Goal: Information Seeking & Learning: Learn about a topic

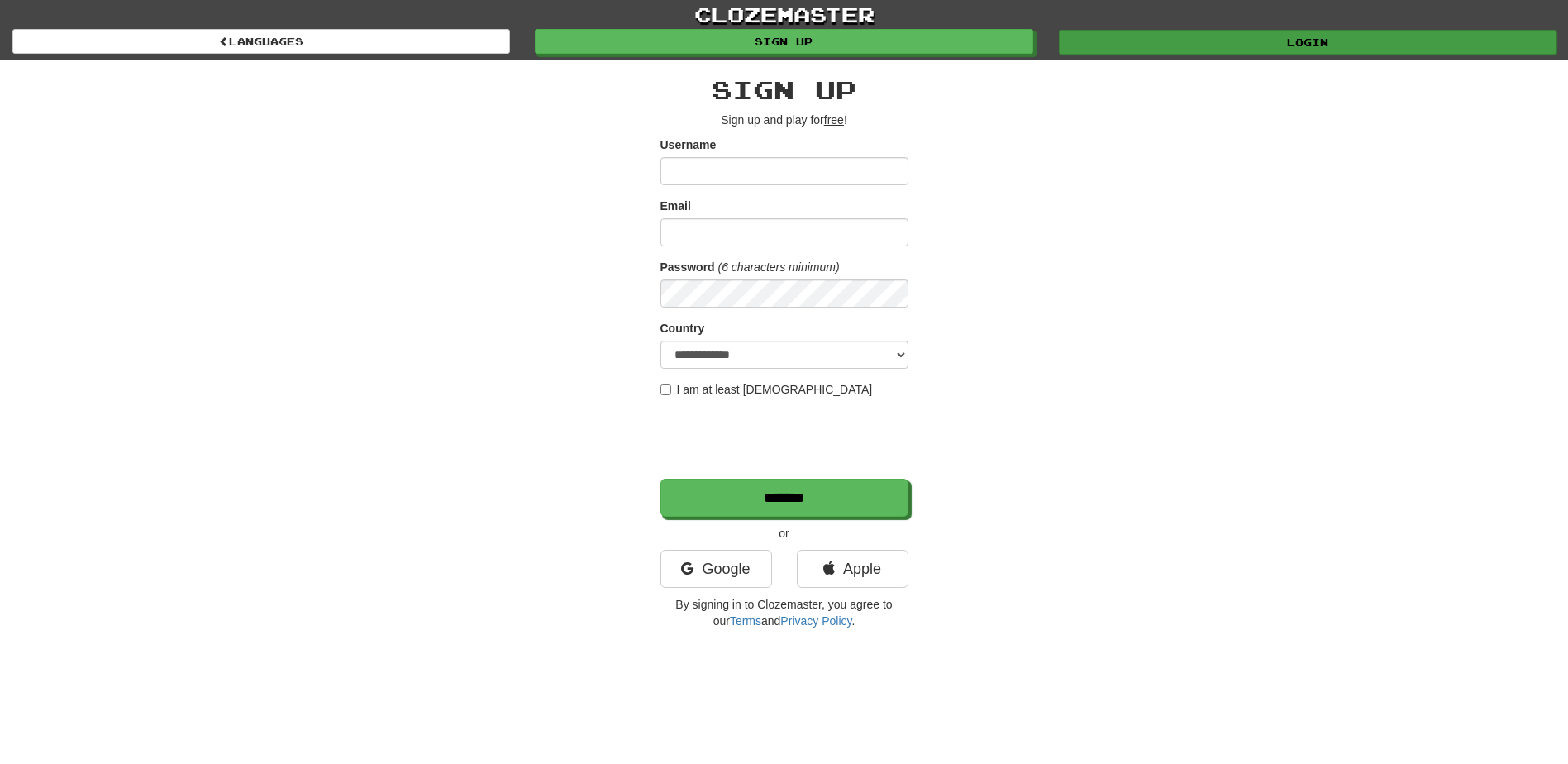
type input "*********"
click at [1244, 45] on link "Login" at bounding box center [1308, 43] width 498 height 25
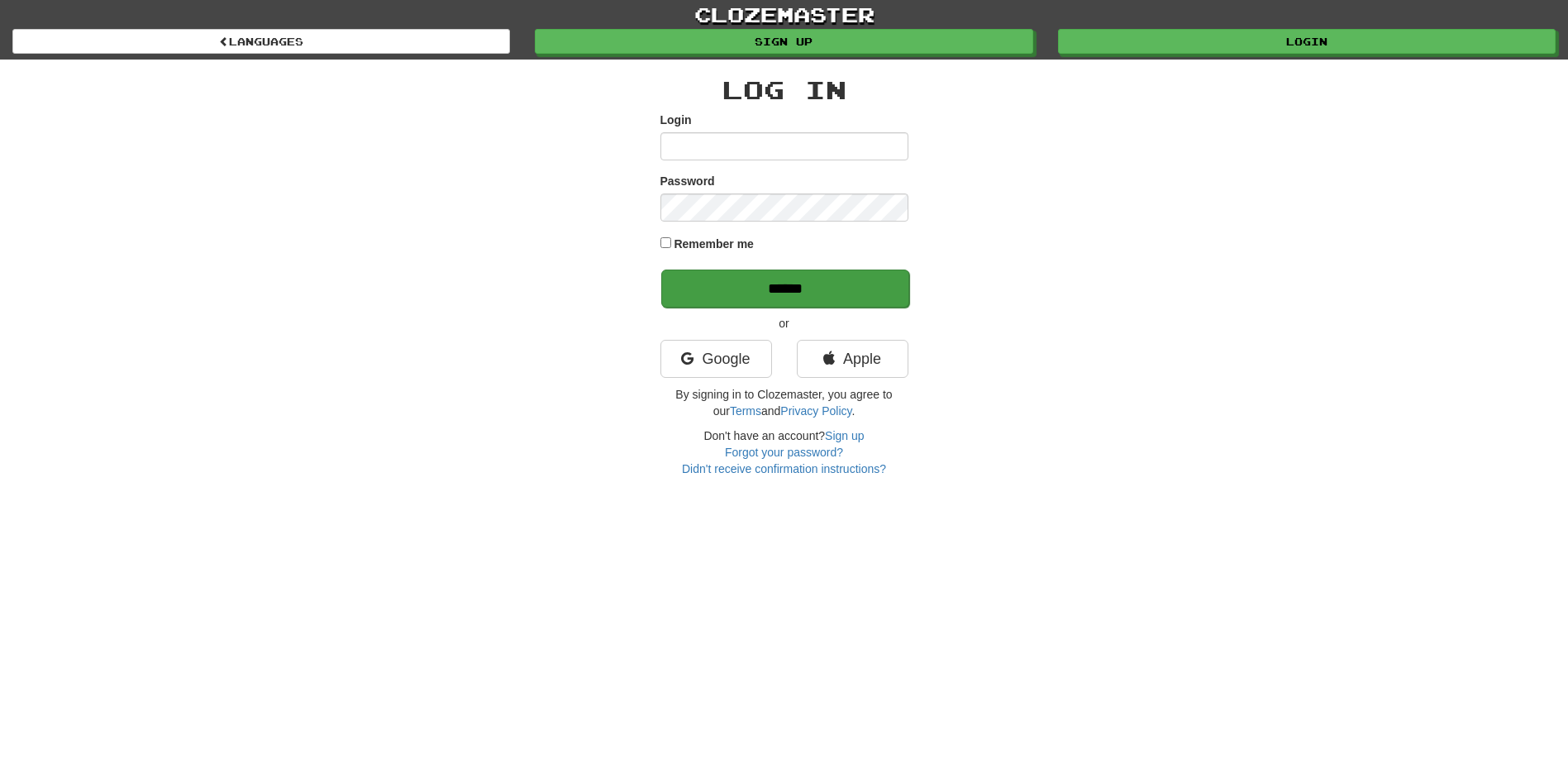
type input "*********"
click at [774, 290] on input "******" at bounding box center [786, 288] width 248 height 38
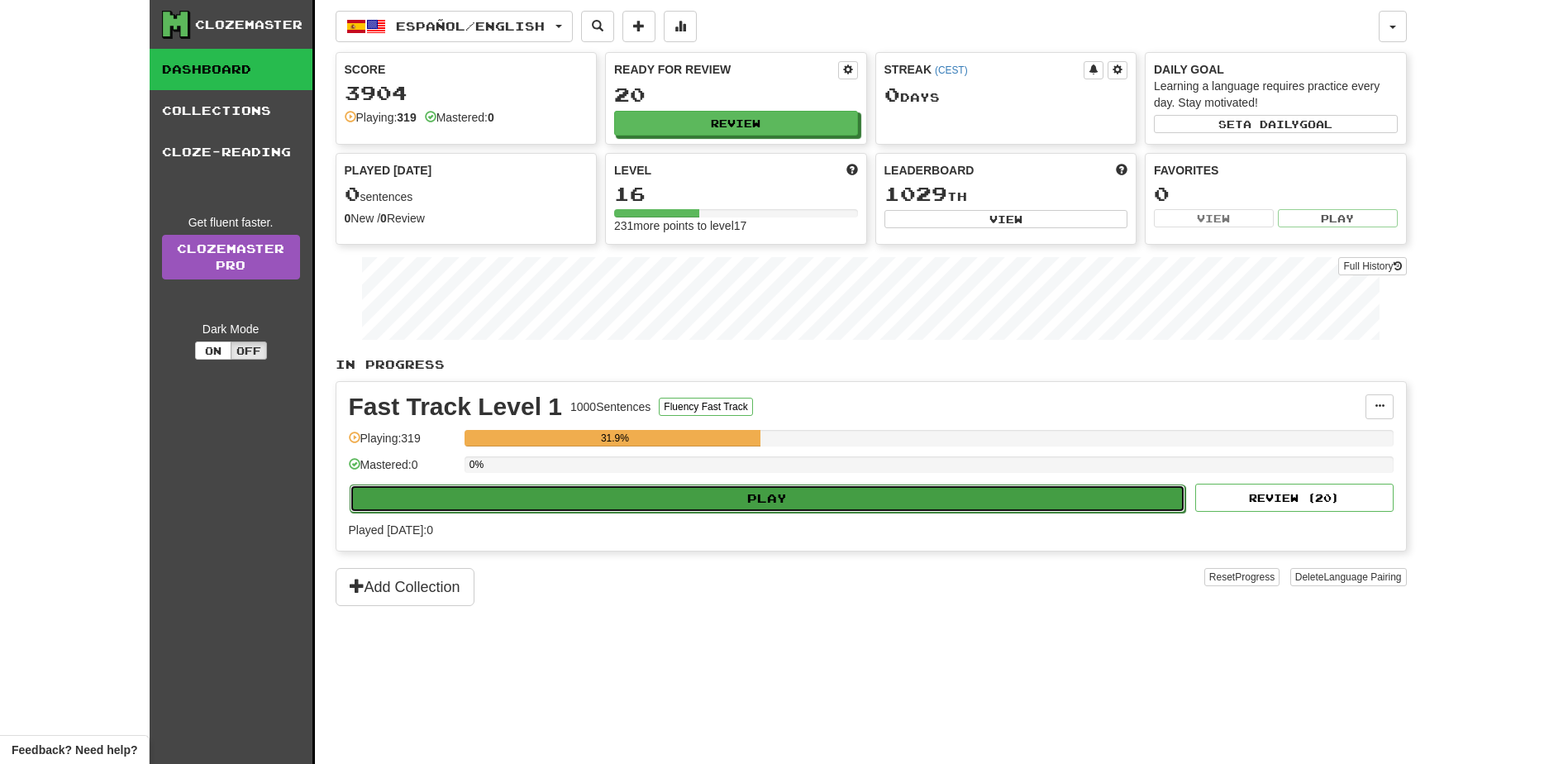
click at [745, 508] on button "Play" at bounding box center [768, 499] width 837 height 28
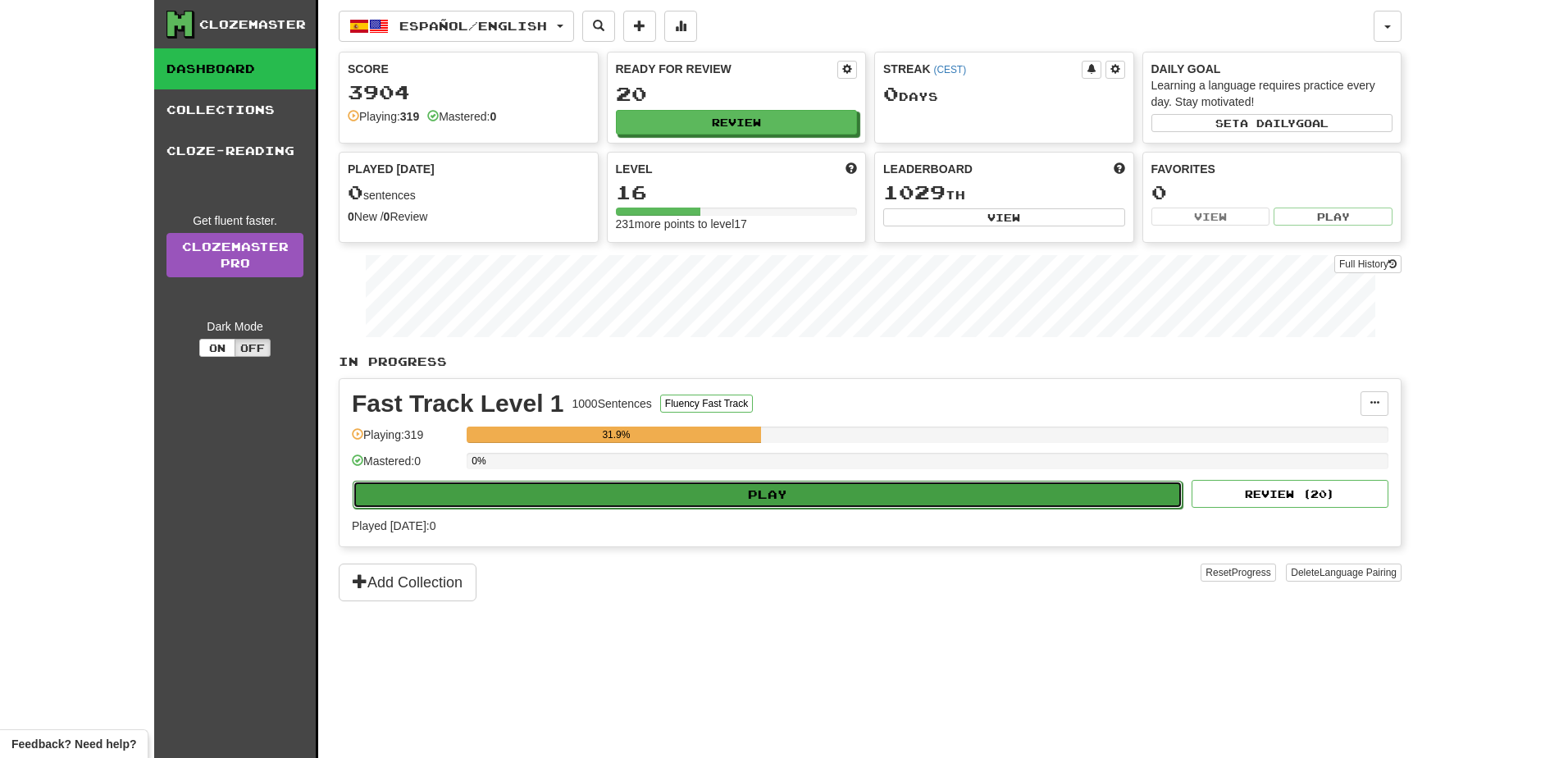
select select "**"
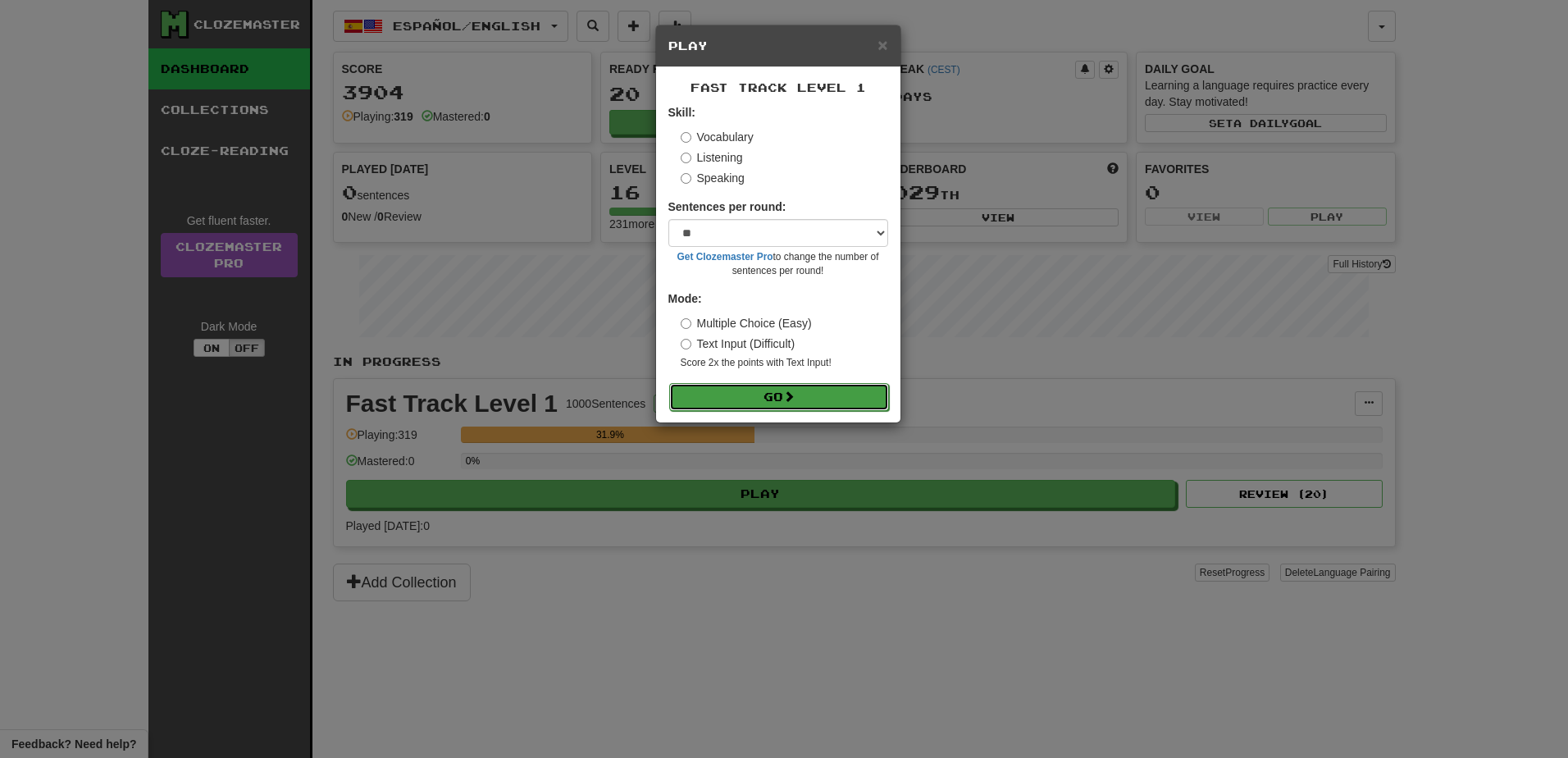
click at [787, 393] on button "Go" at bounding box center [779, 397] width 220 height 28
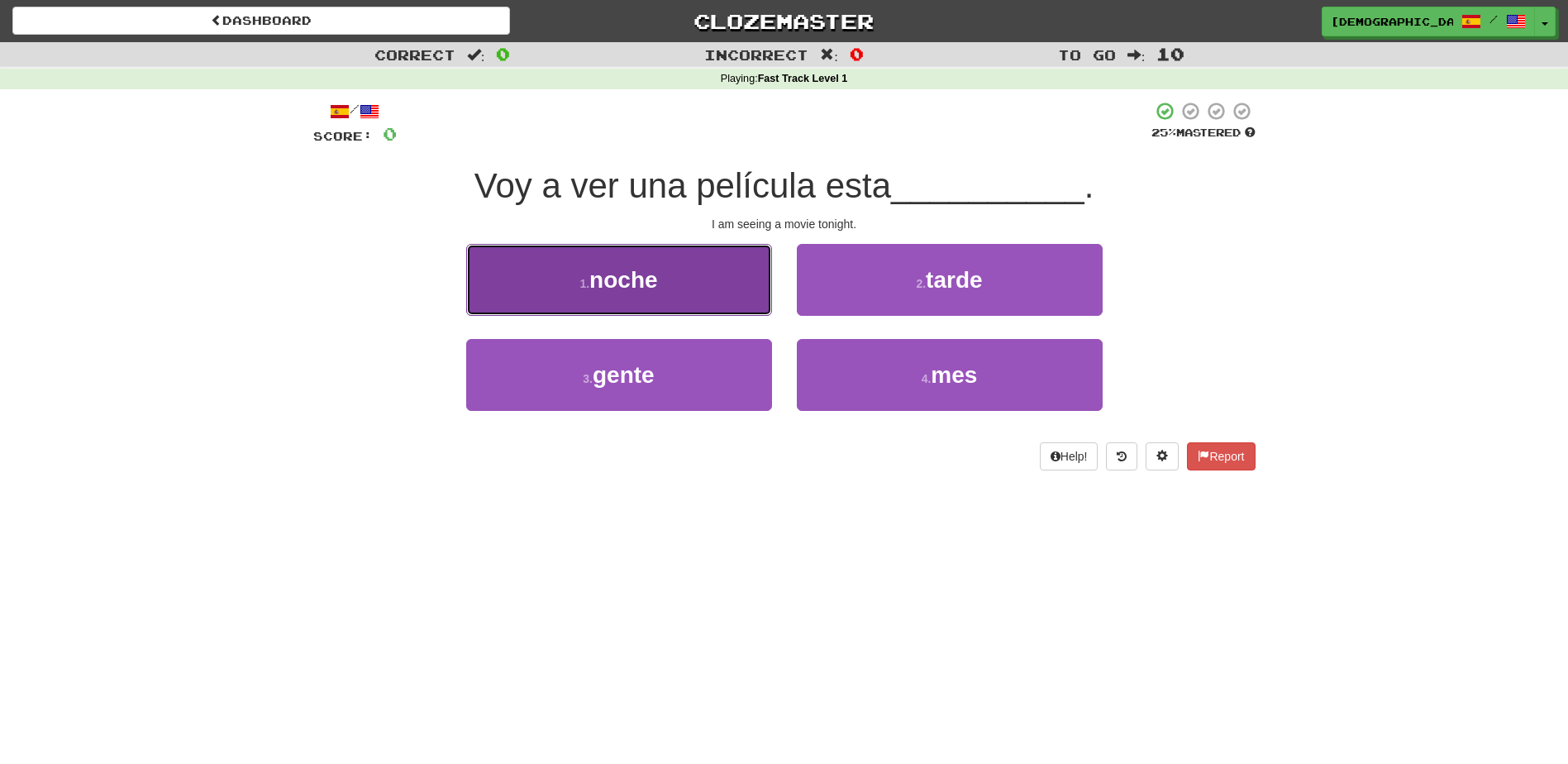
click at [648, 290] on span "noche" at bounding box center [623, 279] width 68 height 26
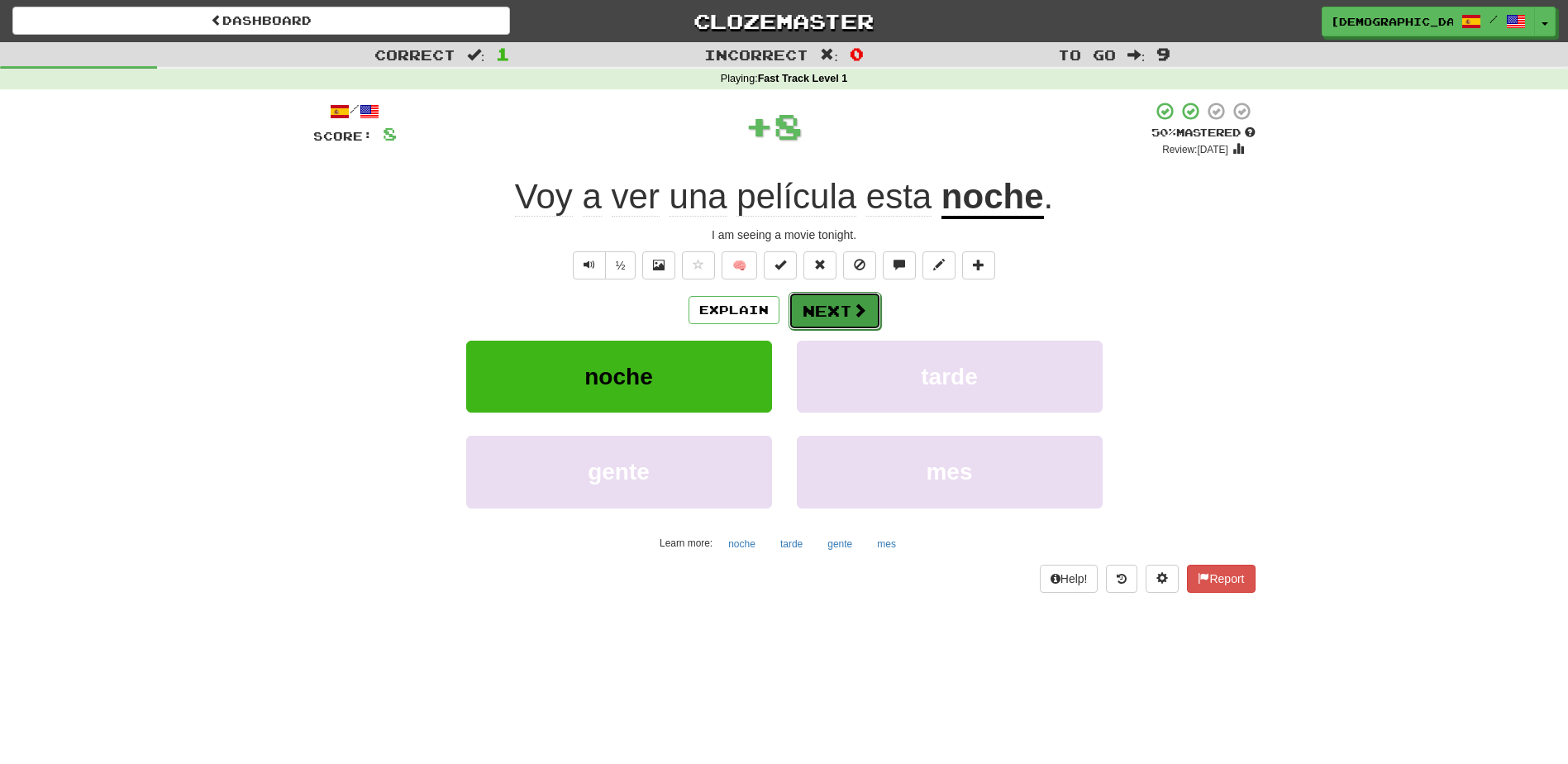
click at [838, 310] on button "Next" at bounding box center [835, 310] width 93 height 38
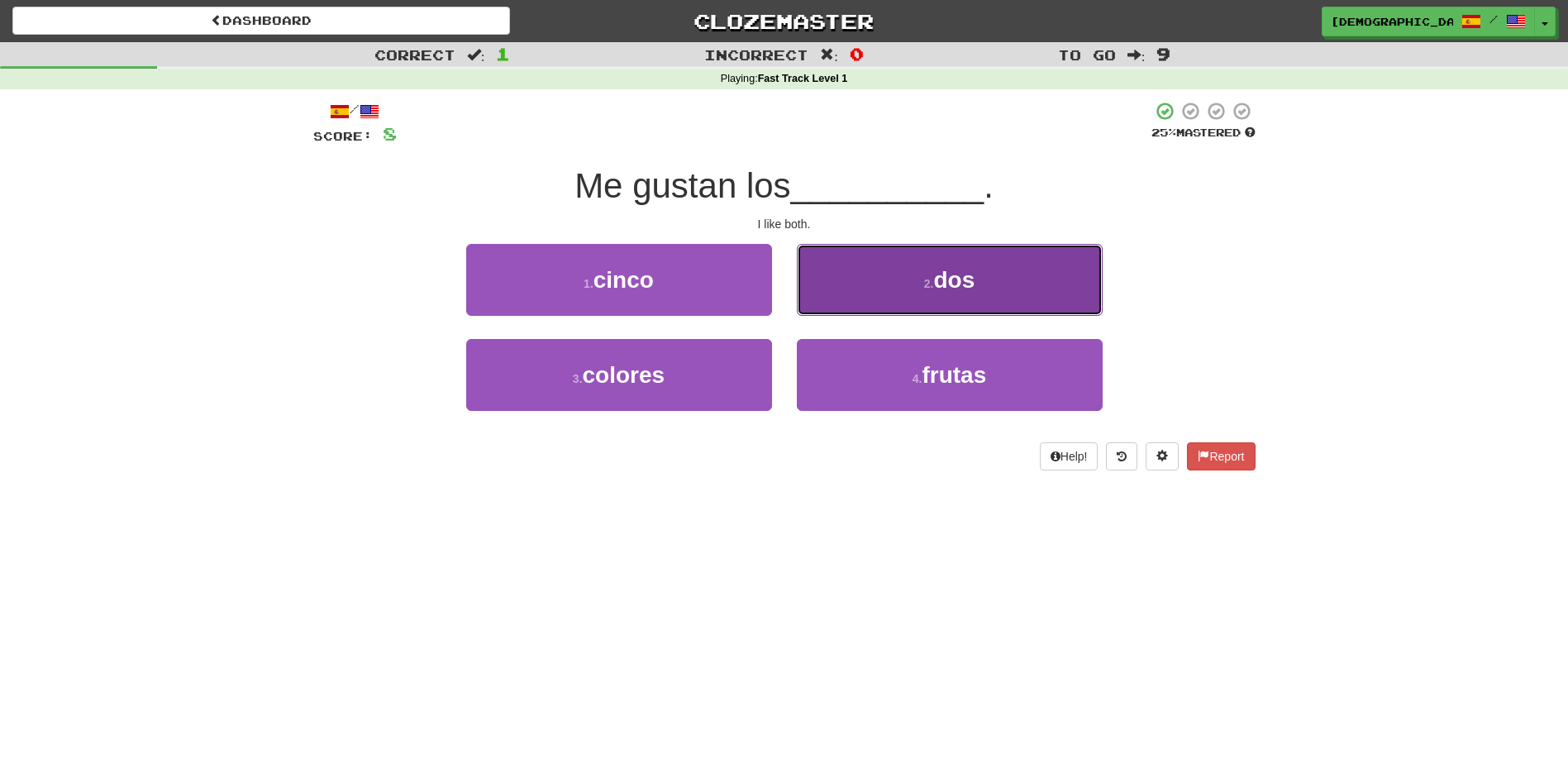
click at [956, 290] on span "dos" at bounding box center [954, 279] width 41 height 26
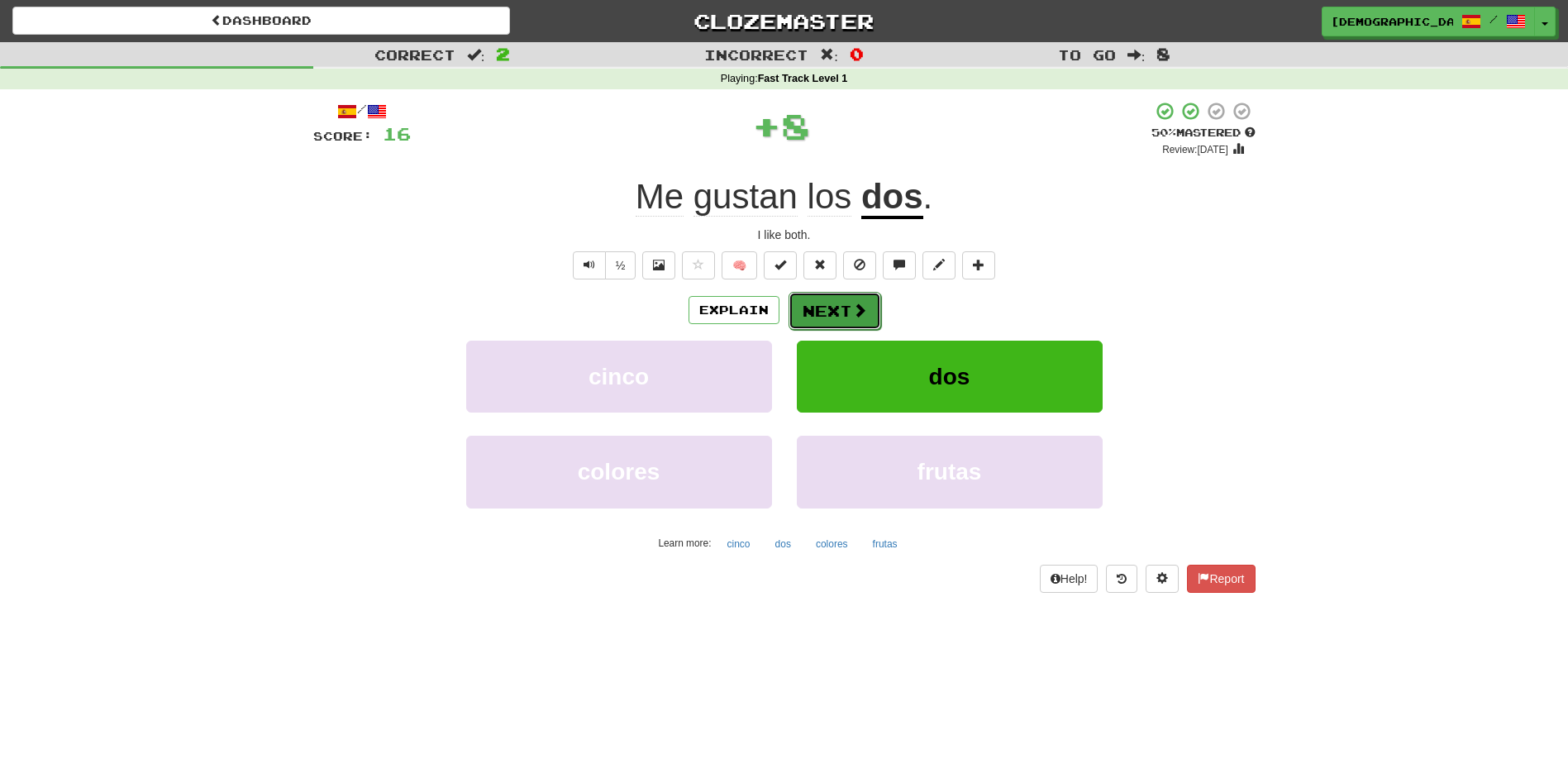
click at [839, 307] on button "Next" at bounding box center [835, 310] width 93 height 38
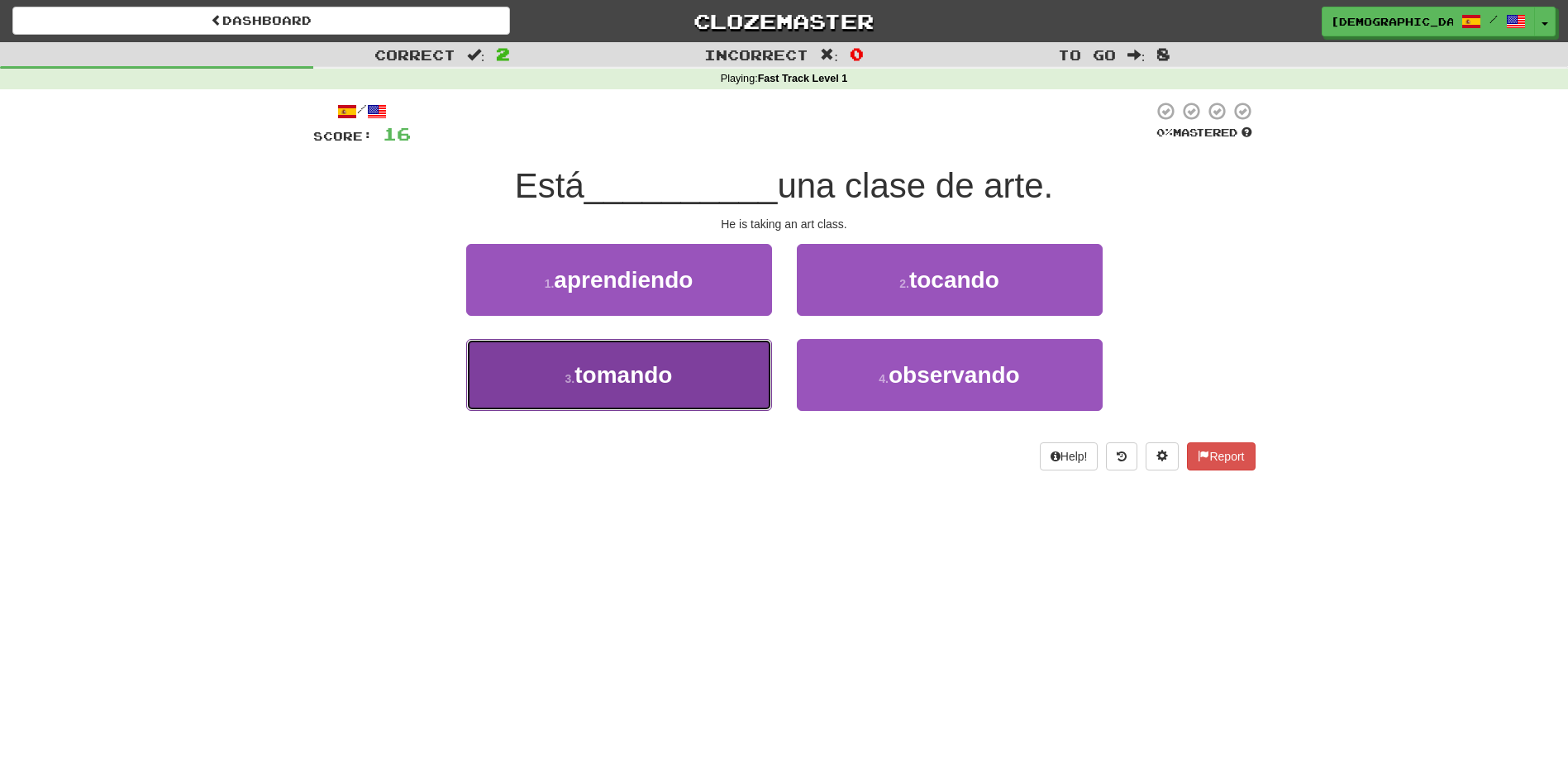
click at [661, 371] on span "tomando" at bounding box center [623, 375] width 98 height 26
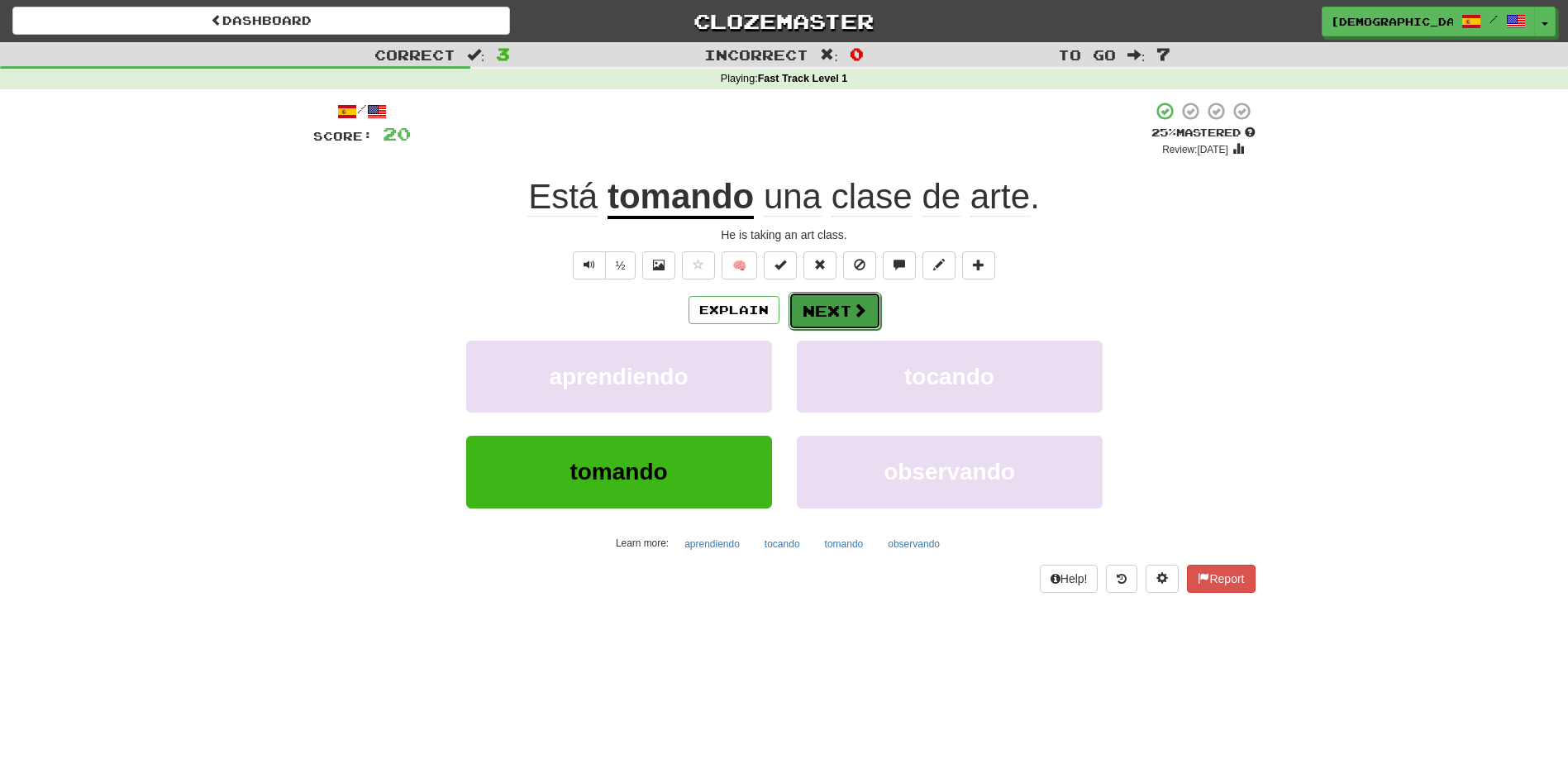
click at [827, 304] on button "Next" at bounding box center [835, 310] width 93 height 38
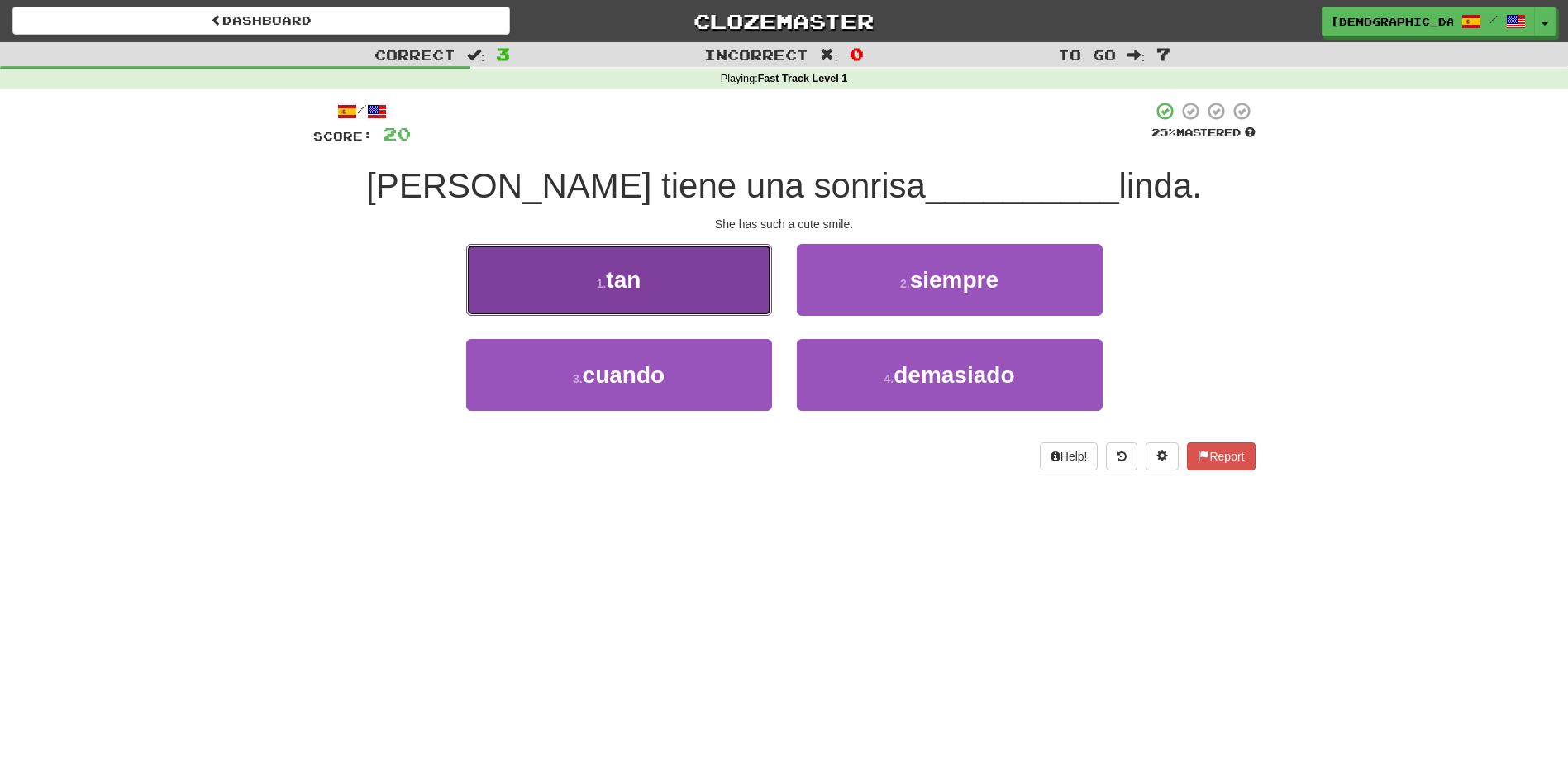
click at [715, 281] on button "1 . tan" at bounding box center [619, 279] width 306 height 72
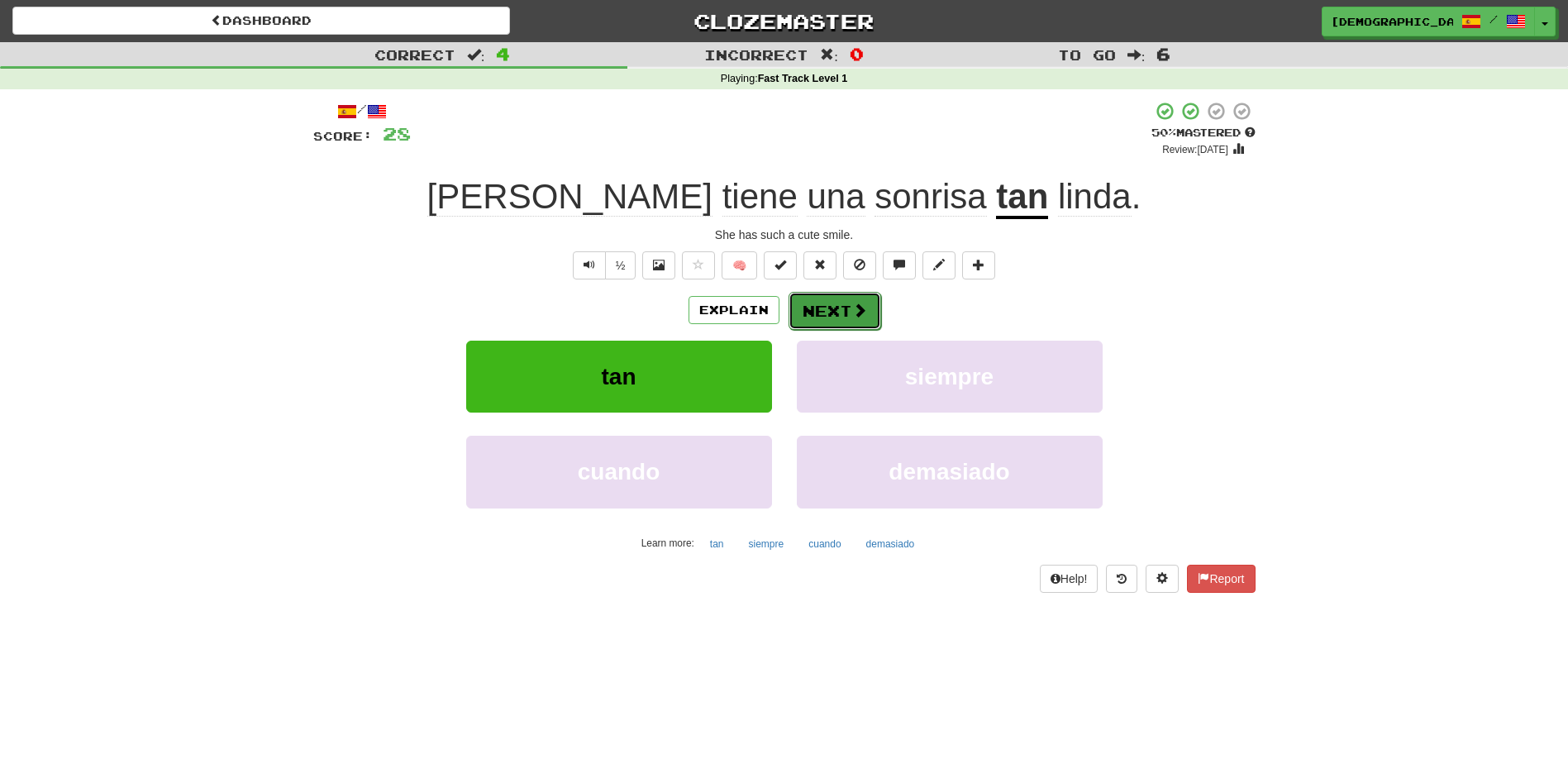
click at [835, 305] on button "Next" at bounding box center [835, 310] width 93 height 38
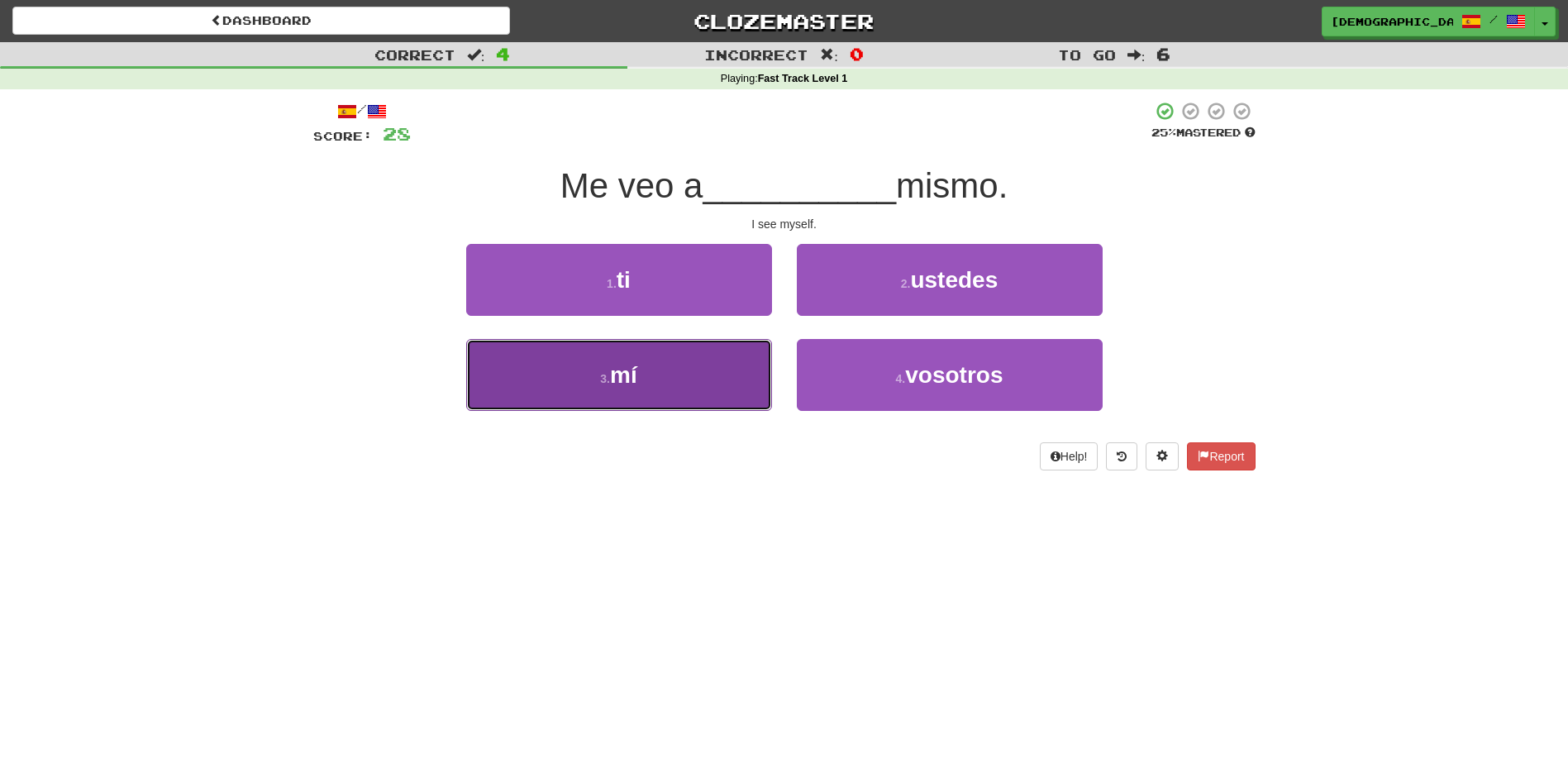
click at [681, 367] on button "3 . mí" at bounding box center [619, 375] width 306 height 72
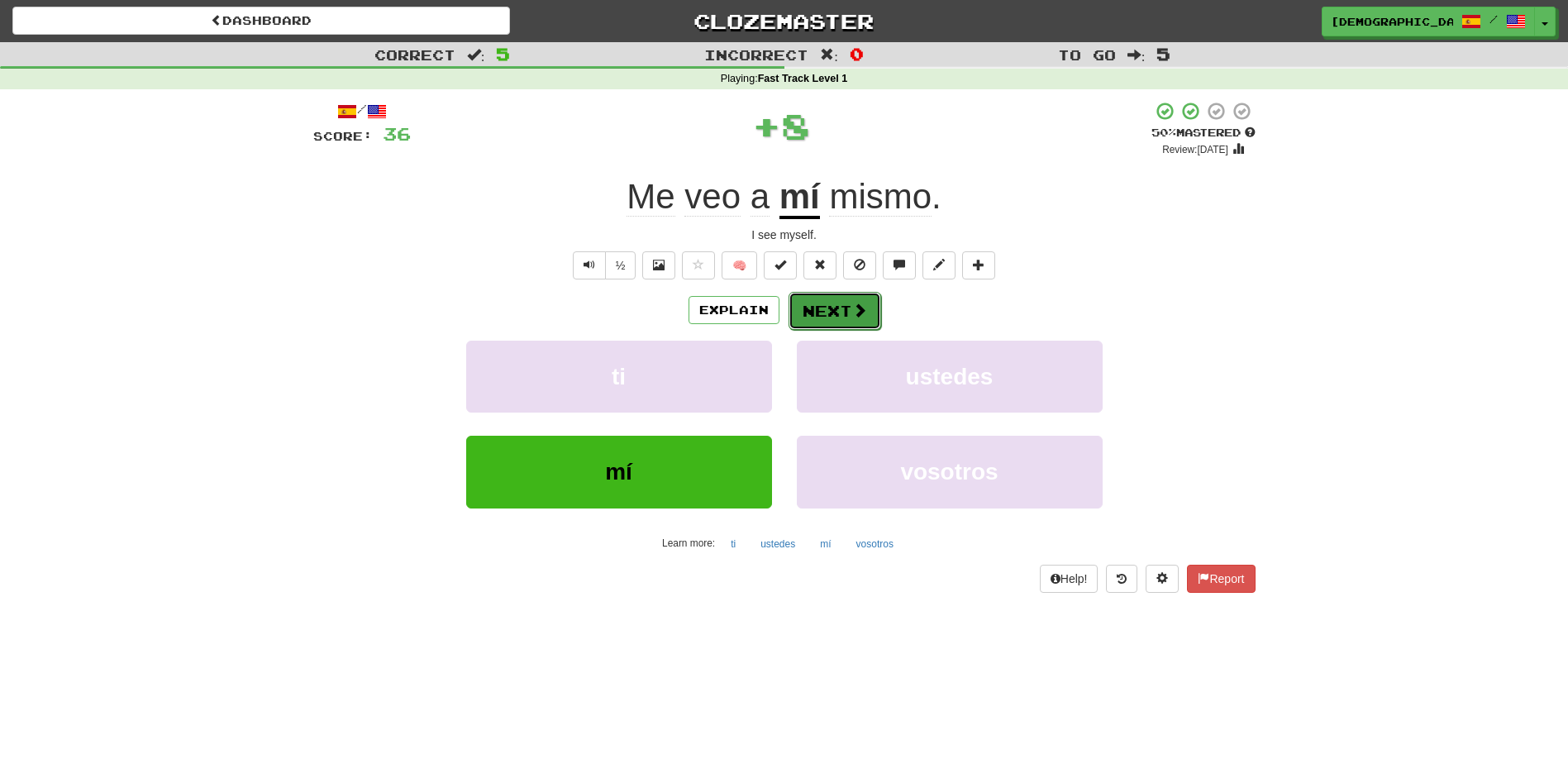
click at [843, 307] on button "Next" at bounding box center [835, 310] width 93 height 38
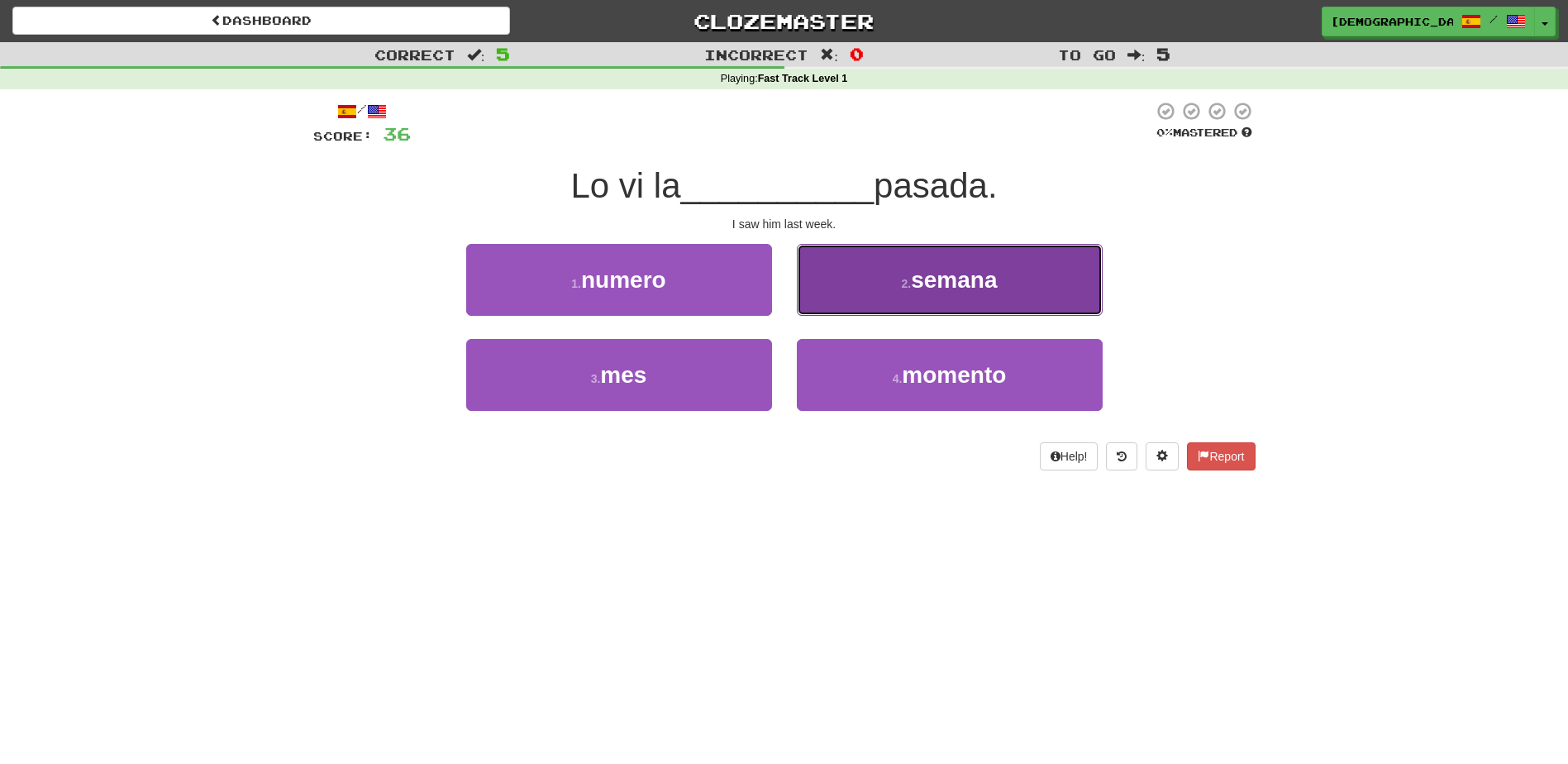
click at [925, 282] on span "semana" at bounding box center [954, 279] width 86 height 26
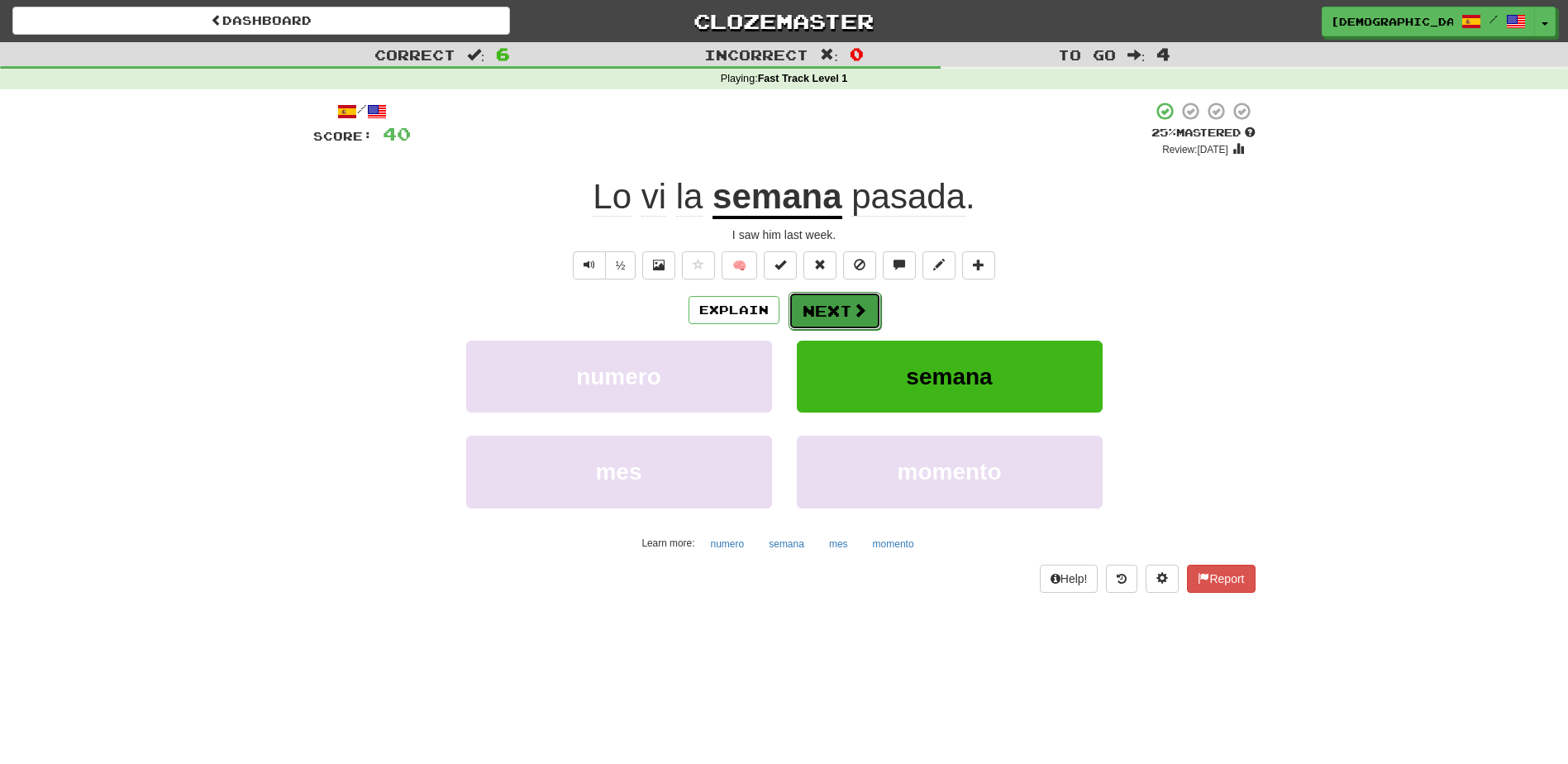
click at [828, 315] on button "Next" at bounding box center [835, 310] width 93 height 38
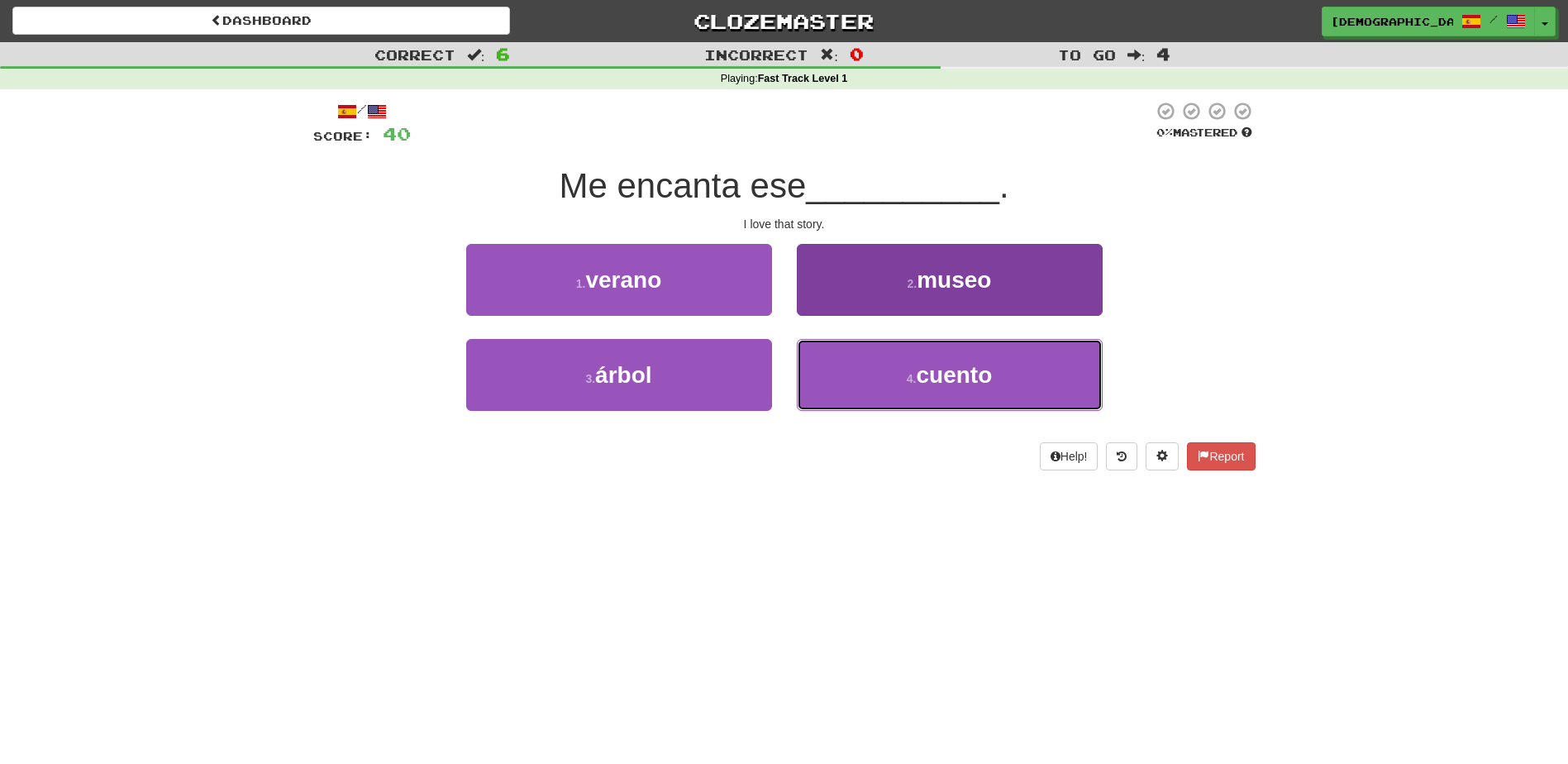
click at [935, 372] on span "cuento" at bounding box center [954, 375] width 76 height 26
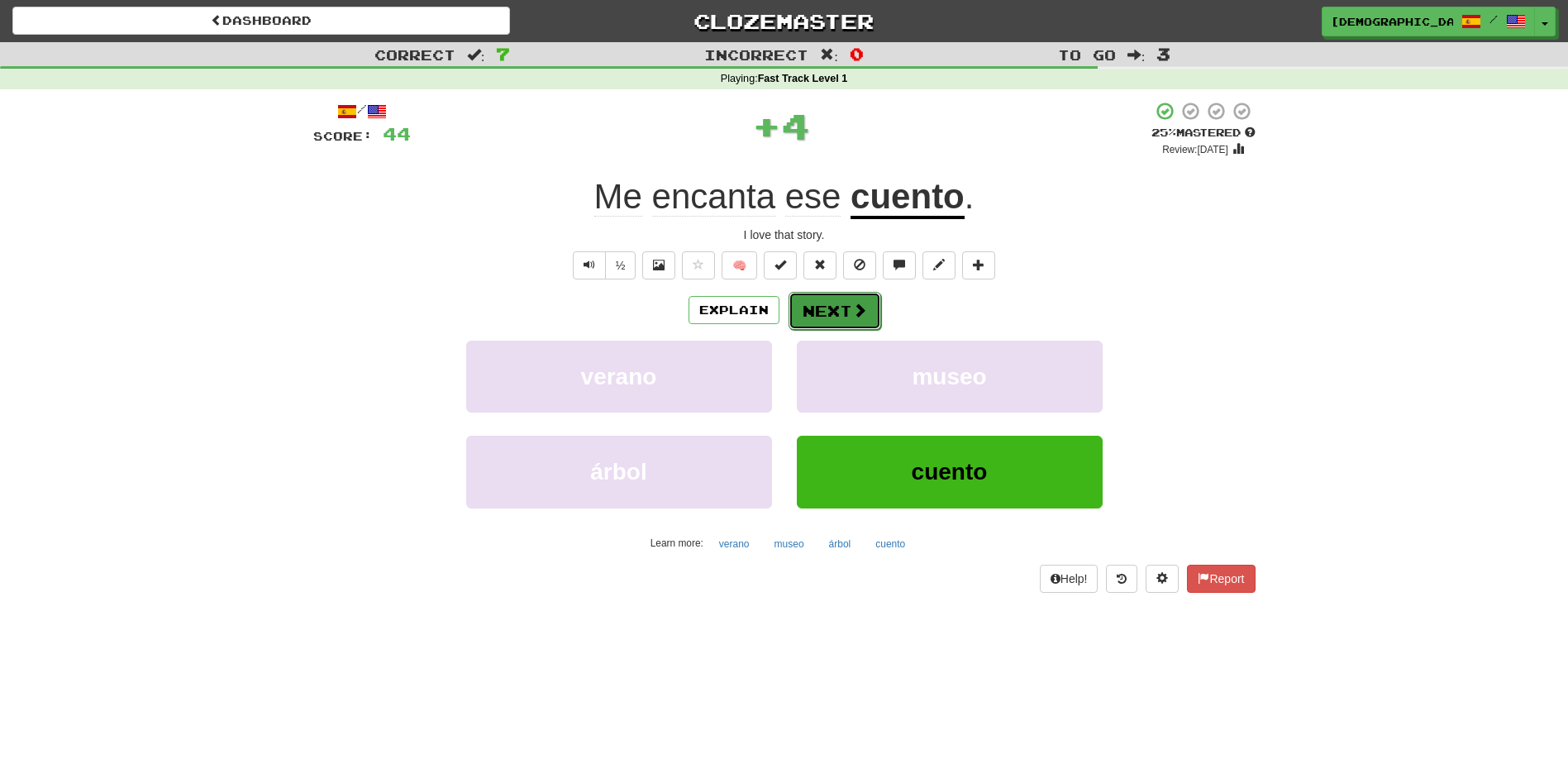
click at [832, 305] on button "Next" at bounding box center [835, 310] width 93 height 38
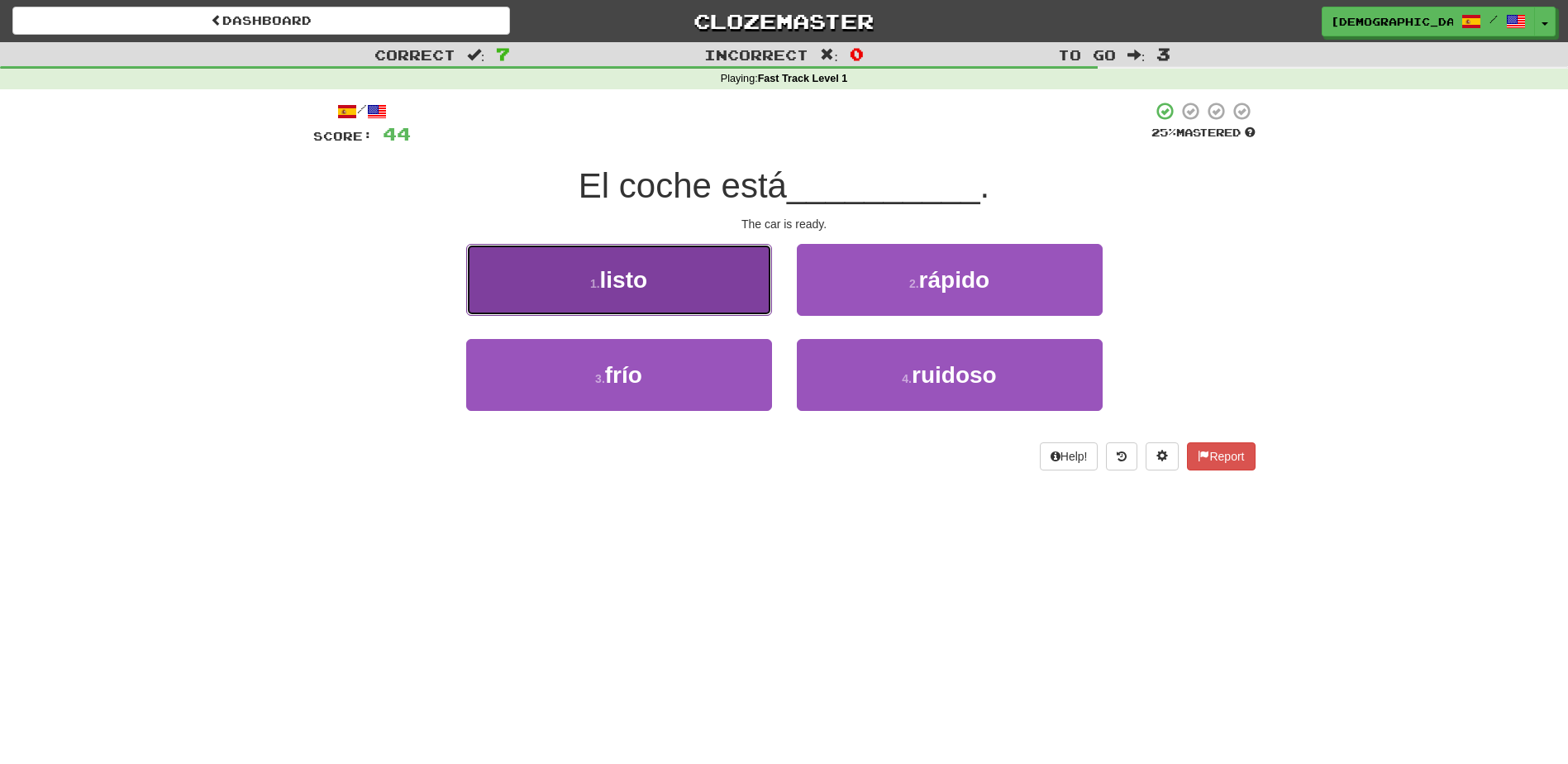
click at [668, 303] on button "1 . listo" at bounding box center [619, 279] width 306 height 72
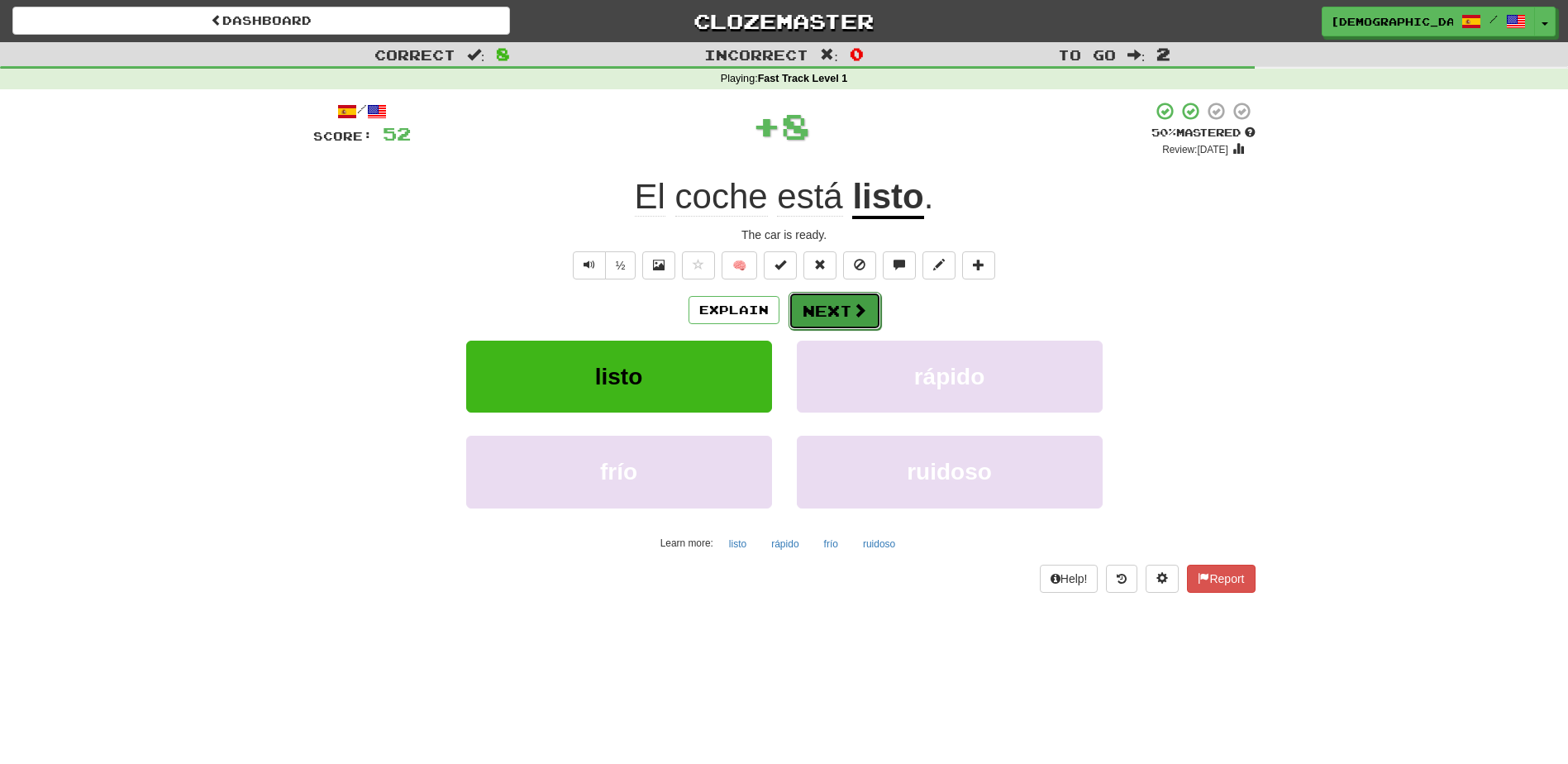
click at [843, 314] on button "Next" at bounding box center [835, 310] width 93 height 38
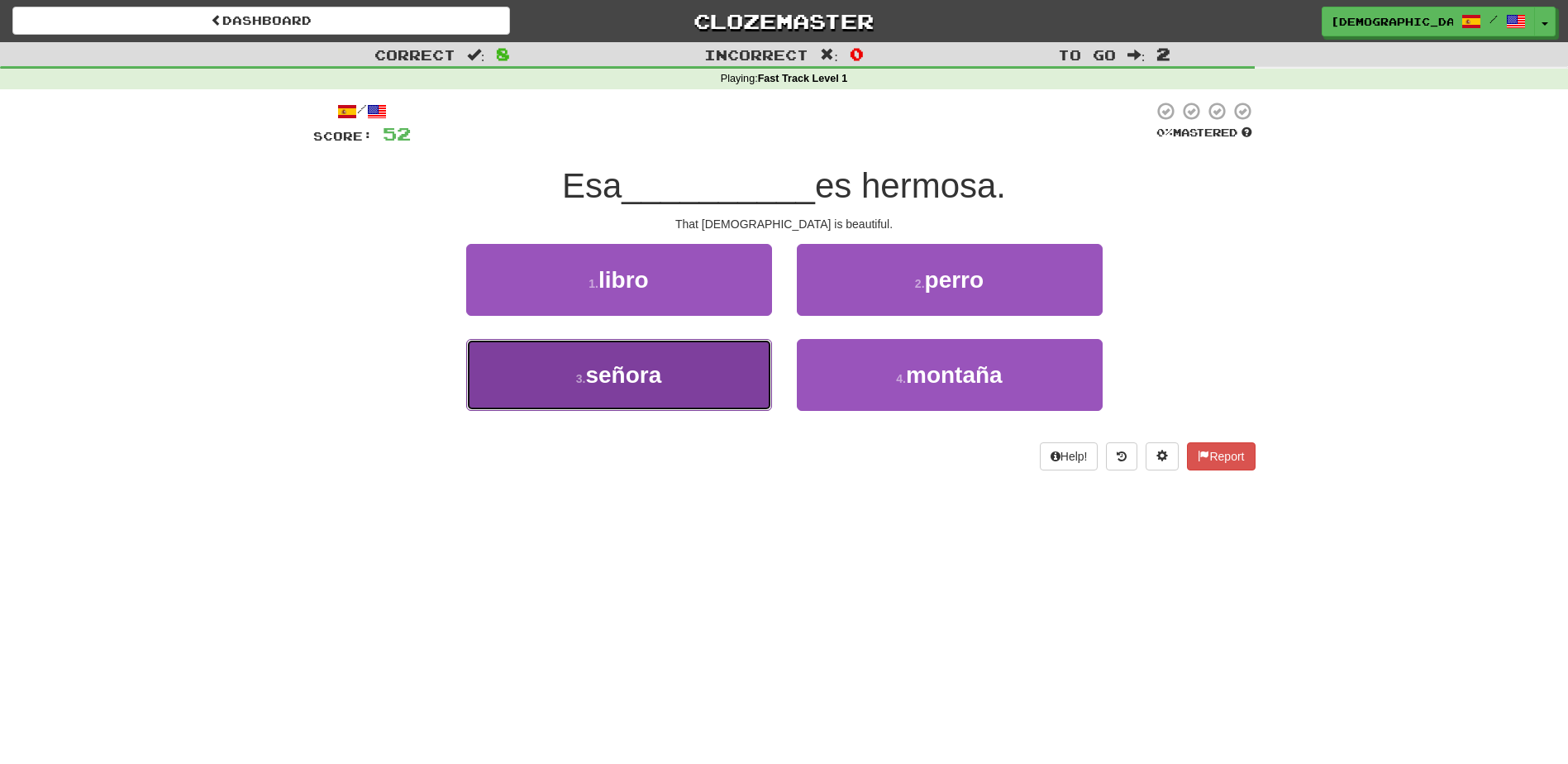
click at [700, 373] on button "3 . señora" at bounding box center [619, 375] width 306 height 72
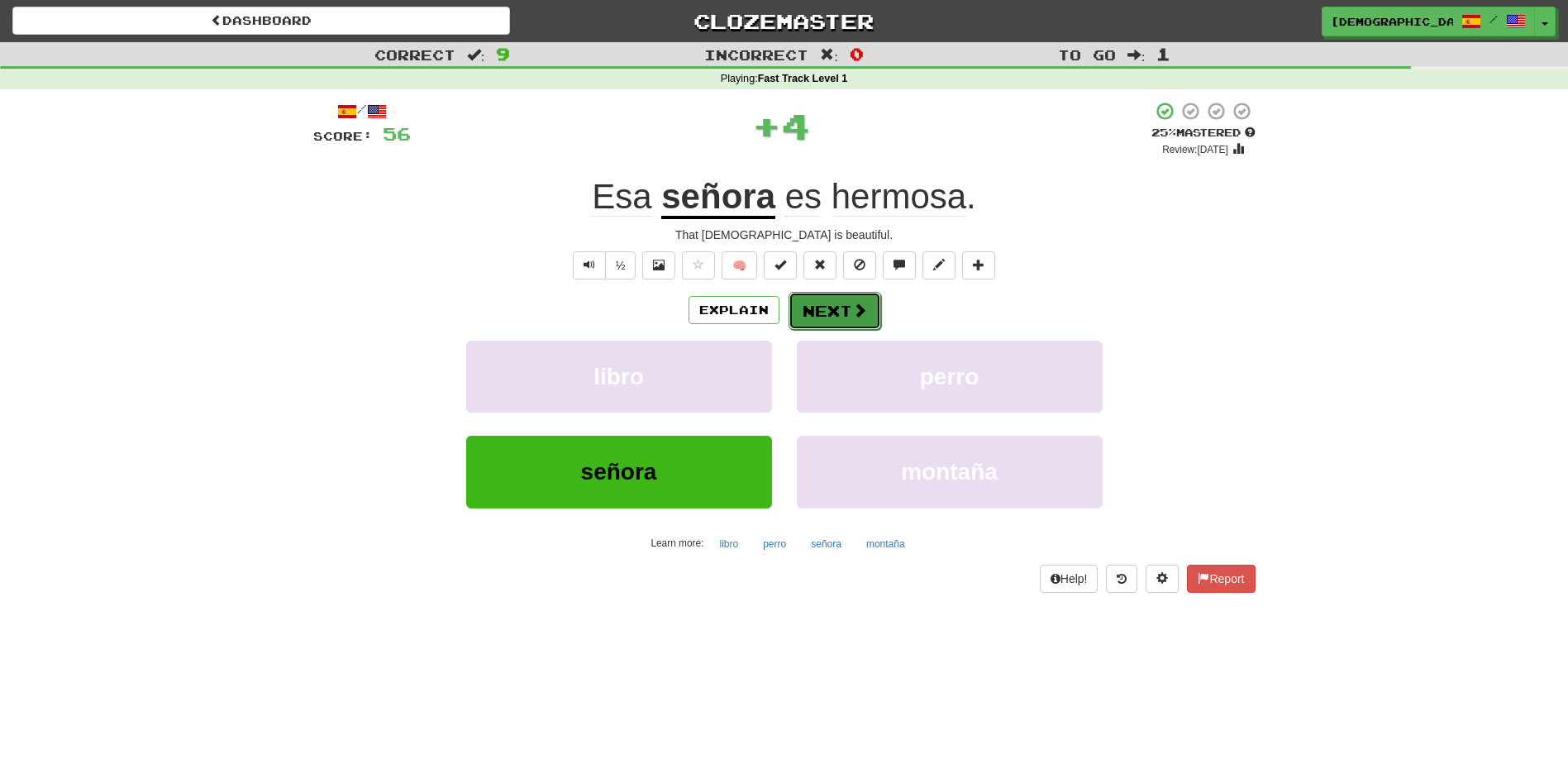
click at [833, 313] on button "Next" at bounding box center [835, 310] width 93 height 38
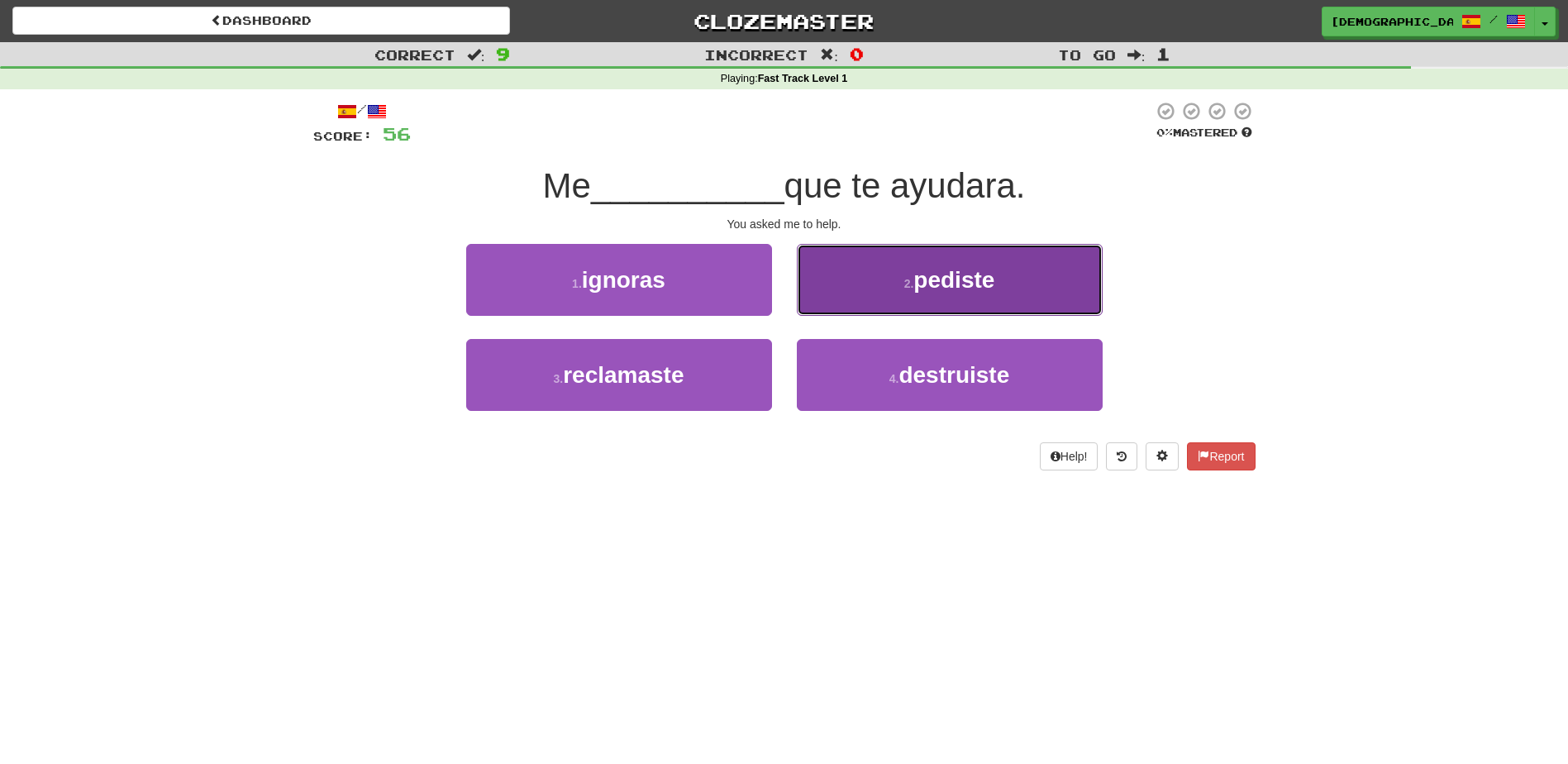
click at [964, 282] on span "pediste" at bounding box center [954, 279] width 81 height 26
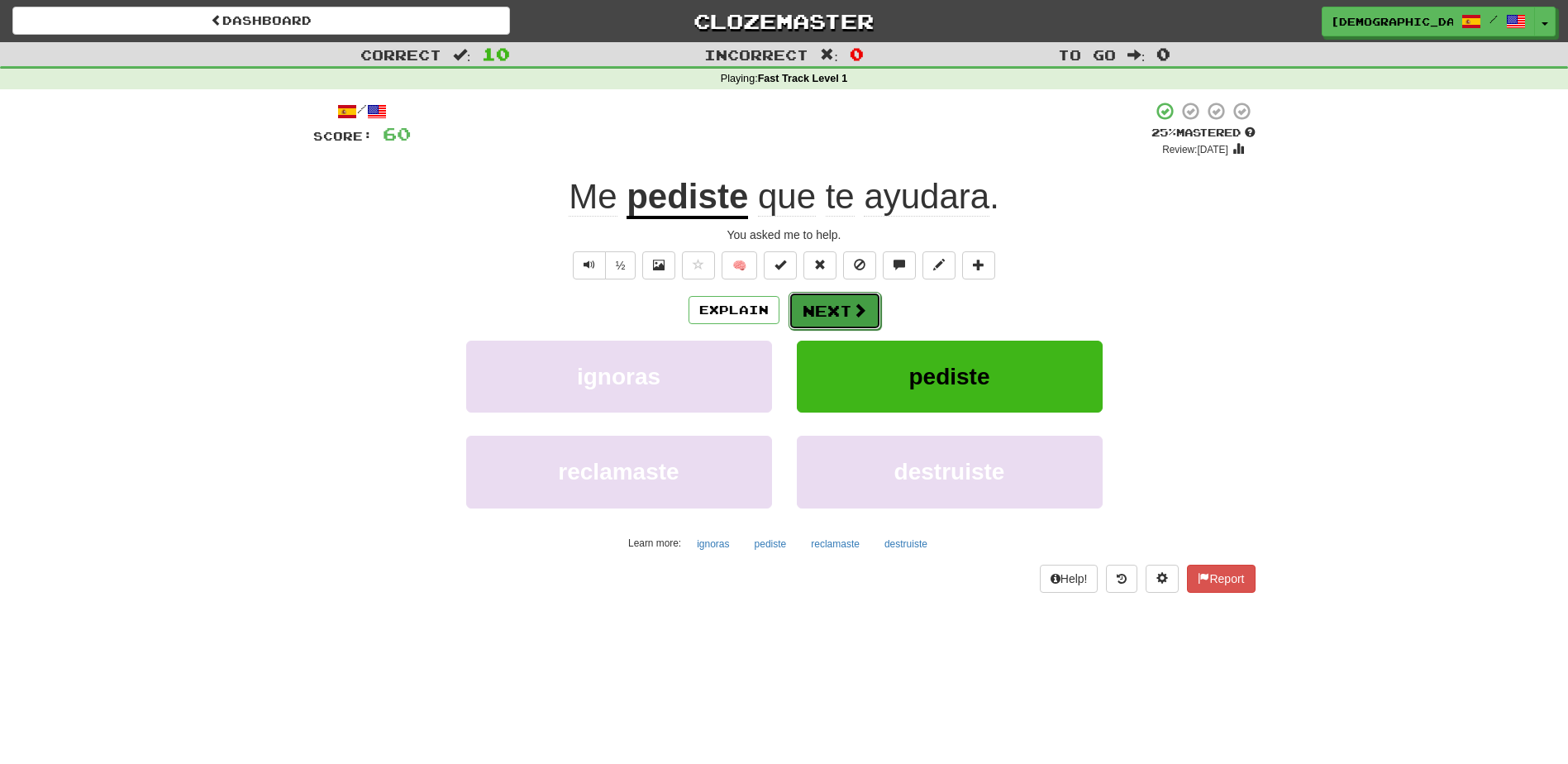
click at [831, 310] on button "Next" at bounding box center [835, 310] width 93 height 38
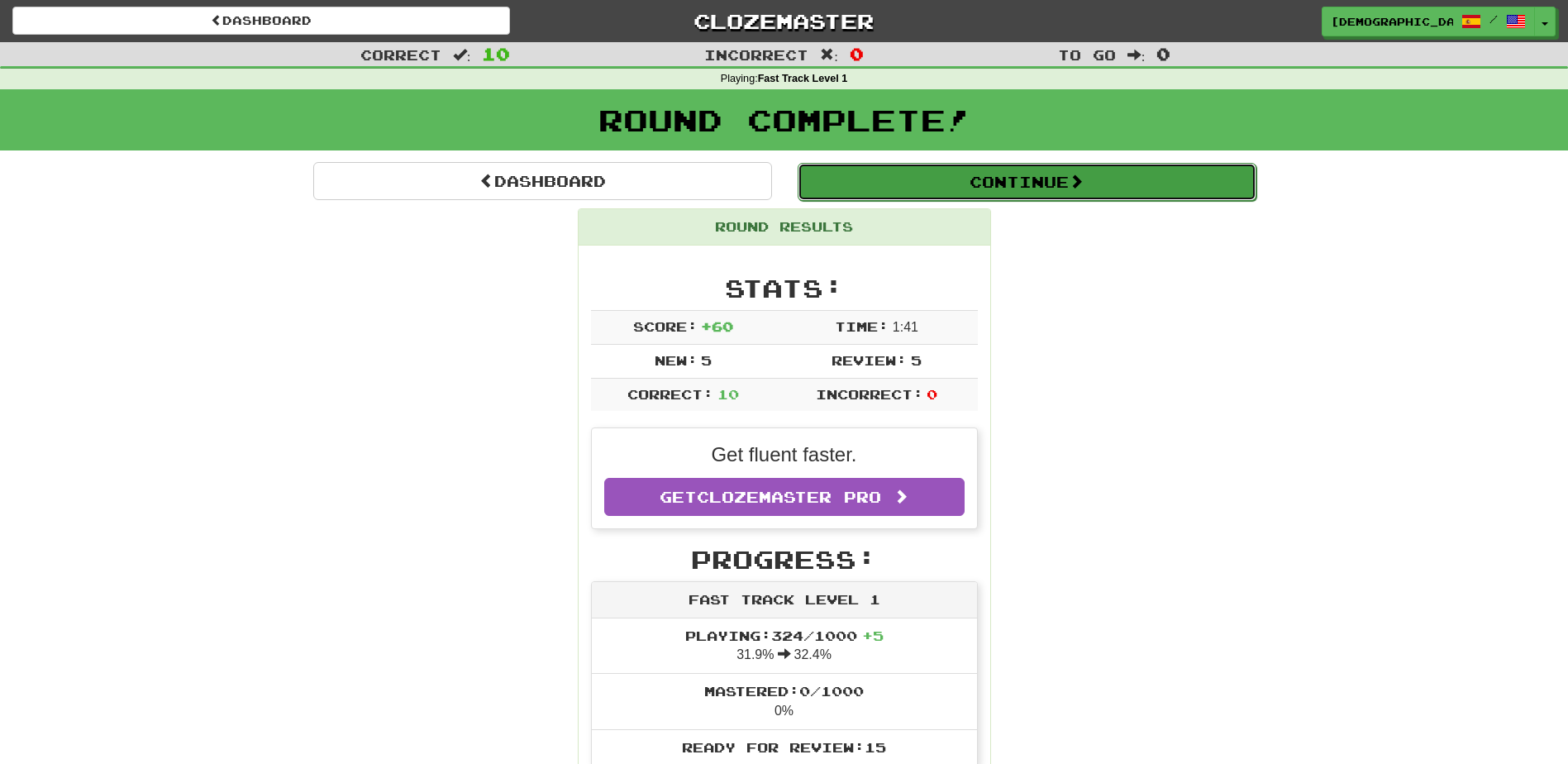
click at [977, 184] on button "Continue" at bounding box center [1027, 182] width 459 height 38
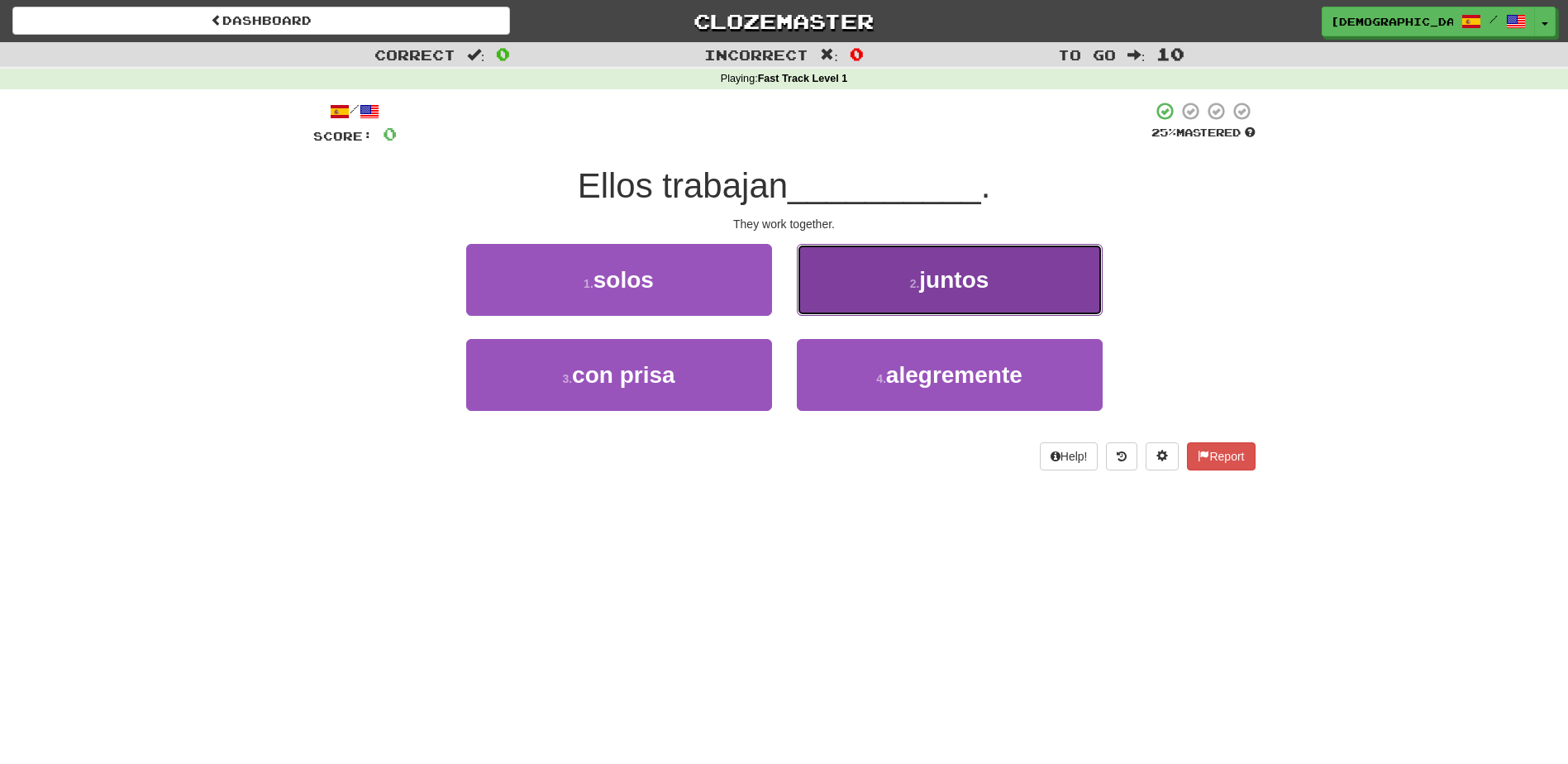
click at [926, 288] on span "juntos" at bounding box center [954, 279] width 69 height 26
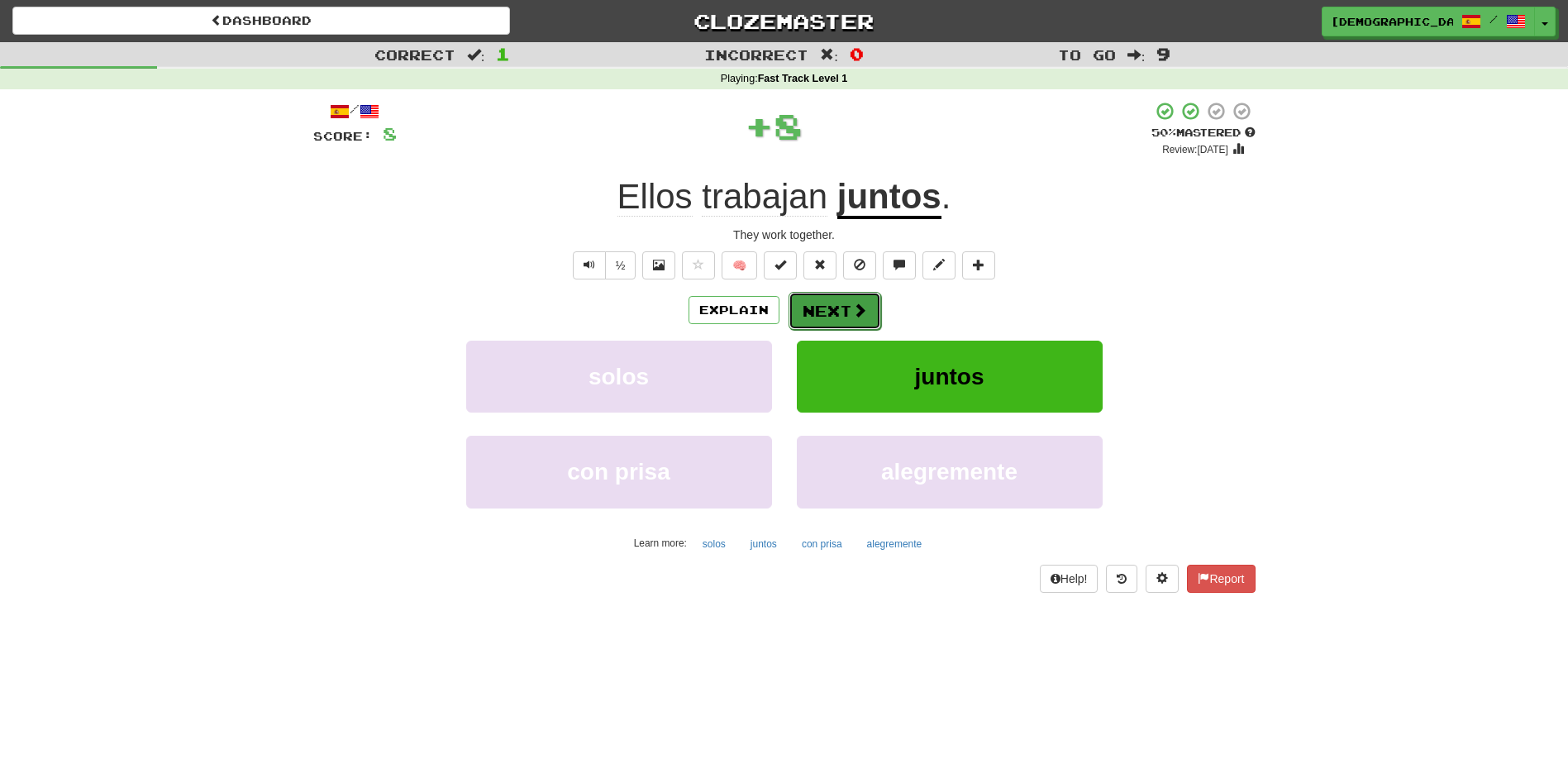
click at [835, 309] on button "Next" at bounding box center [835, 310] width 93 height 38
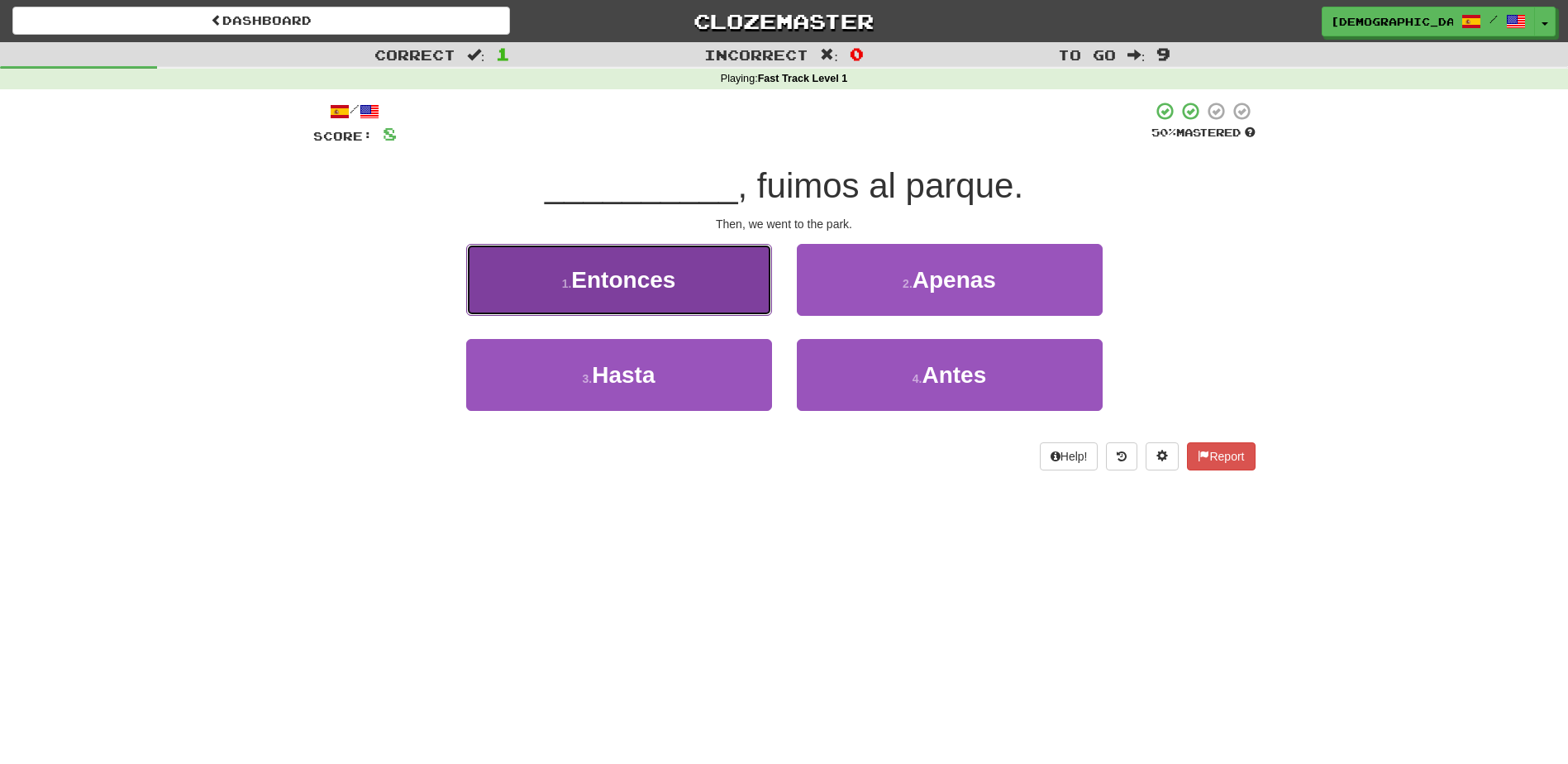
click at [715, 300] on button "1 . Entonces" at bounding box center [619, 279] width 306 height 72
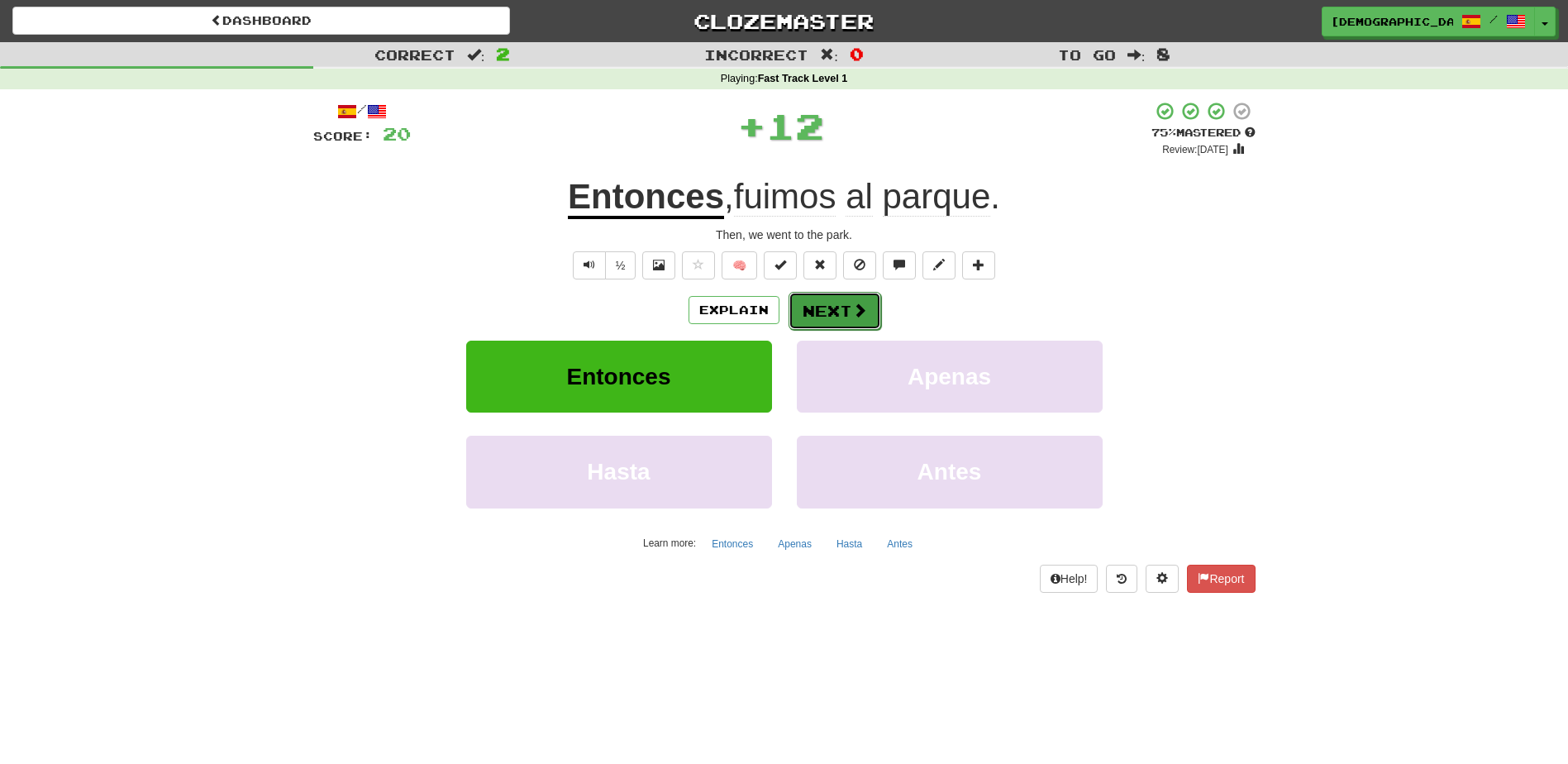
click at [831, 305] on button "Next" at bounding box center [835, 310] width 93 height 38
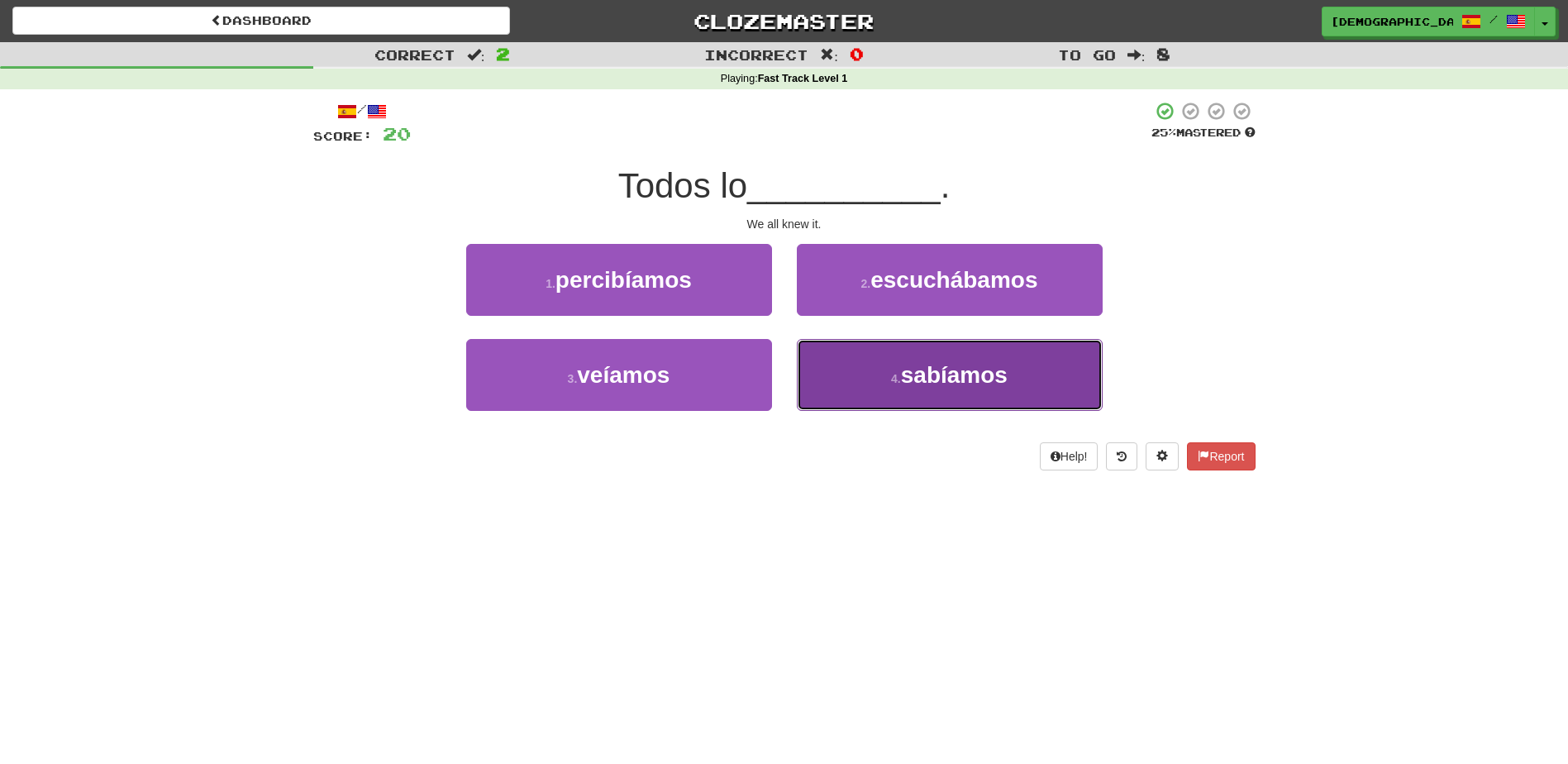
click at [974, 380] on span "sabíamos" at bounding box center [954, 375] width 106 height 26
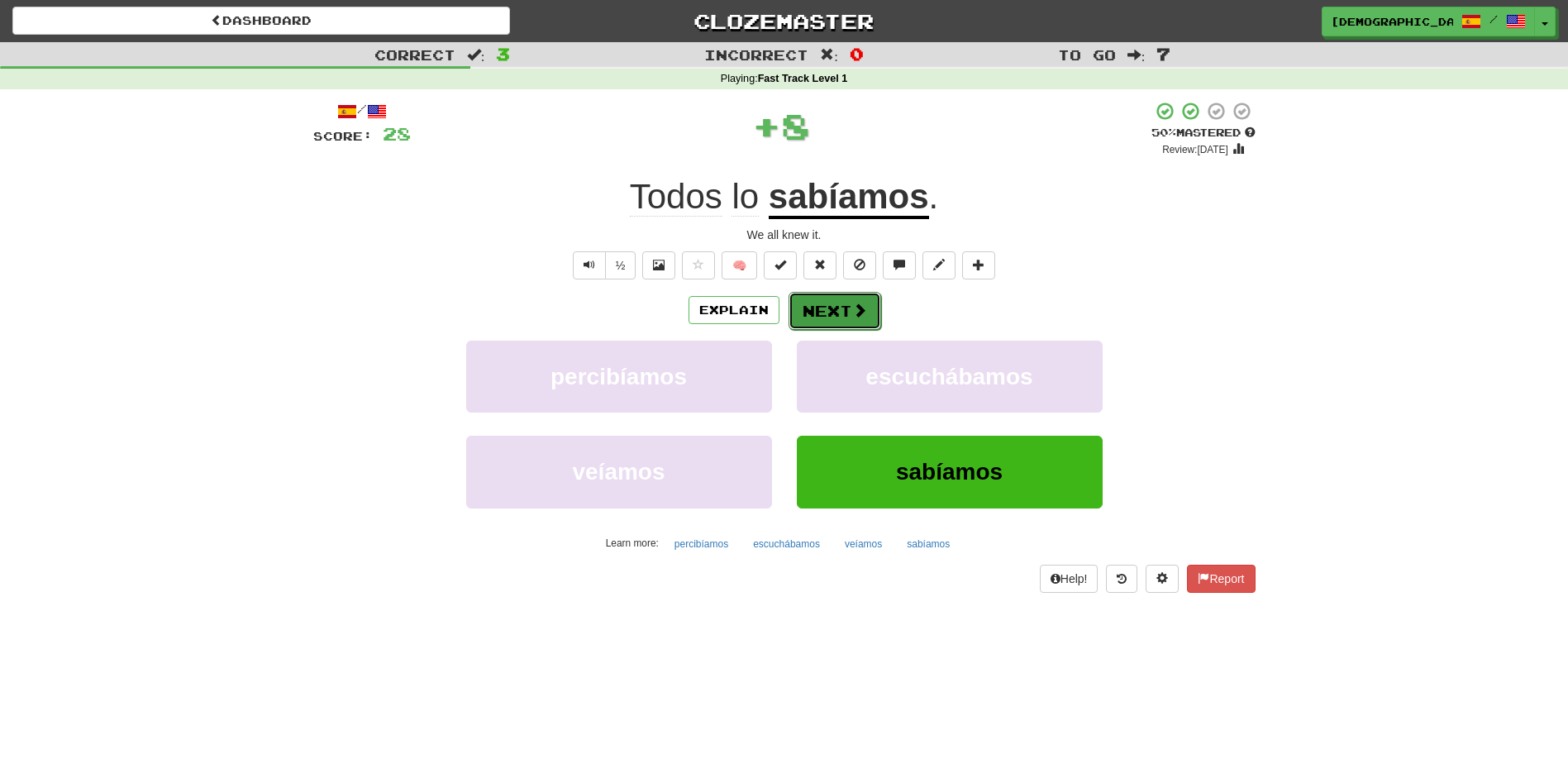
click at [830, 309] on button "Next" at bounding box center [835, 310] width 93 height 38
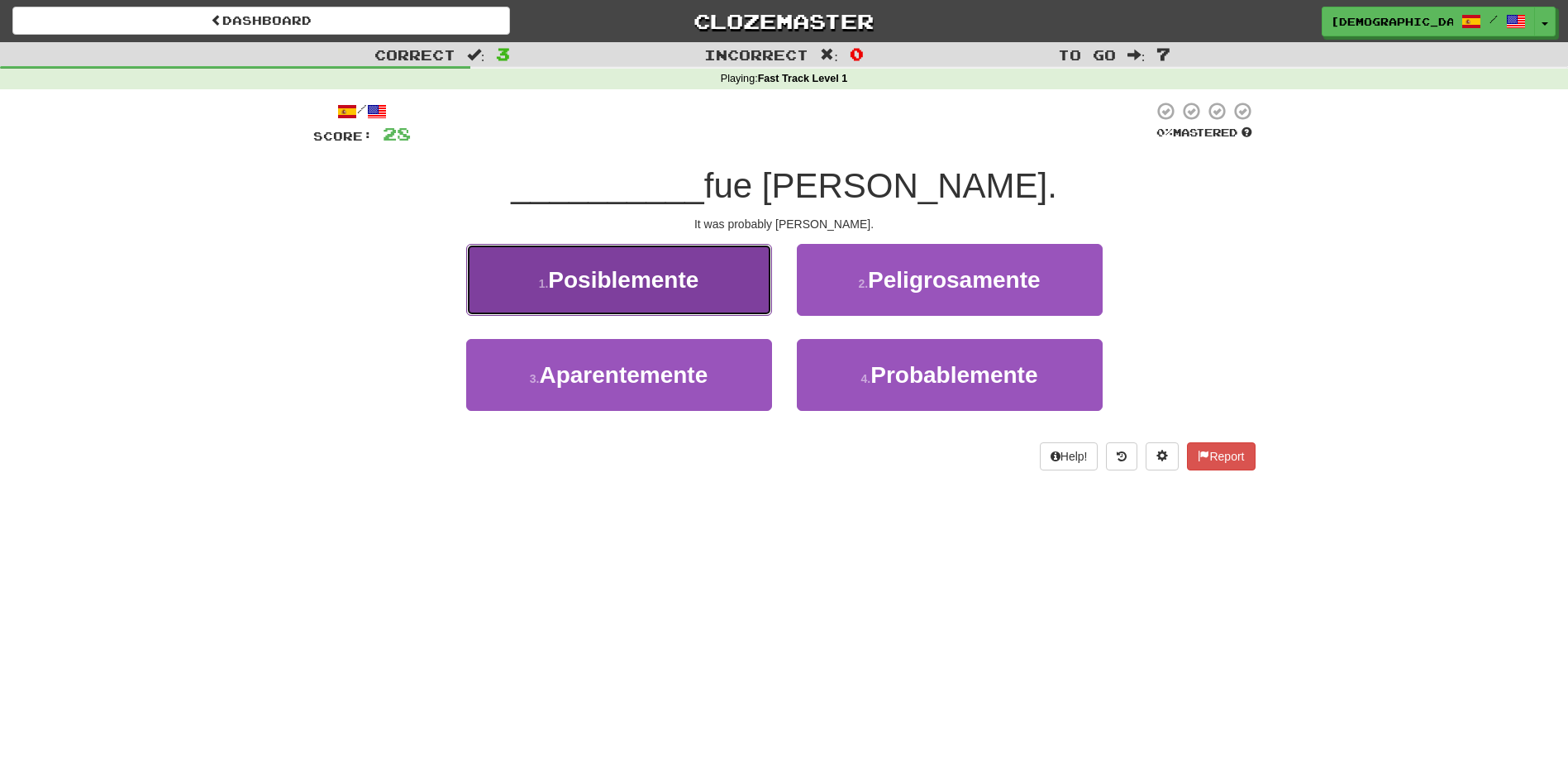
click at [701, 285] on button "1 . Posiblemente" at bounding box center [619, 279] width 306 height 72
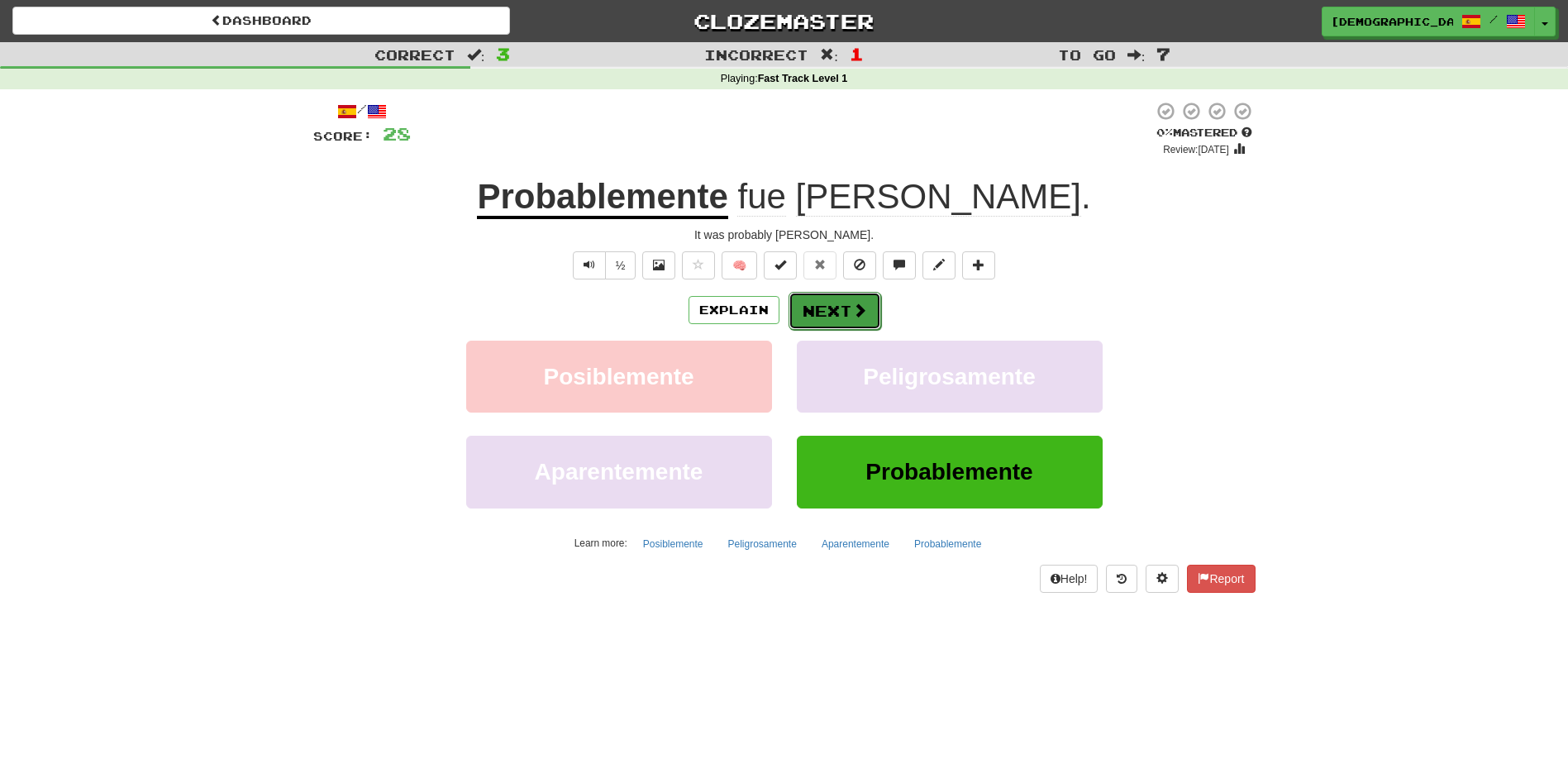
click at [833, 306] on button "Next" at bounding box center [835, 310] width 93 height 38
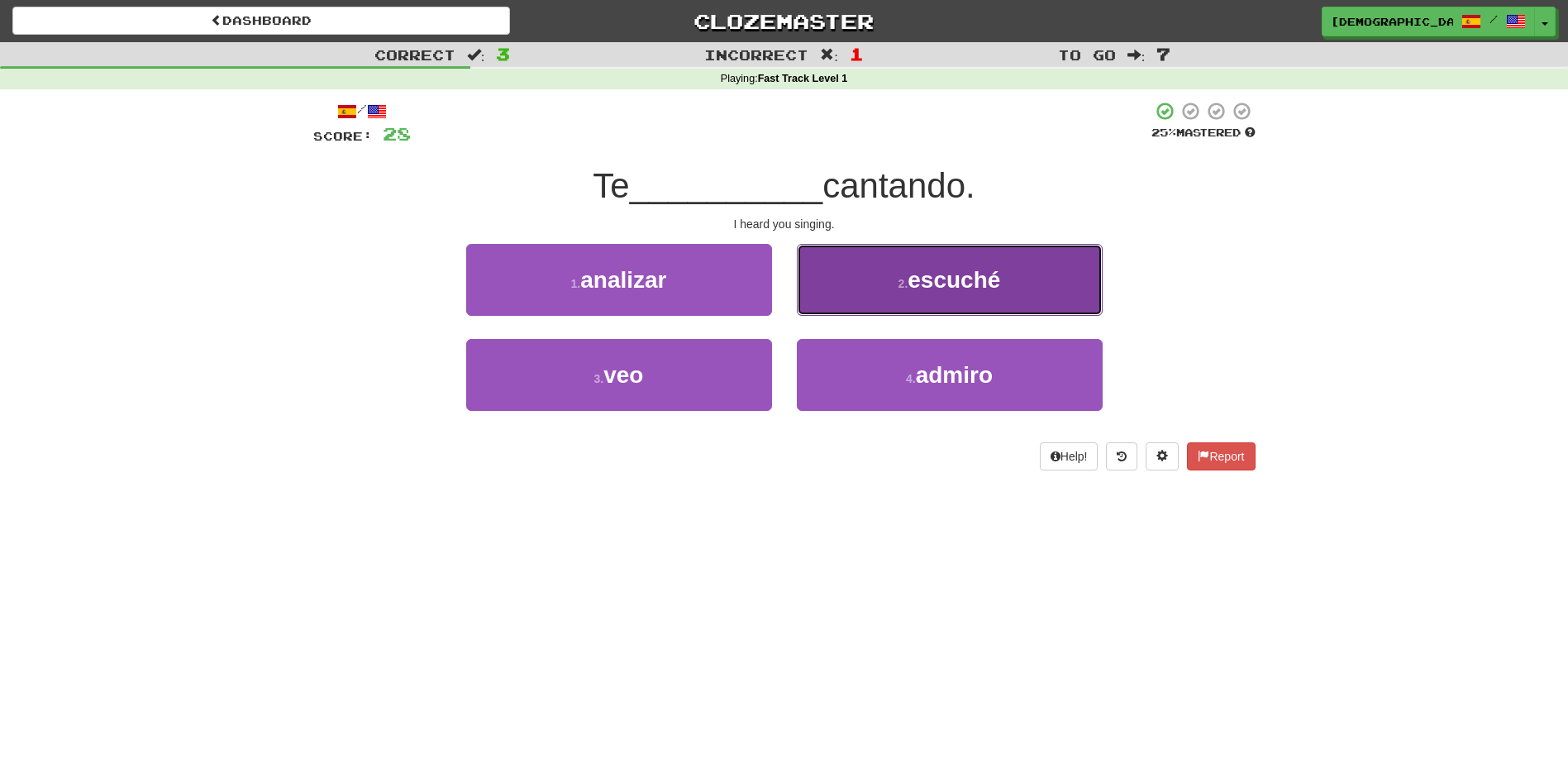
click at [955, 284] on span "escuché" at bounding box center [954, 279] width 93 height 26
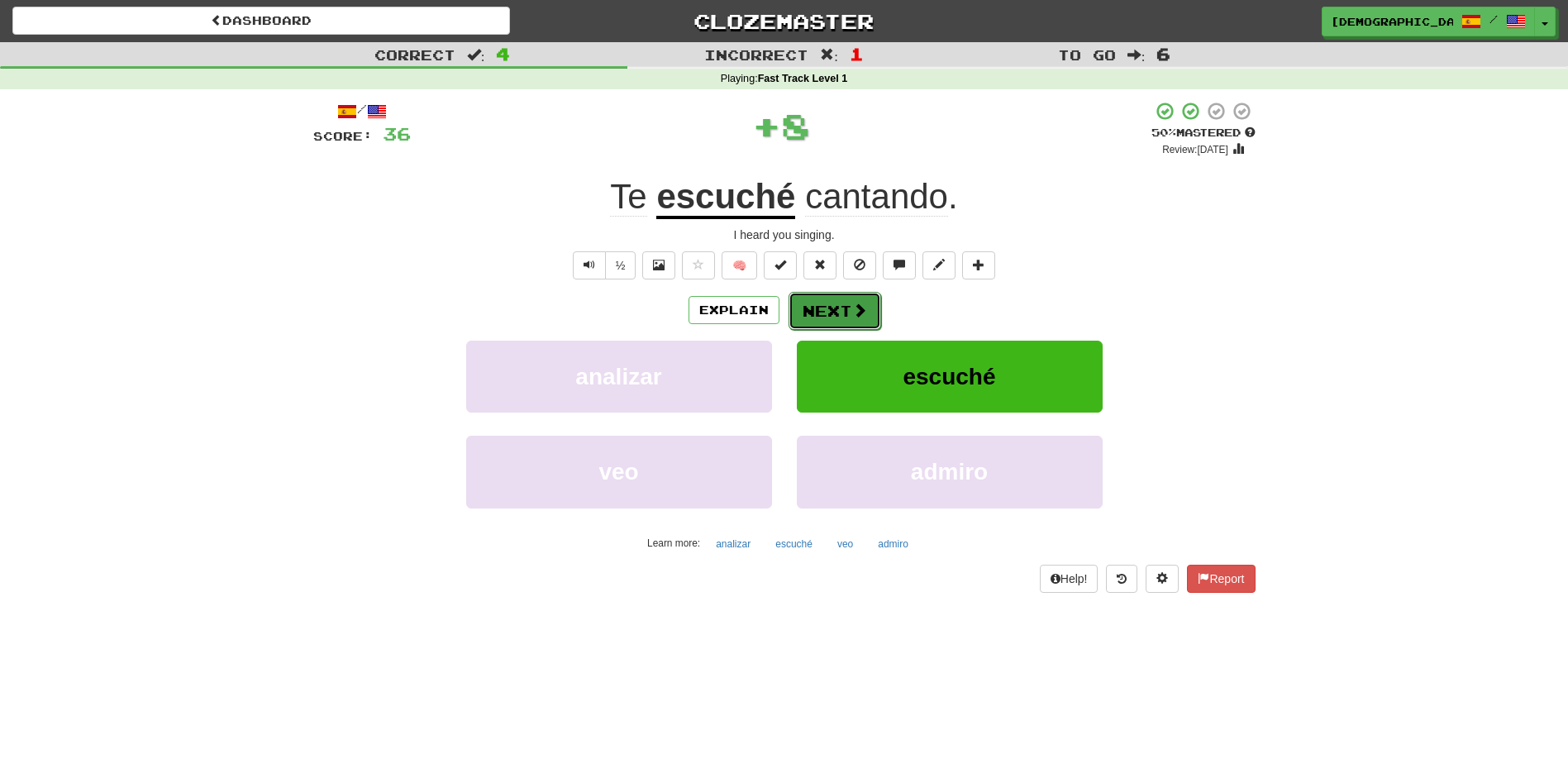
click at [835, 301] on button "Next" at bounding box center [835, 310] width 93 height 38
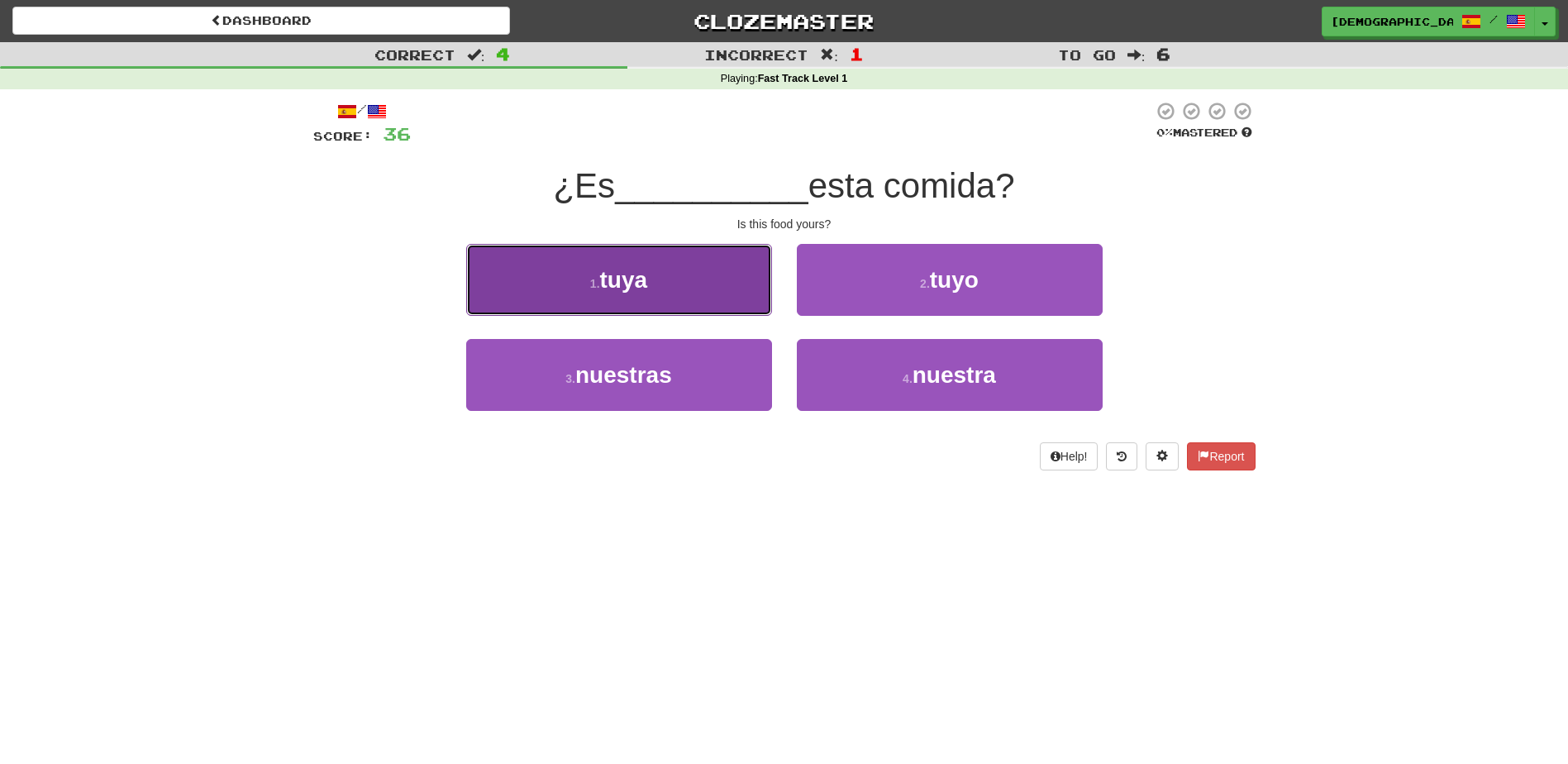
click at [719, 293] on button "1 . tuya" at bounding box center [619, 279] width 306 height 72
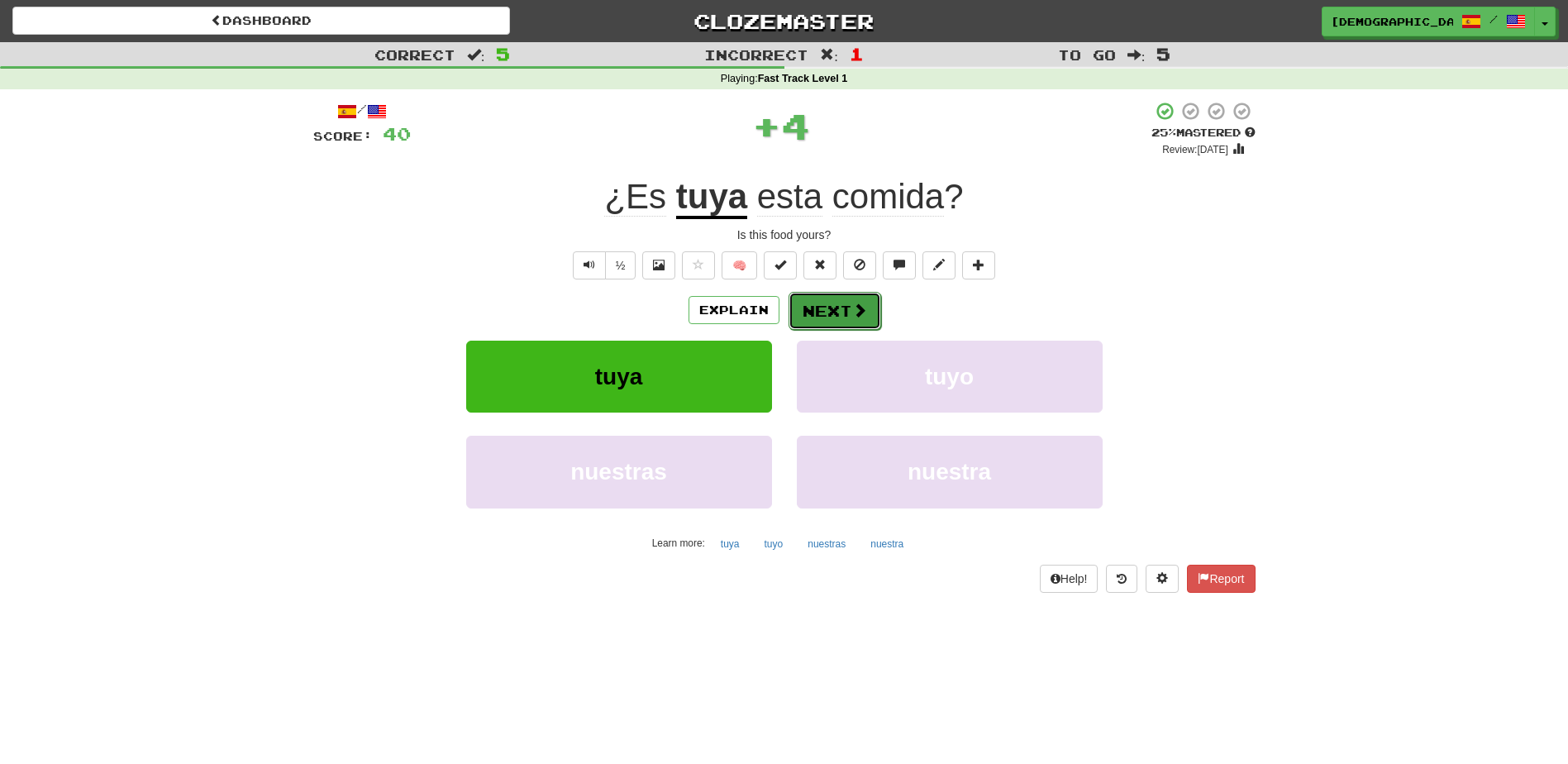
click at [829, 301] on button "Next" at bounding box center [835, 310] width 93 height 38
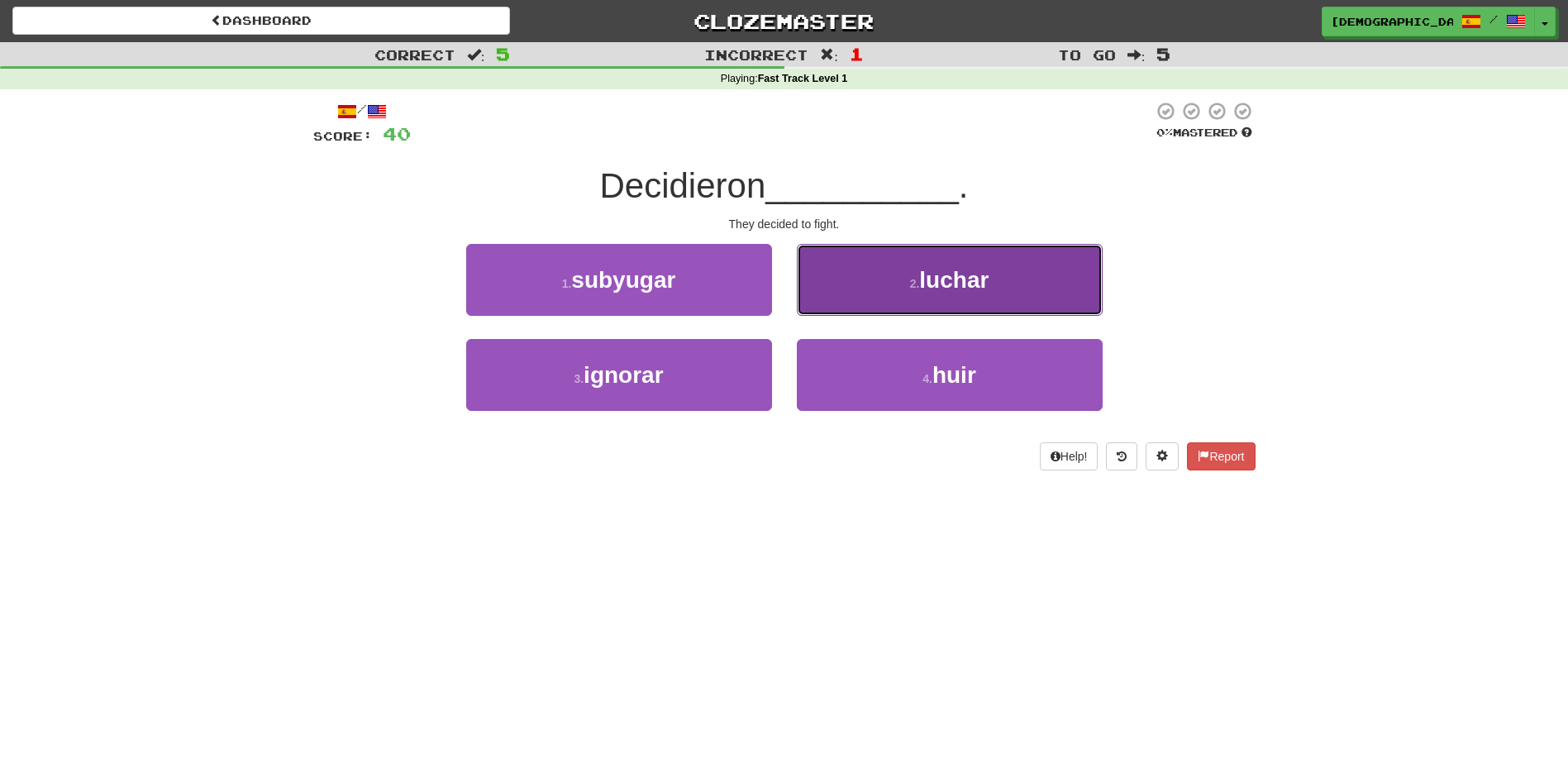
click at [933, 290] on span "luchar" at bounding box center [954, 279] width 69 height 26
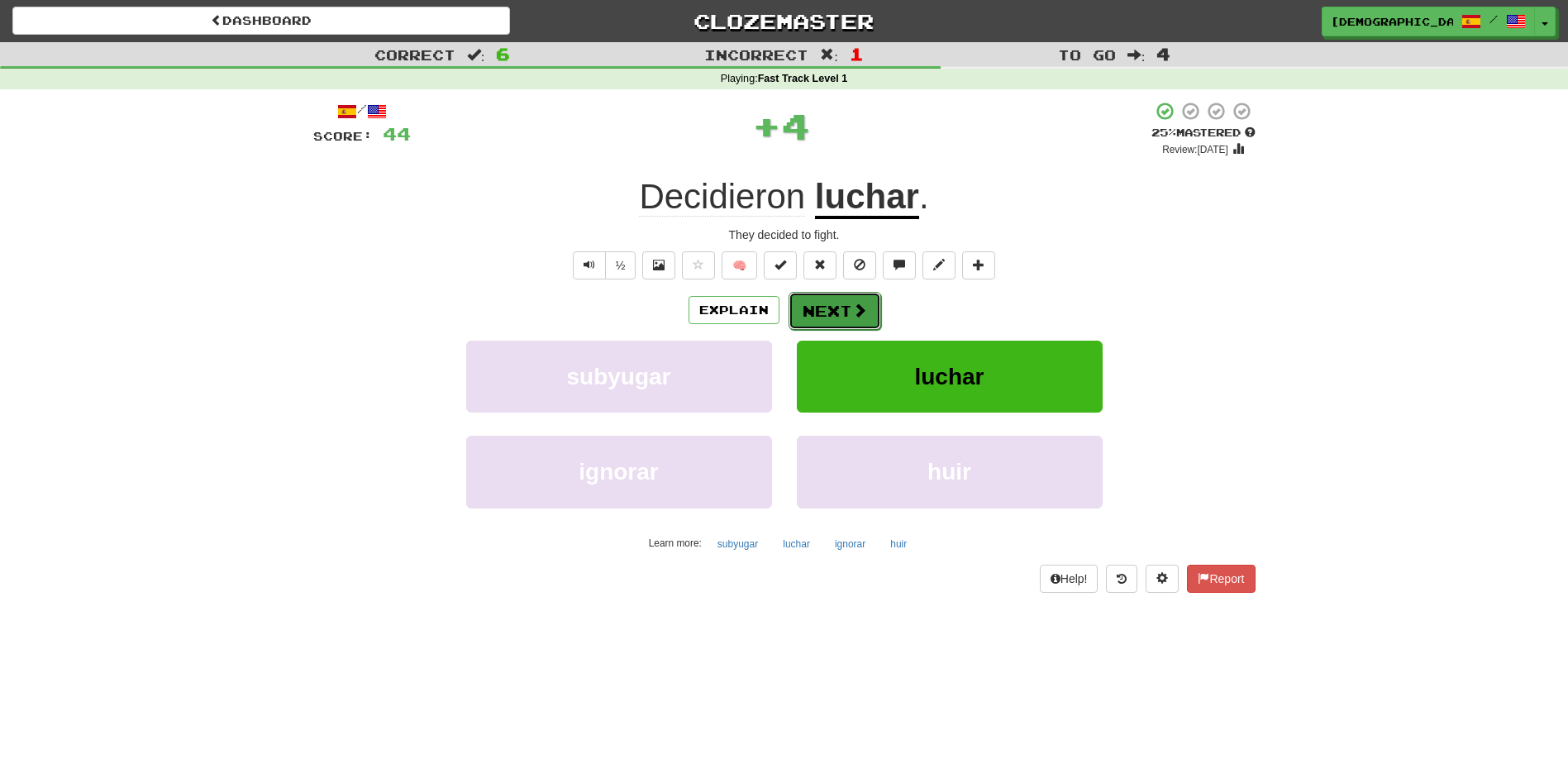
click at [847, 314] on button "Next" at bounding box center [835, 310] width 93 height 38
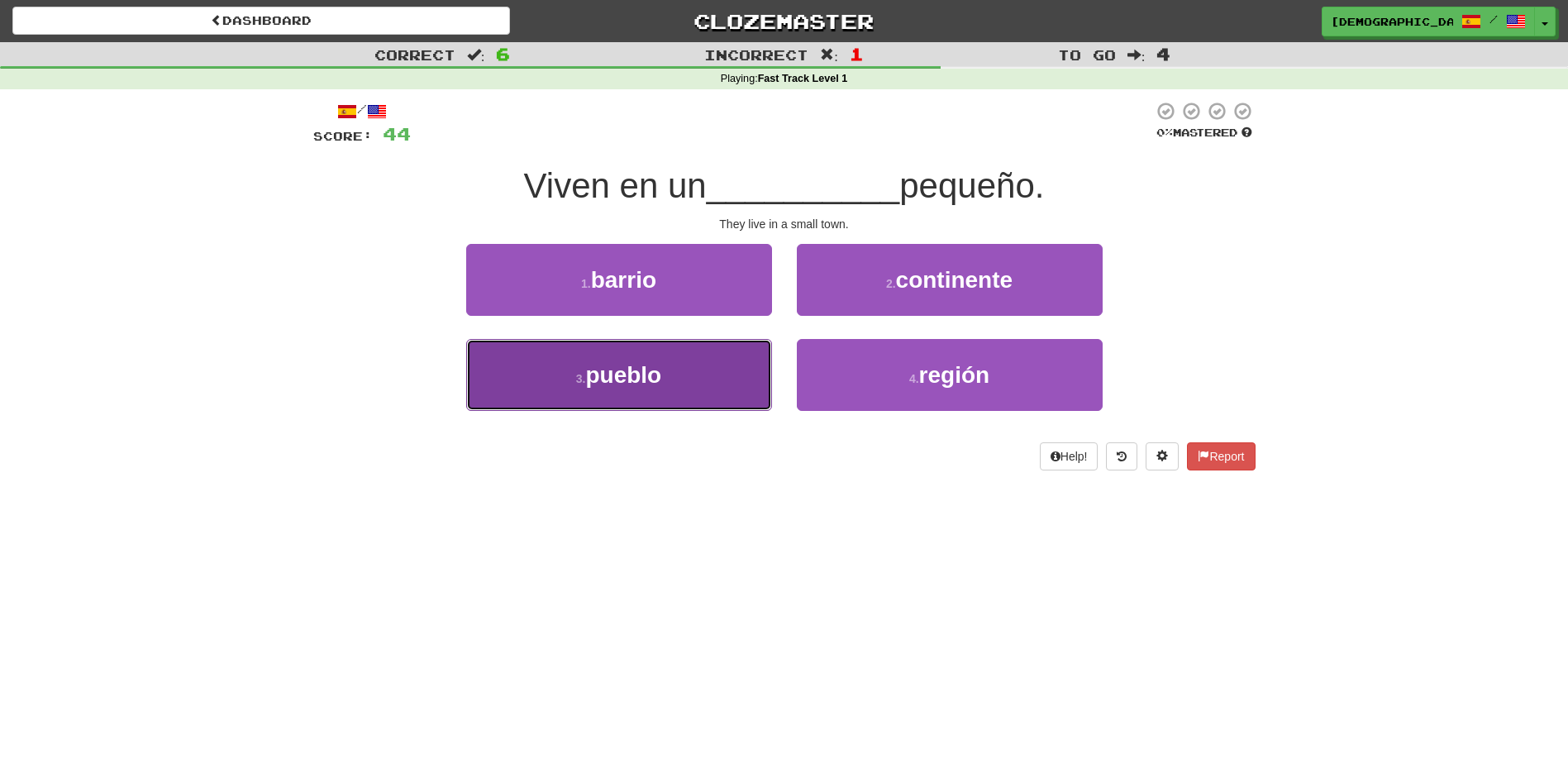
click at [690, 370] on button "3 . pueblo" at bounding box center [619, 375] width 306 height 72
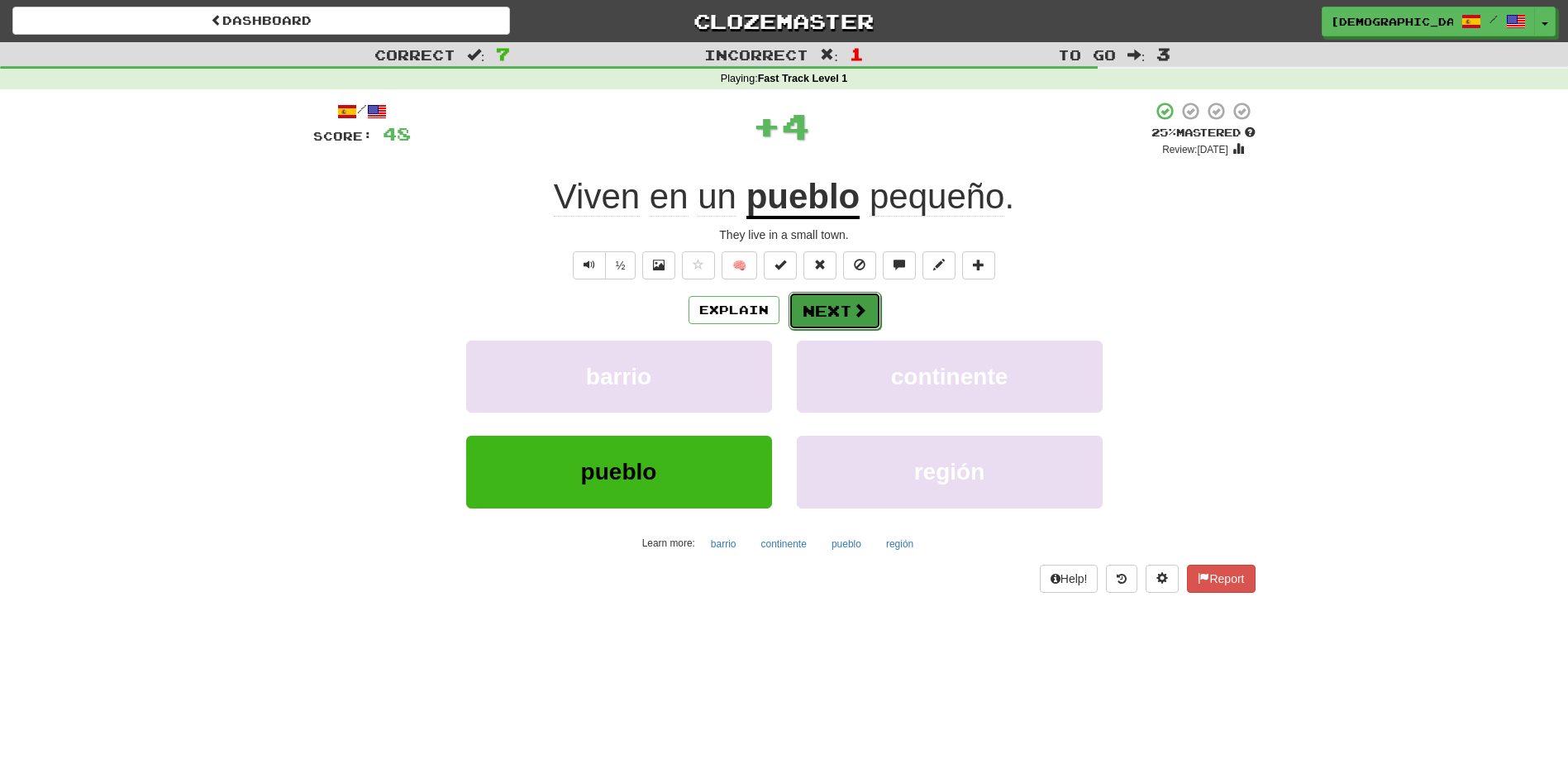
click at [839, 314] on button "Next" at bounding box center [835, 310] width 93 height 38
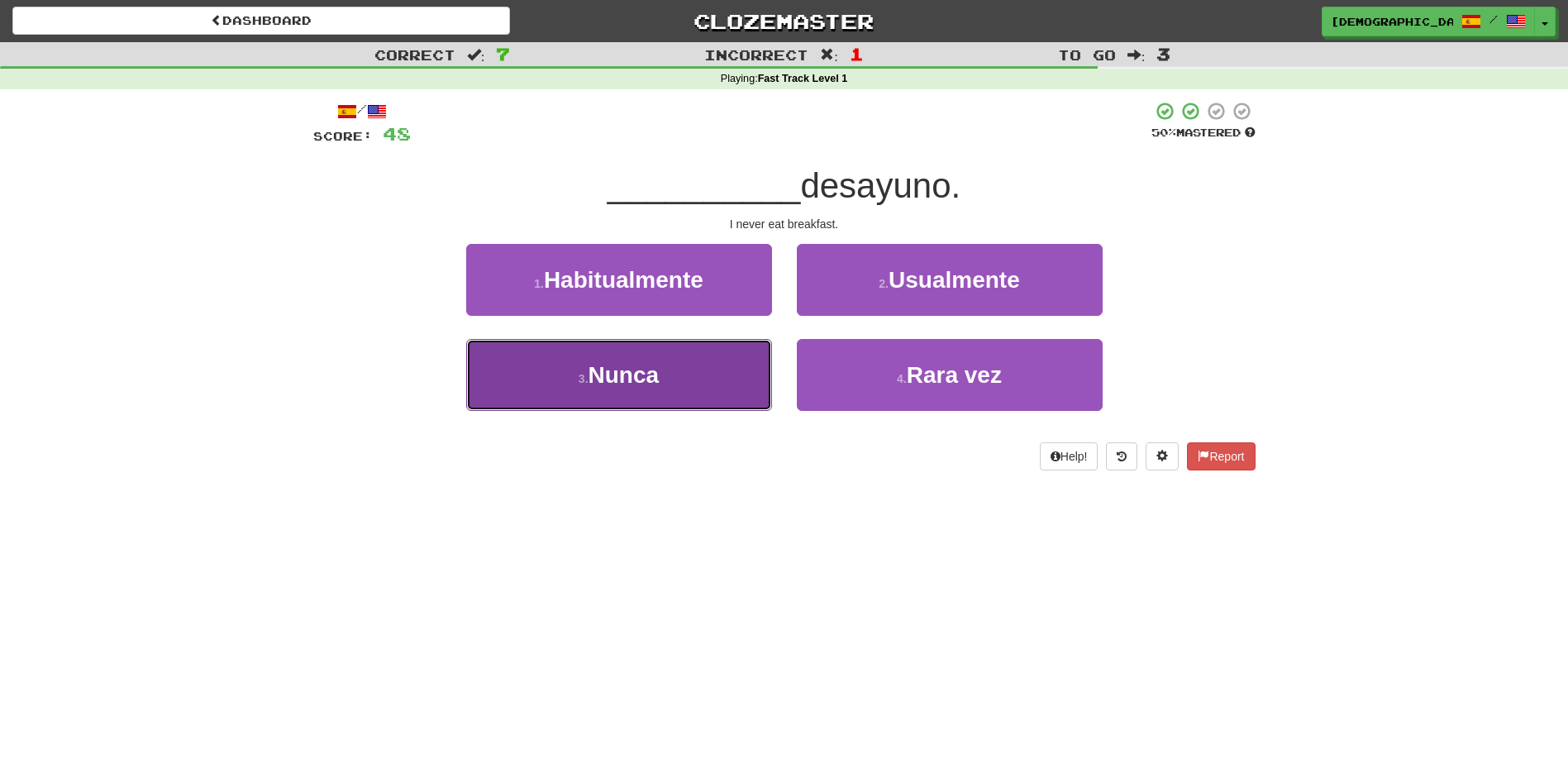
click at [658, 371] on span "Nunca" at bounding box center [624, 375] width 71 height 26
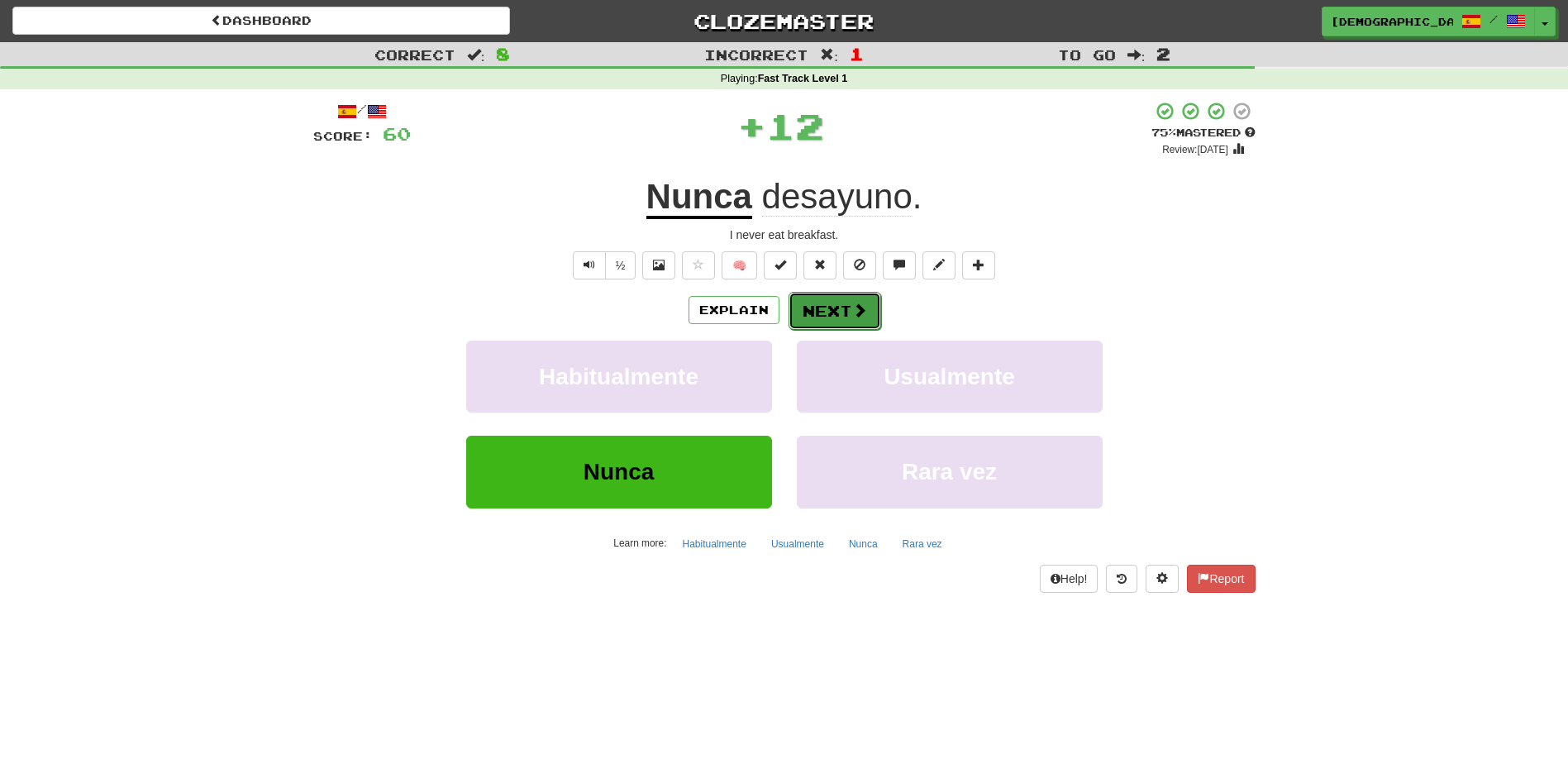
click at [821, 315] on button "Next" at bounding box center [835, 310] width 93 height 38
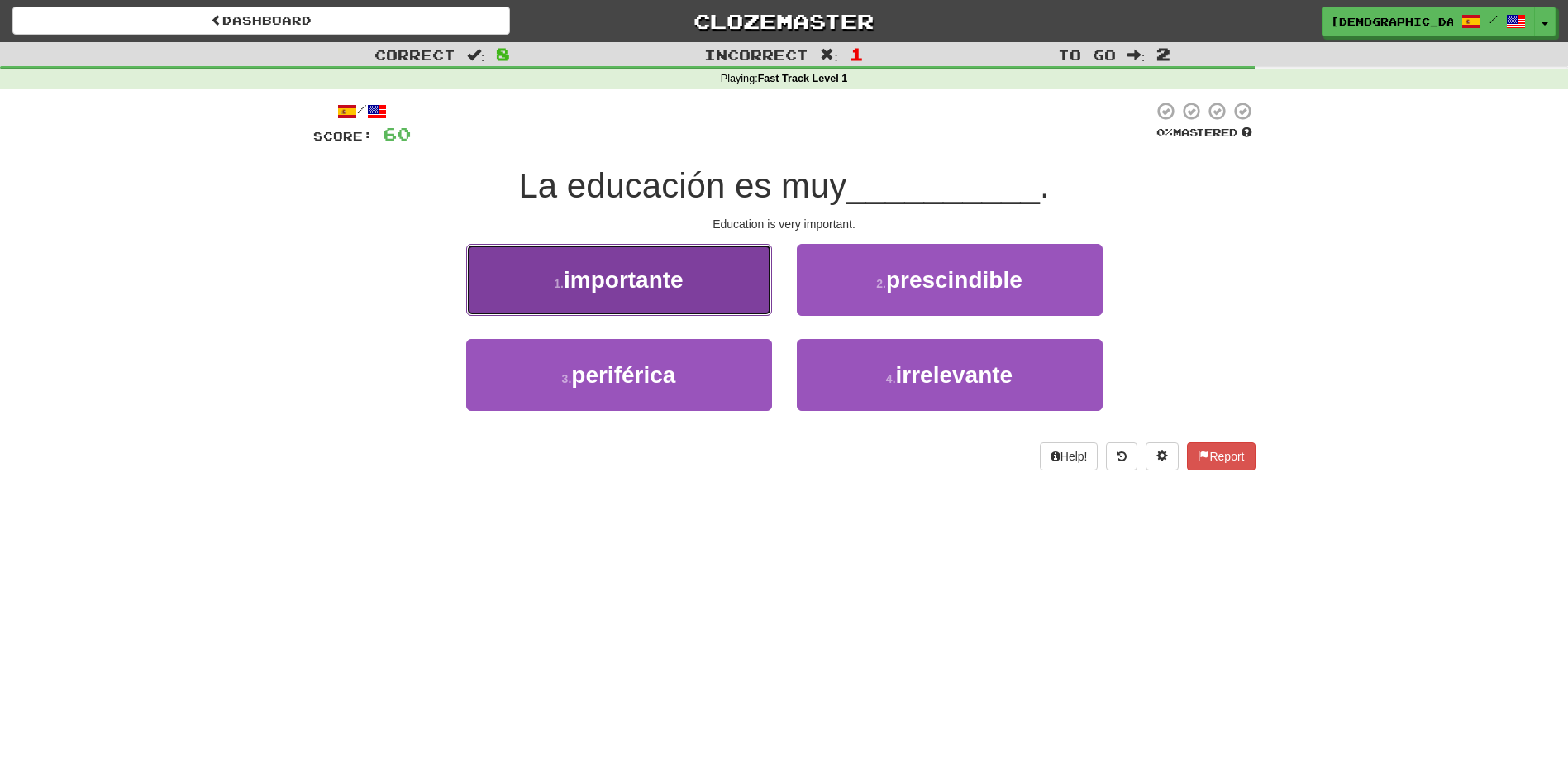
click at [658, 298] on button "1 . importante" at bounding box center [619, 279] width 306 height 72
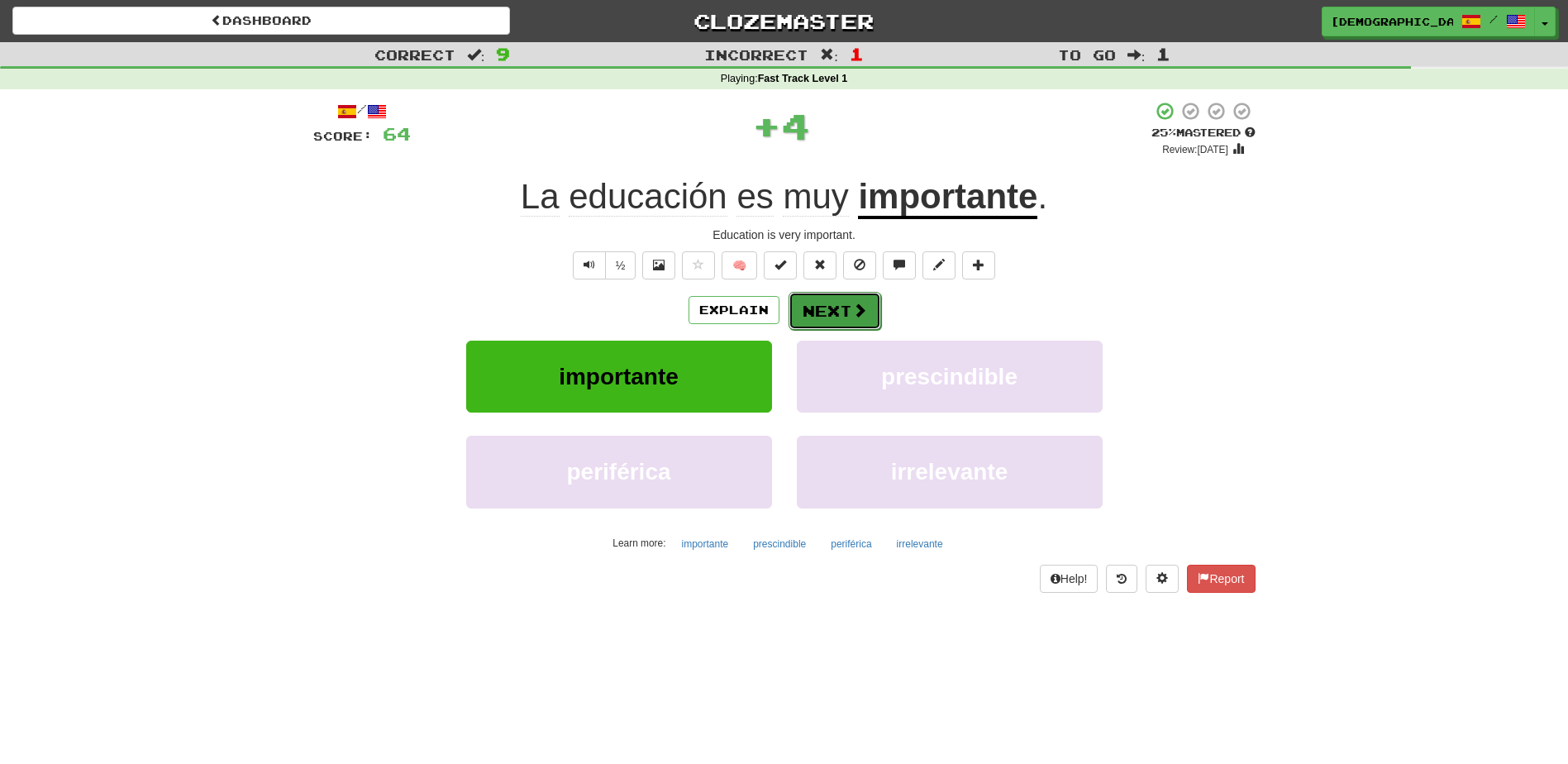
click at [829, 304] on button "Next" at bounding box center [835, 310] width 93 height 38
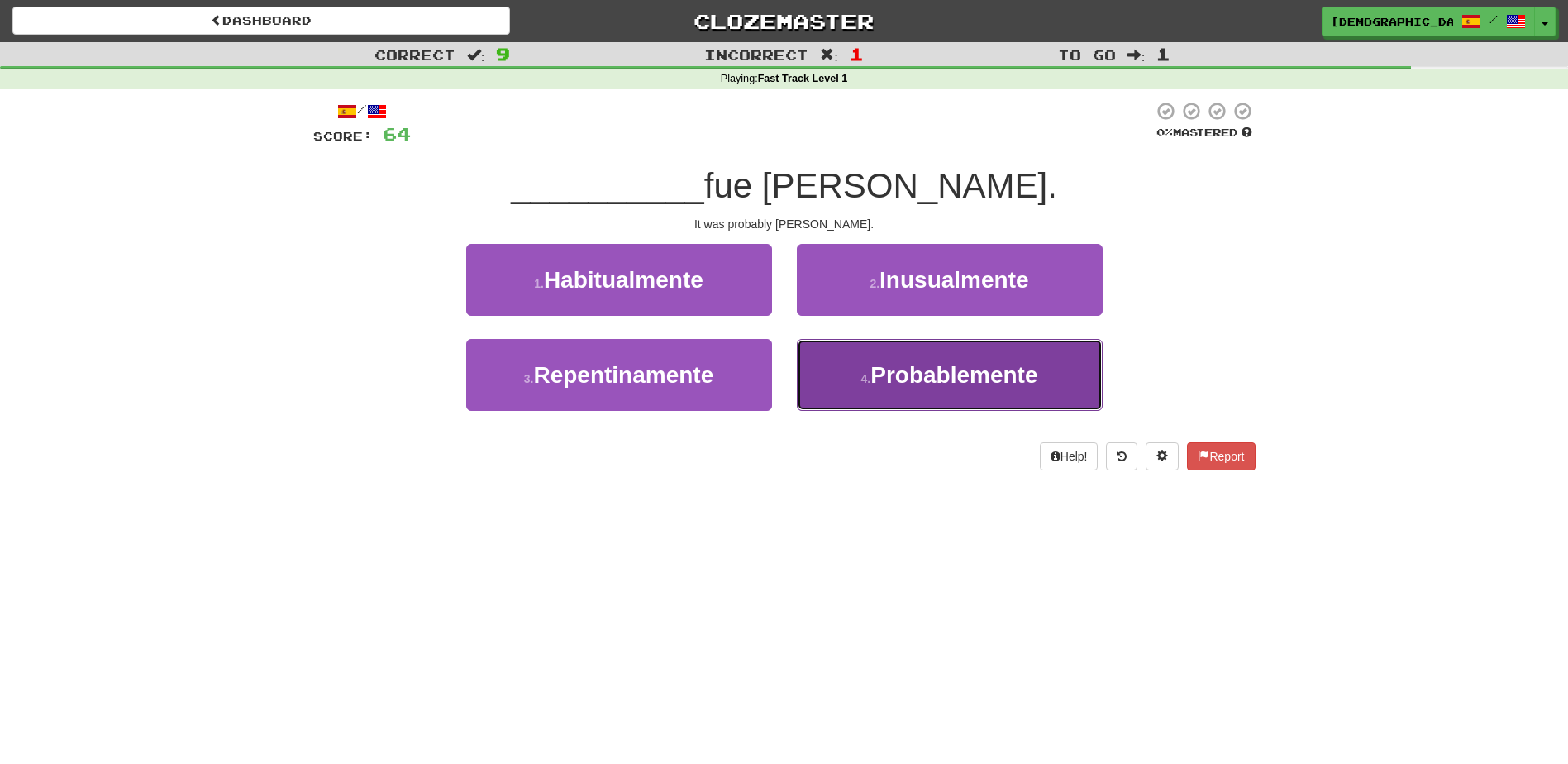
click at [939, 372] on span "Probablemente" at bounding box center [955, 375] width 167 height 26
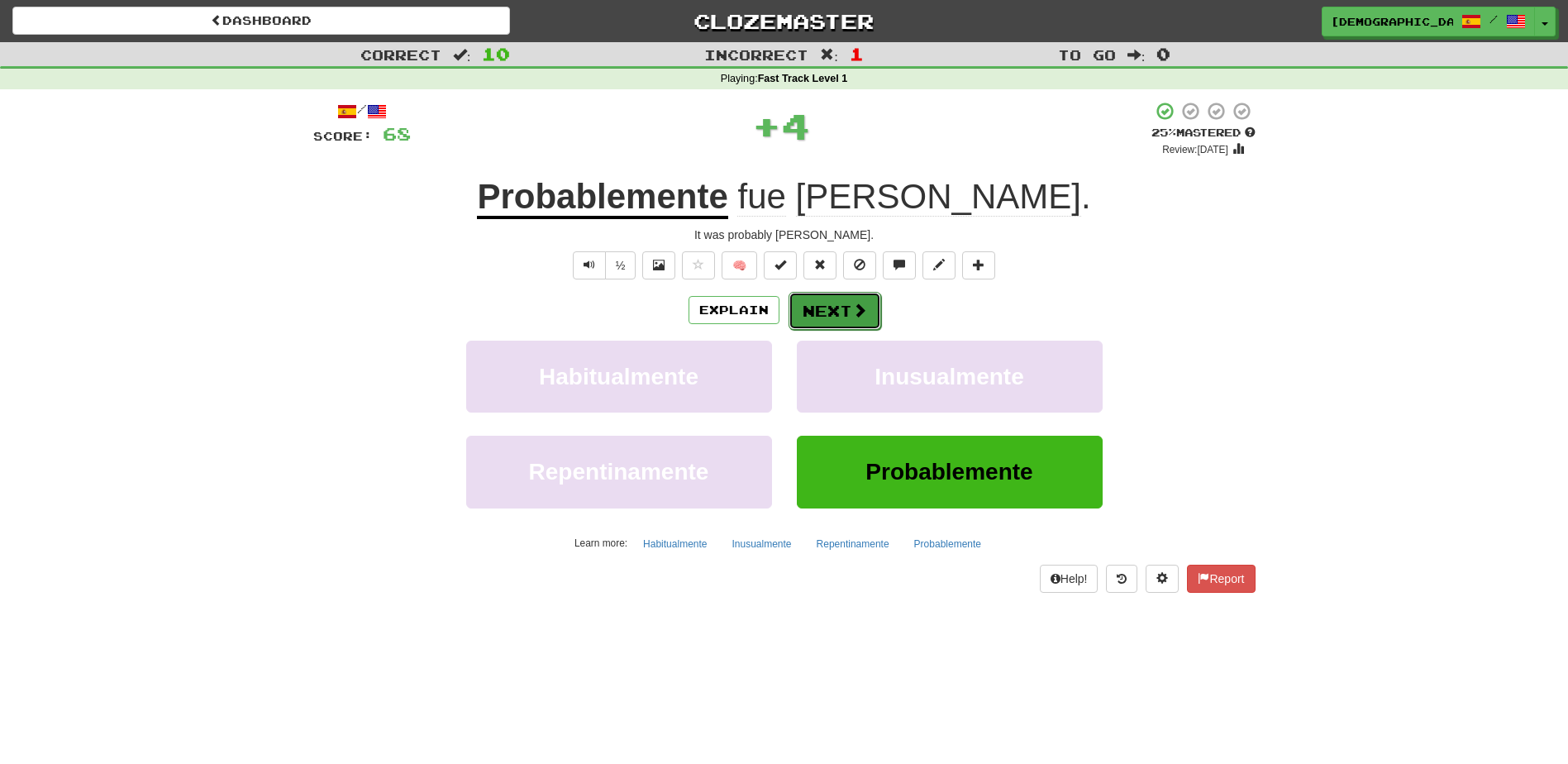
click at [834, 304] on button "Next" at bounding box center [835, 310] width 93 height 38
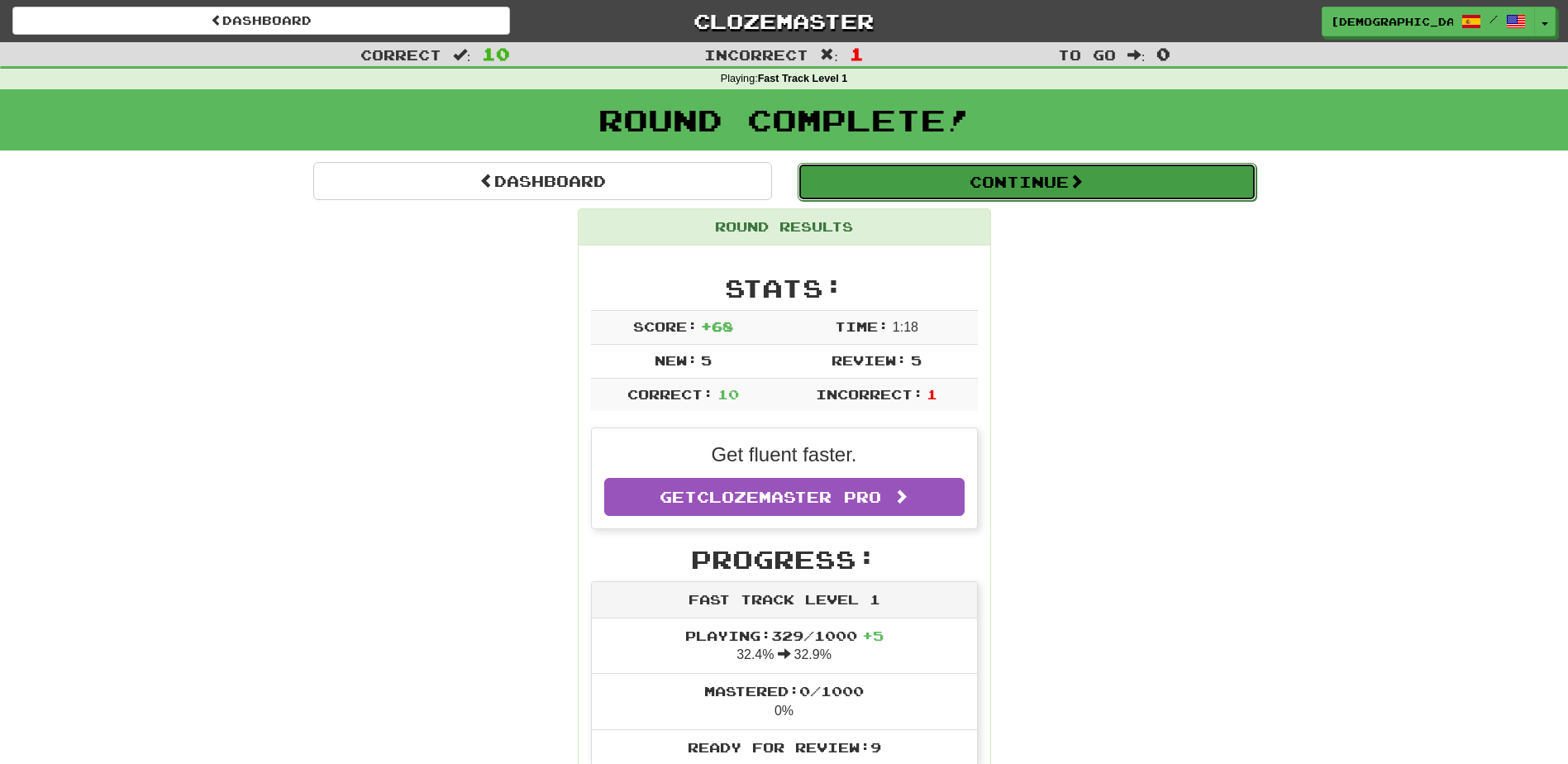
click at [924, 187] on button "Continue" at bounding box center [1027, 182] width 459 height 38
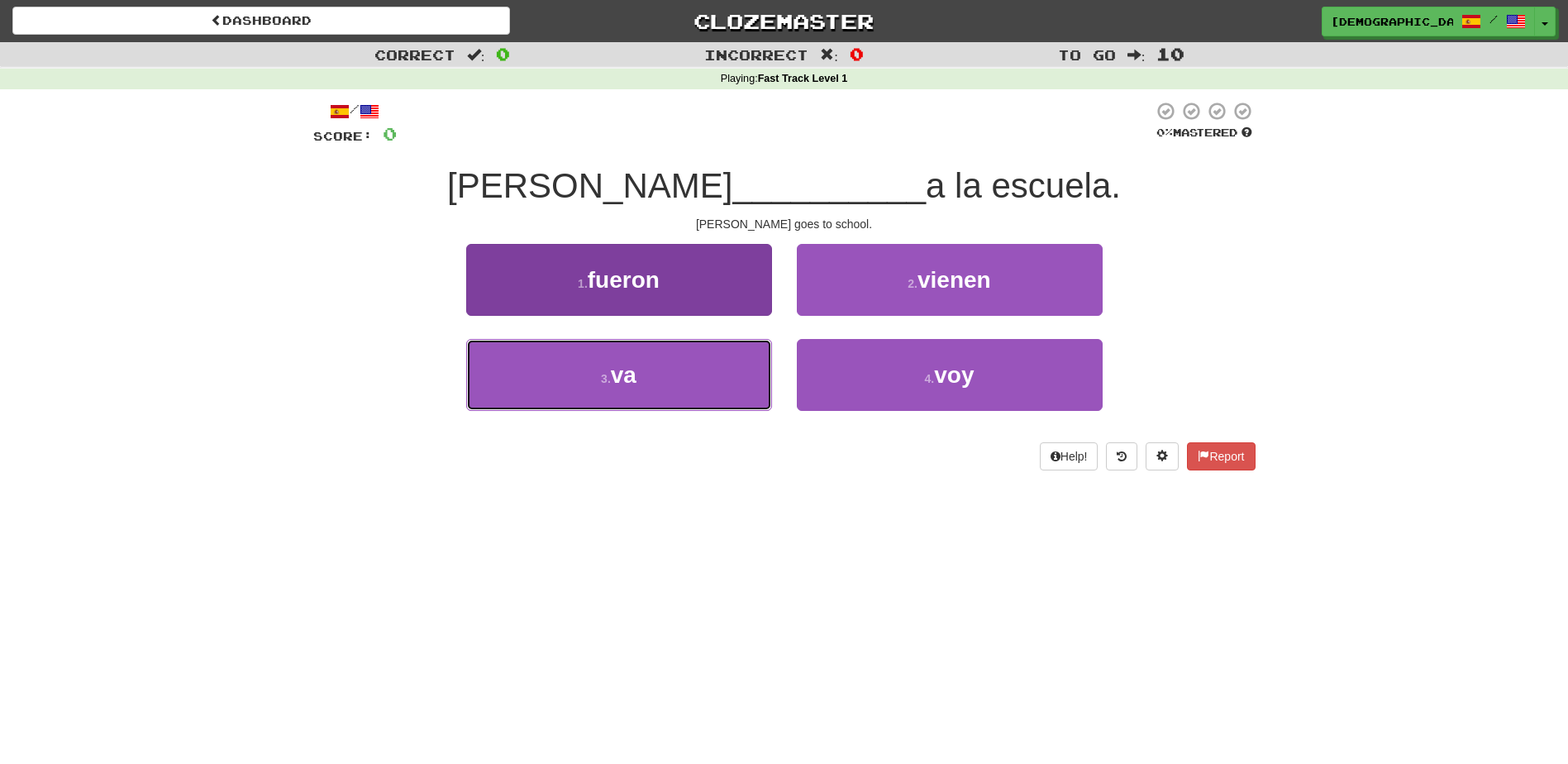
click at [700, 373] on button "3 . va" at bounding box center [619, 375] width 306 height 72
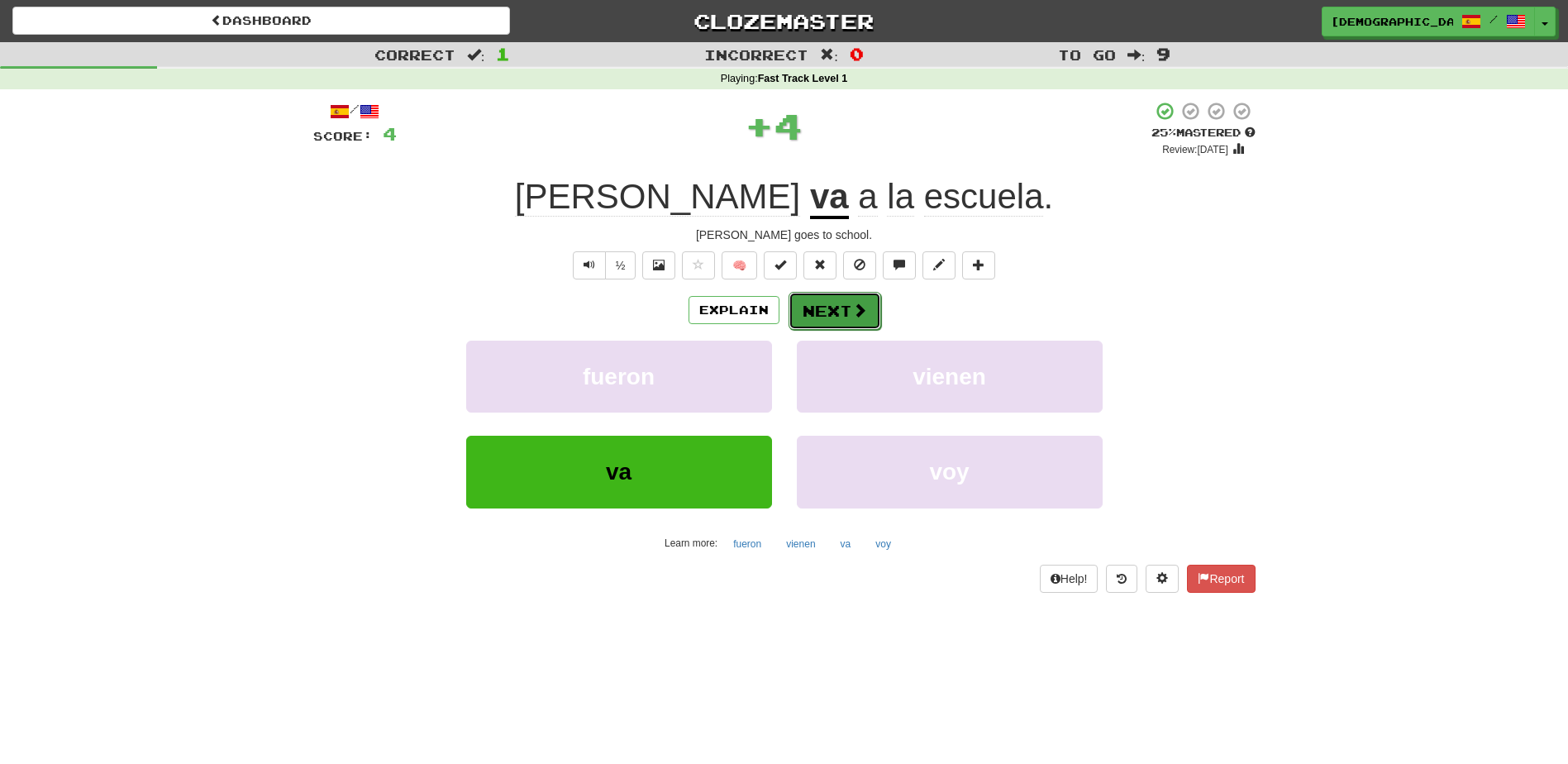
click at [834, 308] on button "Next" at bounding box center [835, 310] width 93 height 38
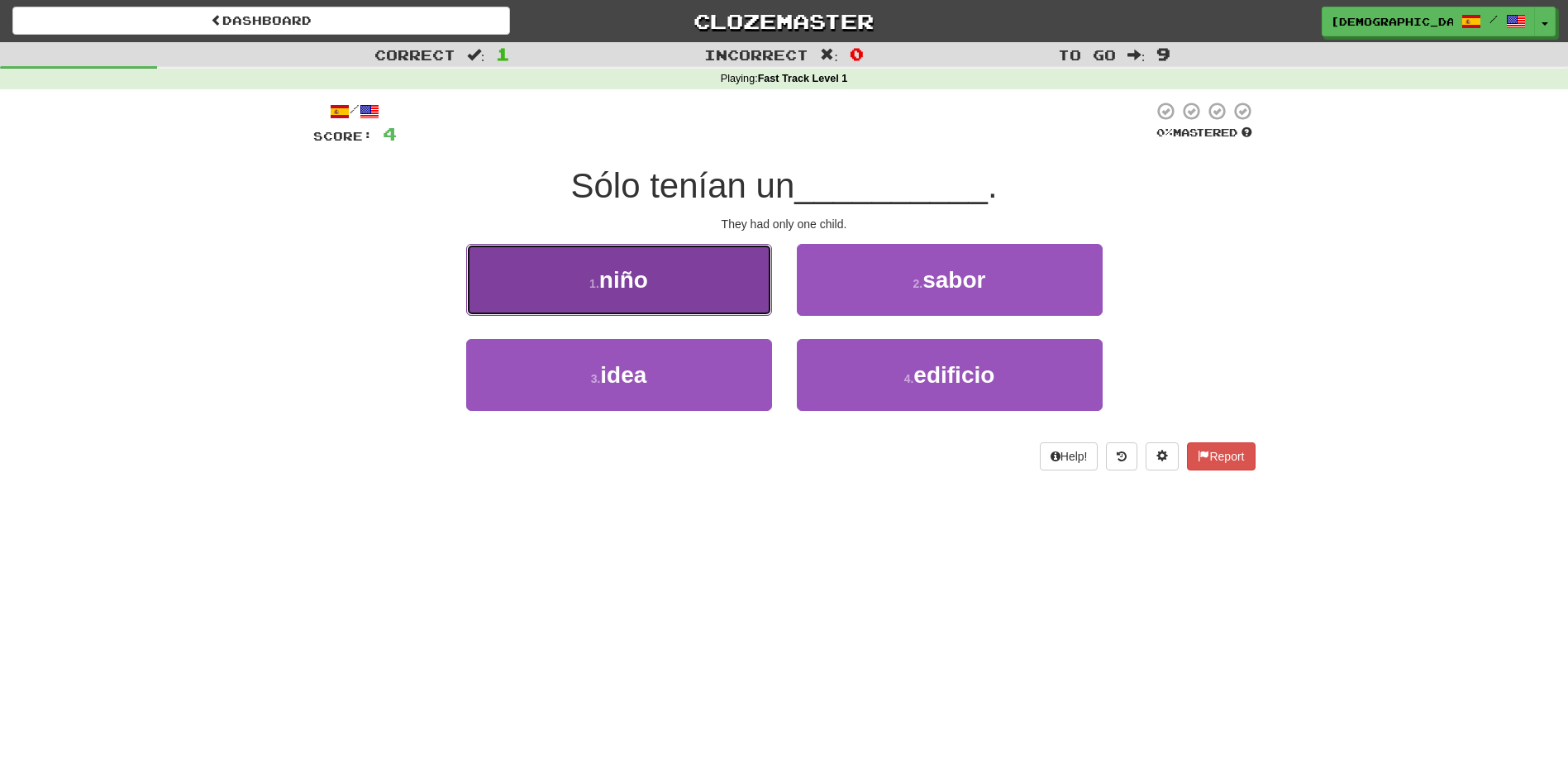
click at [712, 276] on button "1 . niño" at bounding box center [619, 279] width 306 height 72
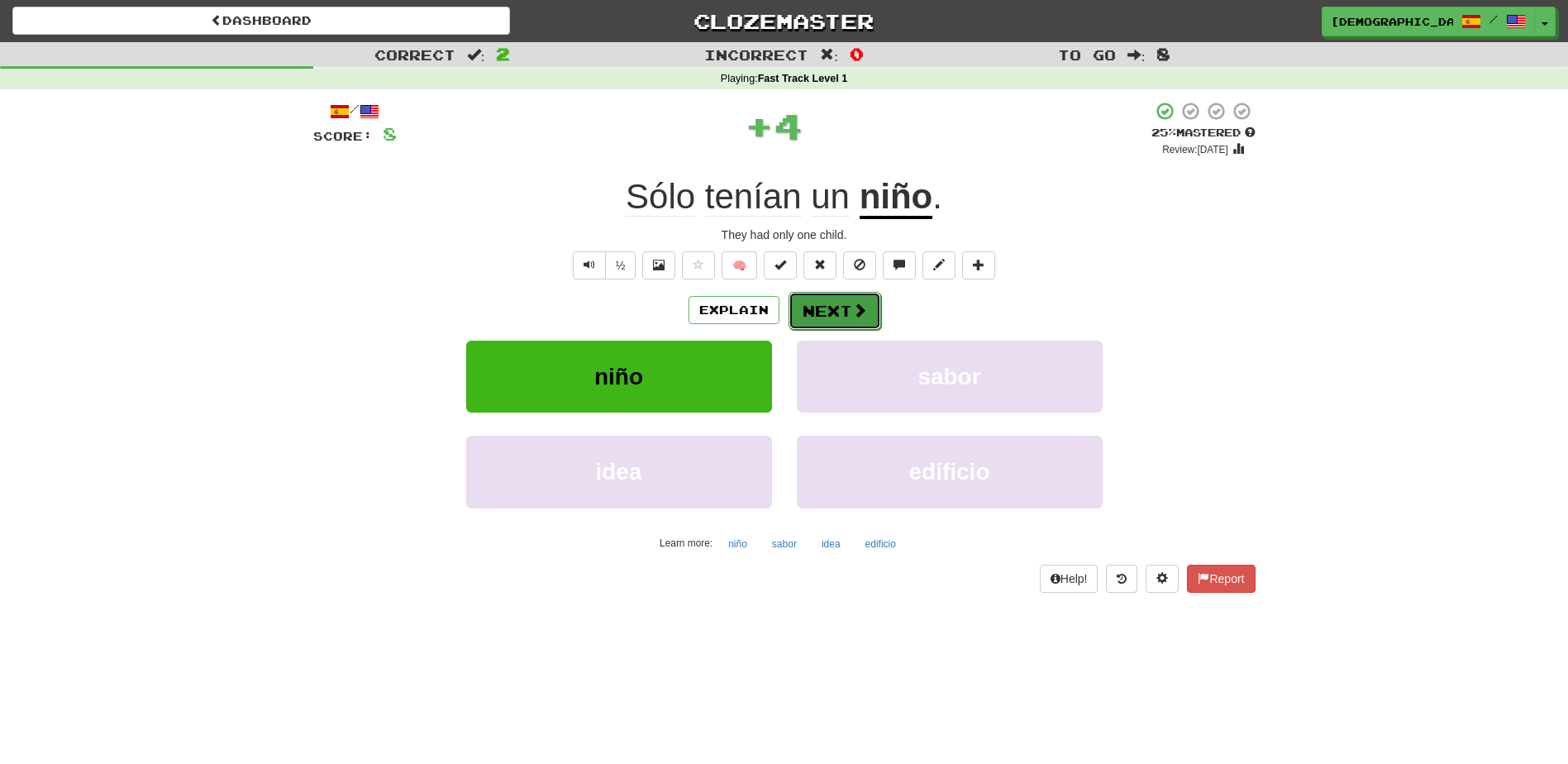
click at [840, 308] on button "Next" at bounding box center [835, 310] width 93 height 38
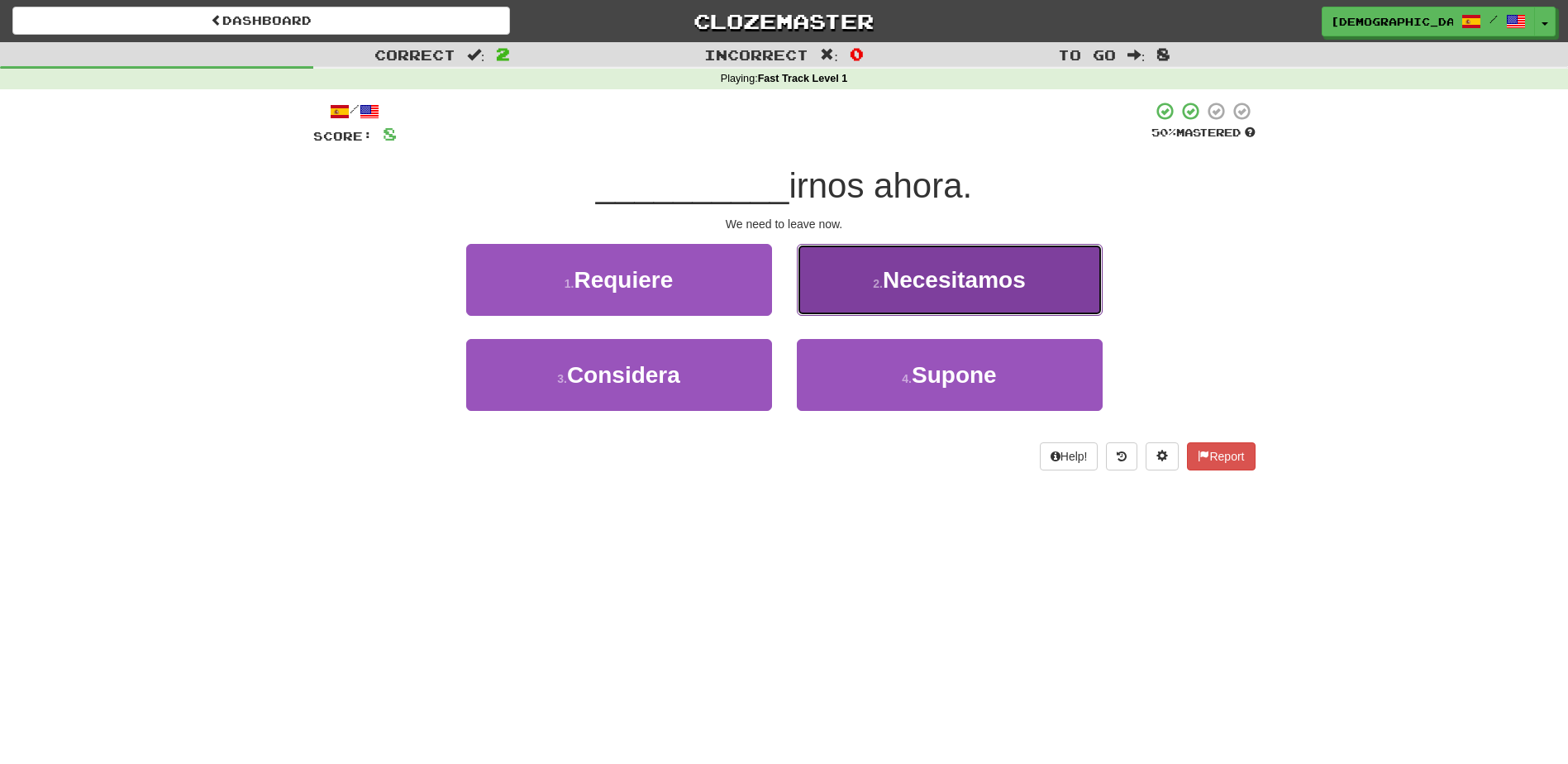
click at [934, 279] on span "Necesitamos" at bounding box center [954, 279] width 143 height 26
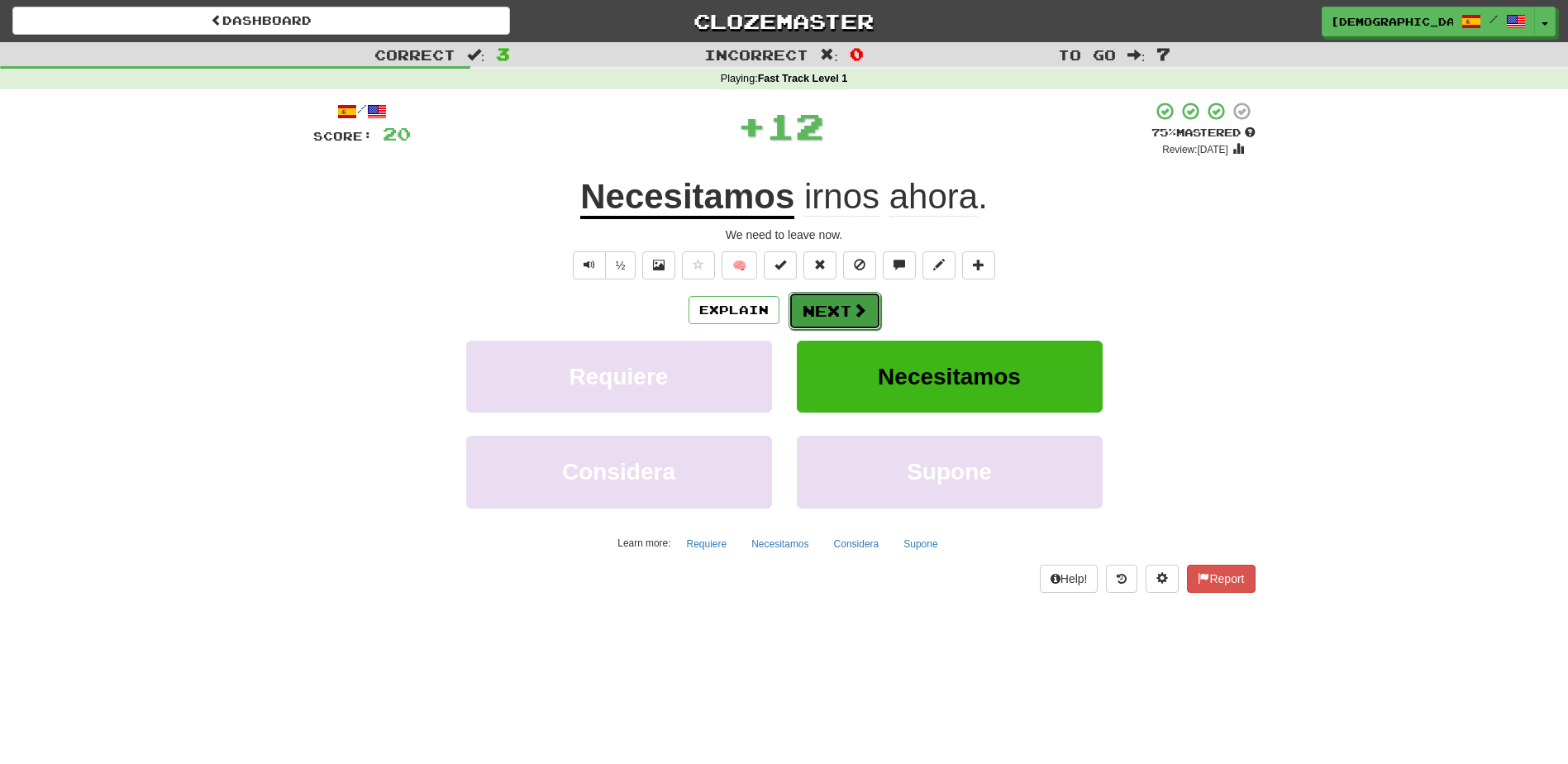
click at [829, 299] on button "Next" at bounding box center [835, 310] width 93 height 38
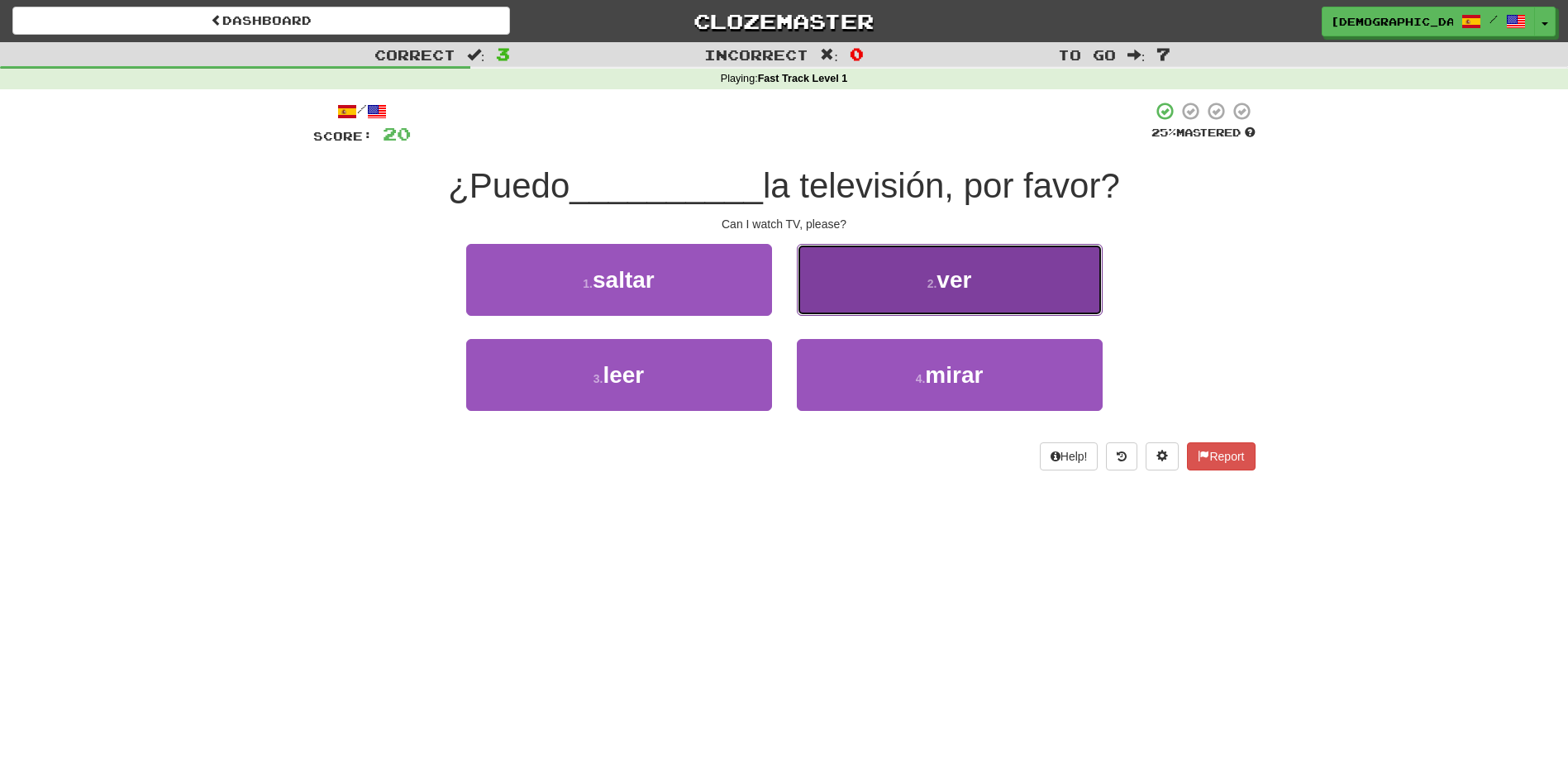
click at [956, 302] on button "2 . ver" at bounding box center [951, 279] width 306 height 72
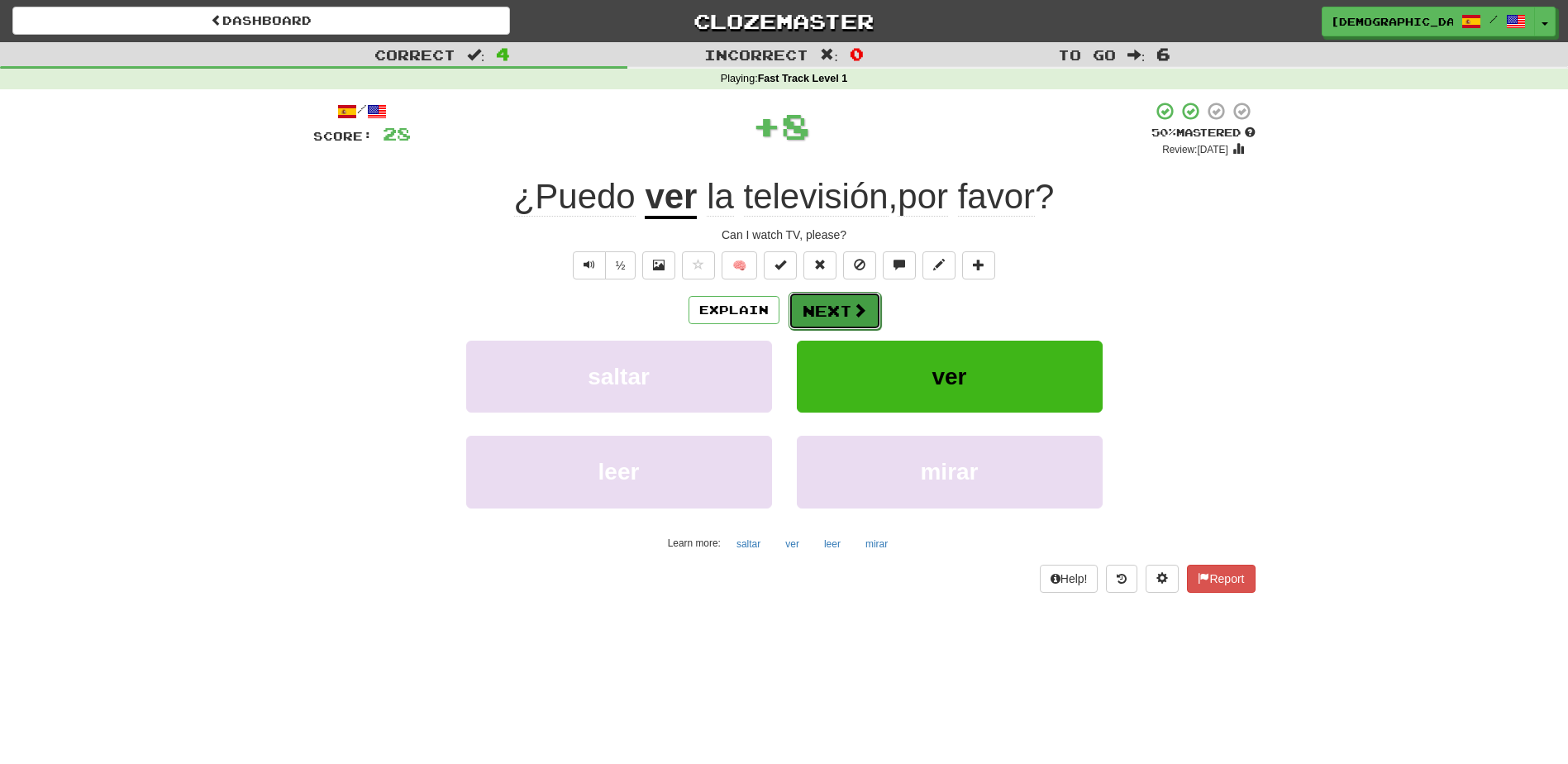
click at [838, 314] on button "Next" at bounding box center [835, 310] width 93 height 38
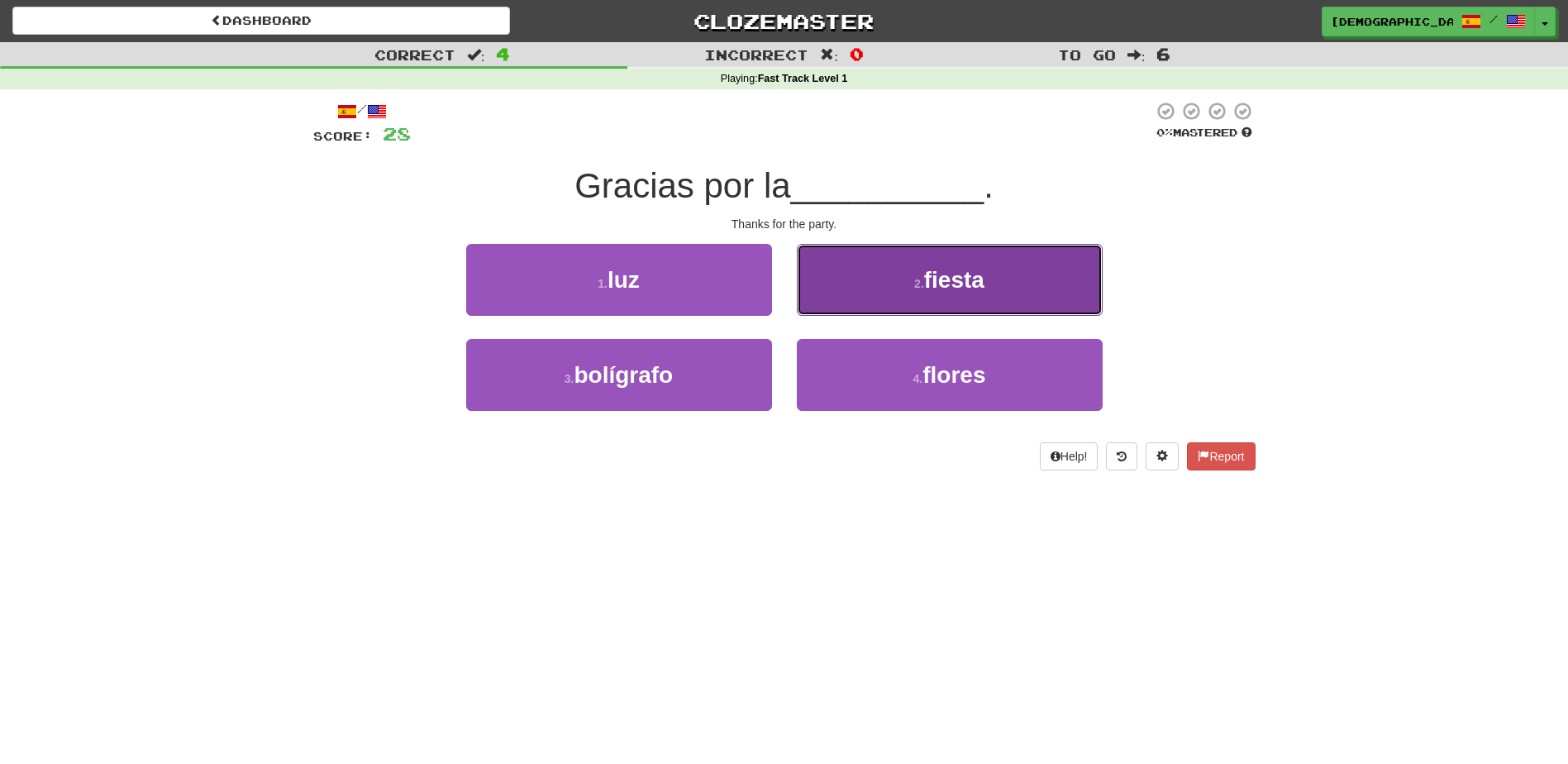
click at [942, 283] on span "fiesta" at bounding box center [955, 279] width 60 height 26
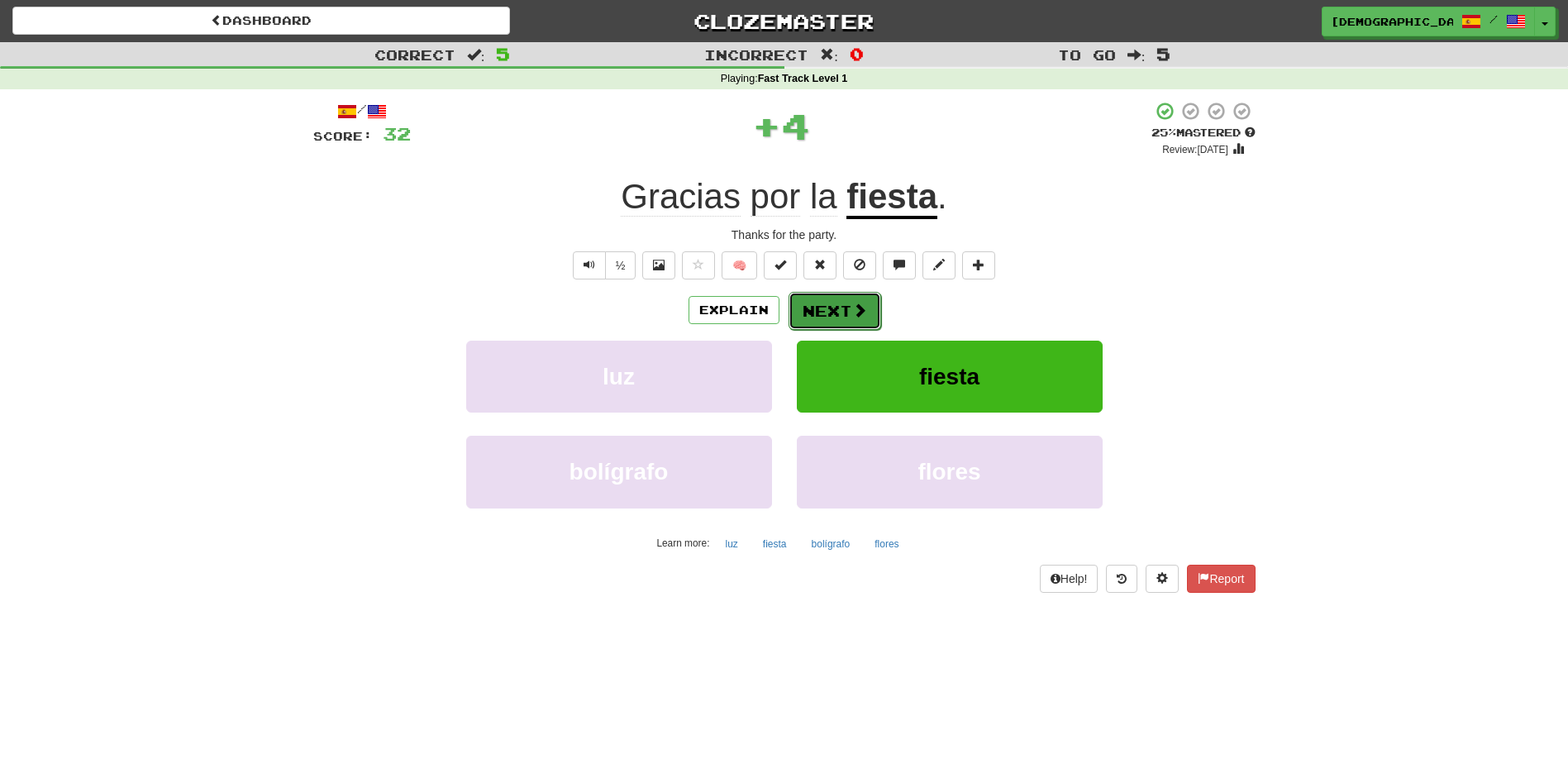
click at [837, 315] on button "Next" at bounding box center [835, 310] width 93 height 38
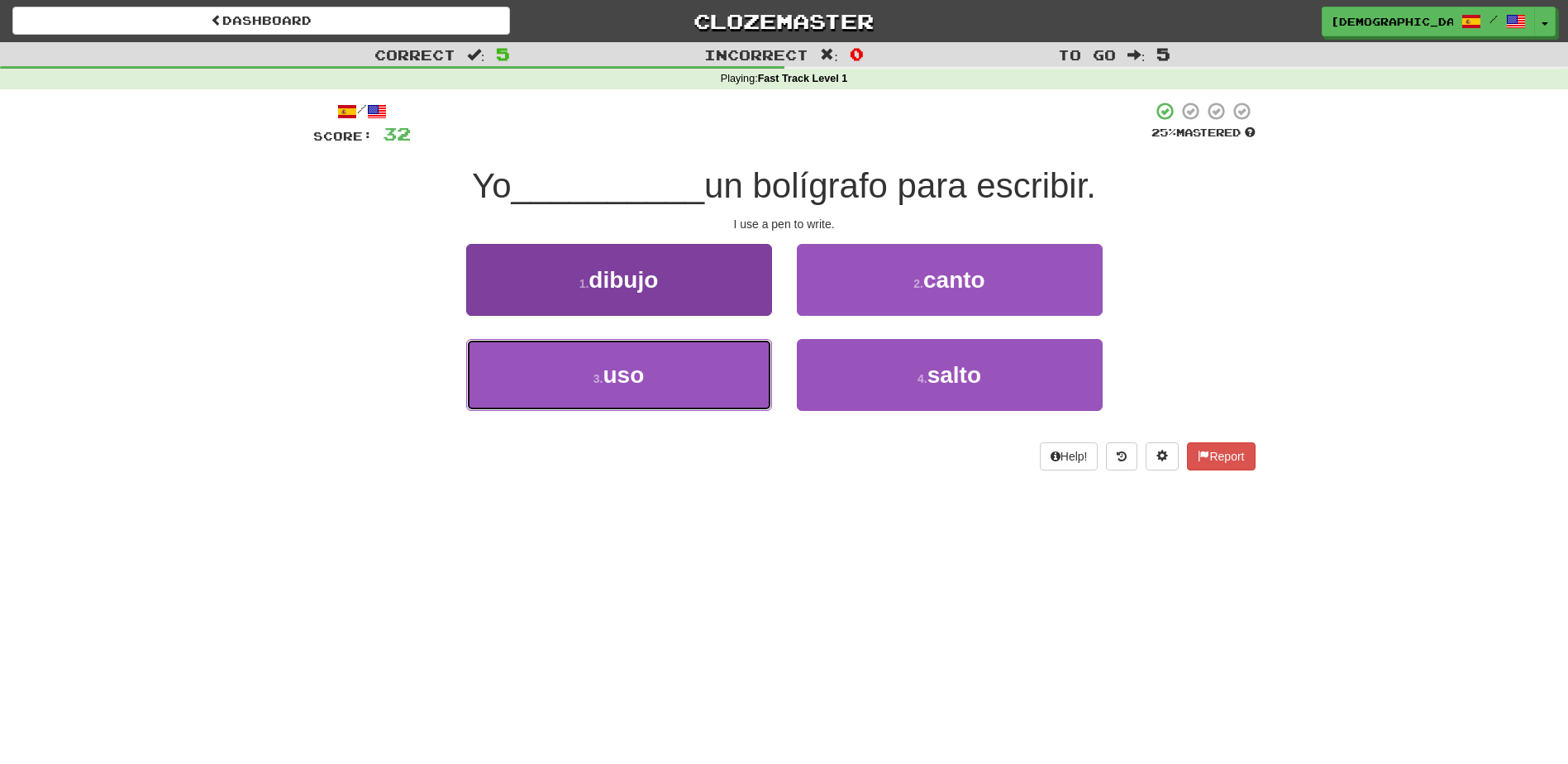
drag, startPoint x: 687, startPoint y: 384, endPoint x: 701, endPoint y: 378, distance: 15.2
click at [687, 383] on button "3 . uso" at bounding box center [619, 375] width 306 height 72
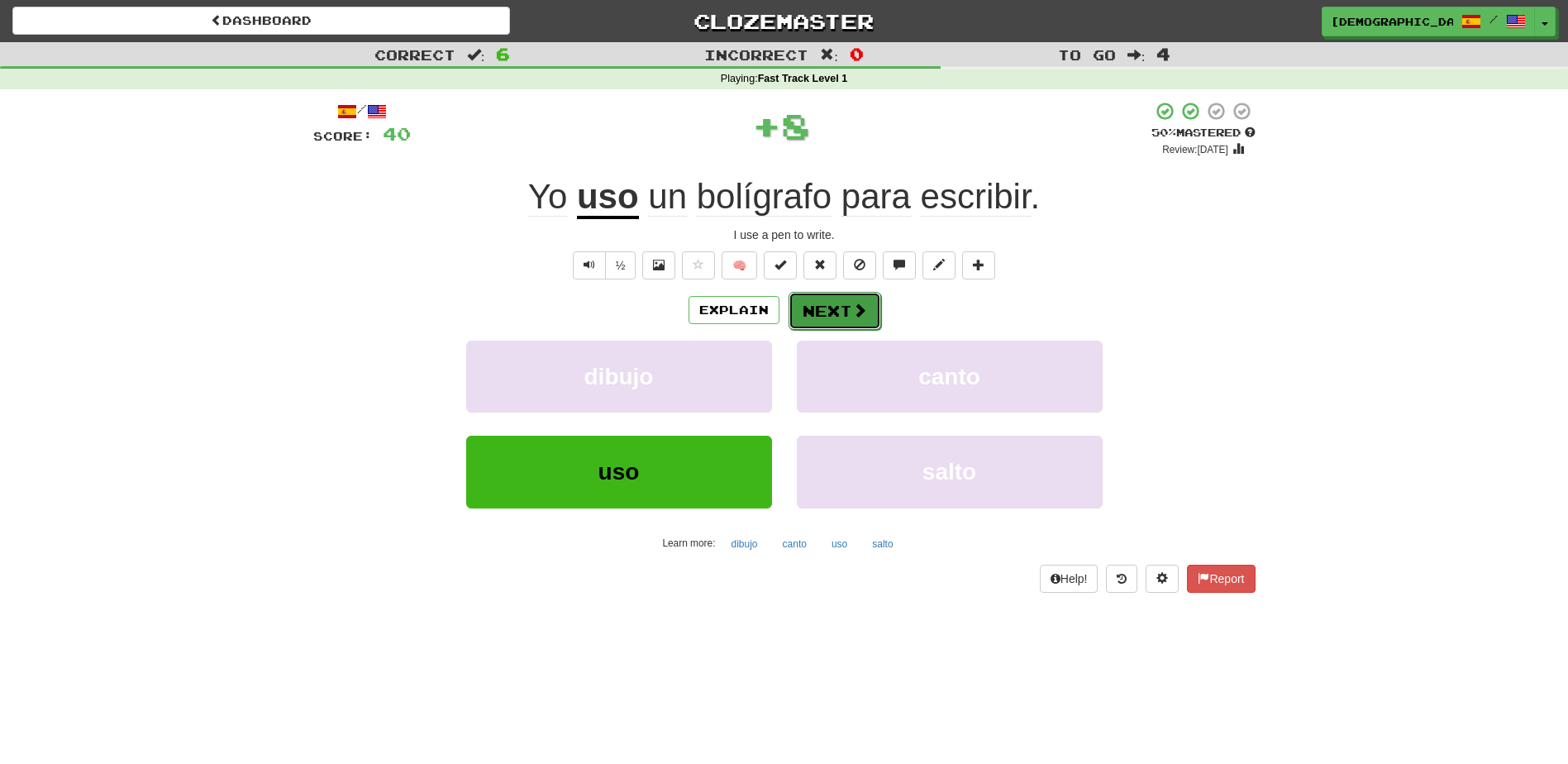
click at [829, 315] on button "Next" at bounding box center [835, 310] width 93 height 38
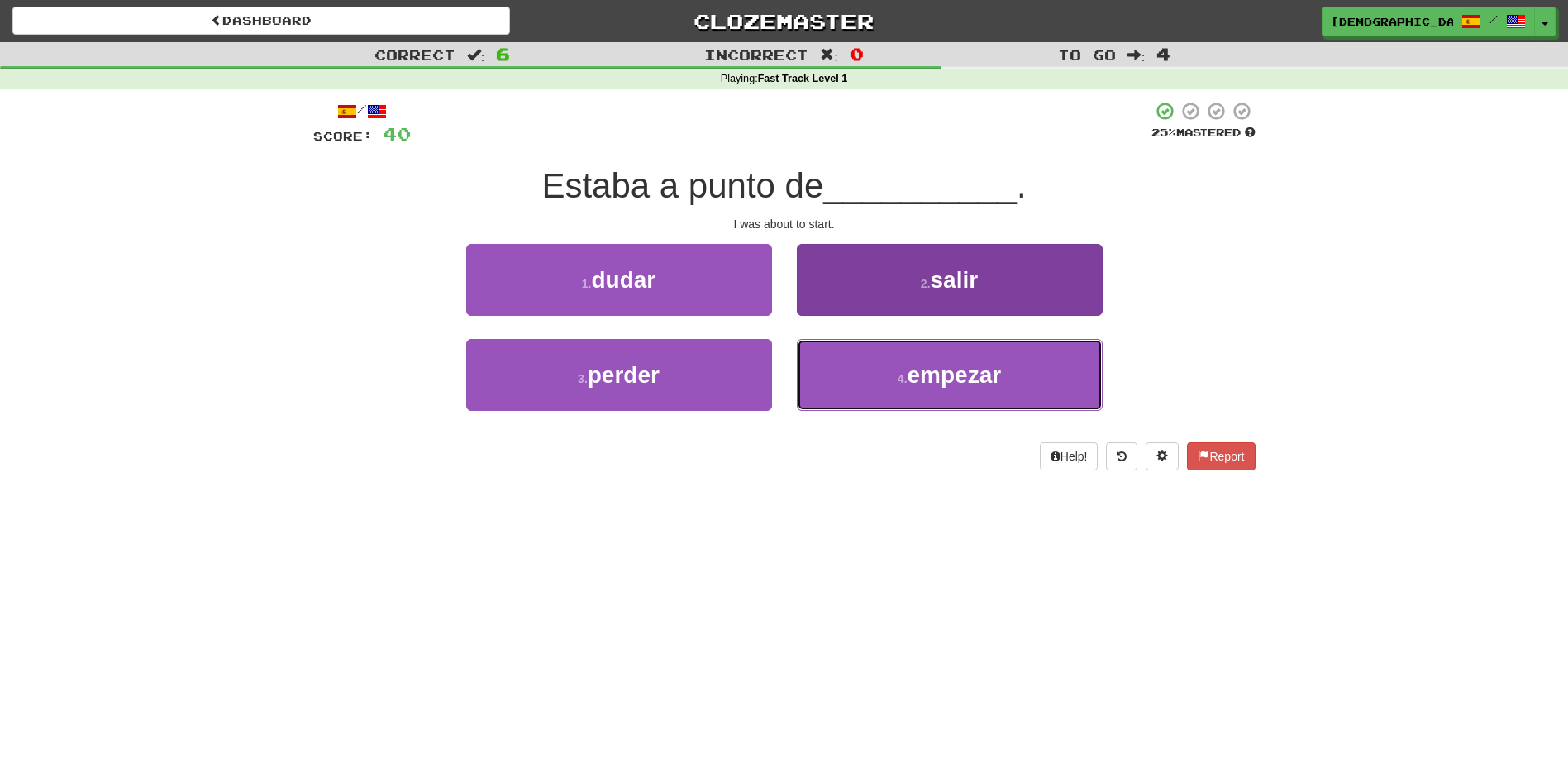
click at [946, 369] on span "empezar" at bounding box center [955, 375] width 95 height 26
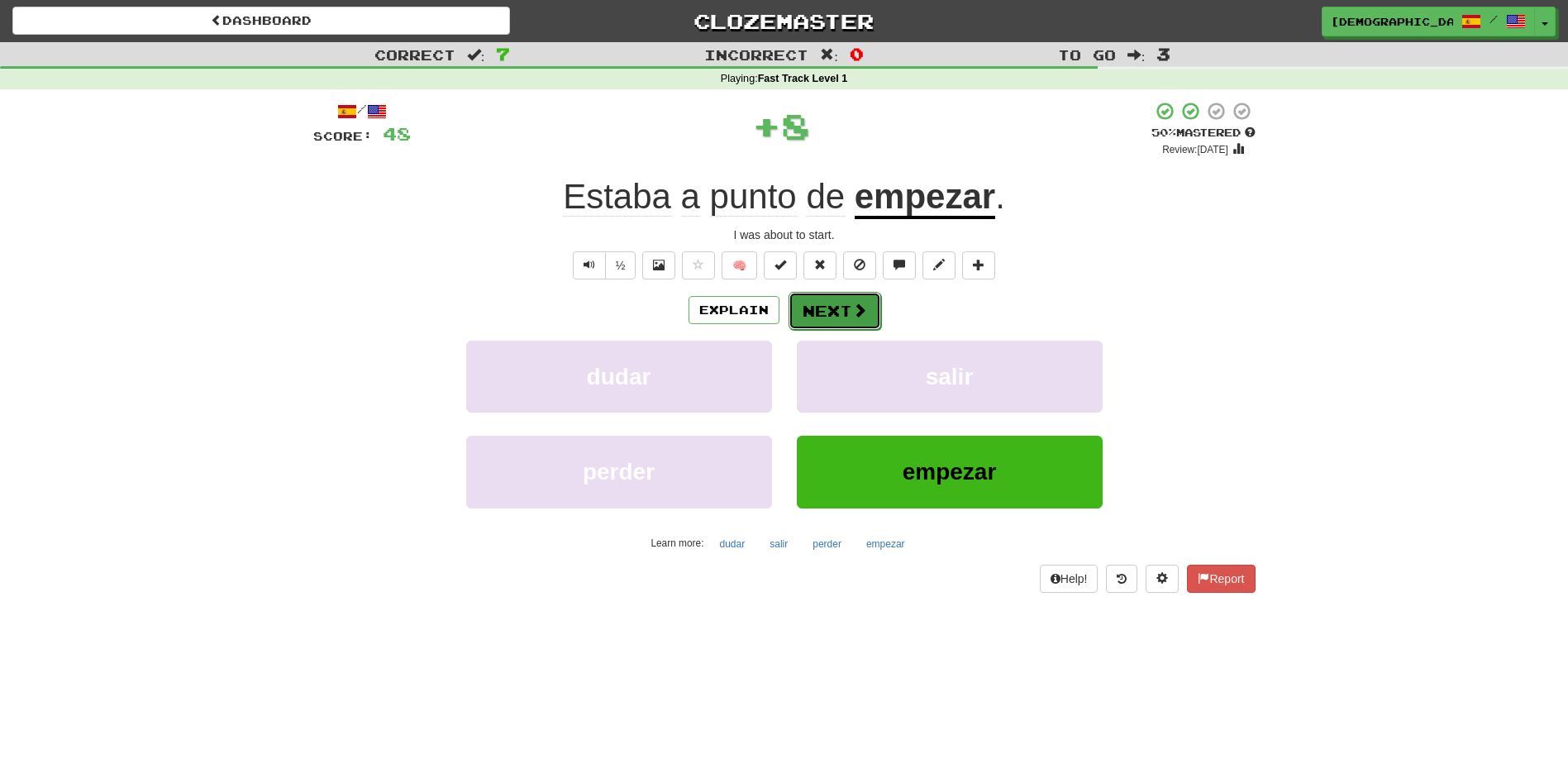
click at [845, 311] on button "Next" at bounding box center [835, 310] width 93 height 38
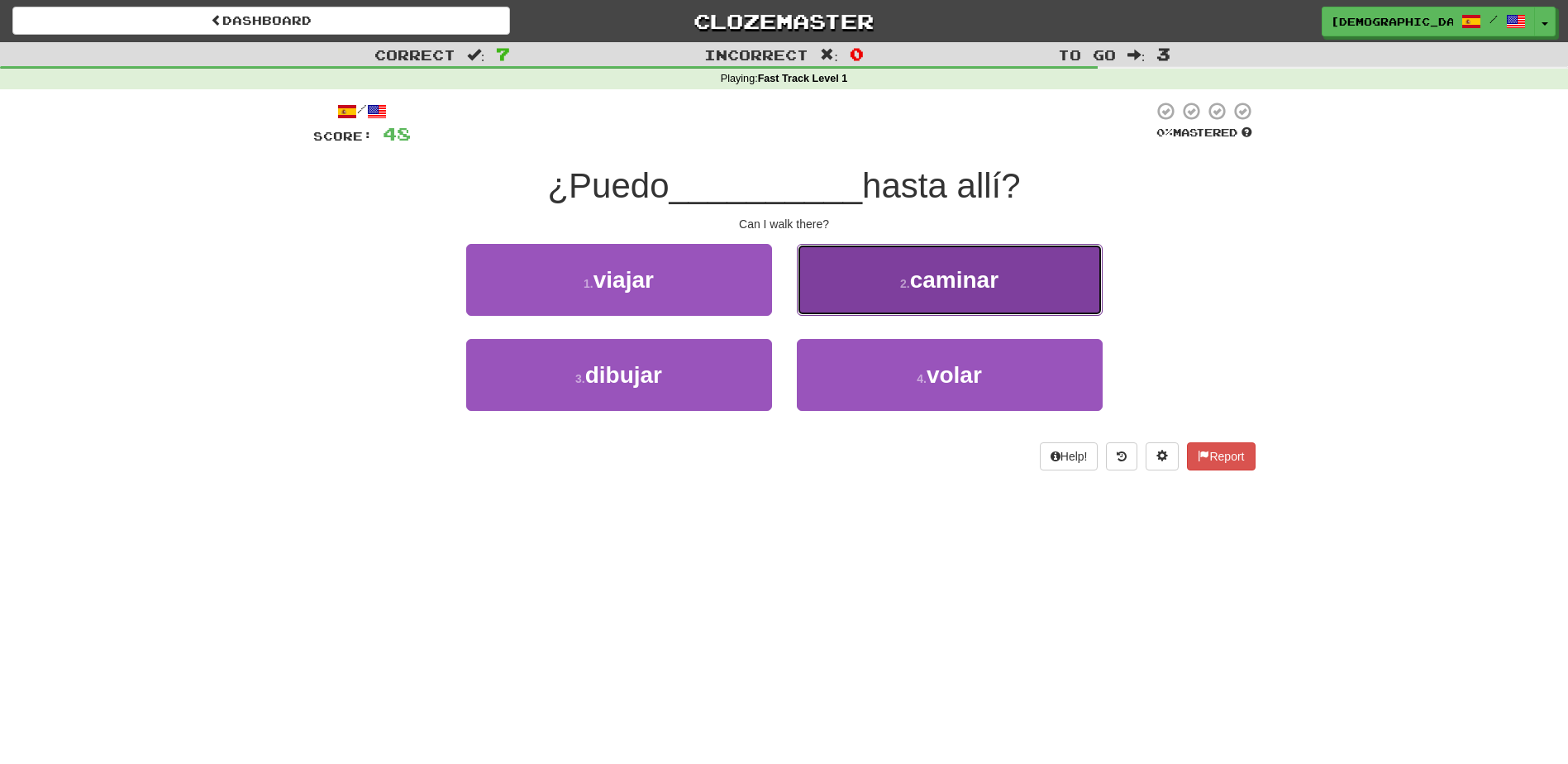
click at [937, 279] on span "caminar" at bounding box center [955, 279] width 89 height 26
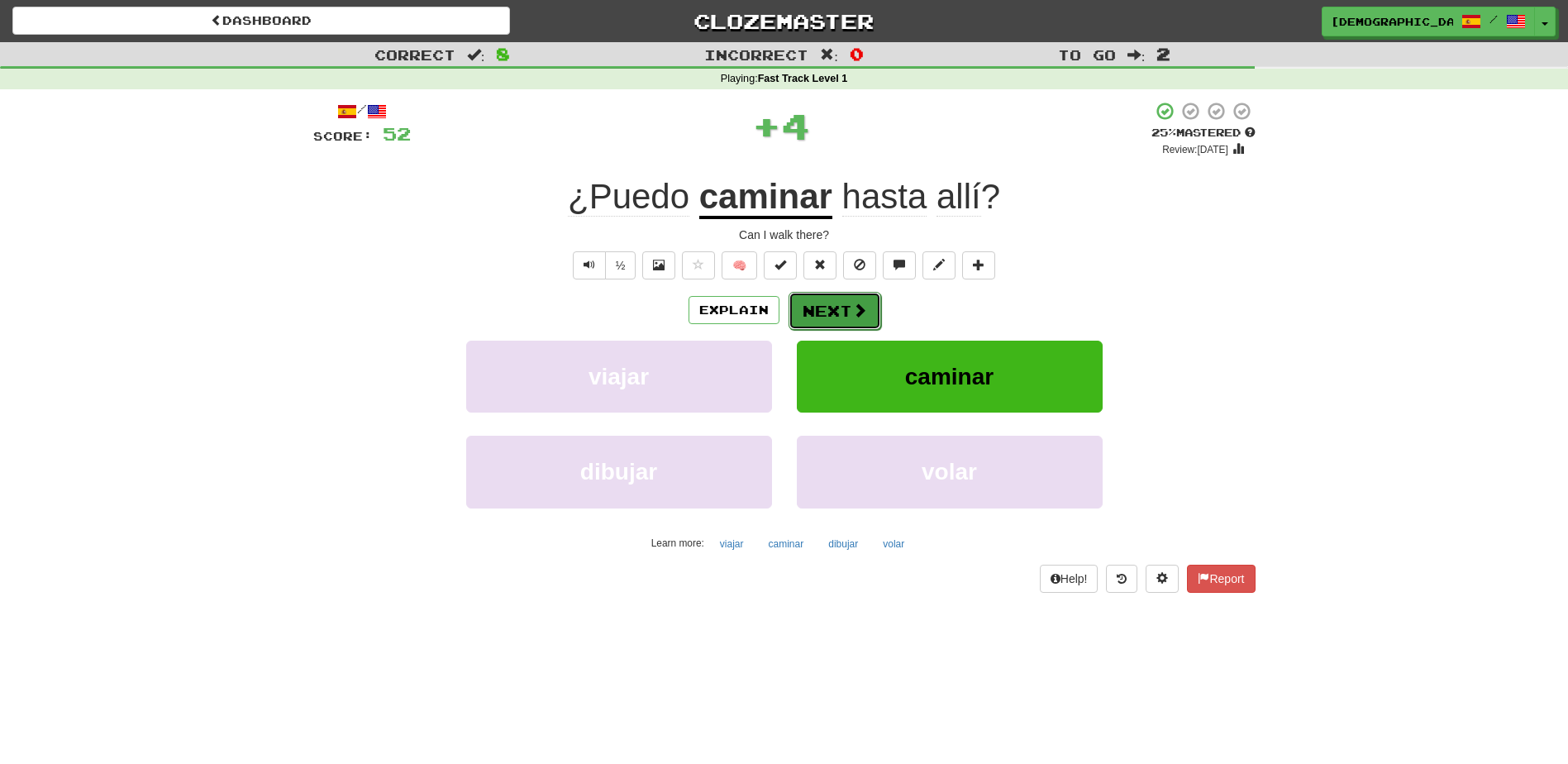
click at [831, 300] on button "Next" at bounding box center [835, 310] width 93 height 38
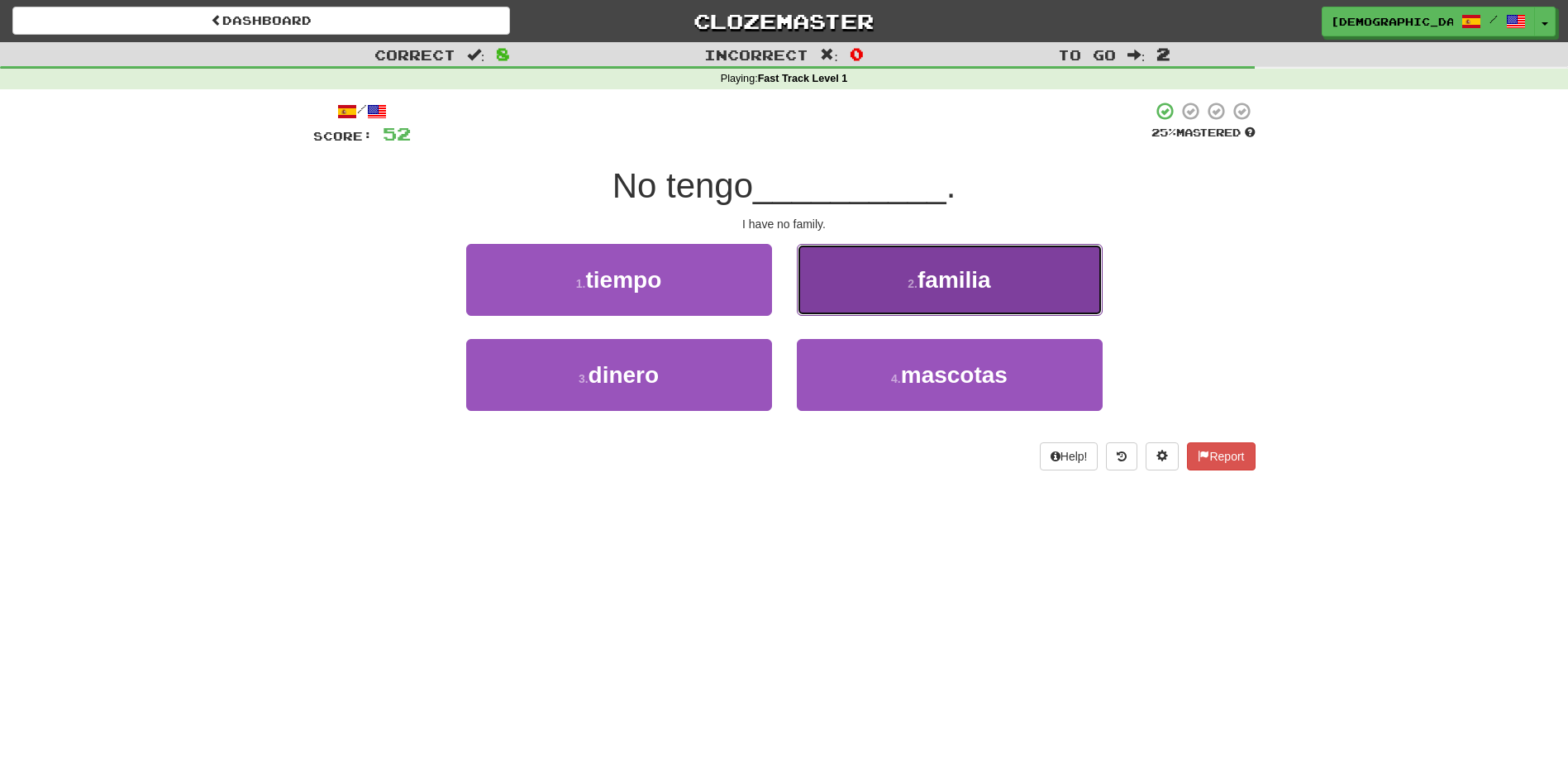
click at [928, 273] on span "familia" at bounding box center [955, 279] width 74 height 26
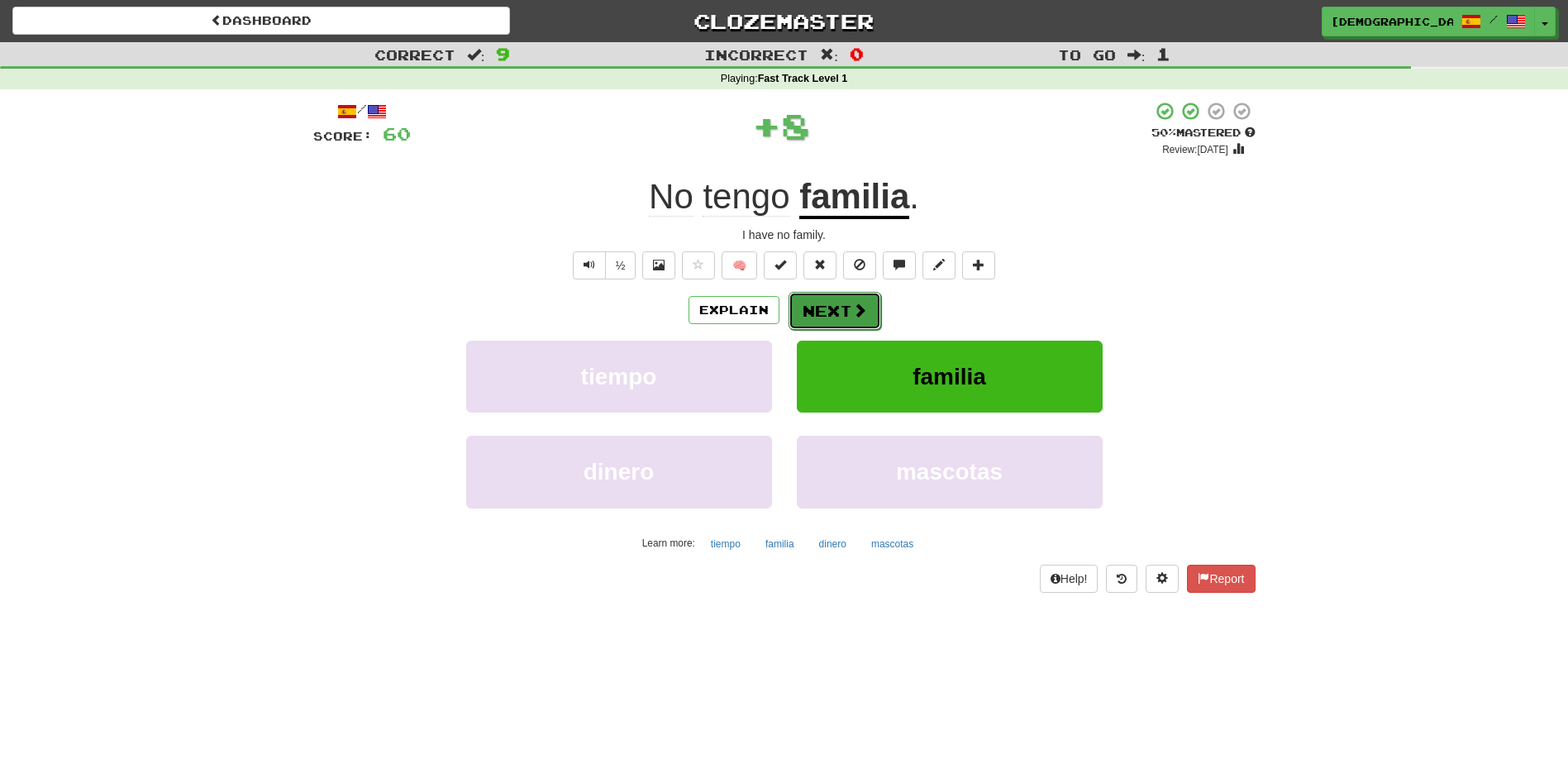
click at [833, 302] on button "Next" at bounding box center [835, 310] width 93 height 38
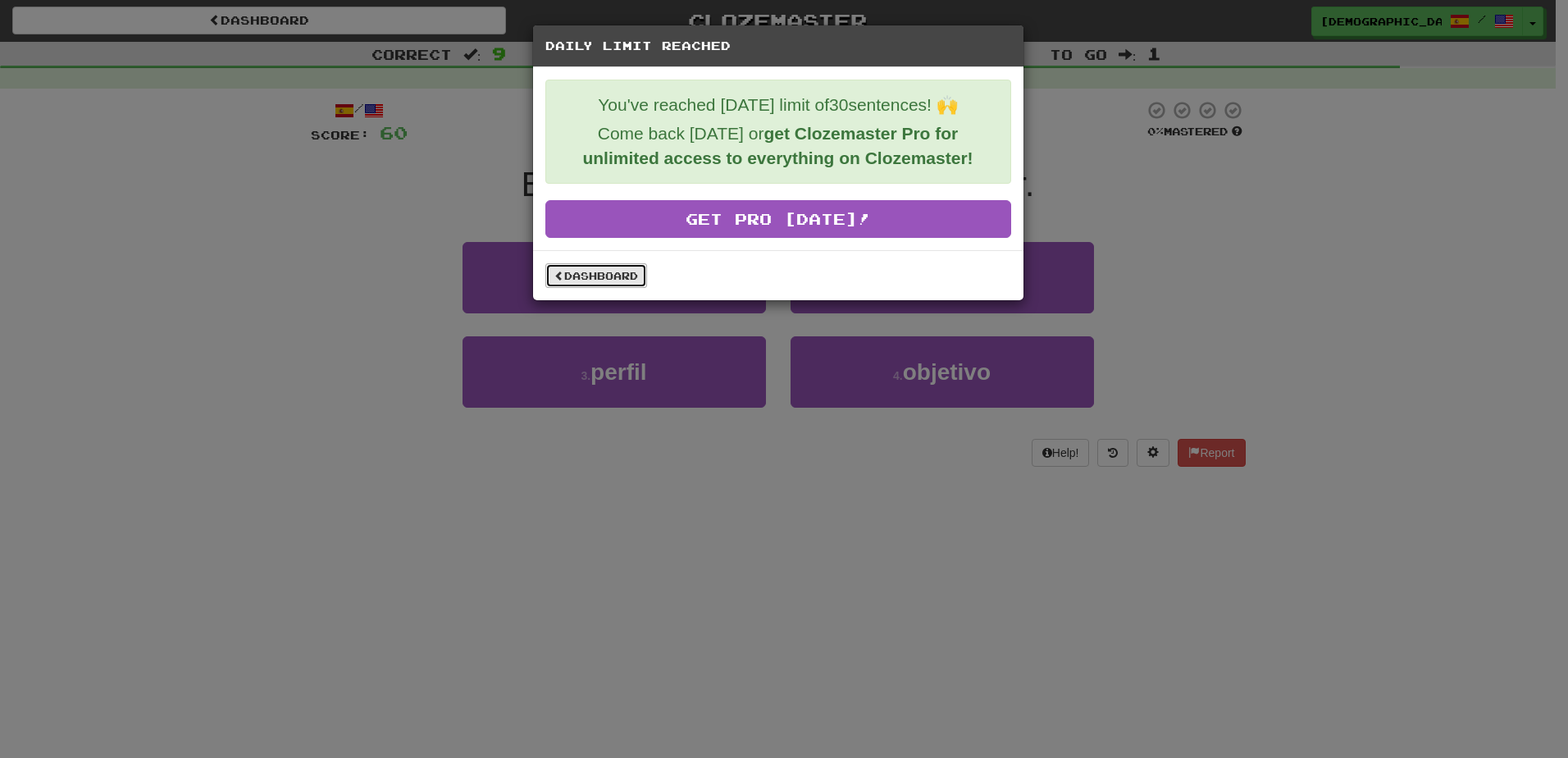
click at [637, 275] on link "Dashboard" at bounding box center [596, 276] width 102 height 25
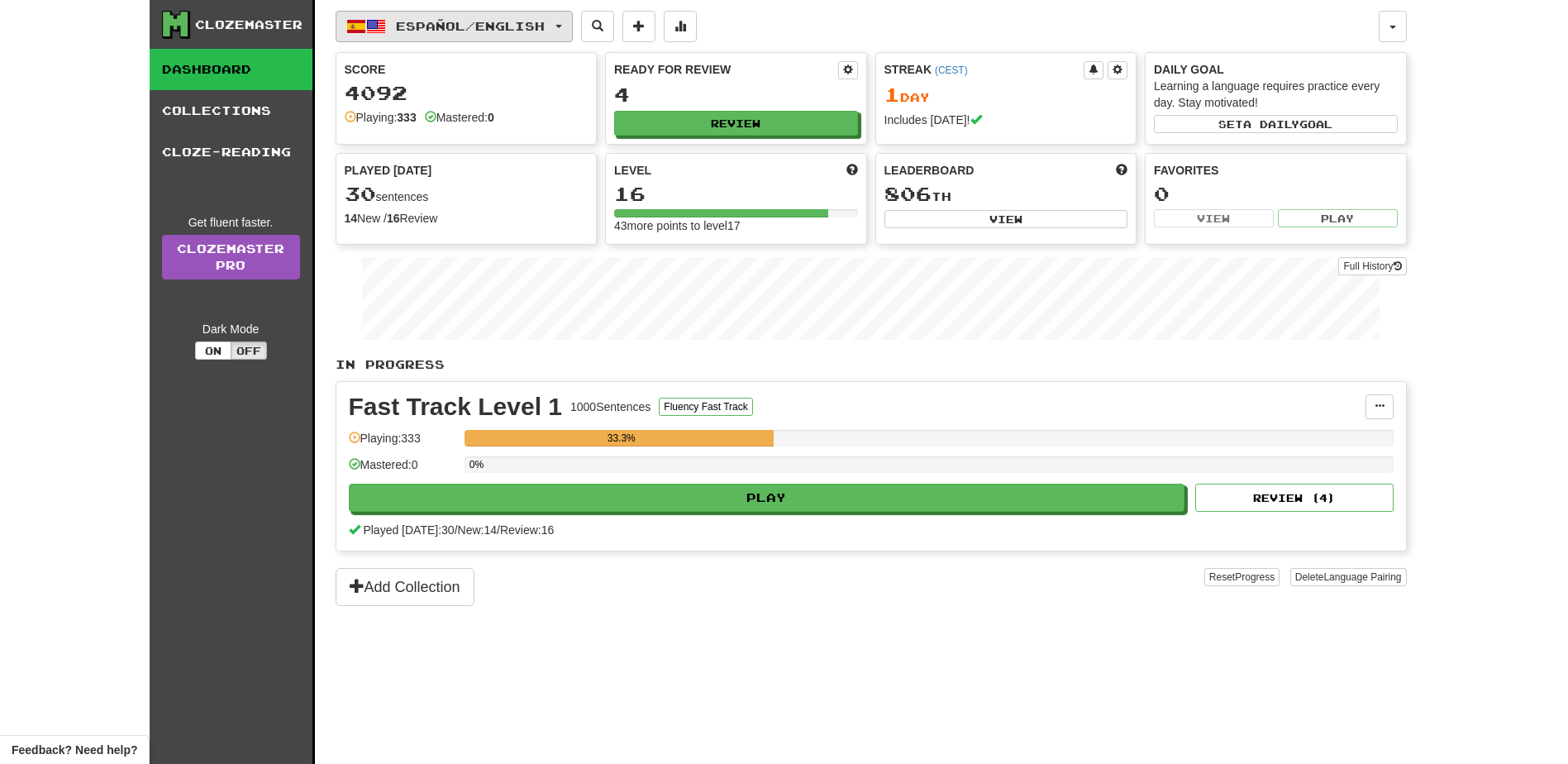
click at [571, 28] on button "Español / English" at bounding box center [454, 27] width 238 height 32
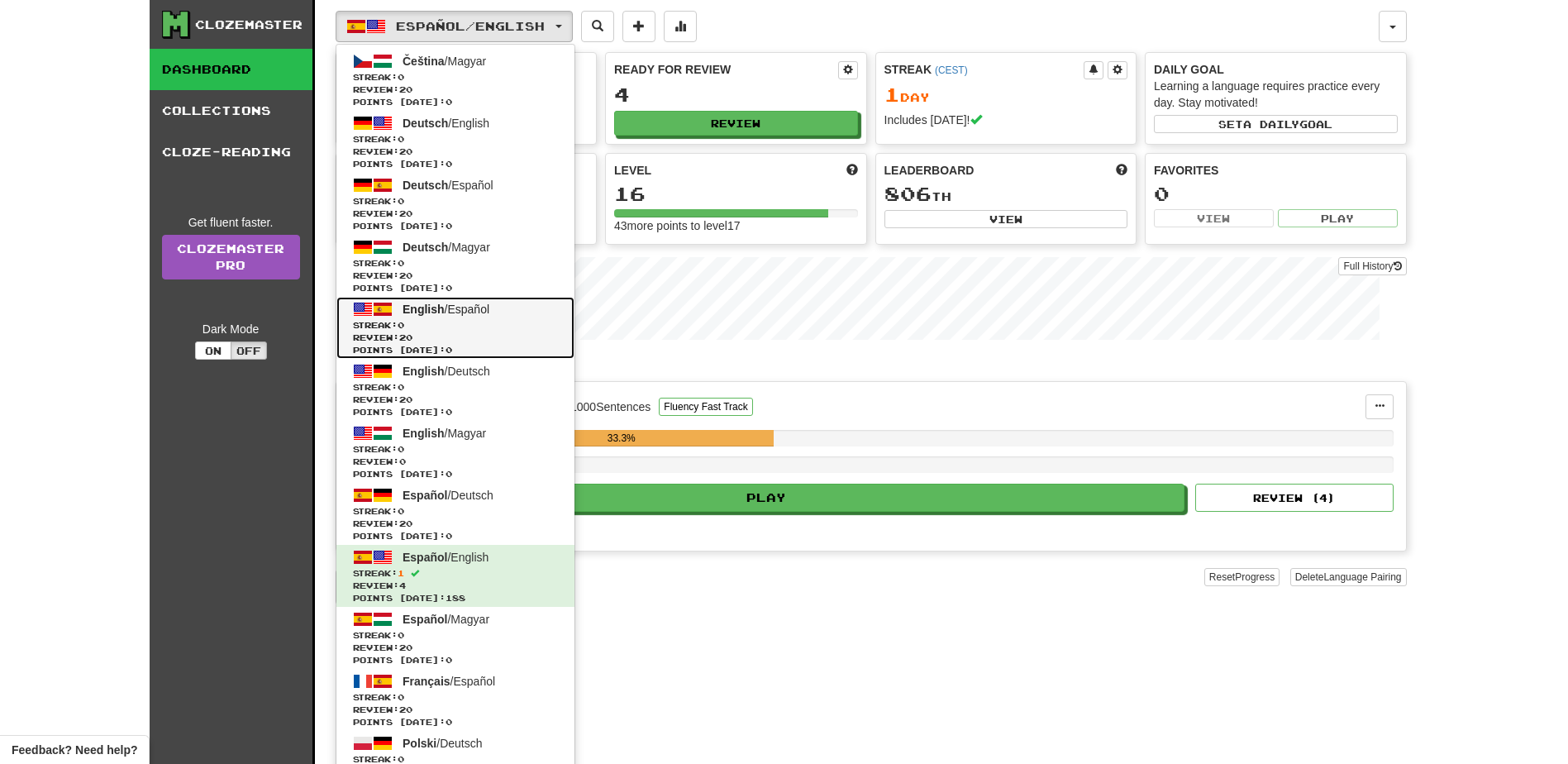
click at [483, 314] on span "English / Español" at bounding box center [446, 310] width 87 height 13
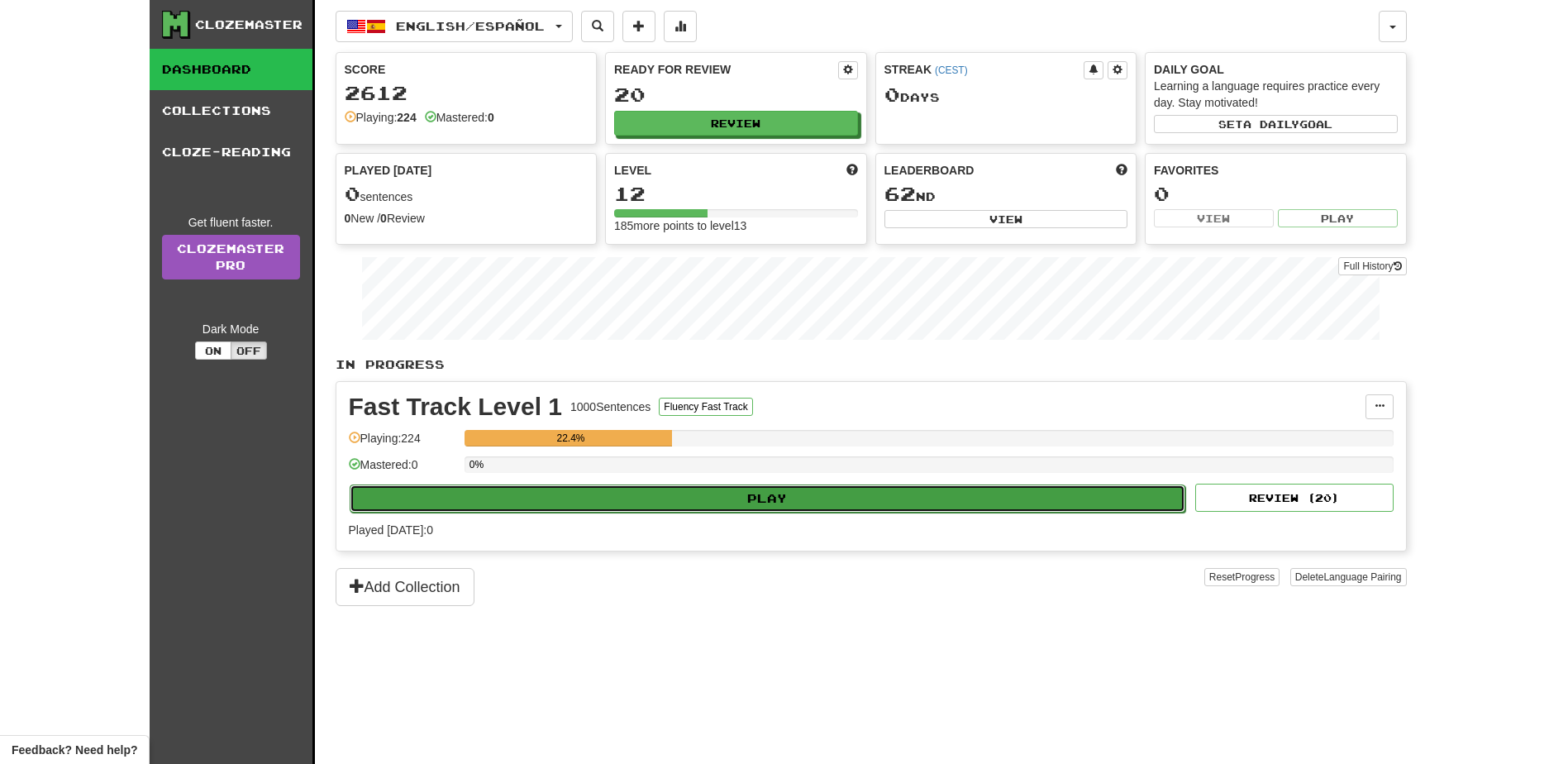
click at [760, 495] on button "Play" at bounding box center [768, 499] width 837 height 28
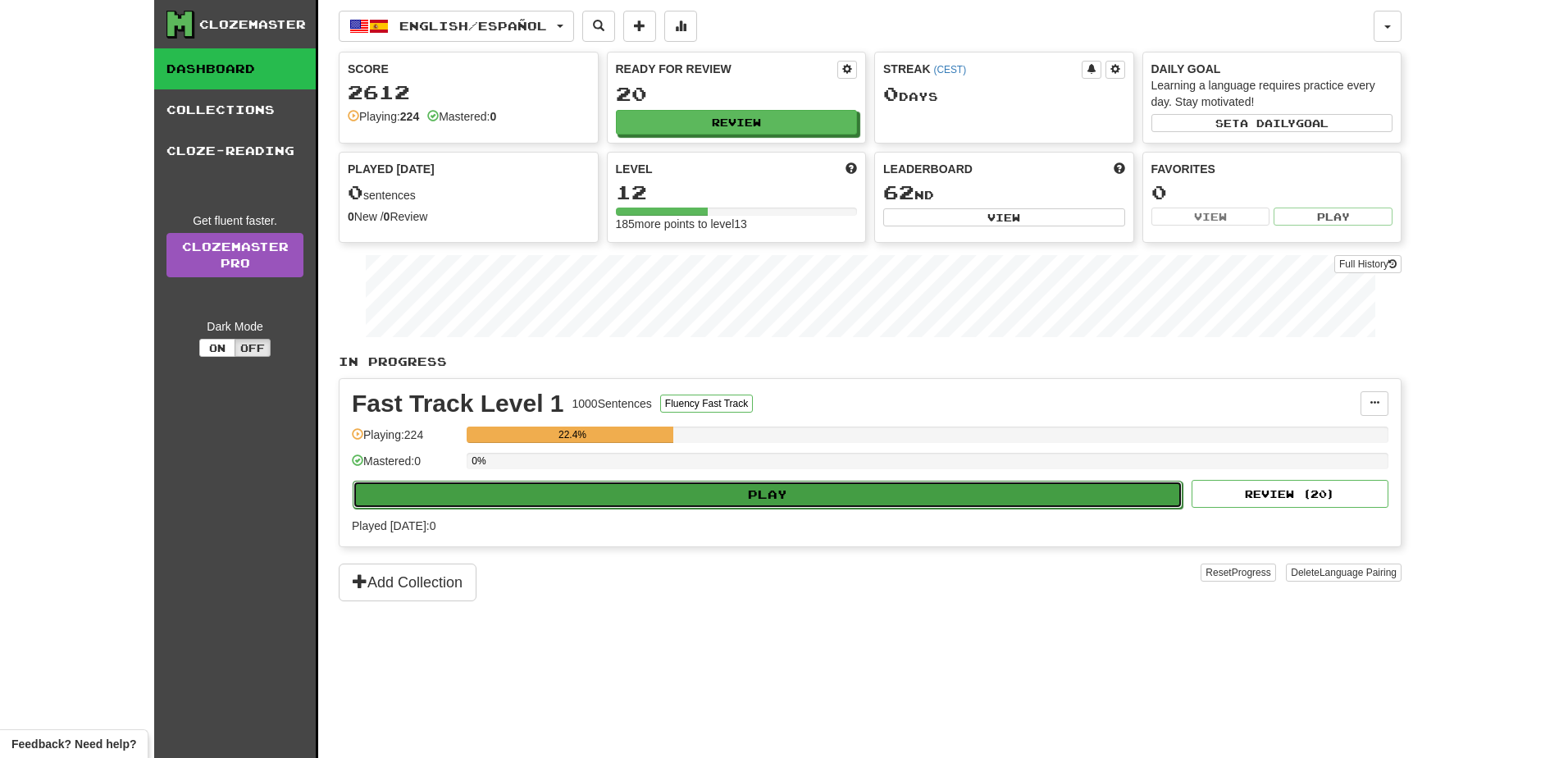
select select "**"
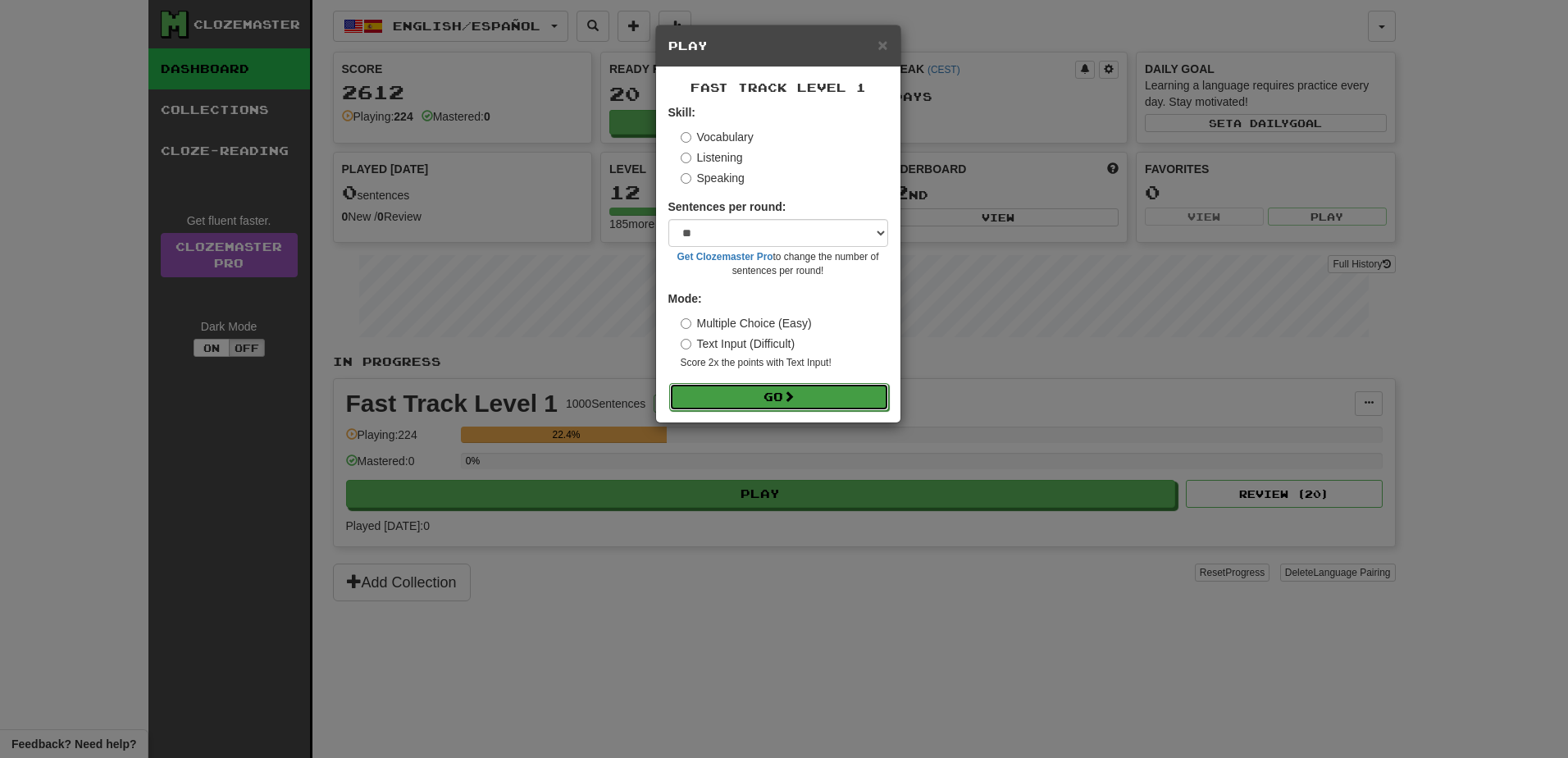
click at [772, 394] on button "Go" at bounding box center [779, 397] width 220 height 28
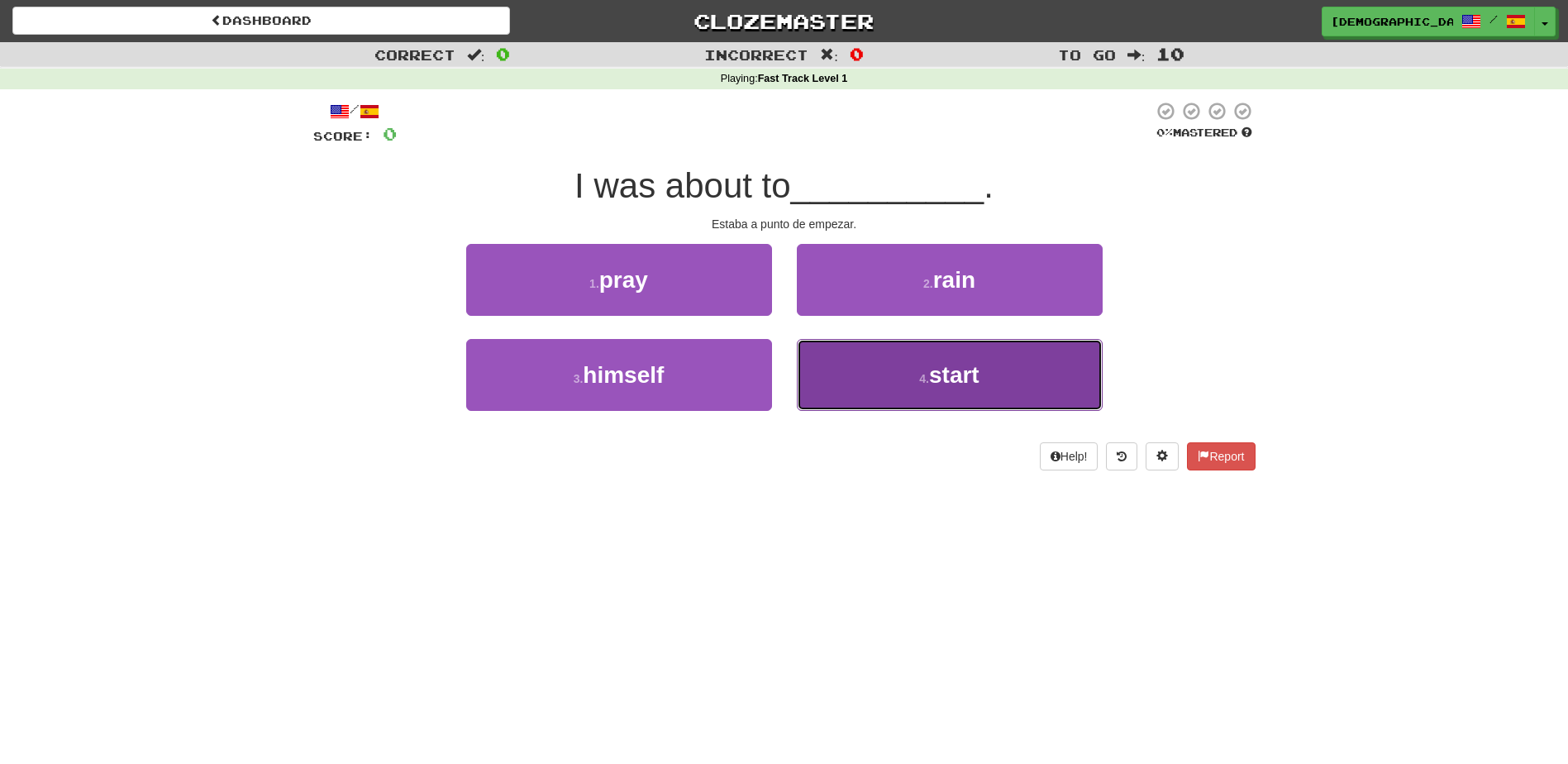
click at [925, 369] on button "4 . start" at bounding box center [951, 375] width 306 height 72
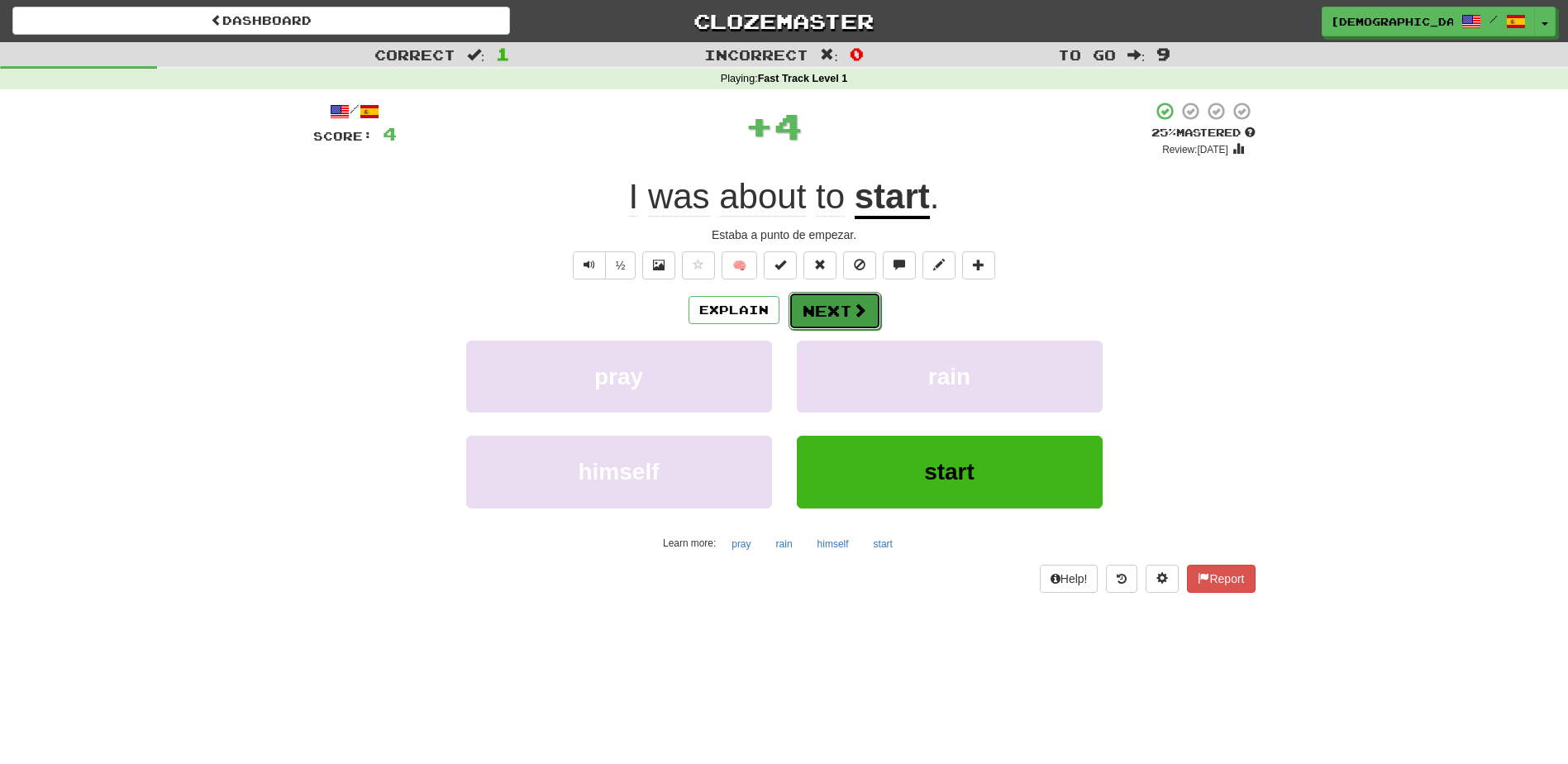
click at [834, 305] on button "Next" at bounding box center [835, 310] width 93 height 38
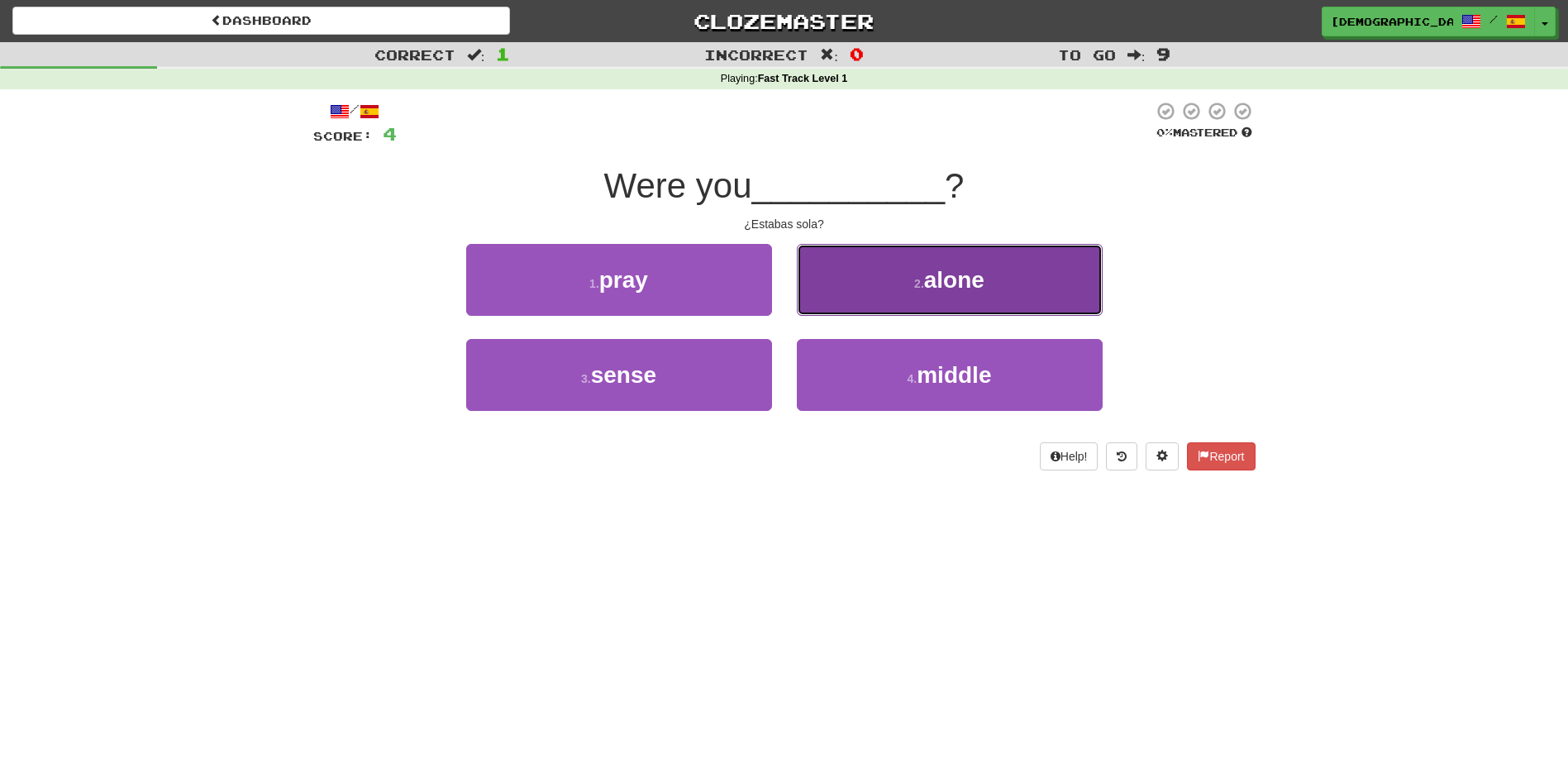
click at [929, 294] on button "2 . alone" at bounding box center [951, 279] width 306 height 72
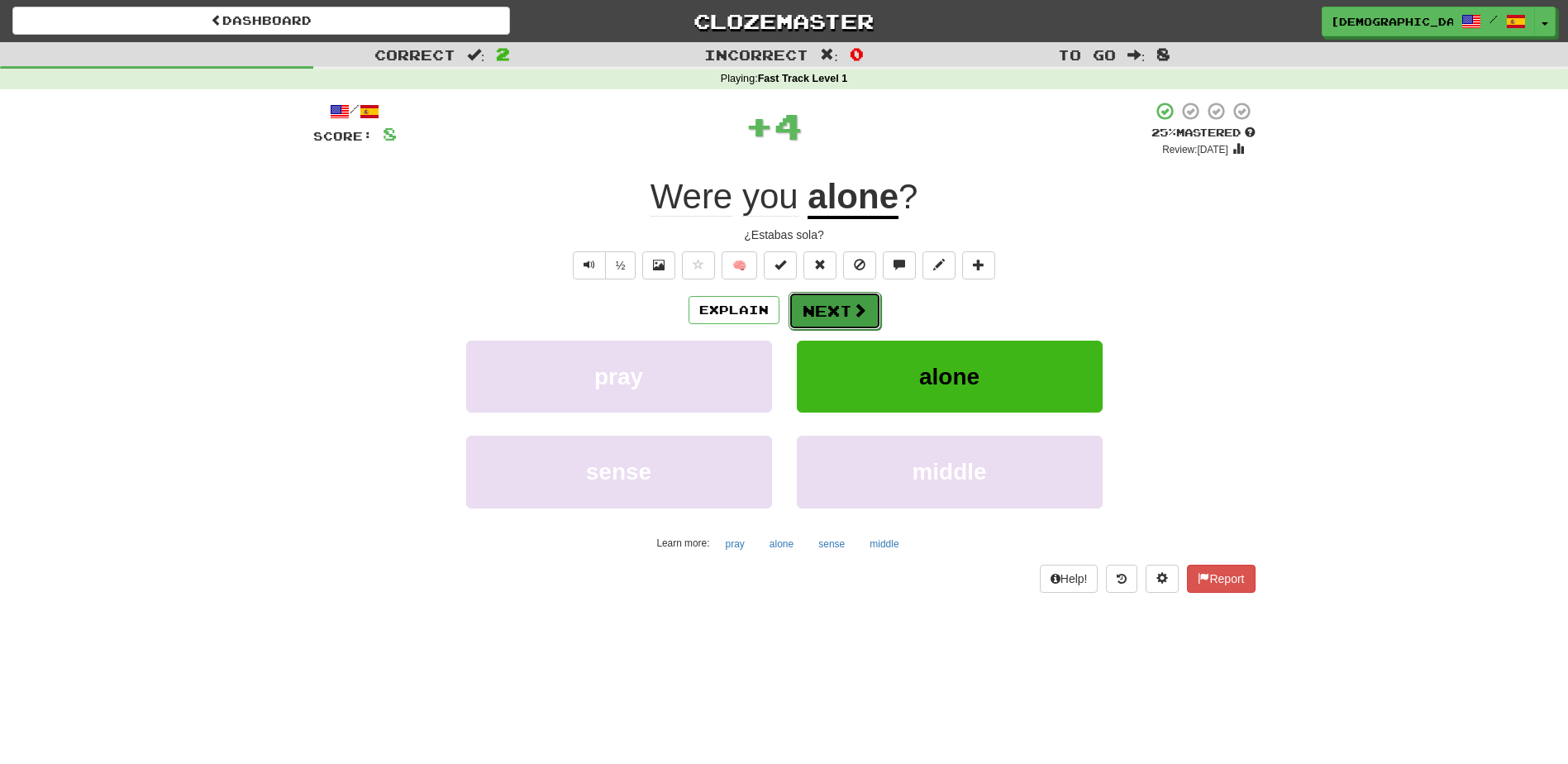
click at [843, 308] on button "Next" at bounding box center [835, 310] width 93 height 38
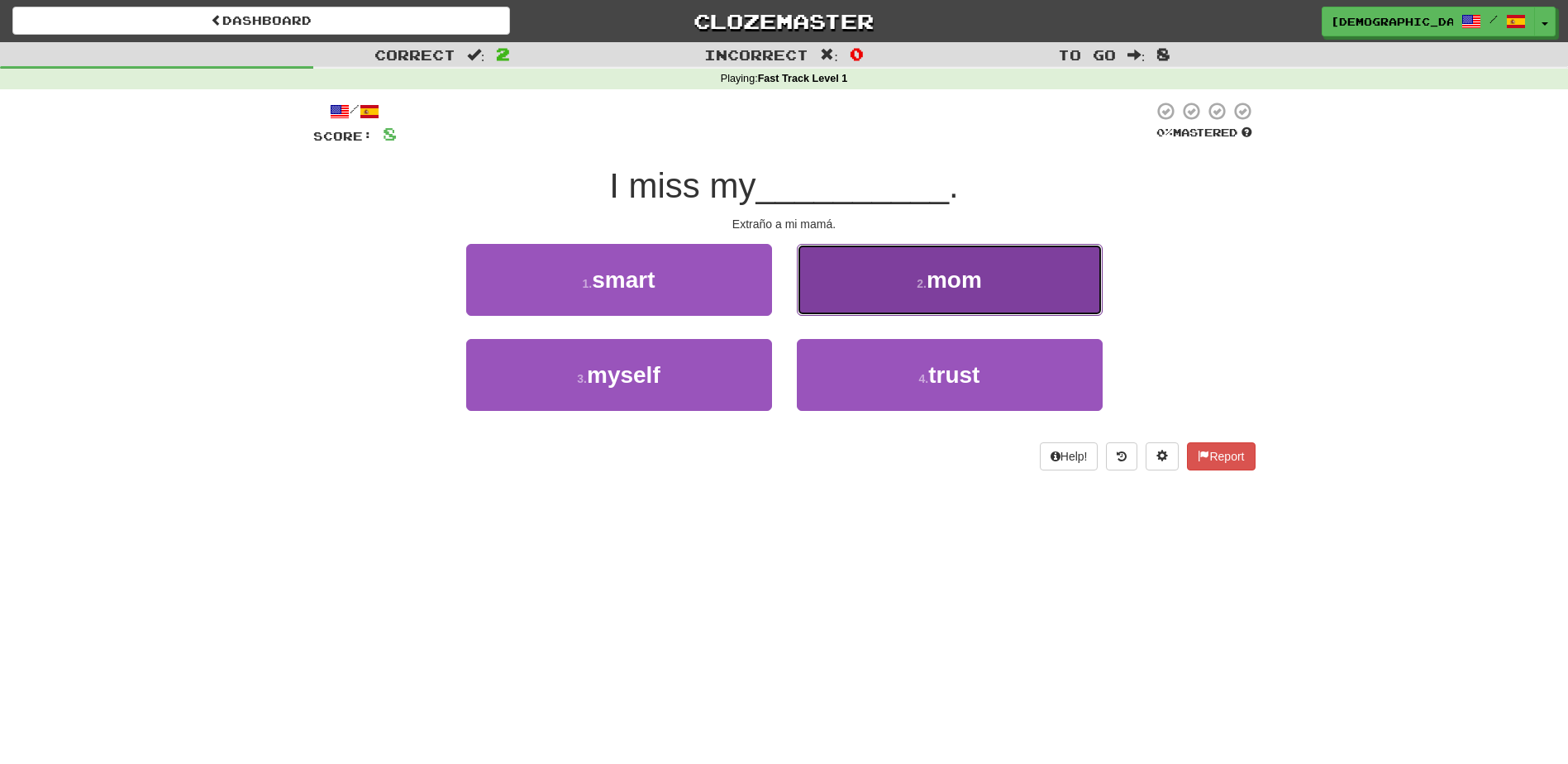
click at [925, 299] on button "2 . mom" at bounding box center [951, 279] width 306 height 72
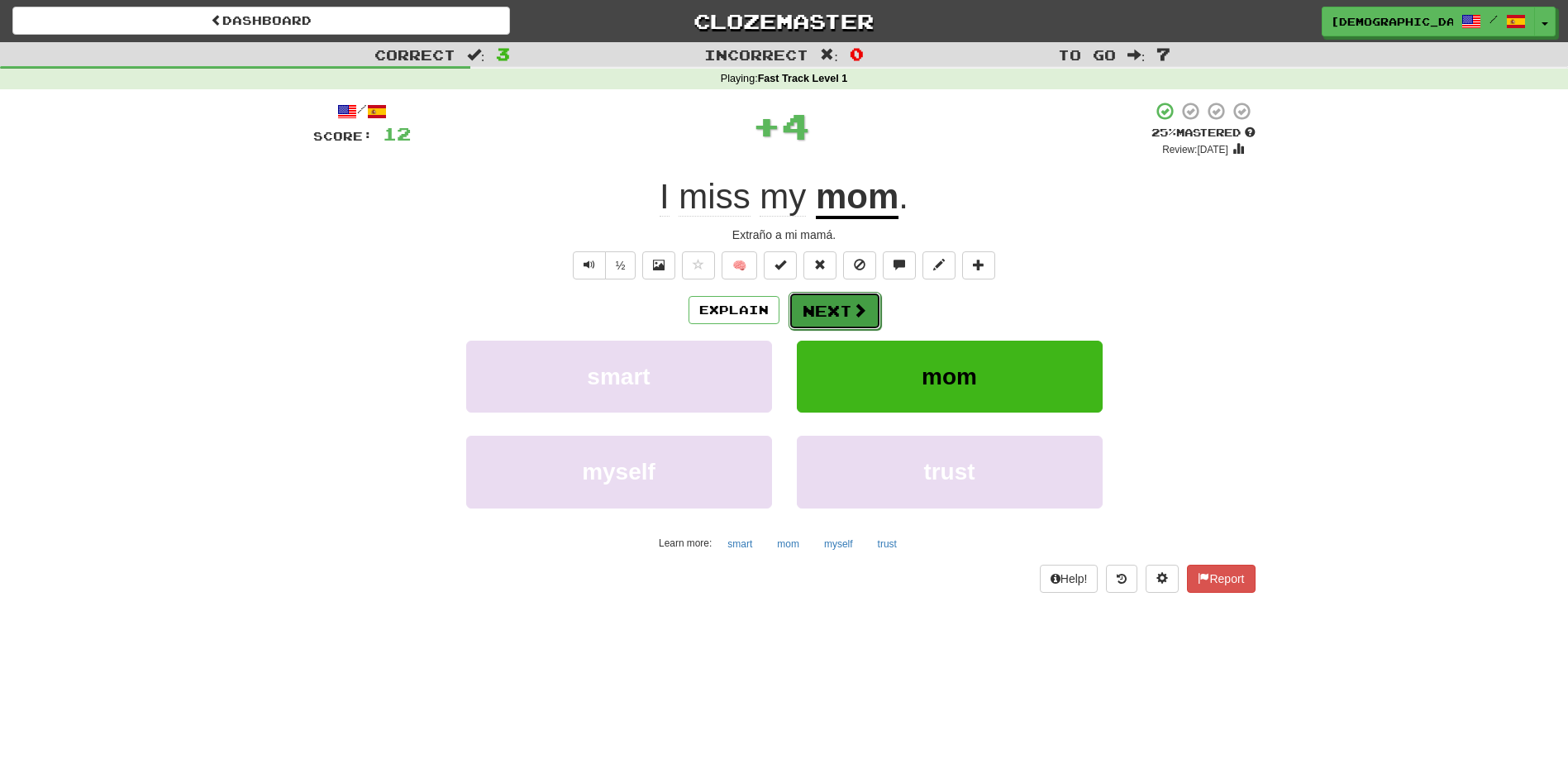
click at [844, 313] on button "Next" at bounding box center [835, 310] width 93 height 38
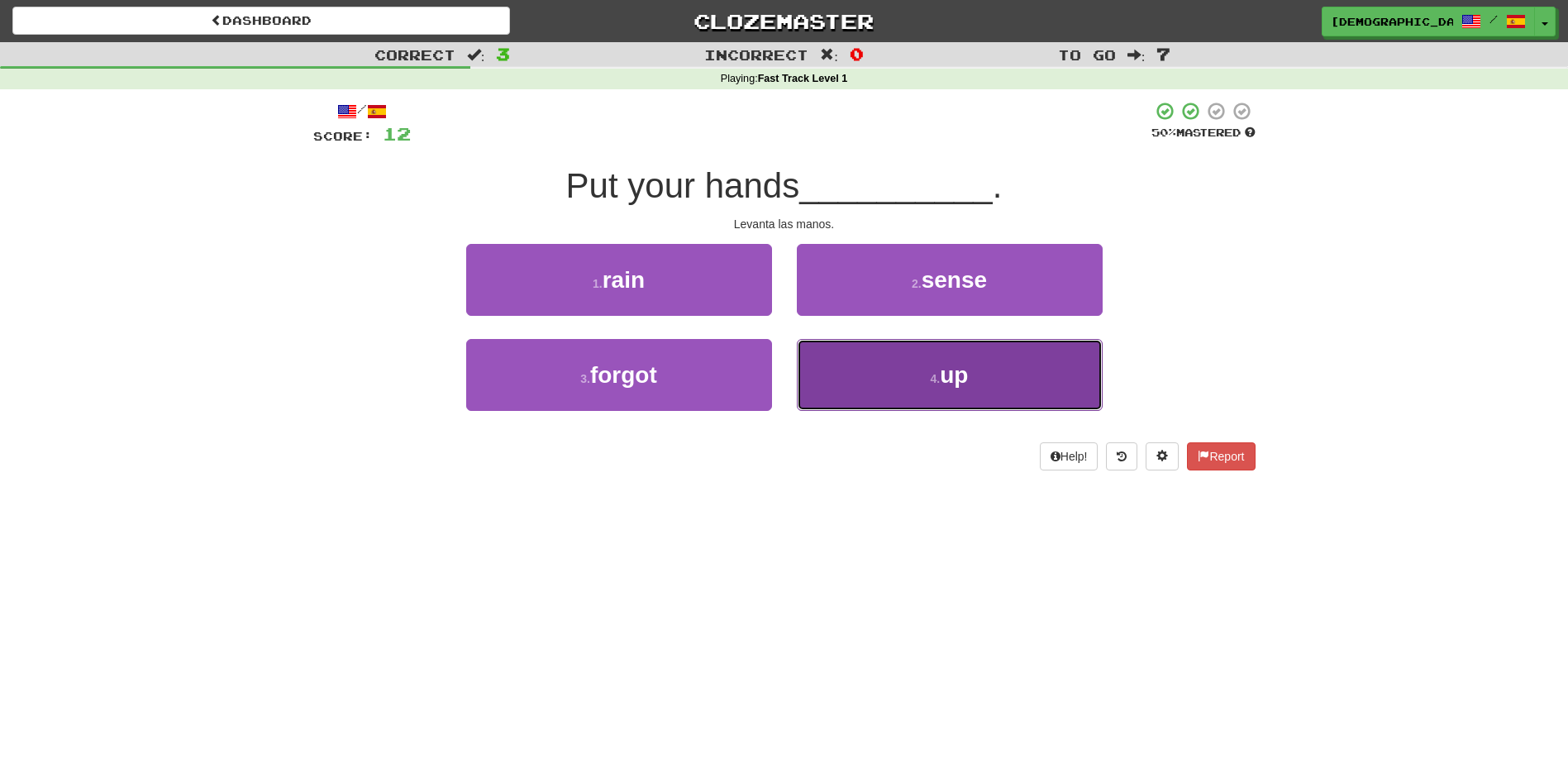
click at [925, 372] on button "4 . up" at bounding box center [951, 375] width 306 height 72
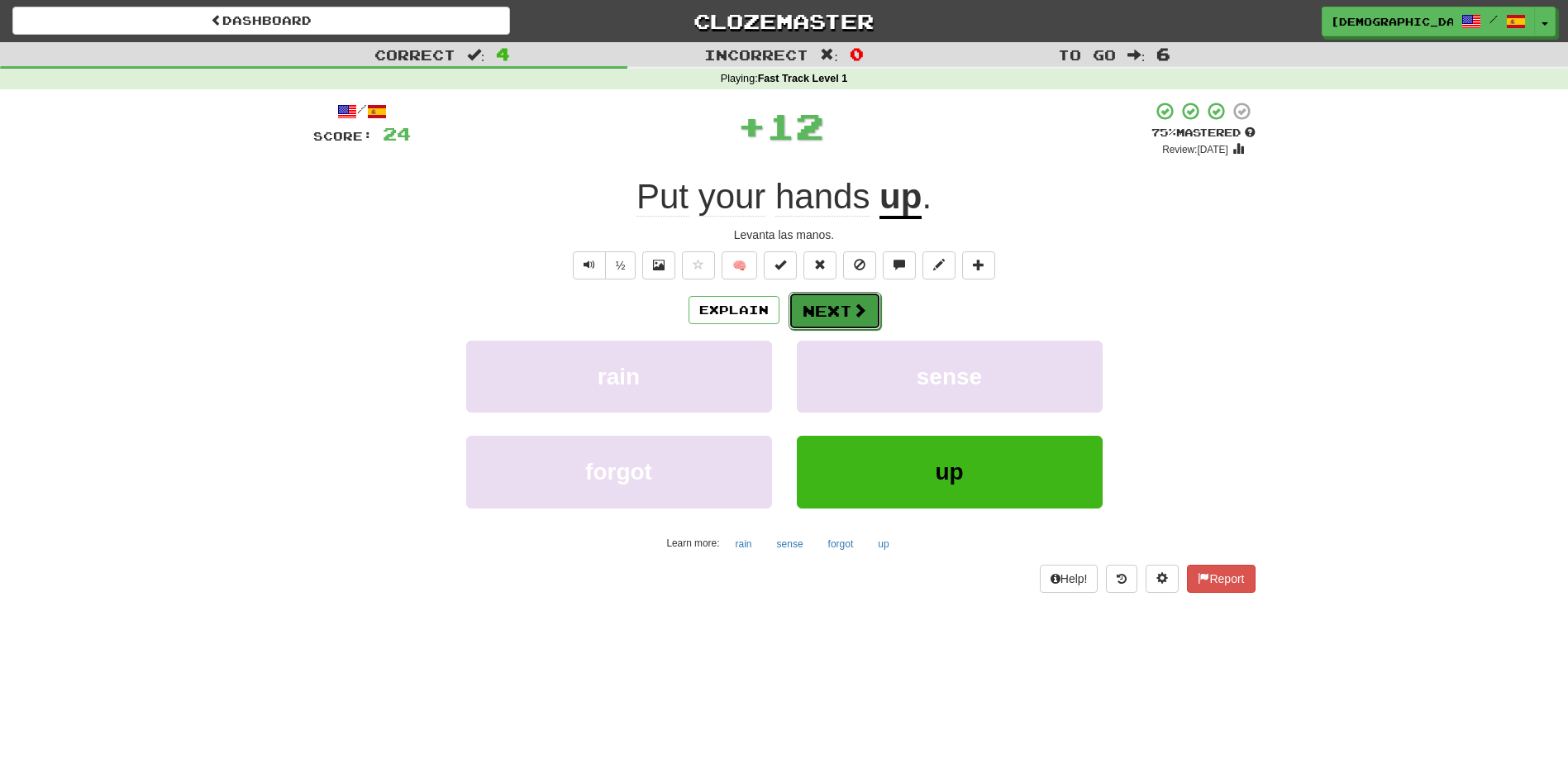
click at [826, 308] on button "Next" at bounding box center [835, 310] width 93 height 38
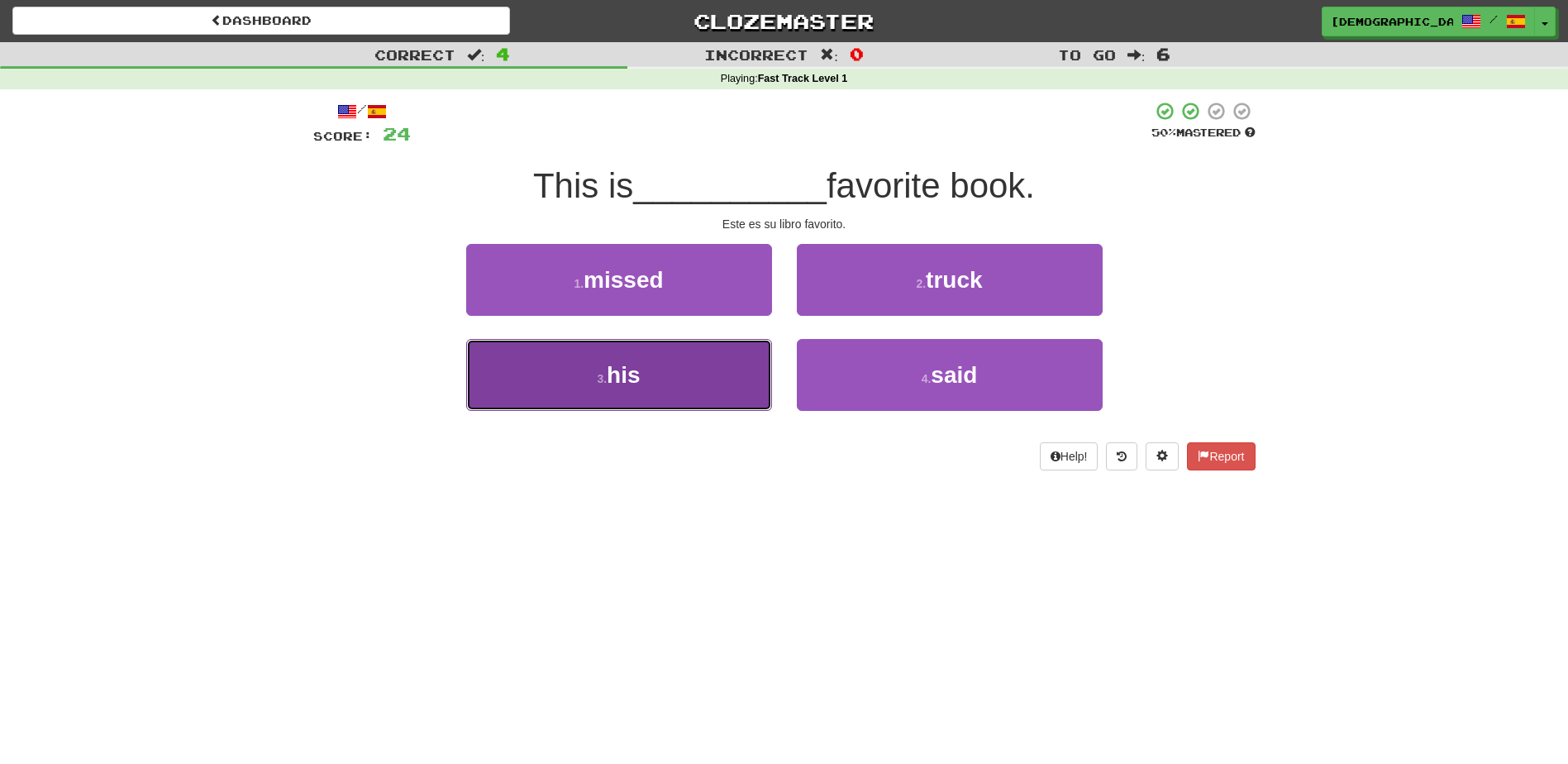
click at [664, 372] on button "3 . his" at bounding box center [619, 375] width 306 height 72
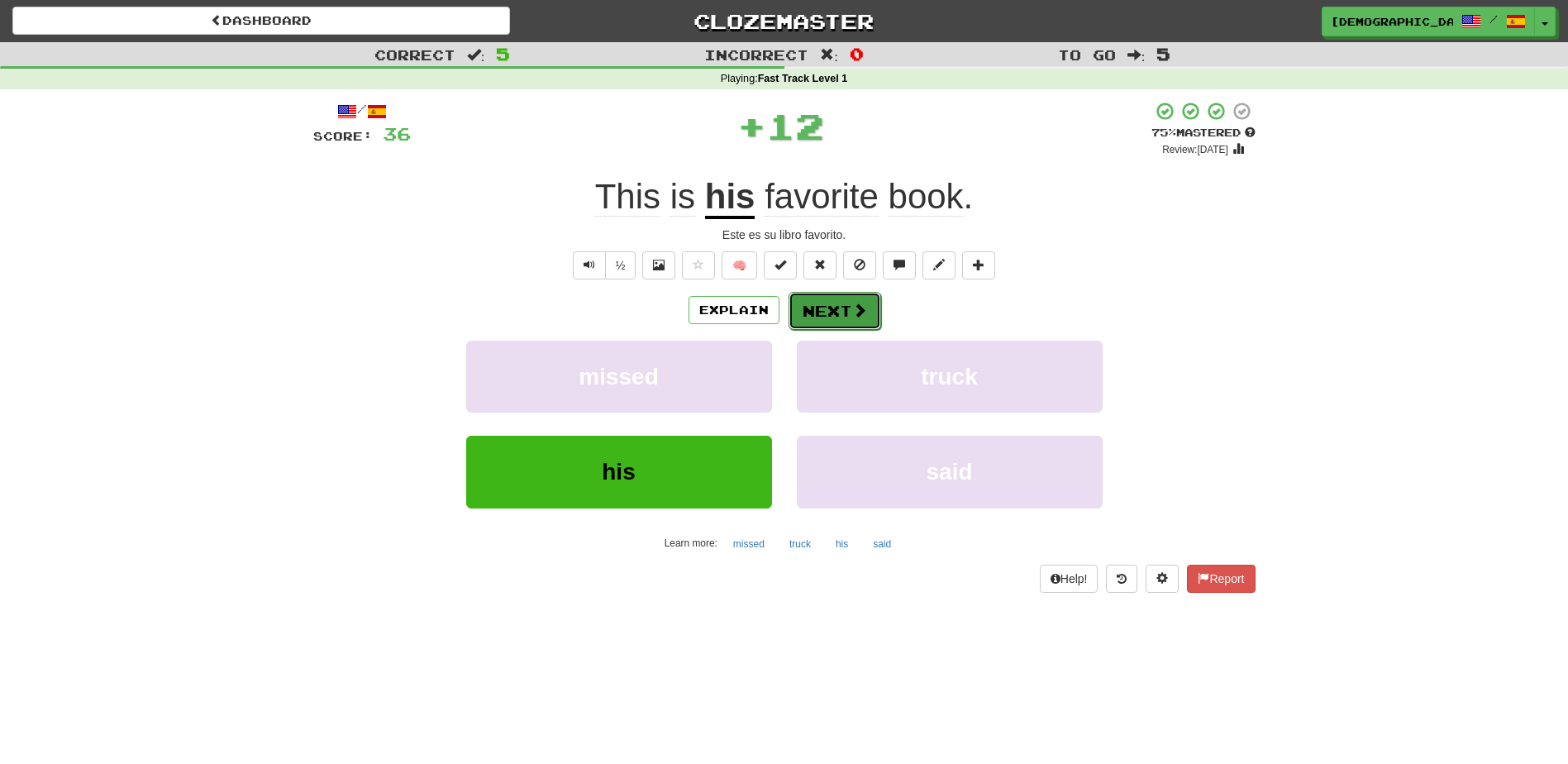
click at [817, 305] on button "Next" at bounding box center [835, 310] width 93 height 38
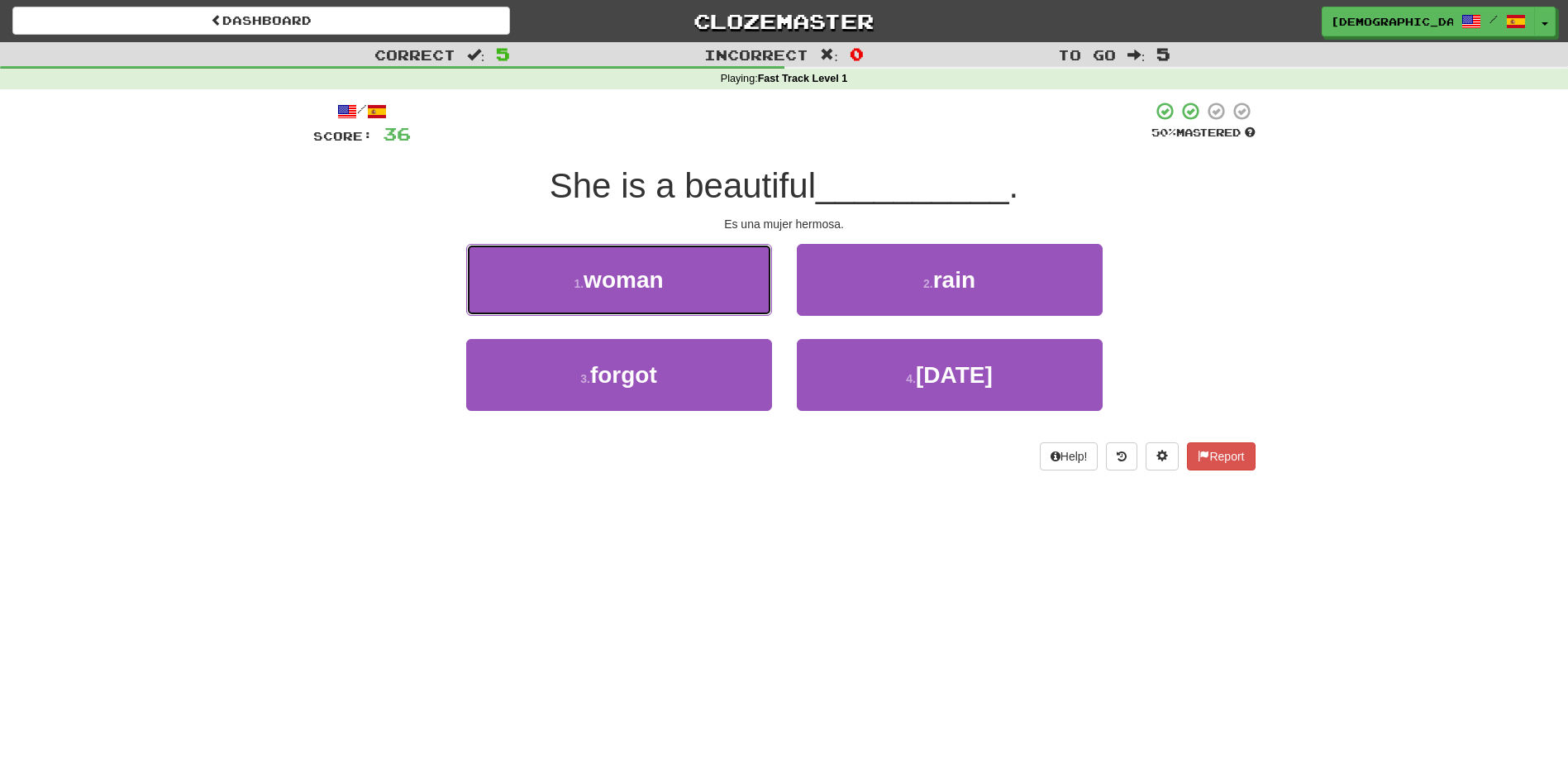
click at [627, 289] on span "woman" at bounding box center [623, 279] width 79 height 26
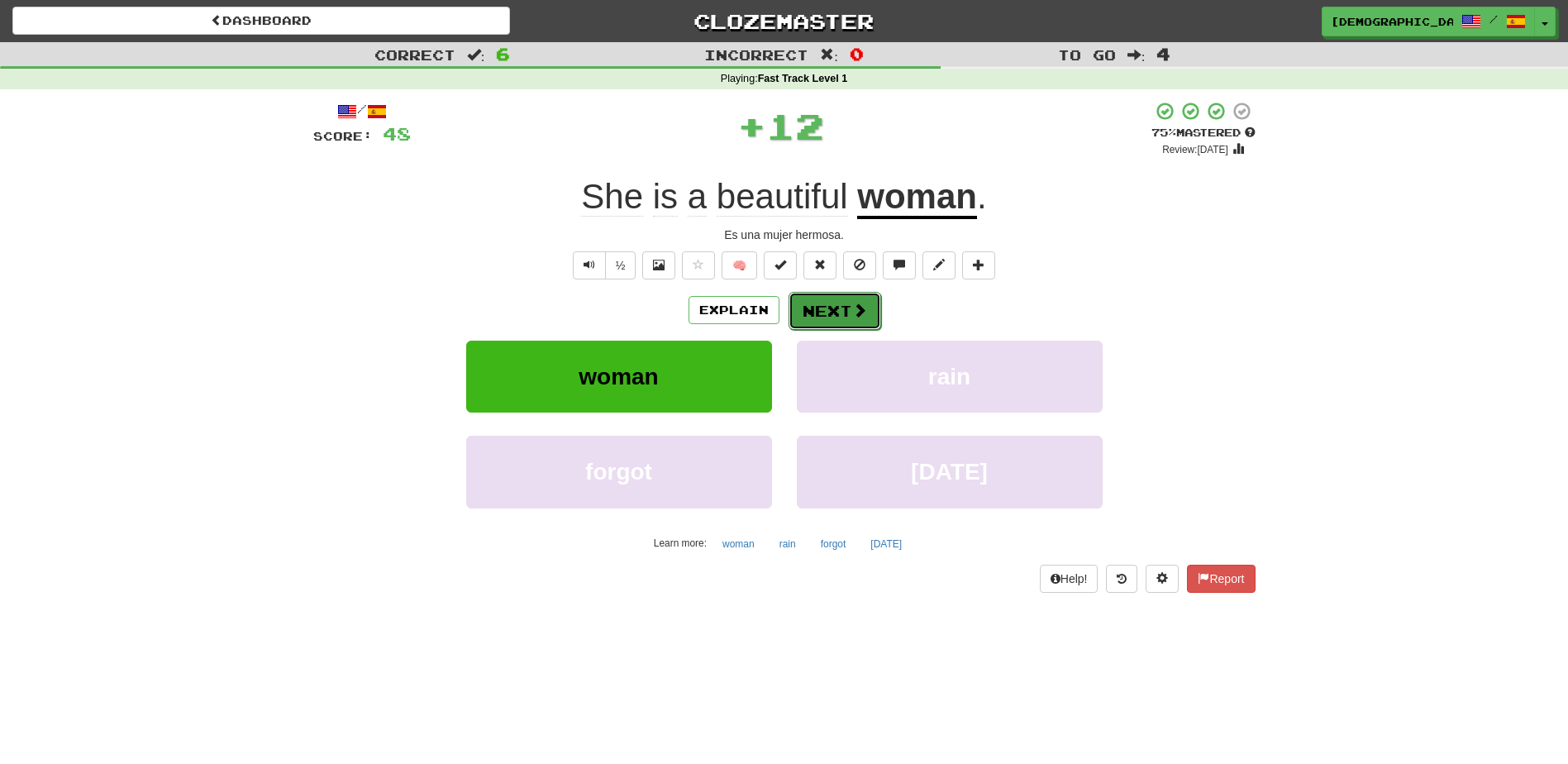
click at [817, 322] on button "Next" at bounding box center [835, 310] width 93 height 38
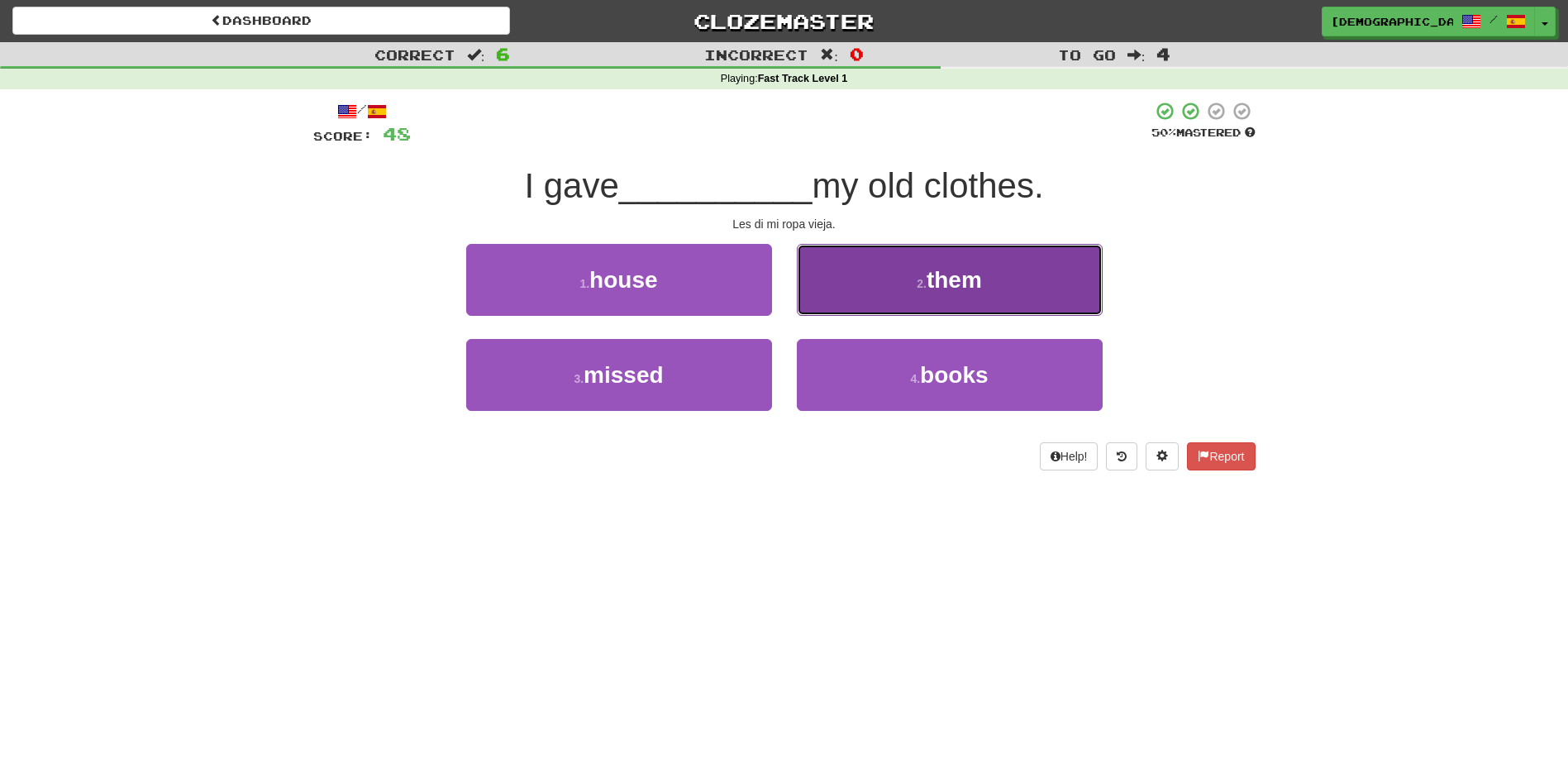
click at [933, 285] on span "them" at bounding box center [955, 279] width 55 height 26
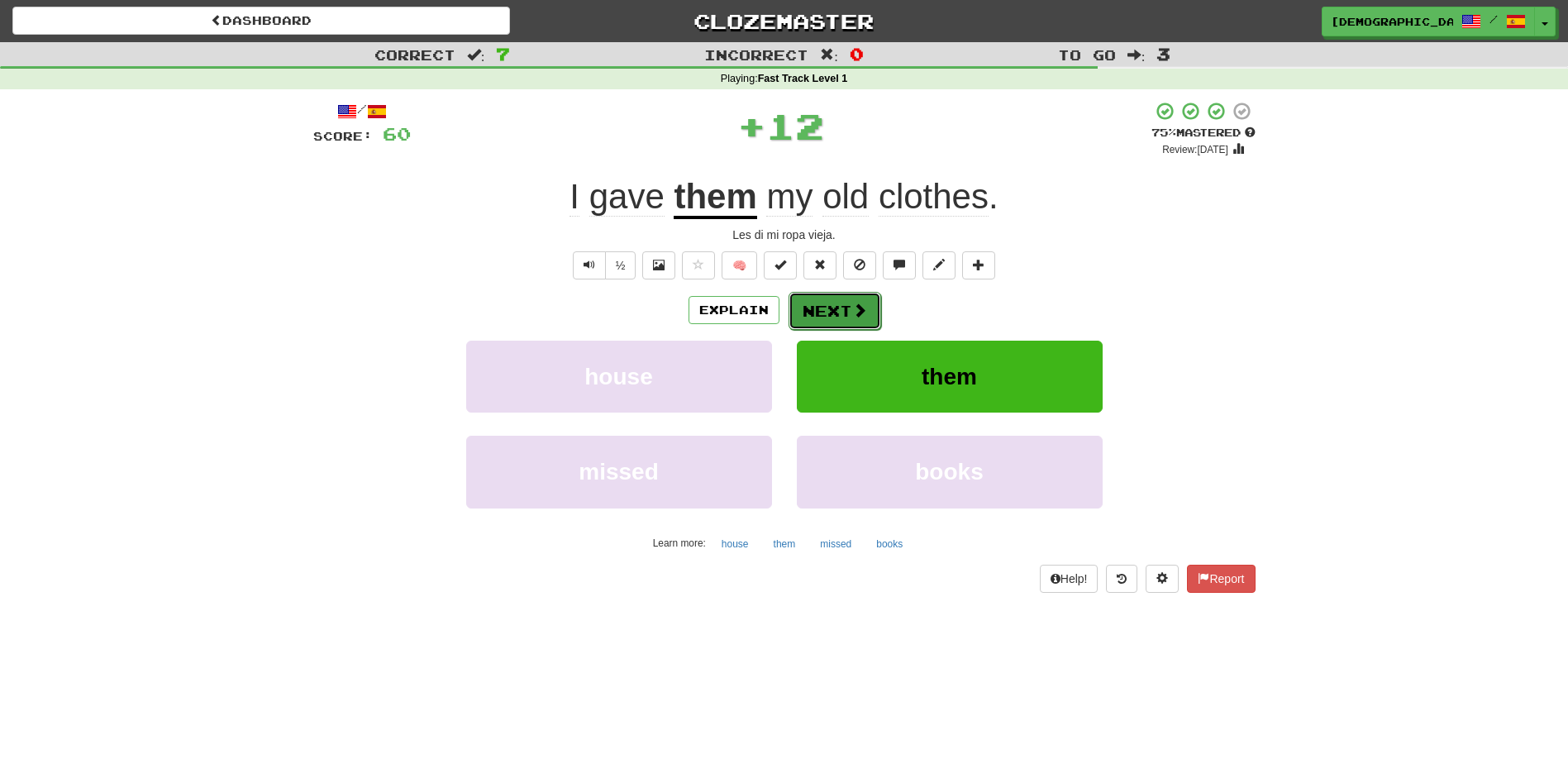
click at [835, 305] on button "Next" at bounding box center [835, 310] width 93 height 38
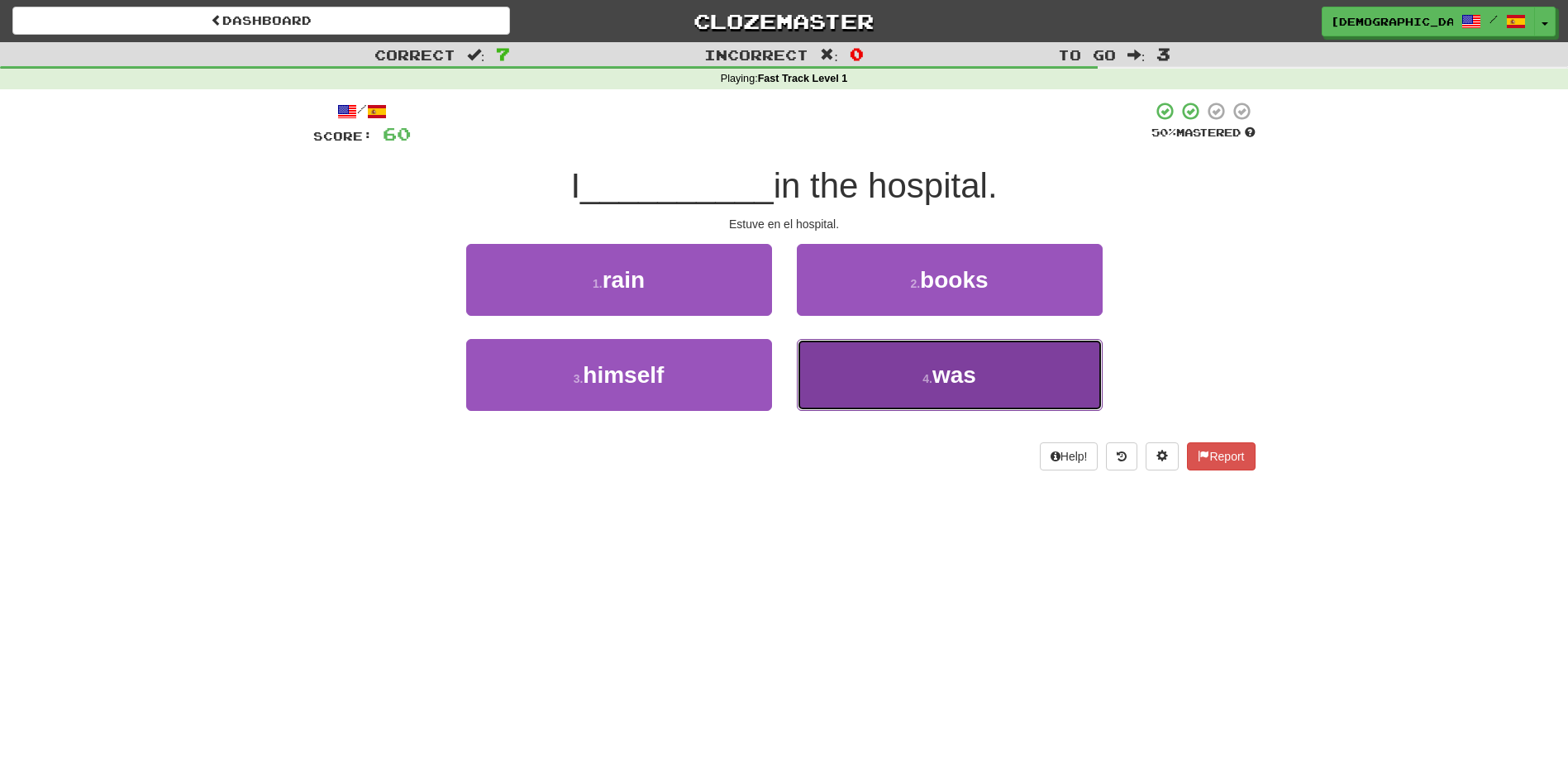
click at [932, 377] on small "4 ." at bounding box center [928, 379] width 10 height 13
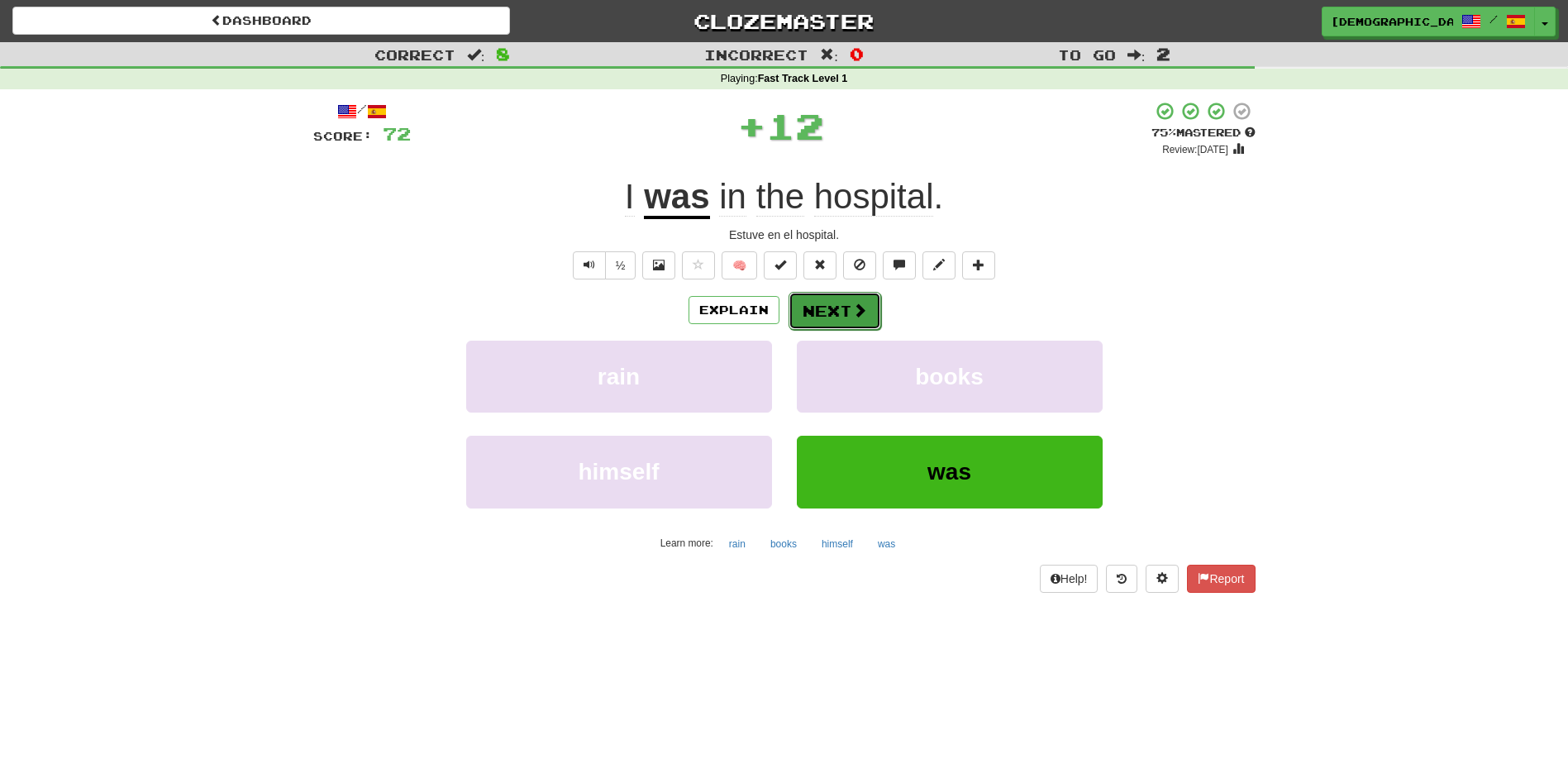
click at [833, 318] on button "Next" at bounding box center [835, 310] width 93 height 38
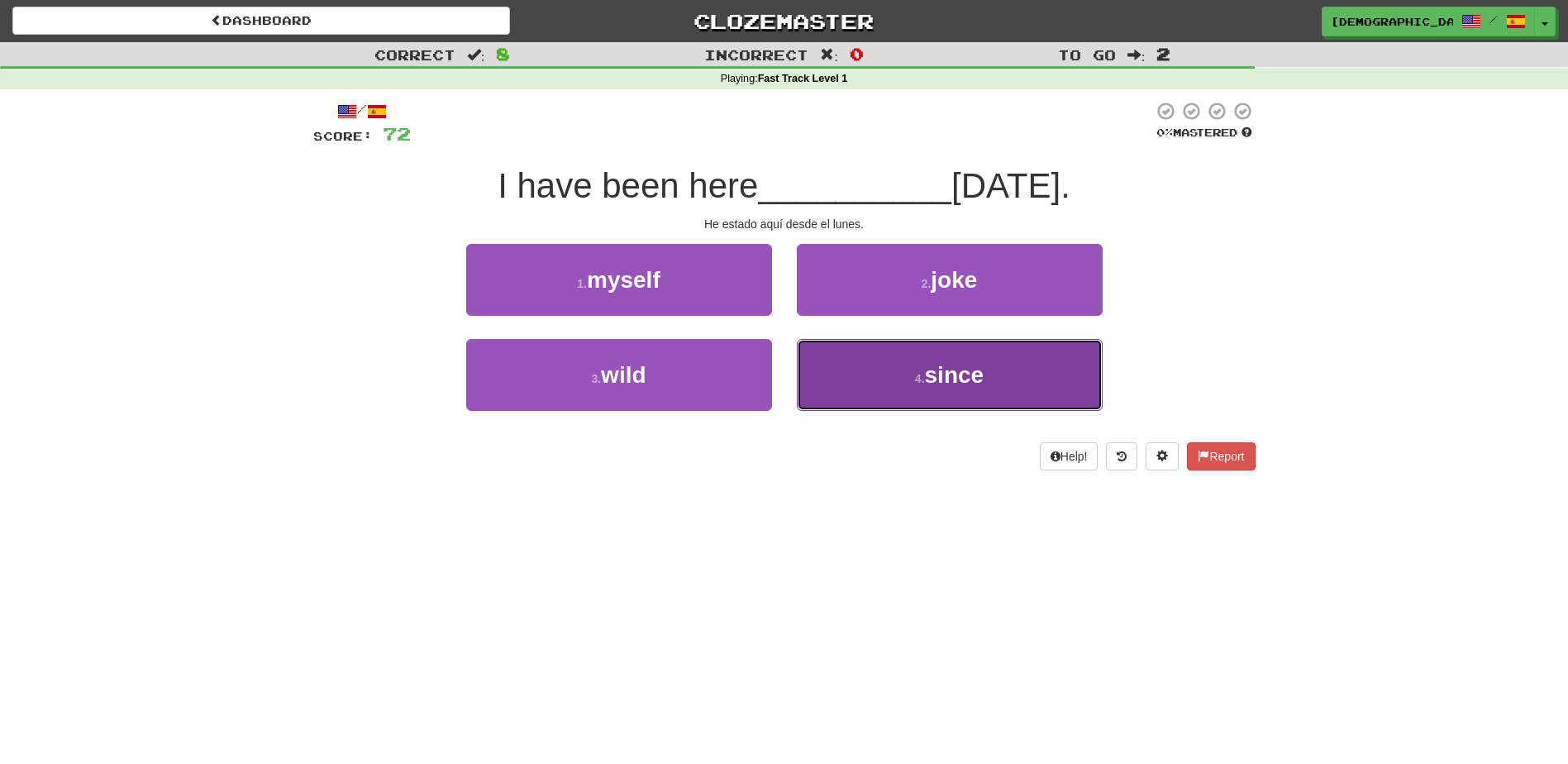
click at [923, 366] on button "4 . since" at bounding box center [951, 375] width 306 height 72
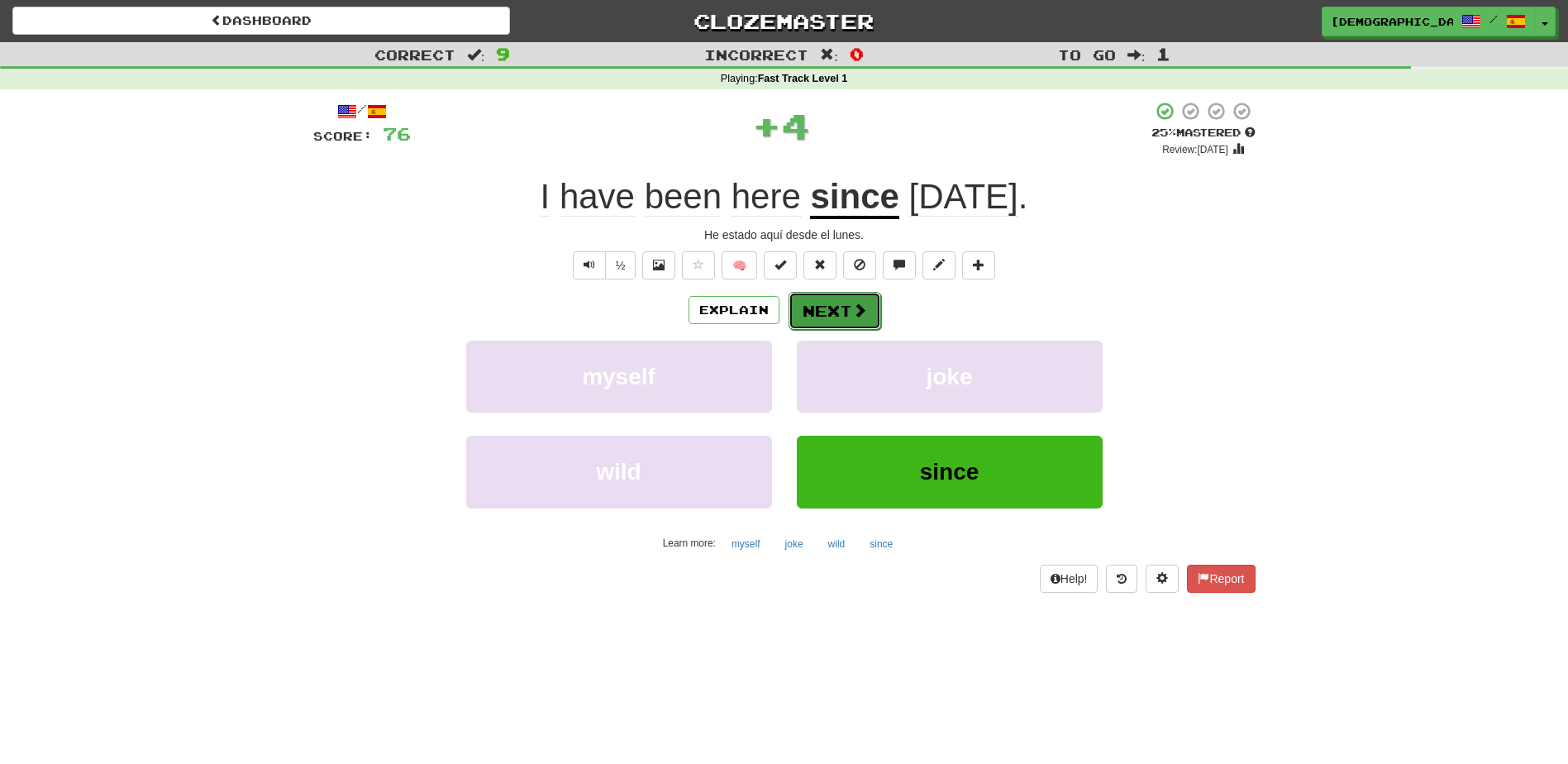
click at [822, 299] on button "Next" at bounding box center [835, 310] width 93 height 38
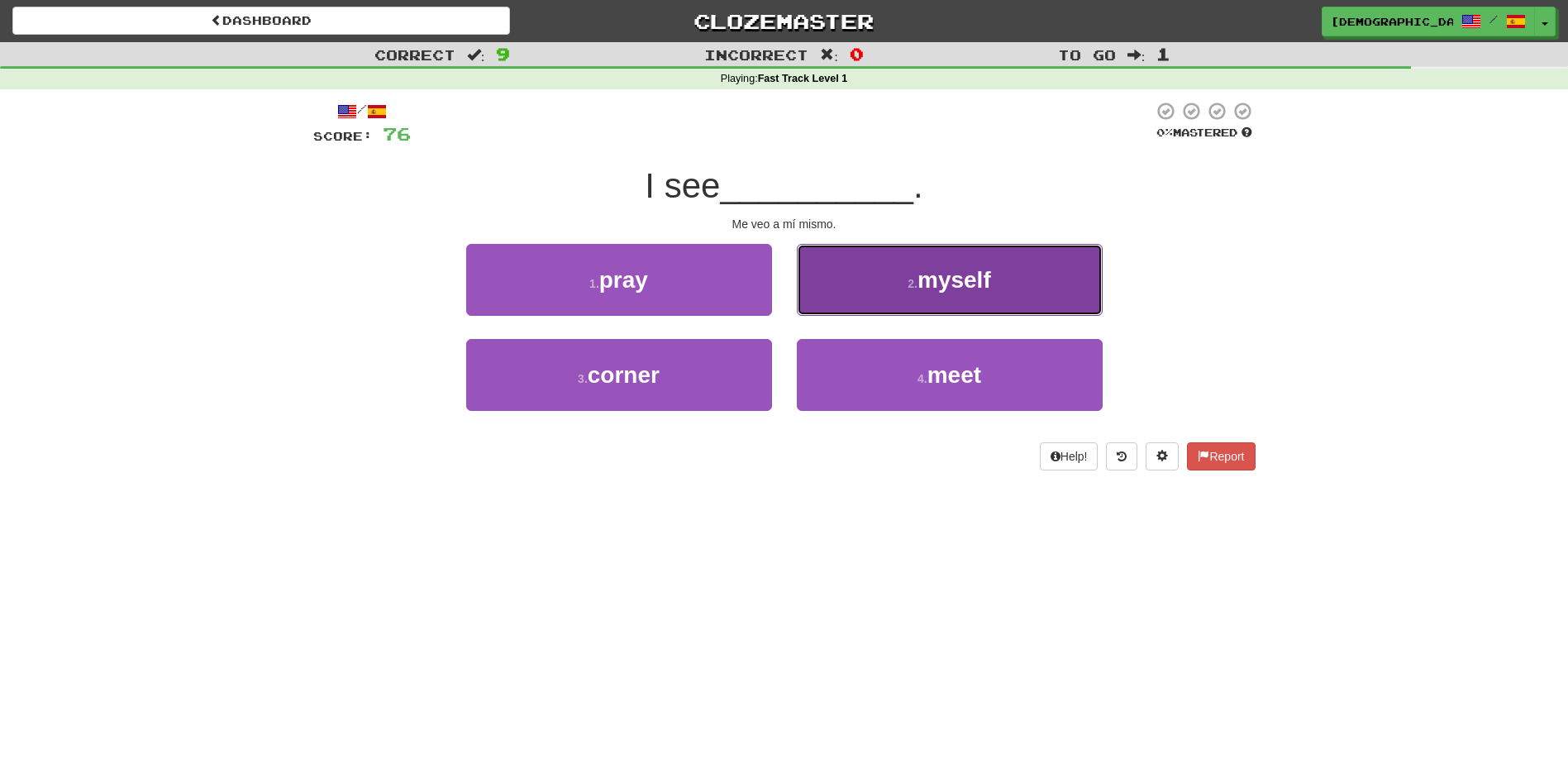
click at [946, 296] on button "2 . myself" at bounding box center [951, 279] width 306 height 72
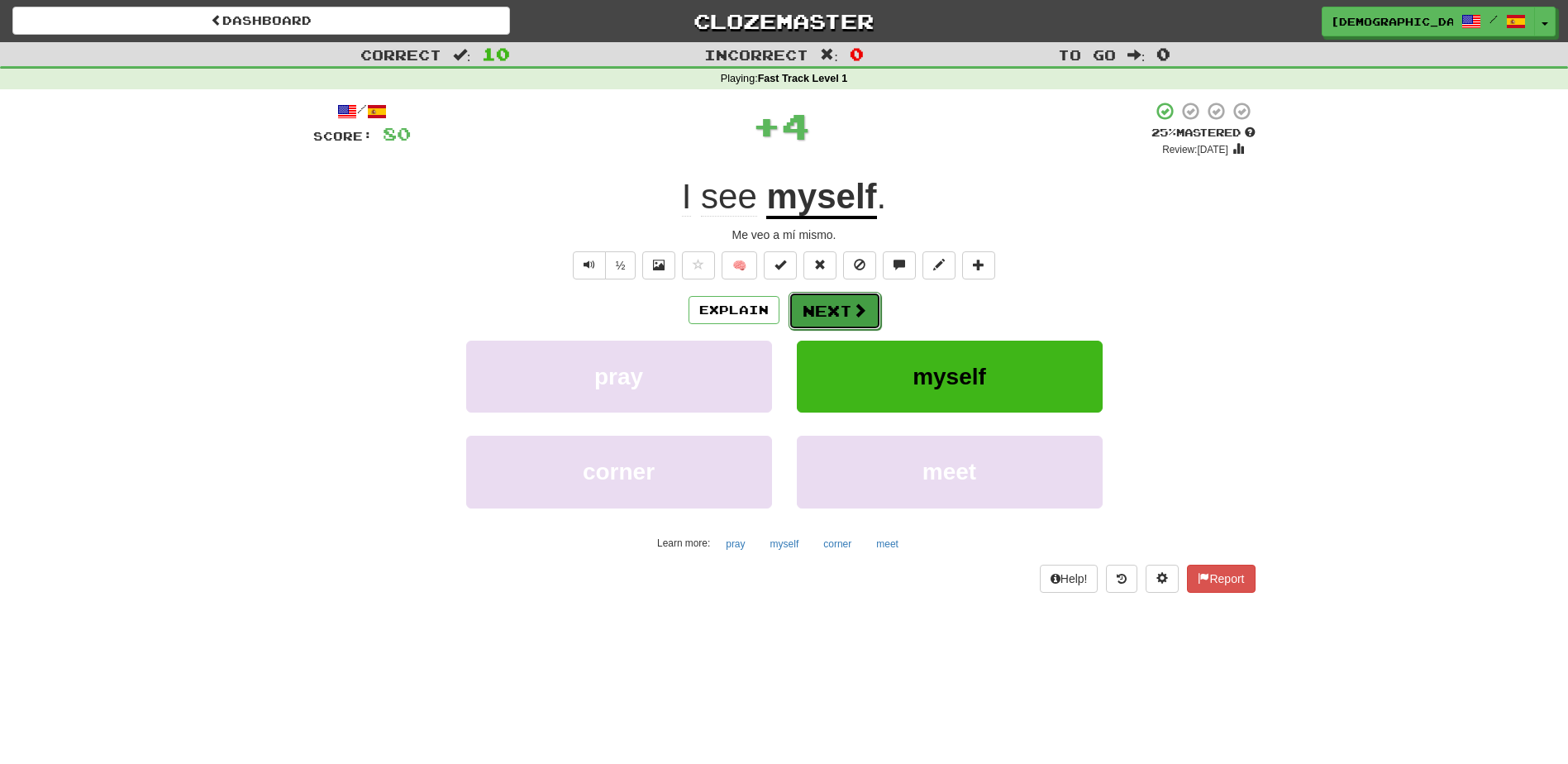
click at [839, 308] on button "Next" at bounding box center [835, 310] width 93 height 38
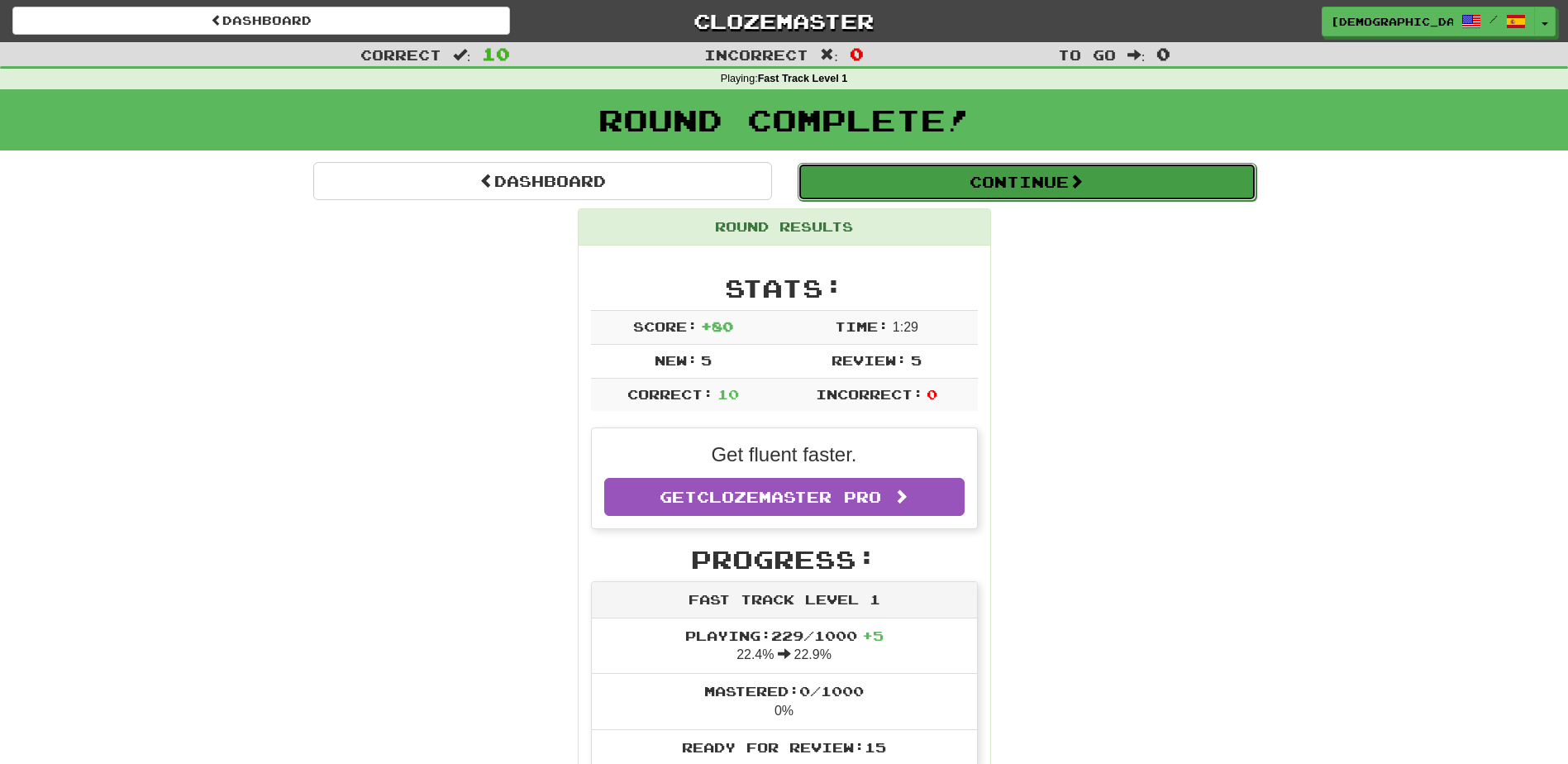
click at [933, 194] on button "Continue" at bounding box center [1027, 182] width 459 height 38
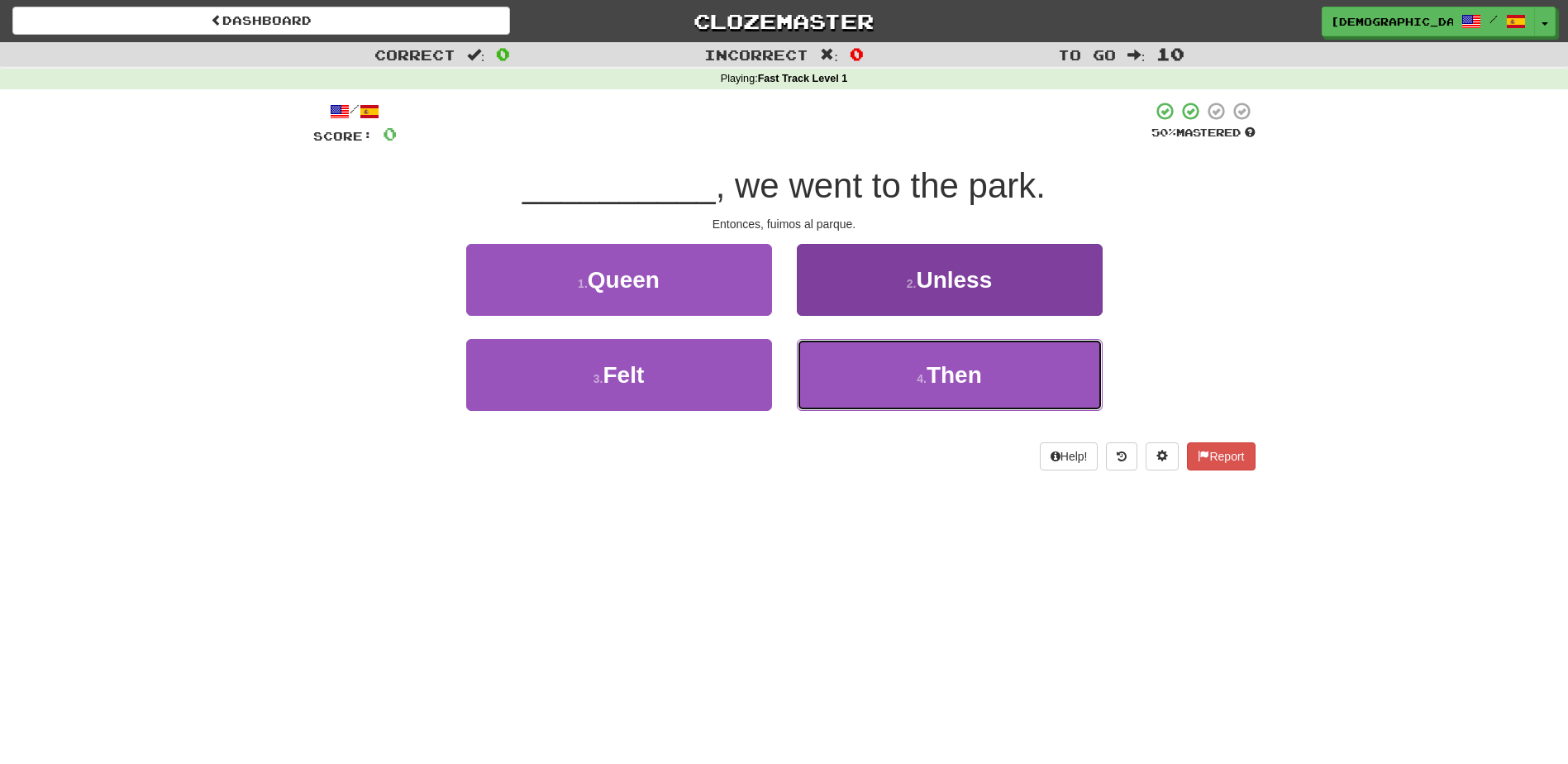
click at [911, 365] on button "4 . Then" at bounding box center [951, 375] width 306 height 72
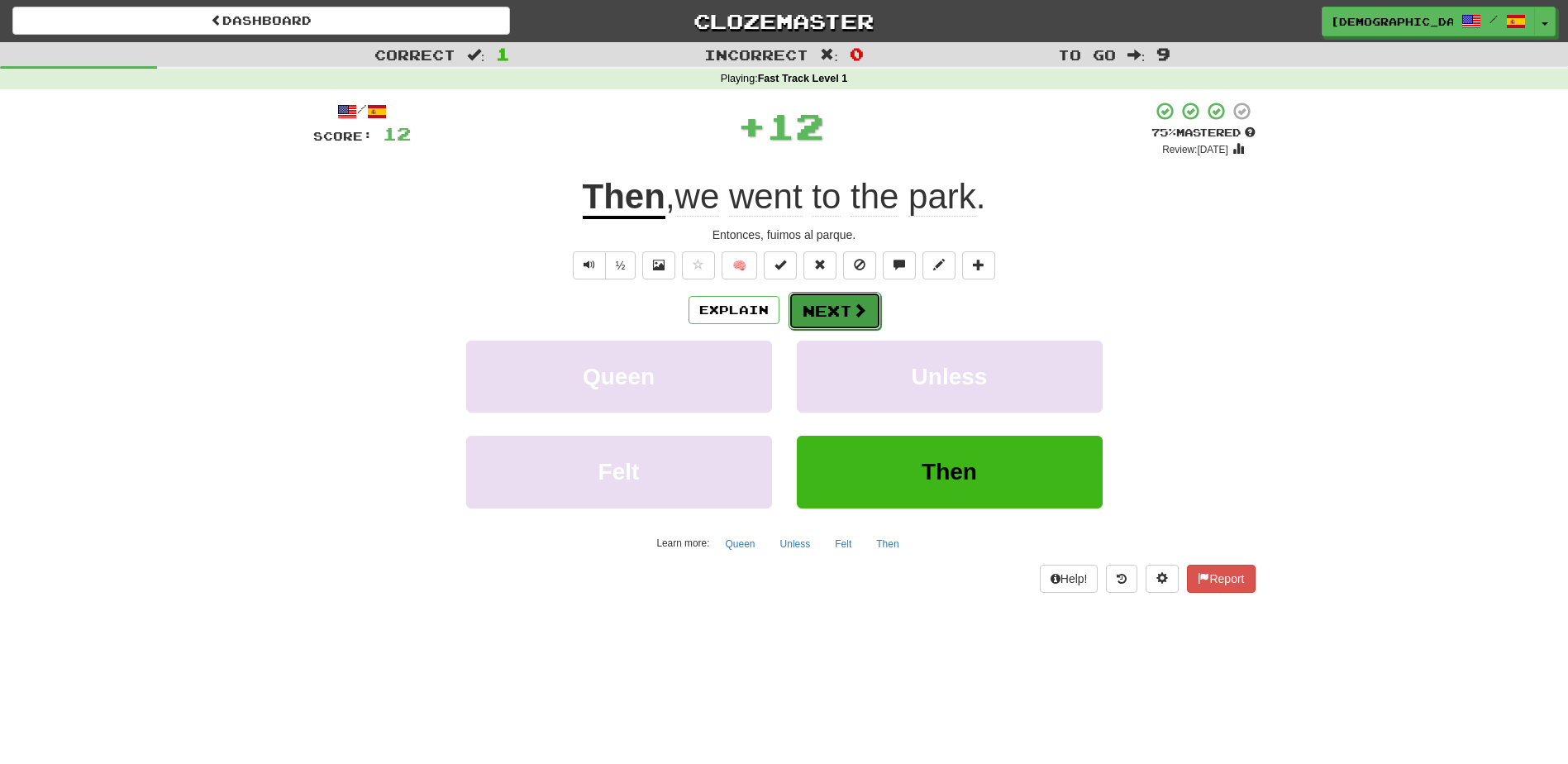
click at [827, 305] on button "Next" at bounding box center [835, 310] width 93 height 38
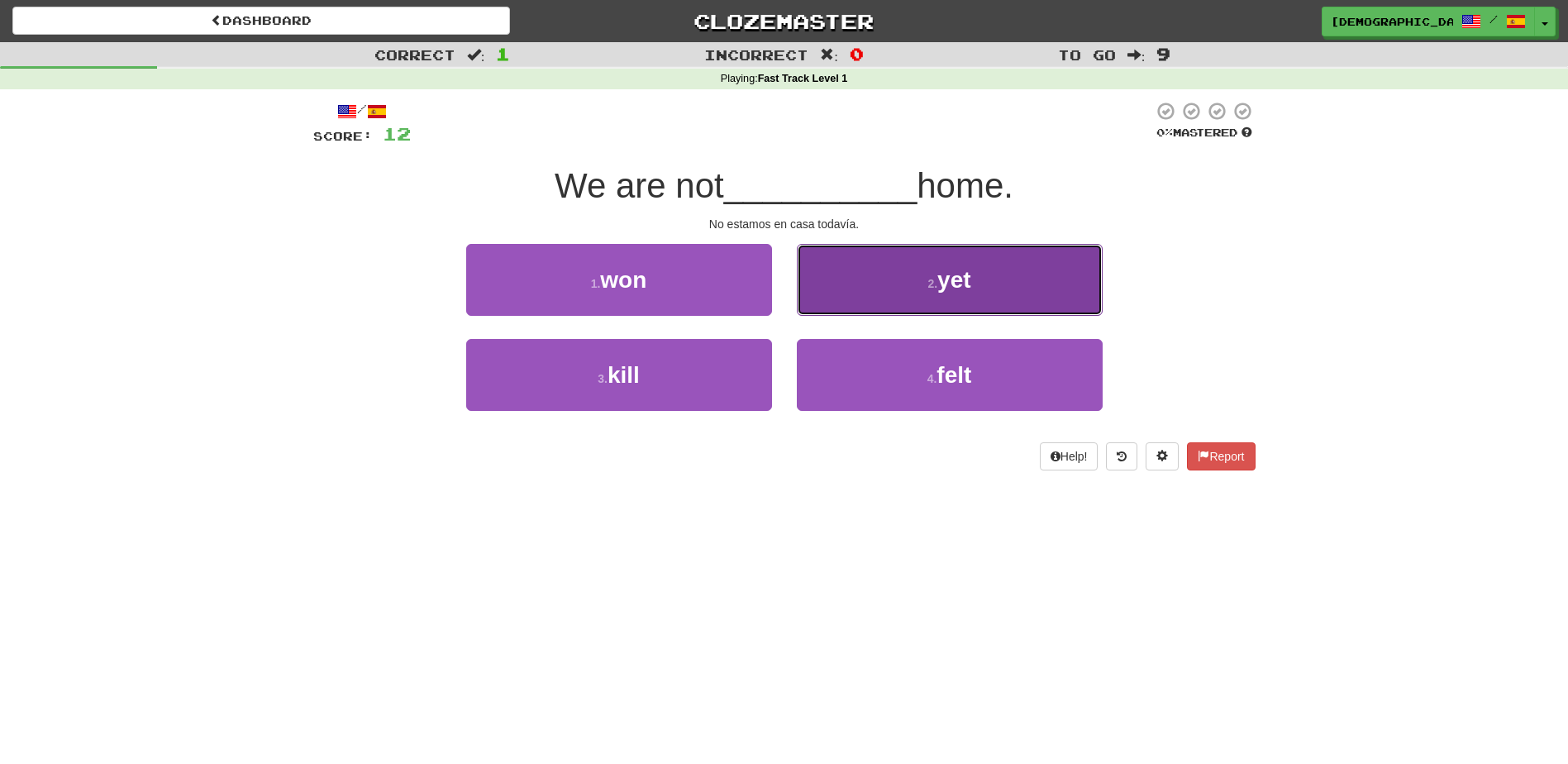
click at [962, 290] on span "yet" at bounding box center [955, 279] width 33 height 26
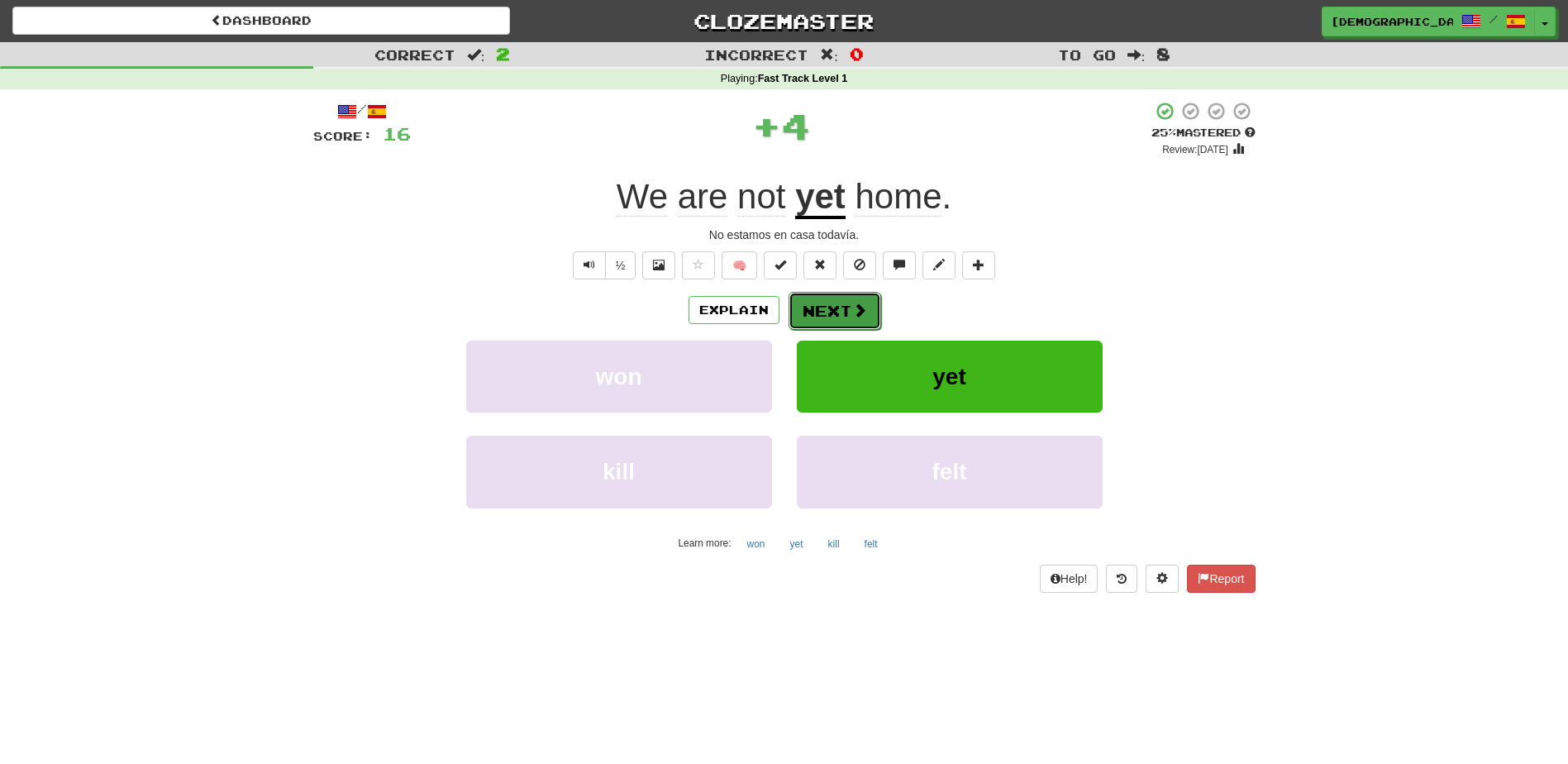
click at [839, 315] on button "Next" at bounding box center [835, 310] width 93 height 38
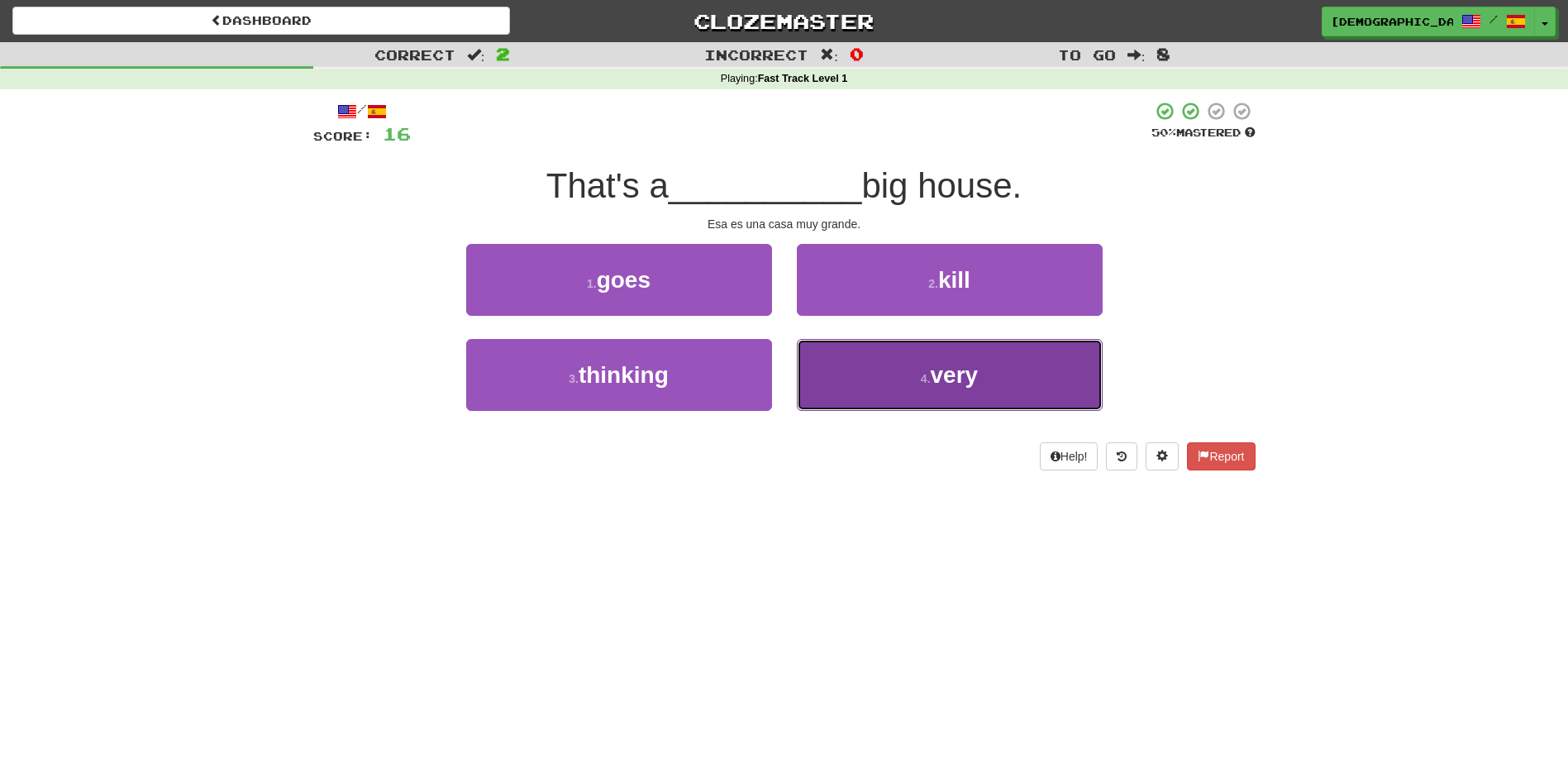
click at [963, 372] on span "very" at bounding box center [955, 375] width 48 height 26
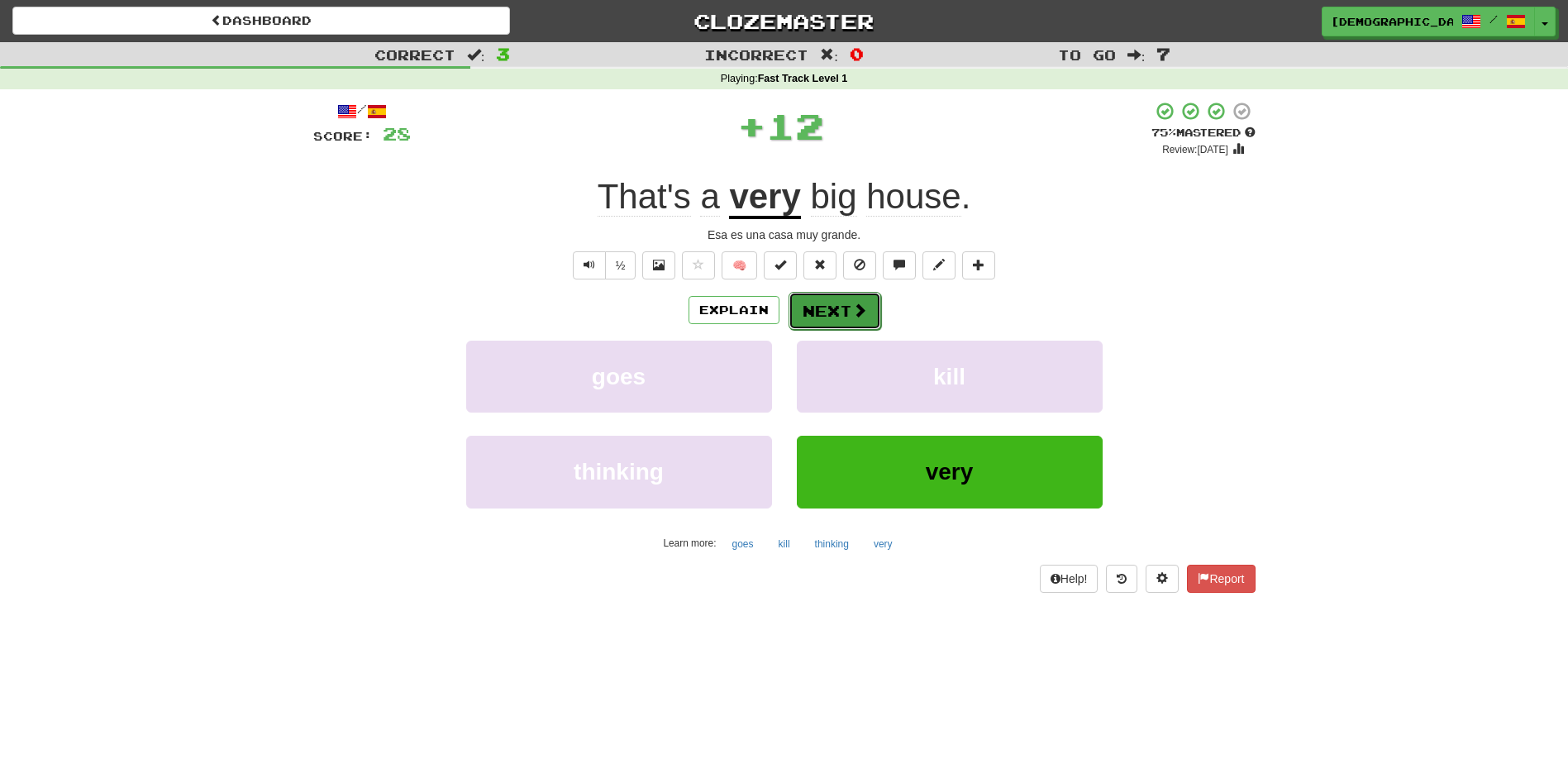
click at [839, 296] on button "Next" at bounding box center [835, 310] width 93 height 38
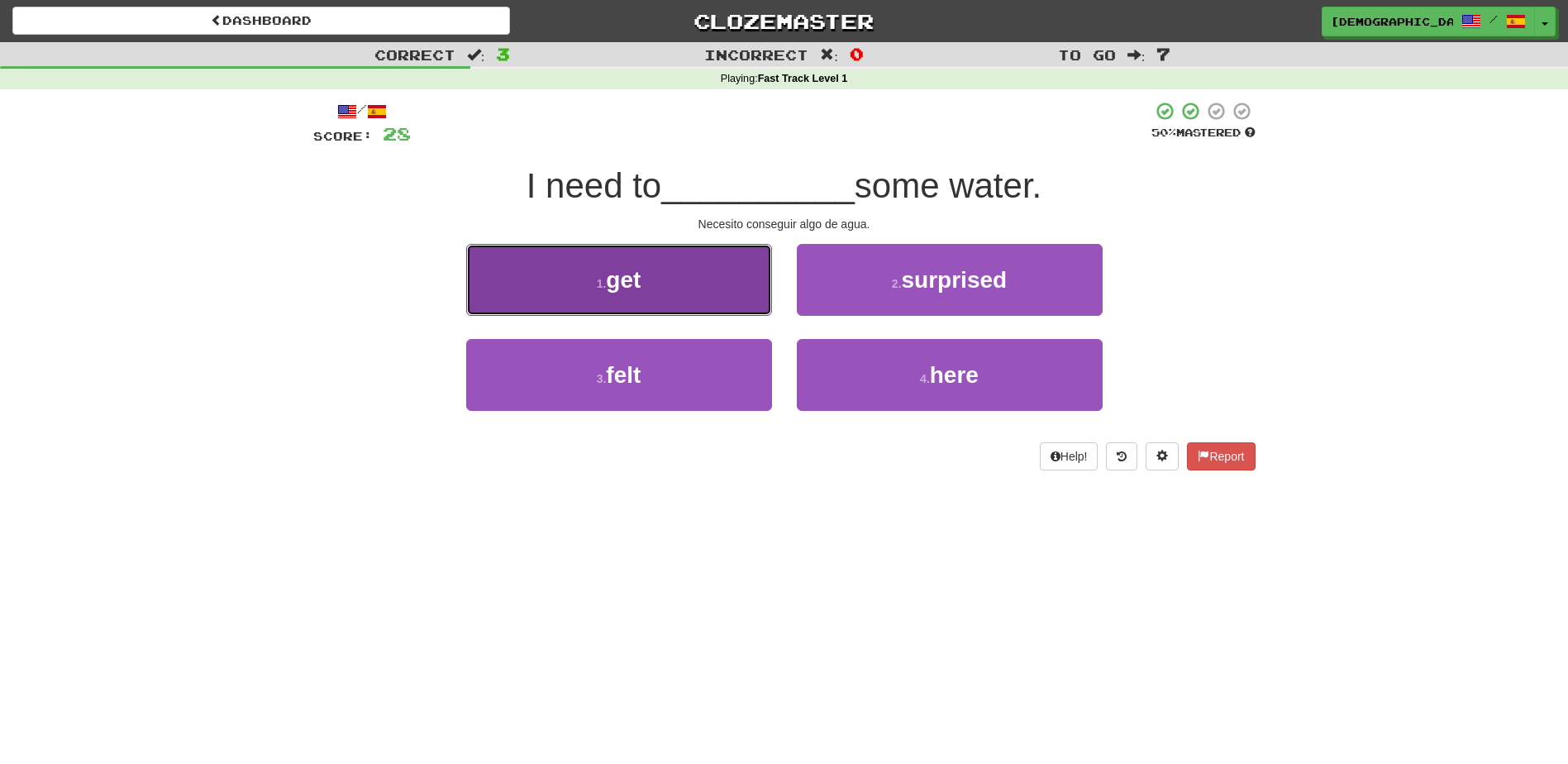
click at [663, 284] on button "1 . get" at bounding box center [619, 279] width 306 height 72
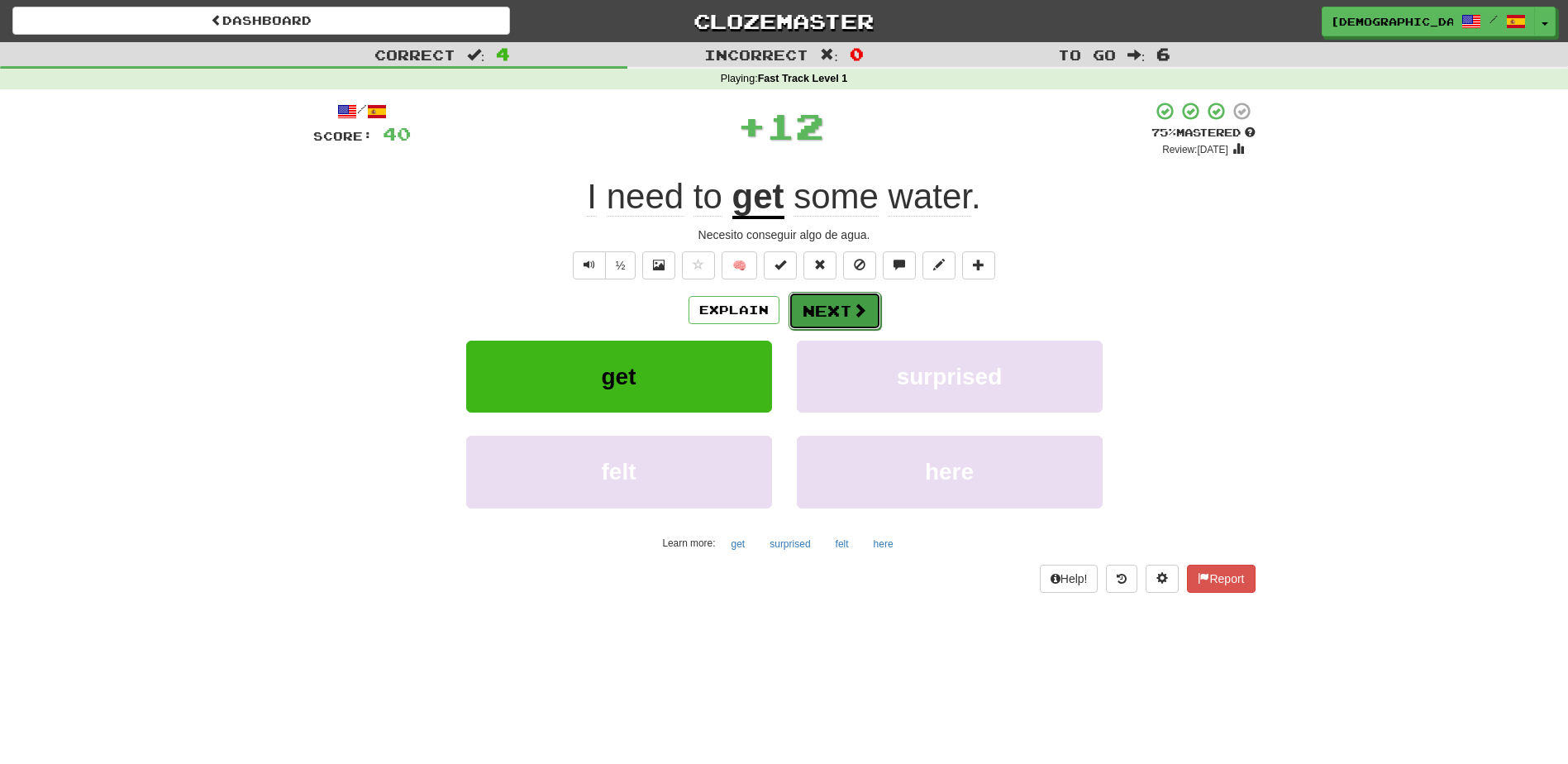
click at [836, 316] on button "Next" at bounding box center [835, 310] width 93 height 38
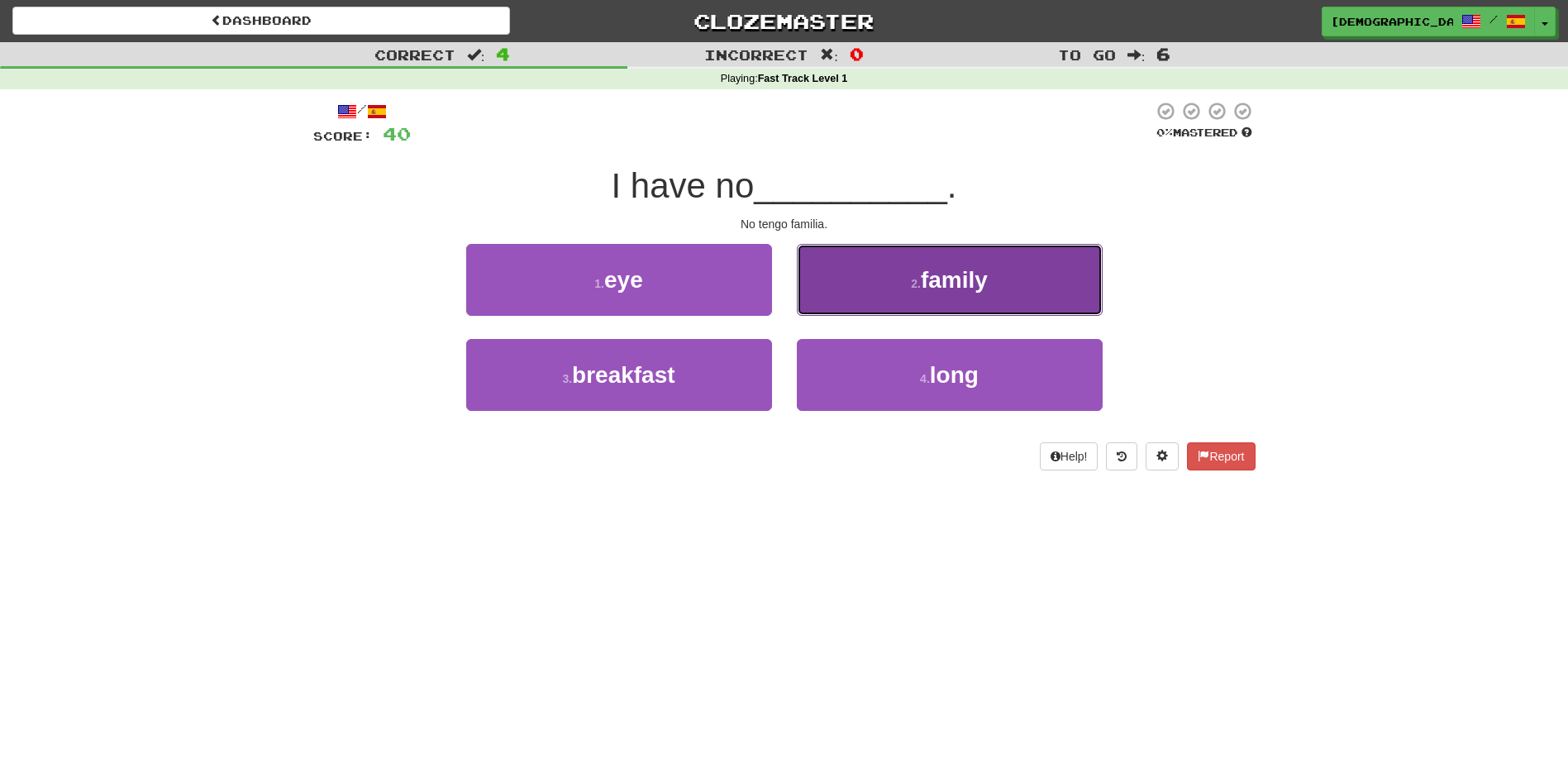
click at [924, 273] on span "family" at bounding box center [955, 279] width 67 height 26
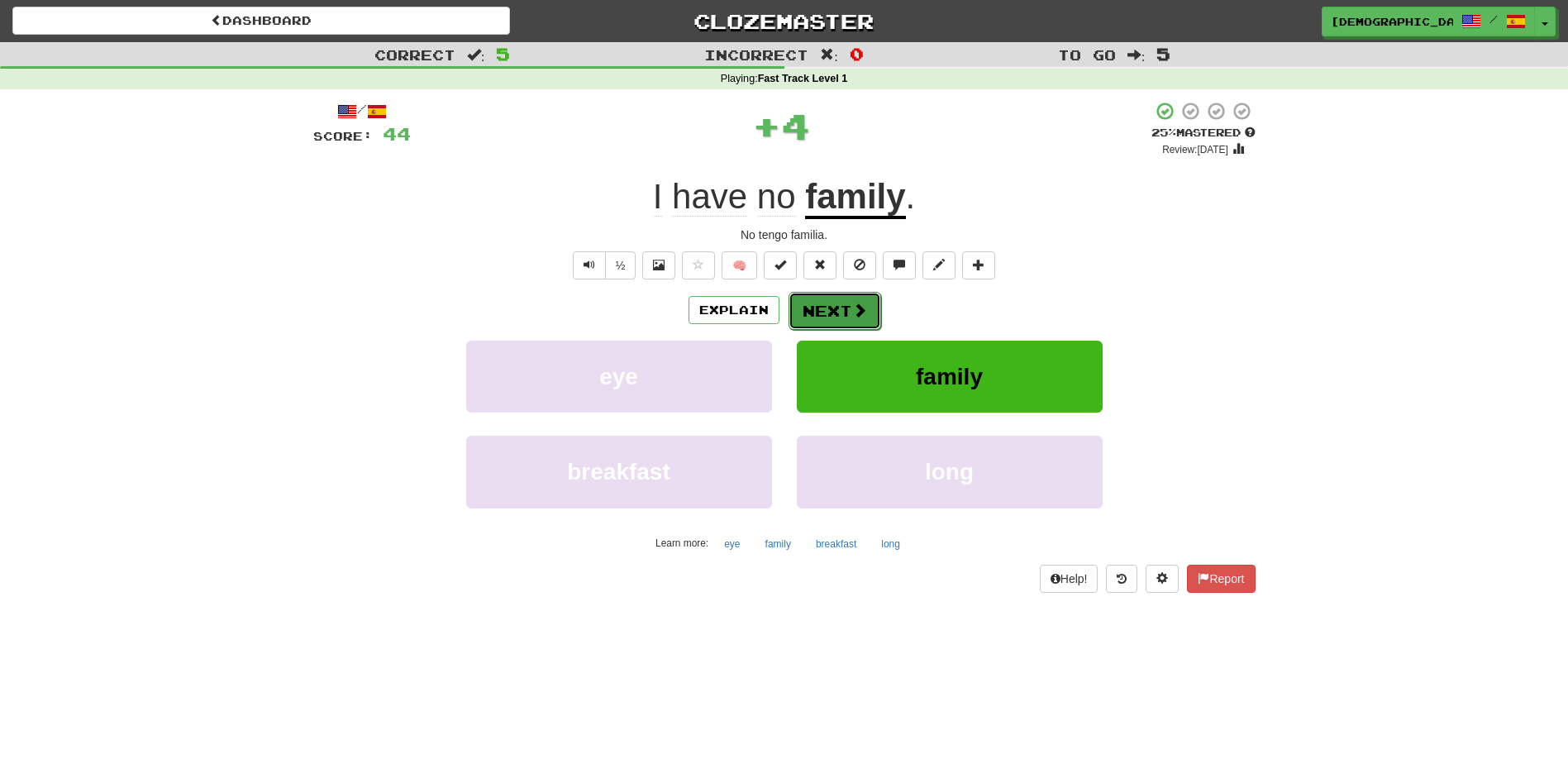
click at [831, 299] on button "Next" at bounding box center [835, 310] width 93 height 38
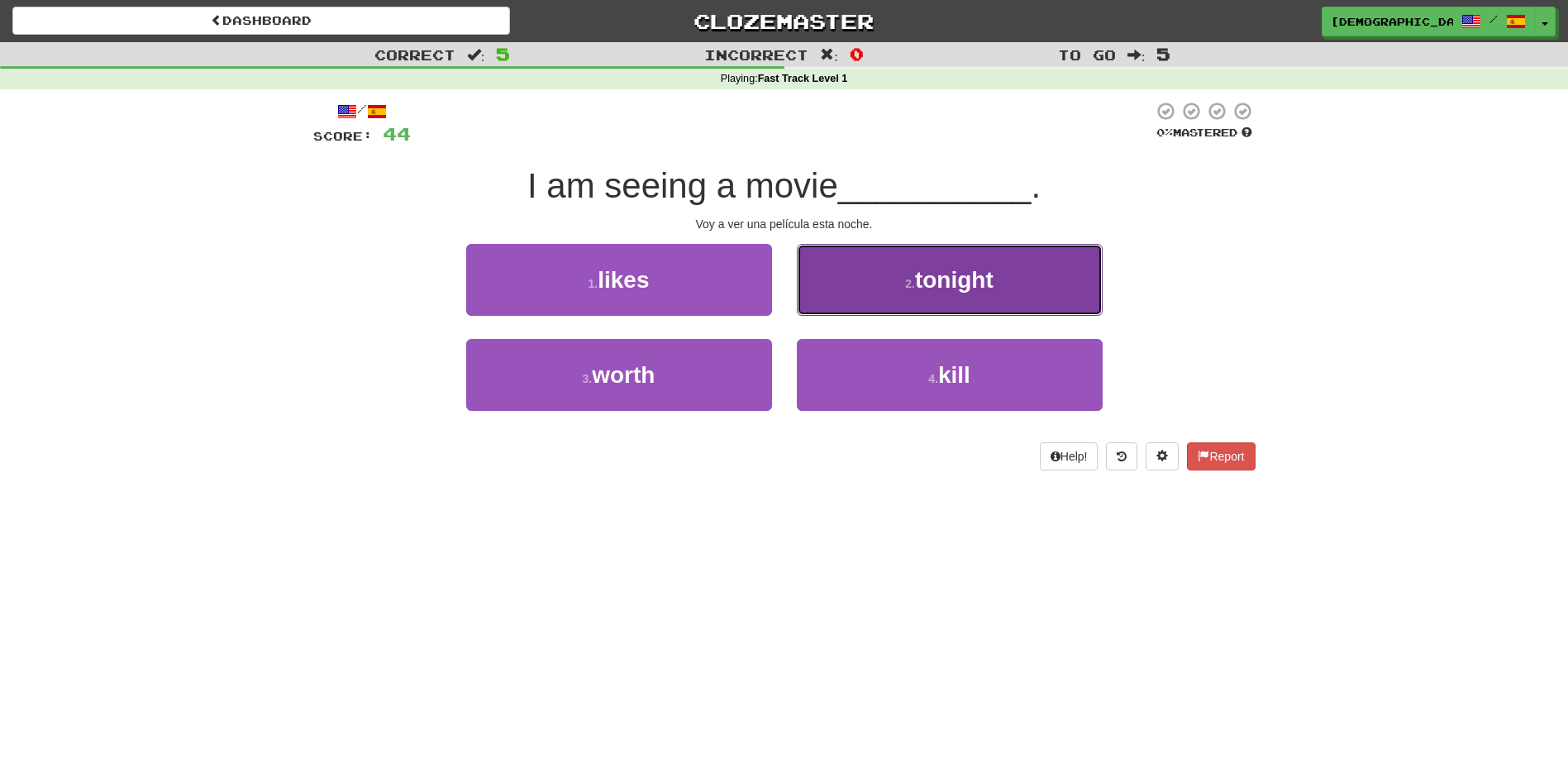
click at [930, 282] on span "tonight" at bounding box center [955, 279] width 79 height 26
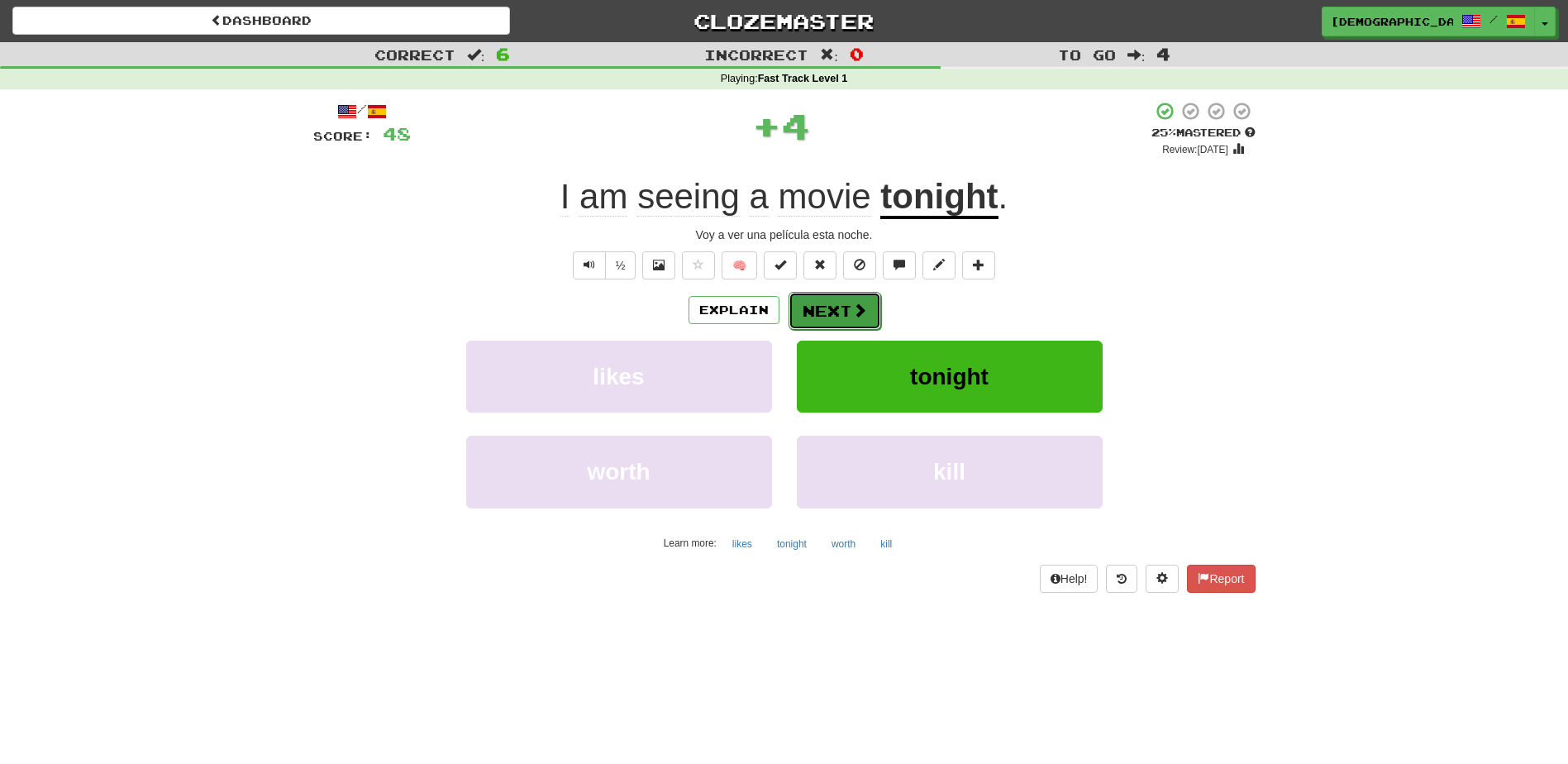
click at [843, 304] on button "Next" at bounding box center [835, 310] width 93 height 38
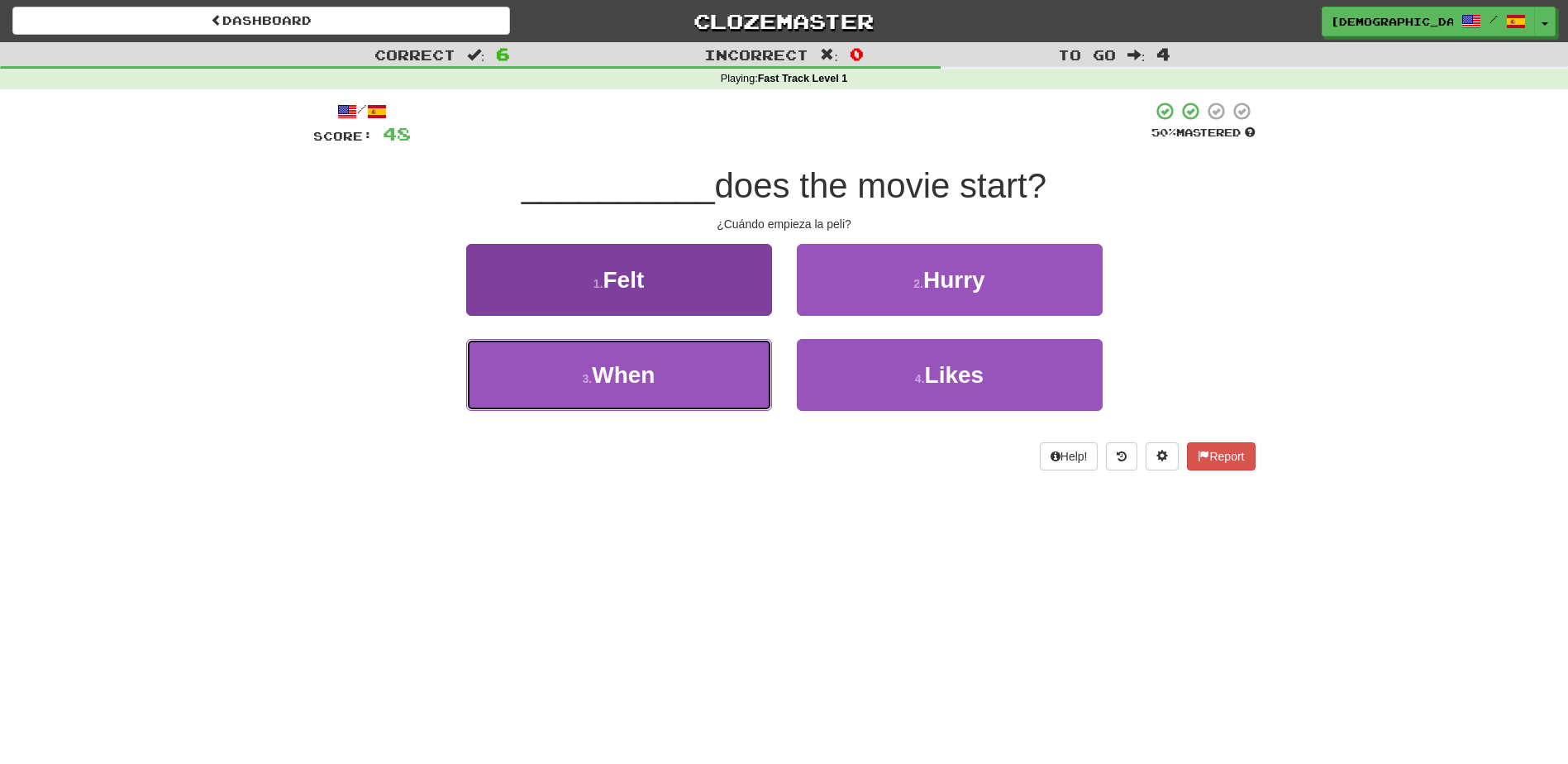
click at [678, 392] on button "3 . When" at bounding box center [619, 375] width 306 height 72
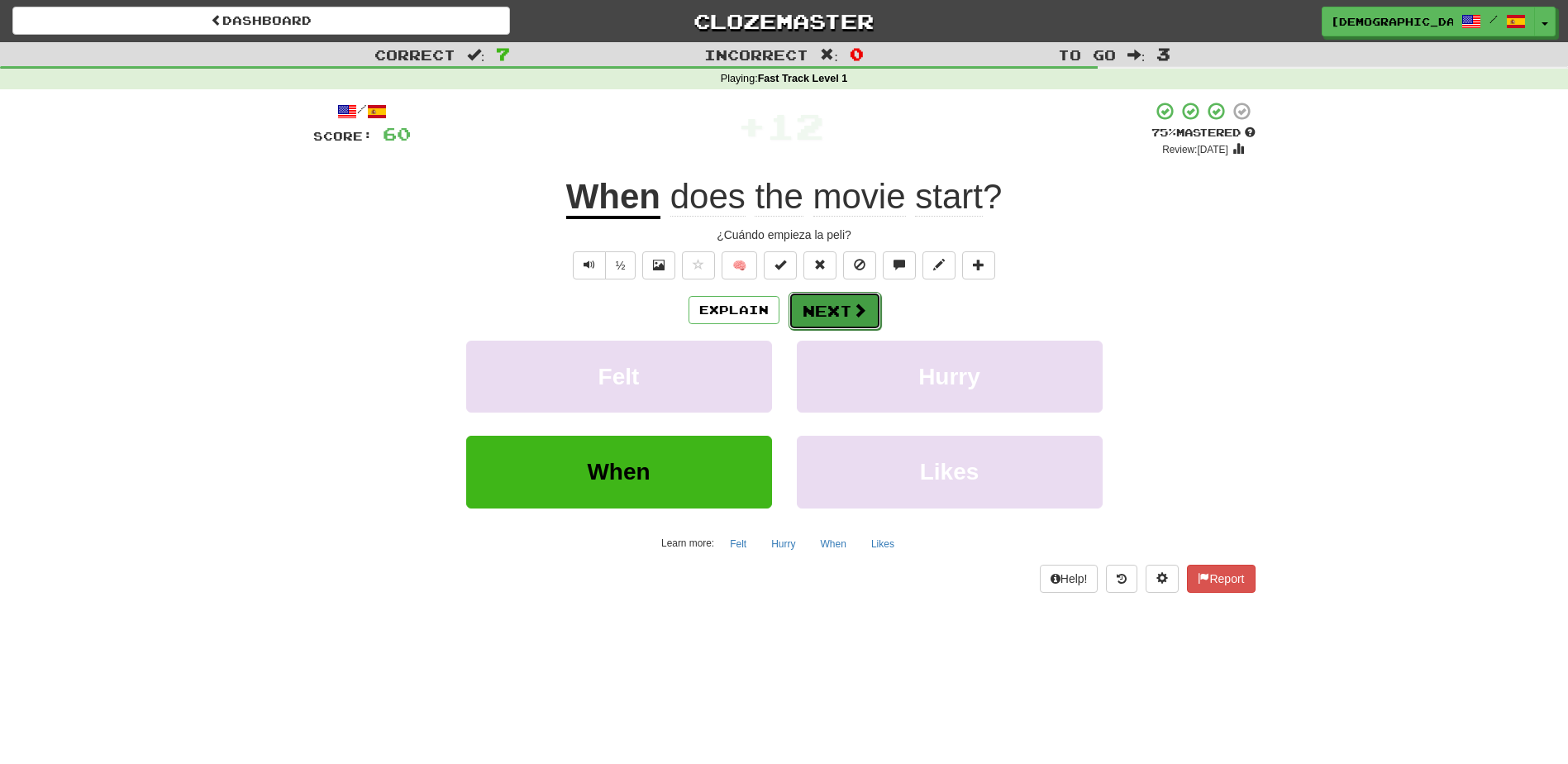
click at [835, 301] on button "Next" at bounding box center [835, 310] width 93 height 38
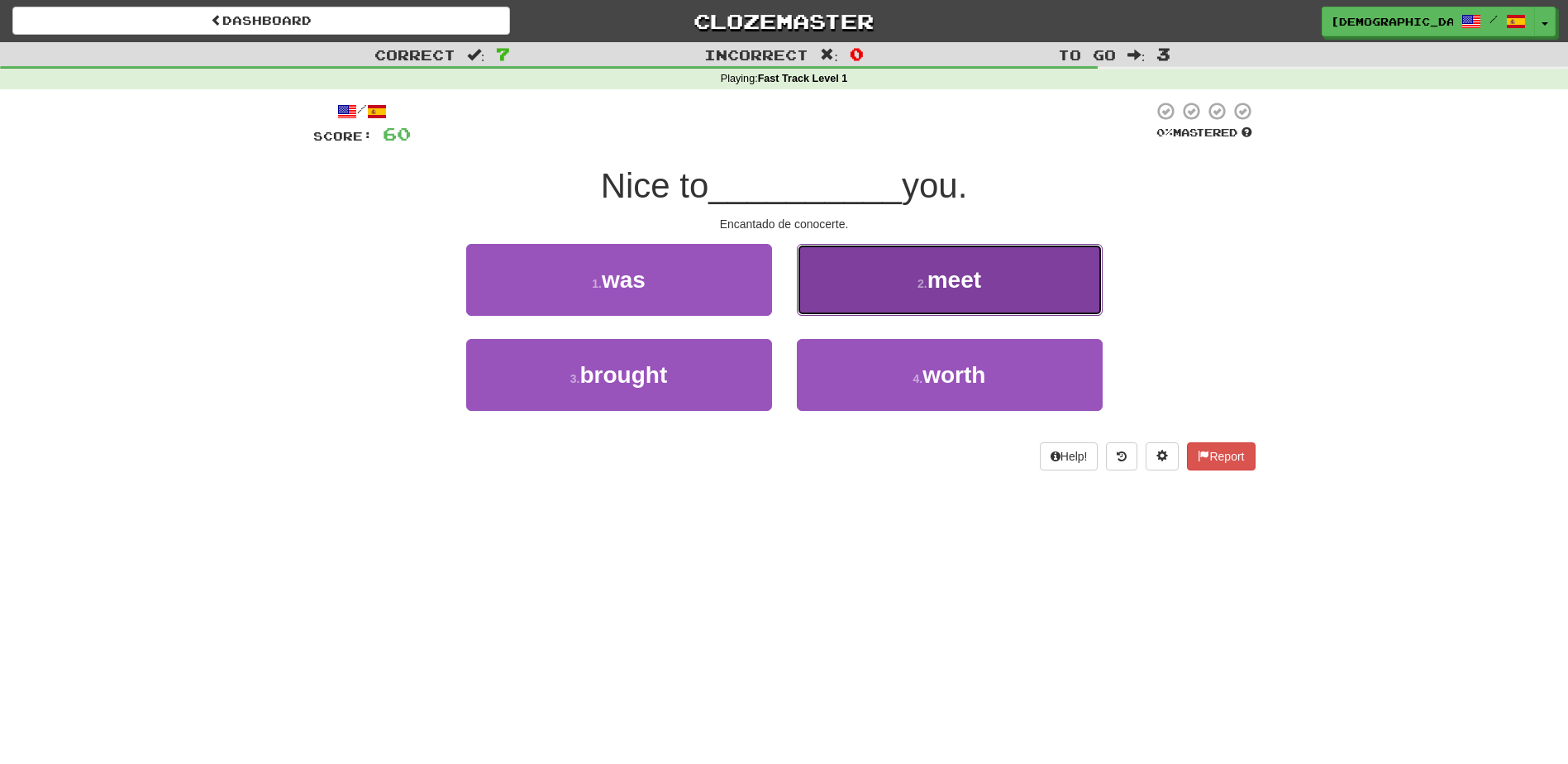
click at [956, 279] on span "meet" at bounding box center [955, 279] width 54 height 26
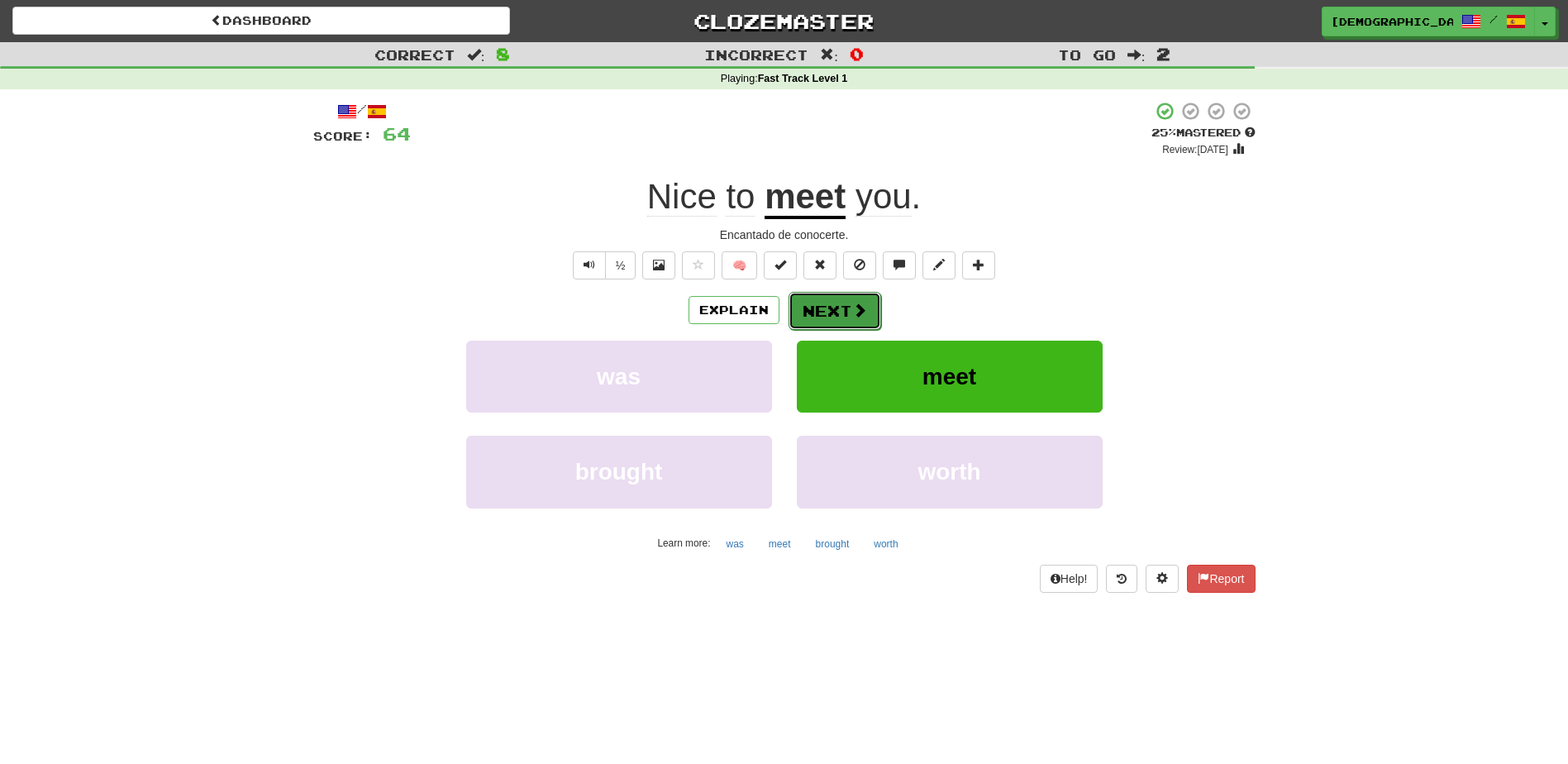
click at [838, 308] on button "Next" at bounding box center [835, 310] width 93 height 38
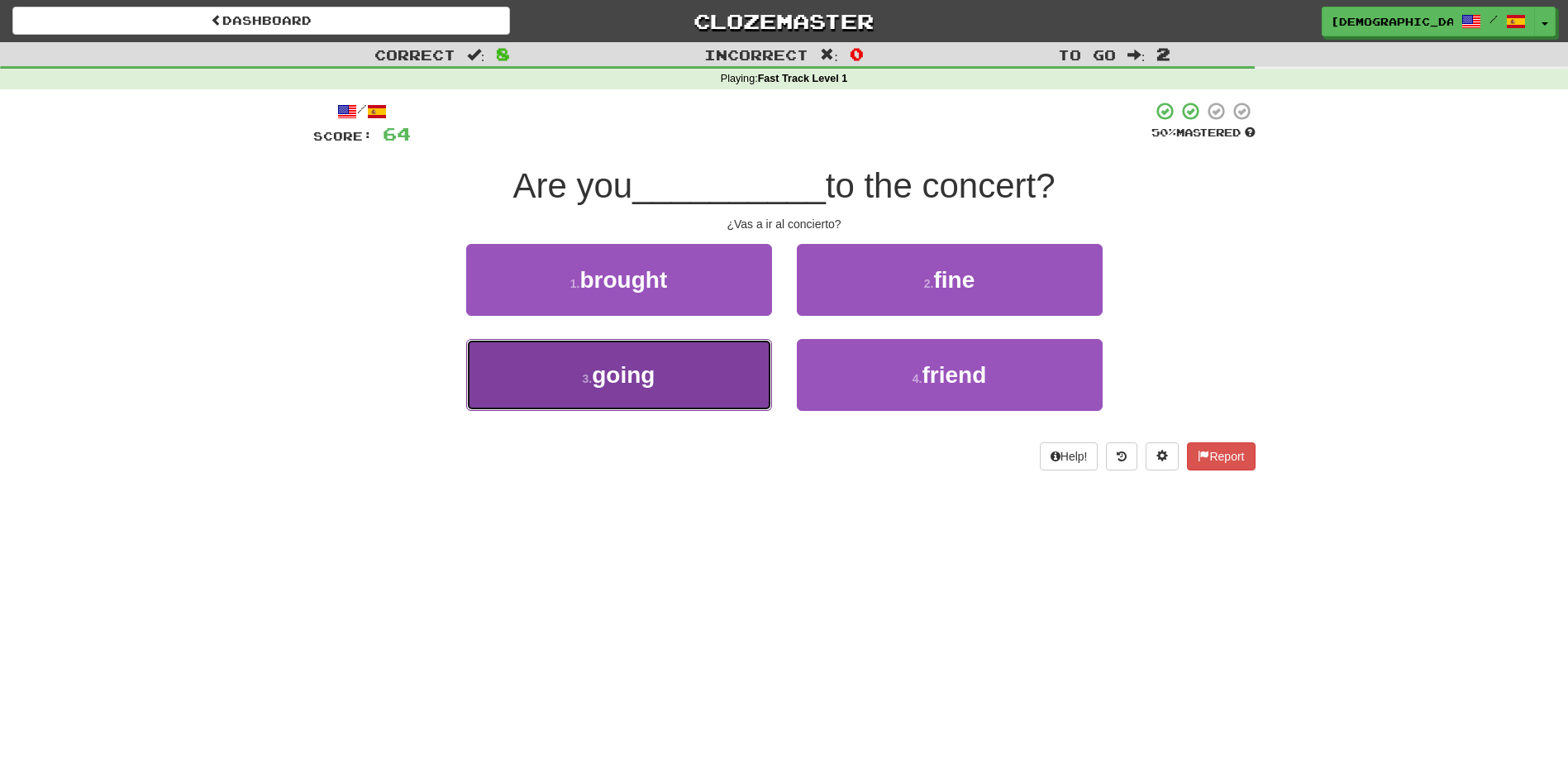
click at [662, 372] on button "3 . going" at bounding box center [619, 375] width 306 height 72
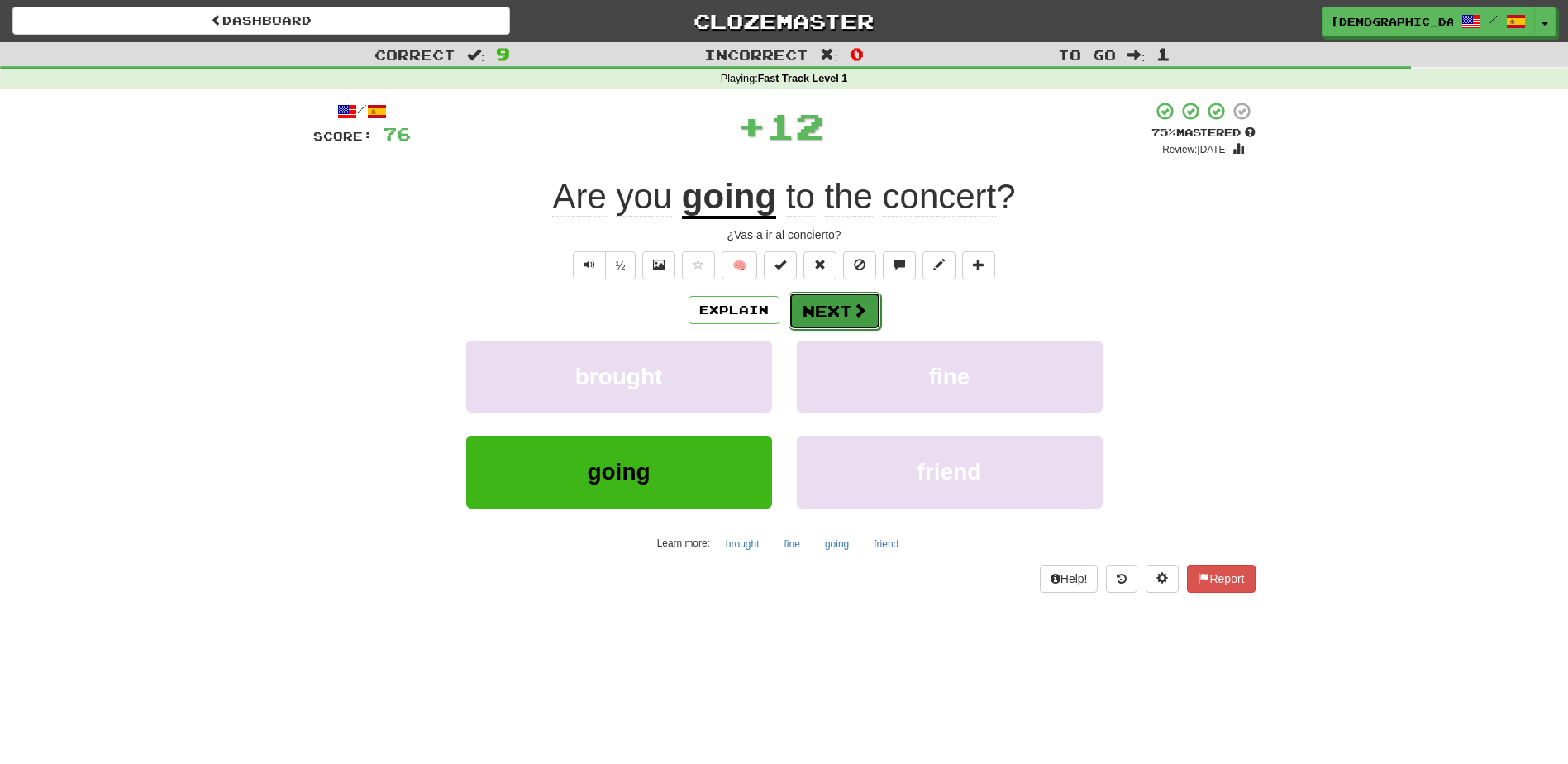
click at [840, 316] on button "Next" at bounding box center [835, 310] width 93 height 38
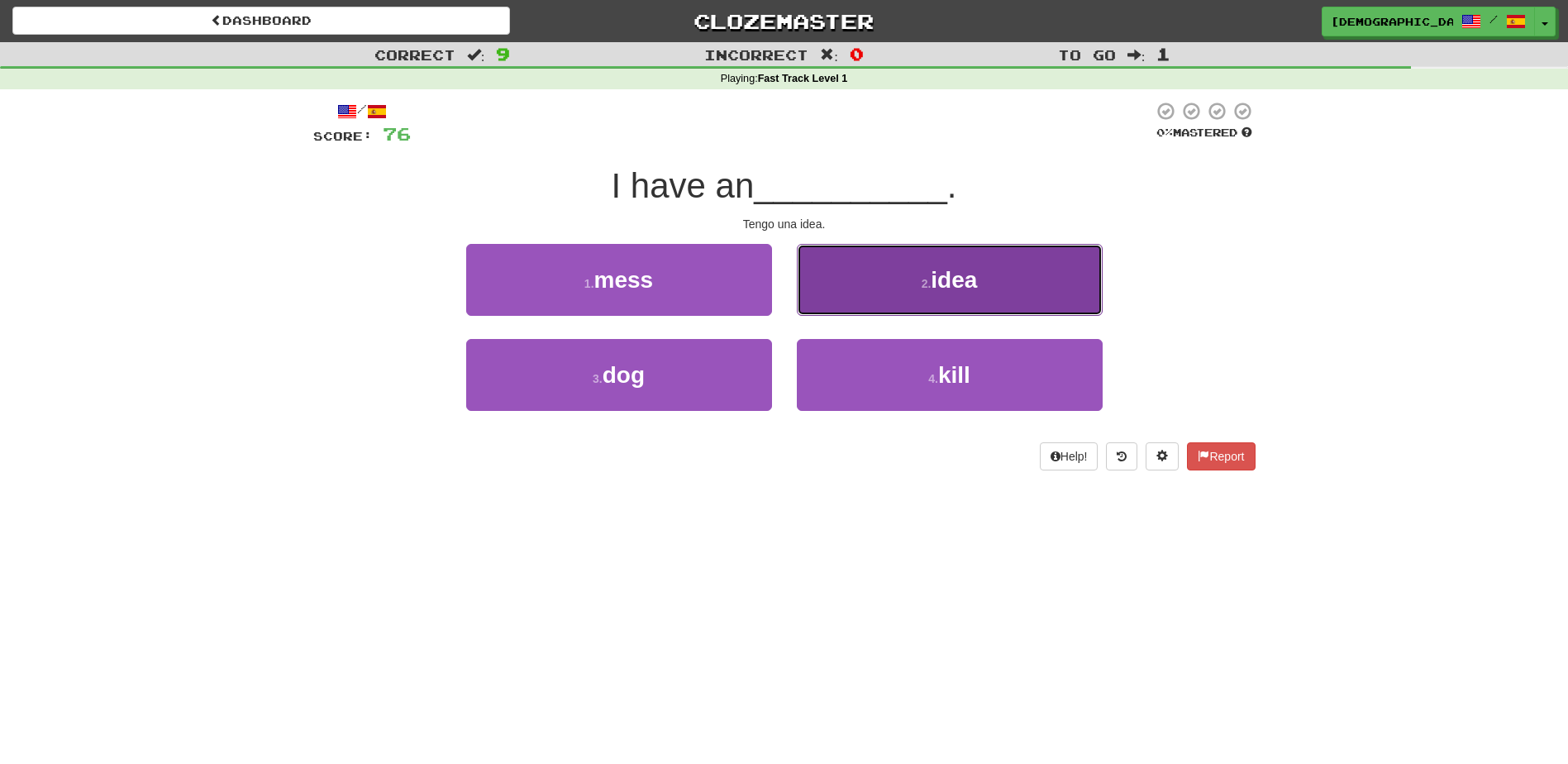
click at [912, 274] on button "2 . idea" at bounding box center [951, 279] width 306 height 72
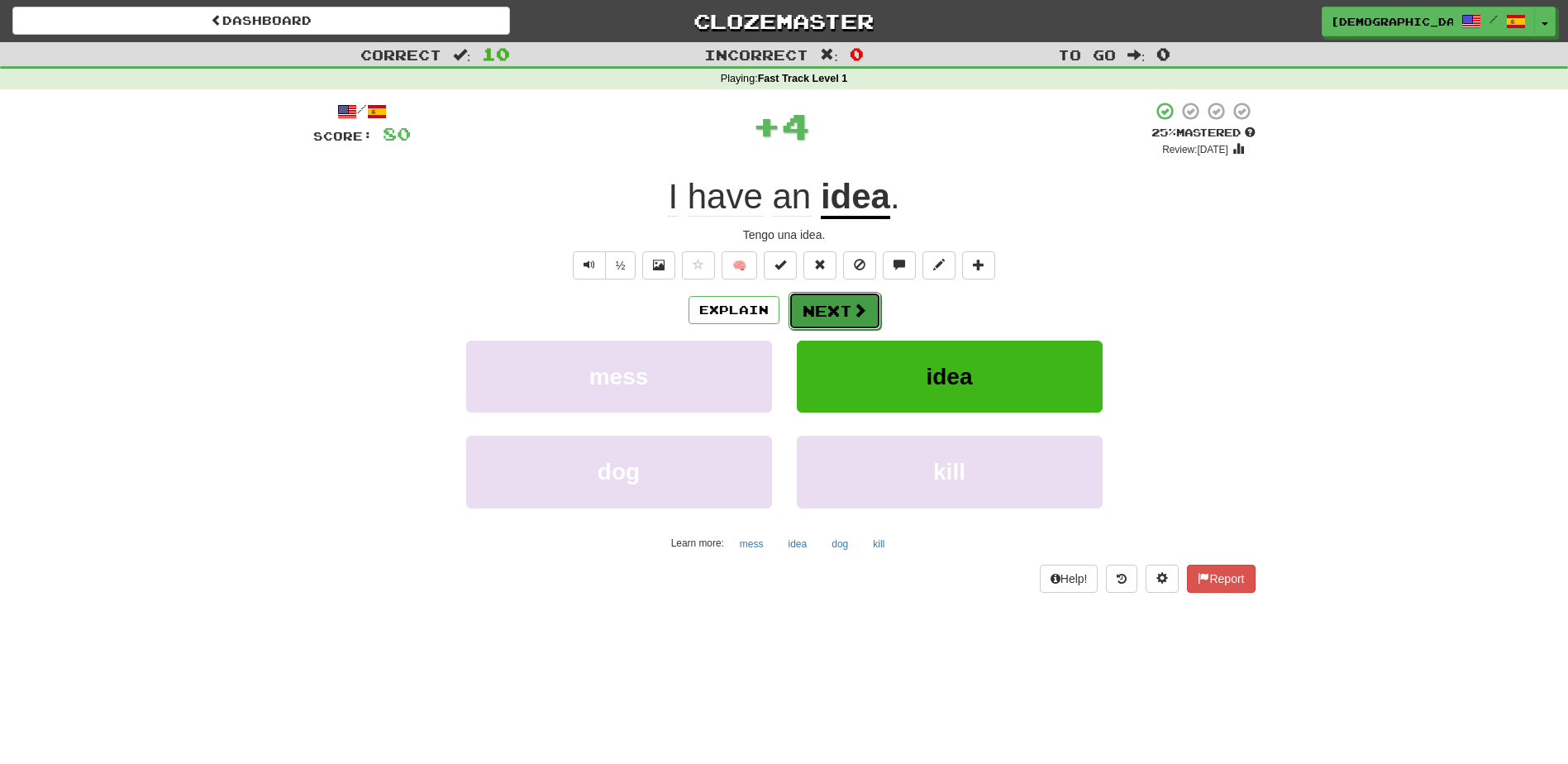
click at [840, 306] on button "Next" at bounding box center [835, 310] width 93 height 38
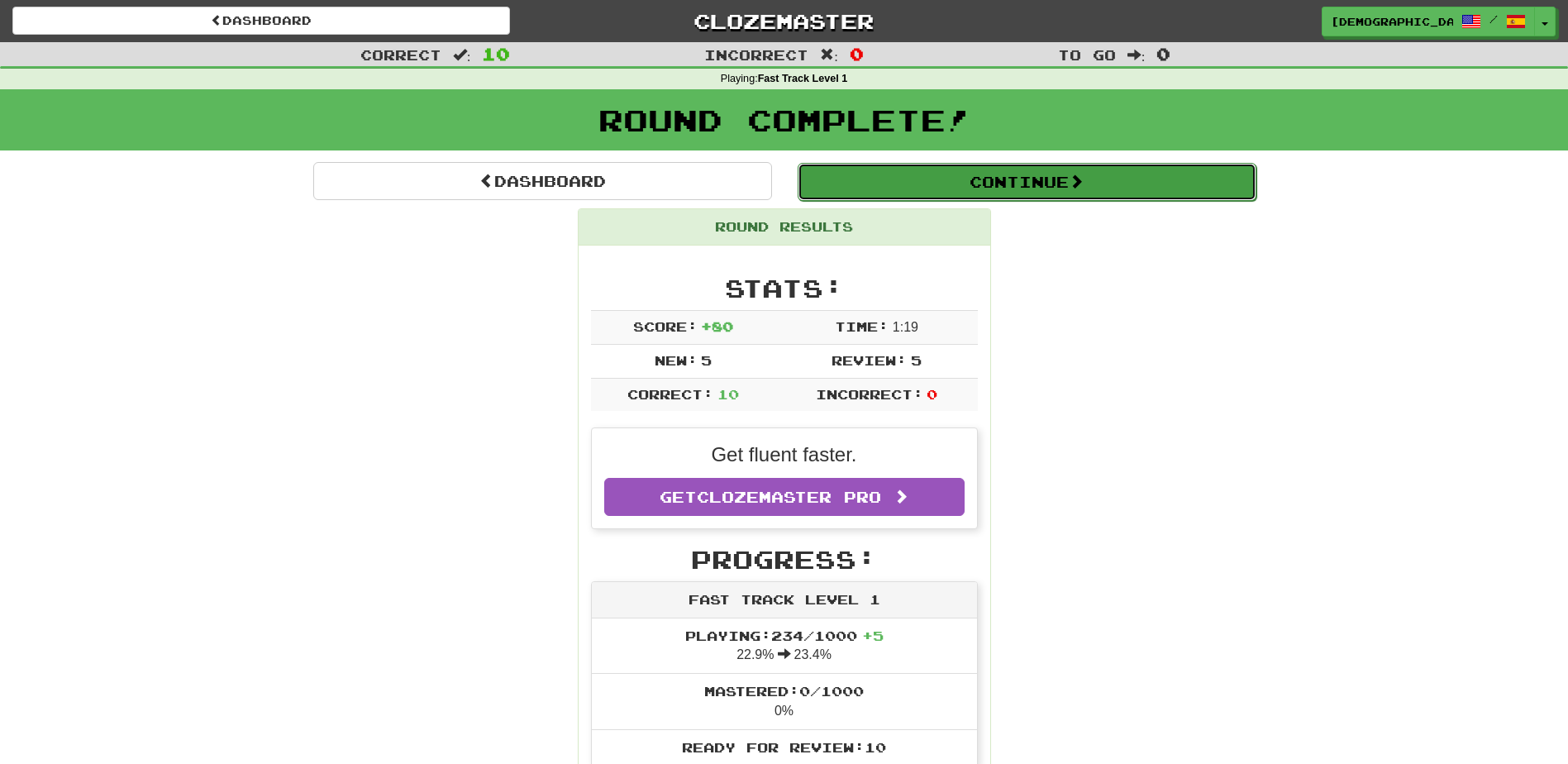
click at [969, 187] on button "Continue" at bounding box center [1027, 182] width 459 height 38
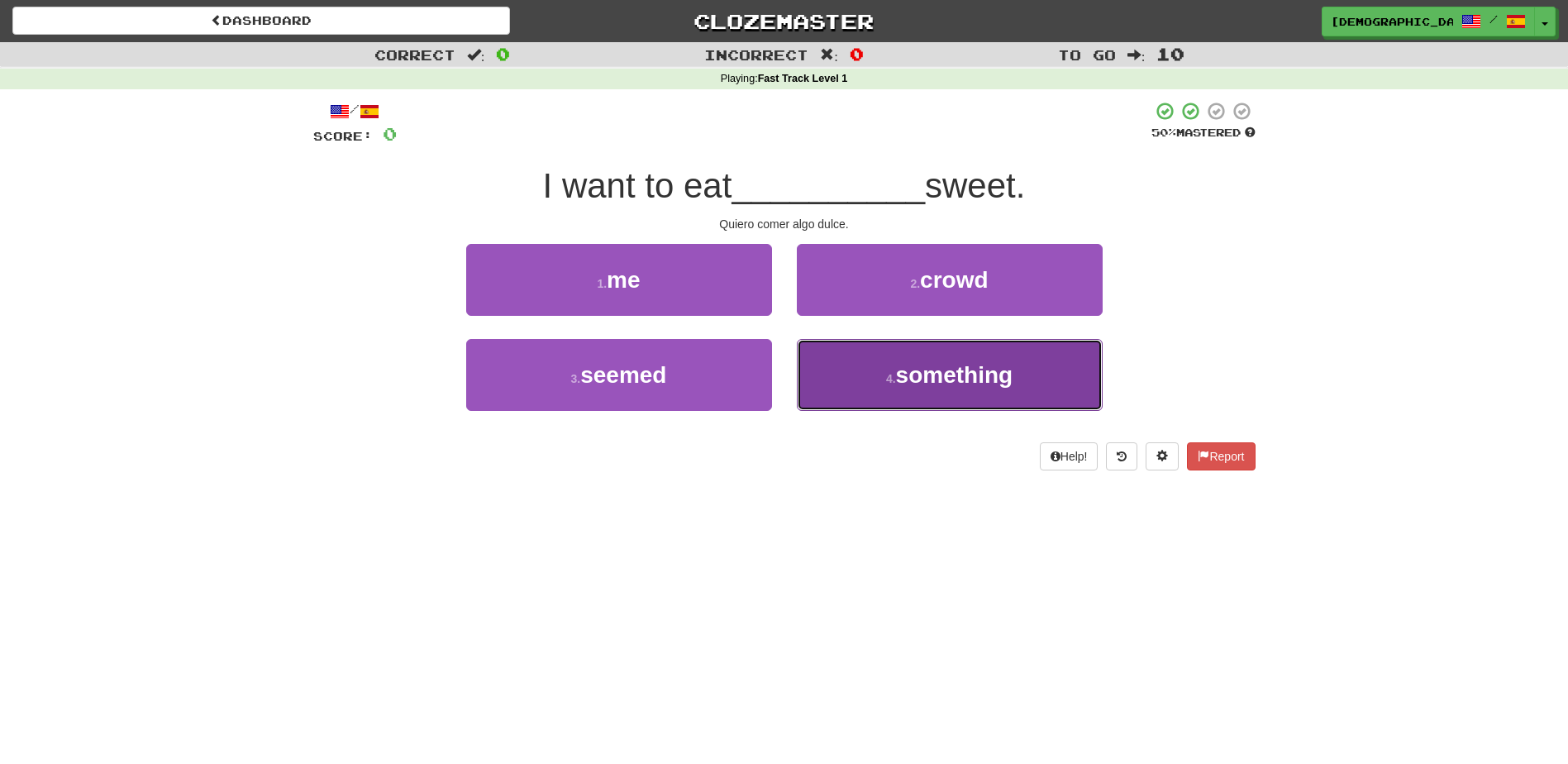
click at [923, 367] on span "something" at bounding box center [955, 375] width 117 height 26
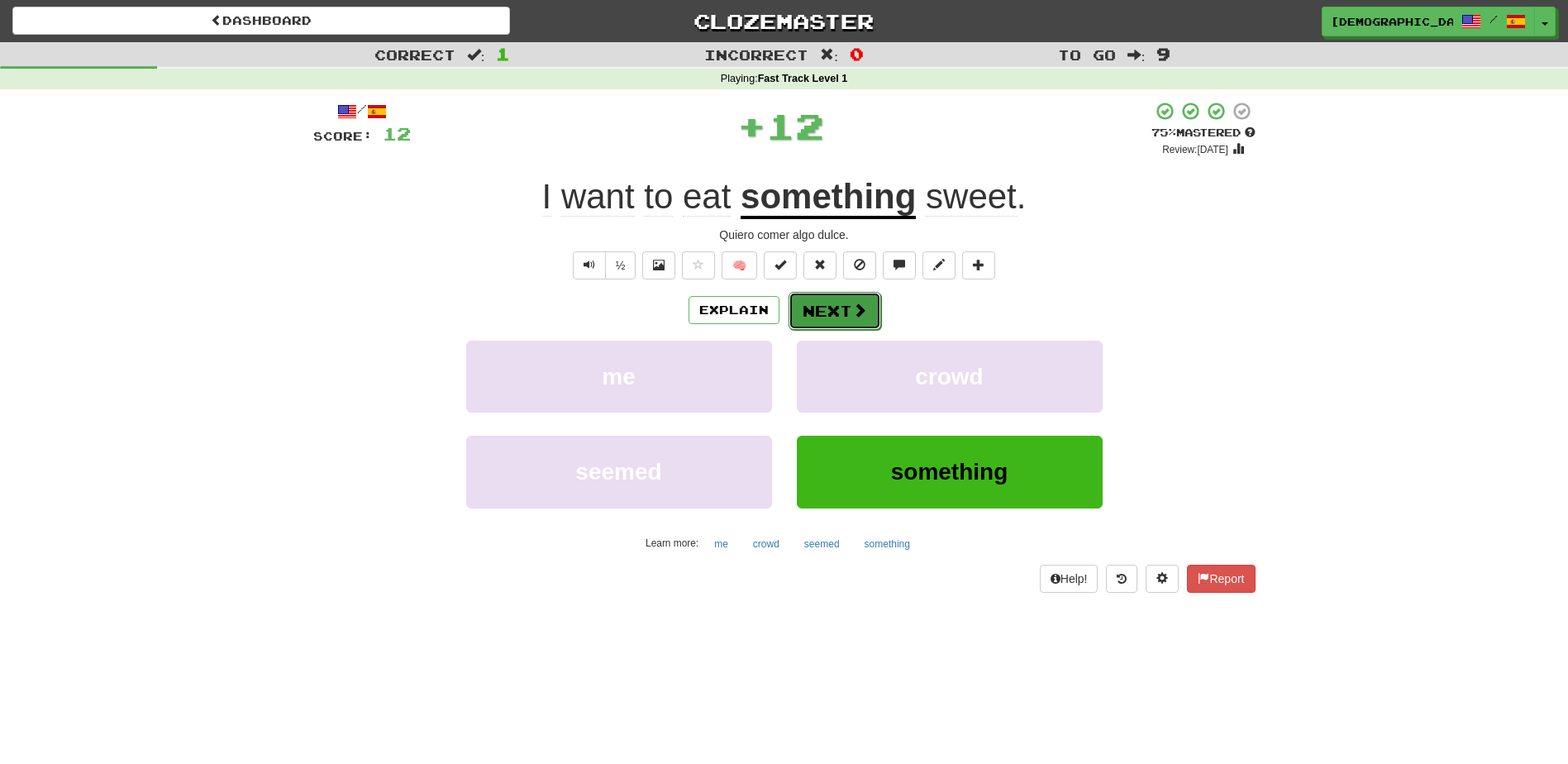
click at [827, 306] on button "Next" at bounding box center [835, 310] width 93 height 38
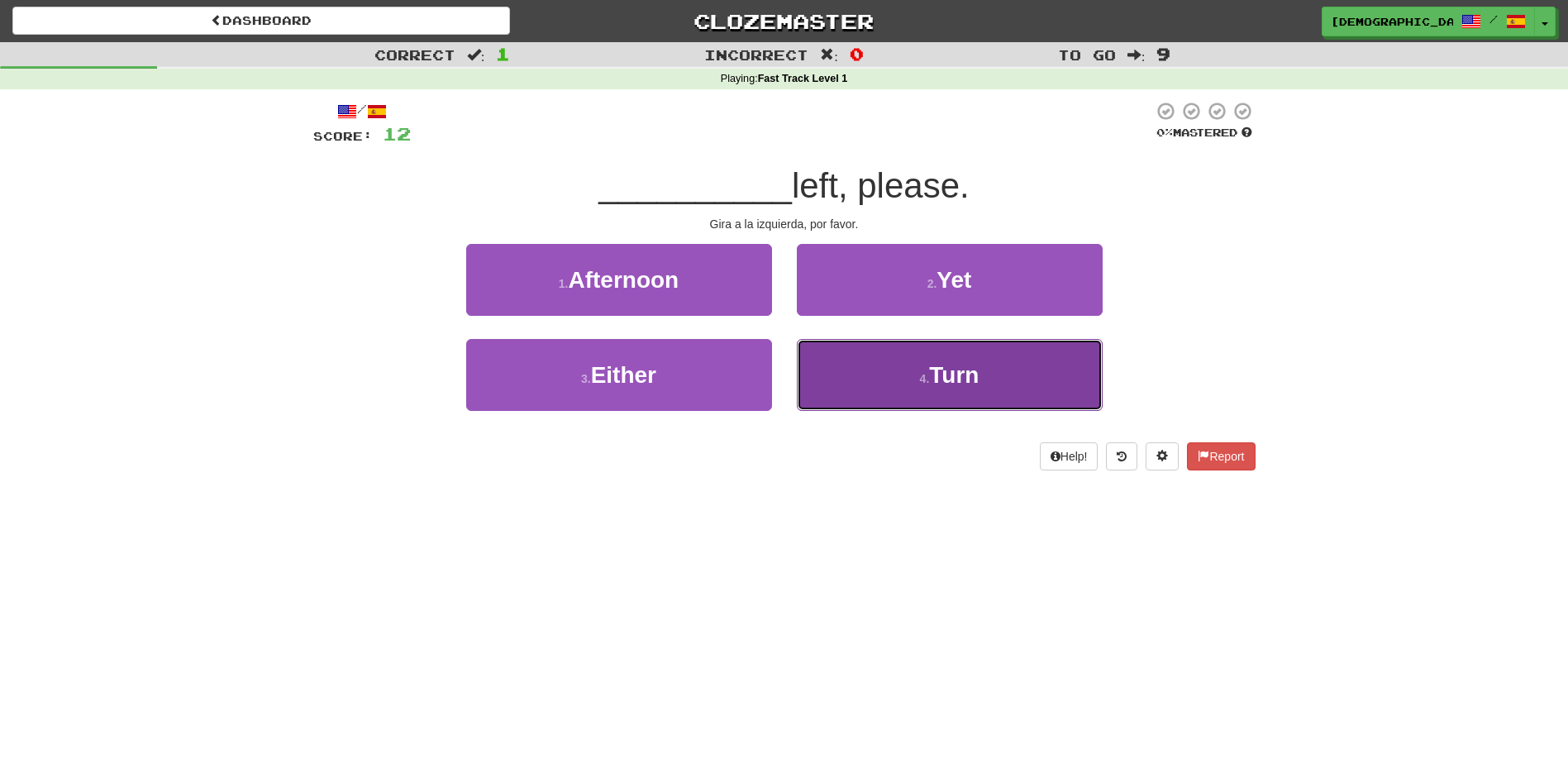
click at [935, 363] on span "Turn" at bounding box center [954, 375] width 49 height 26
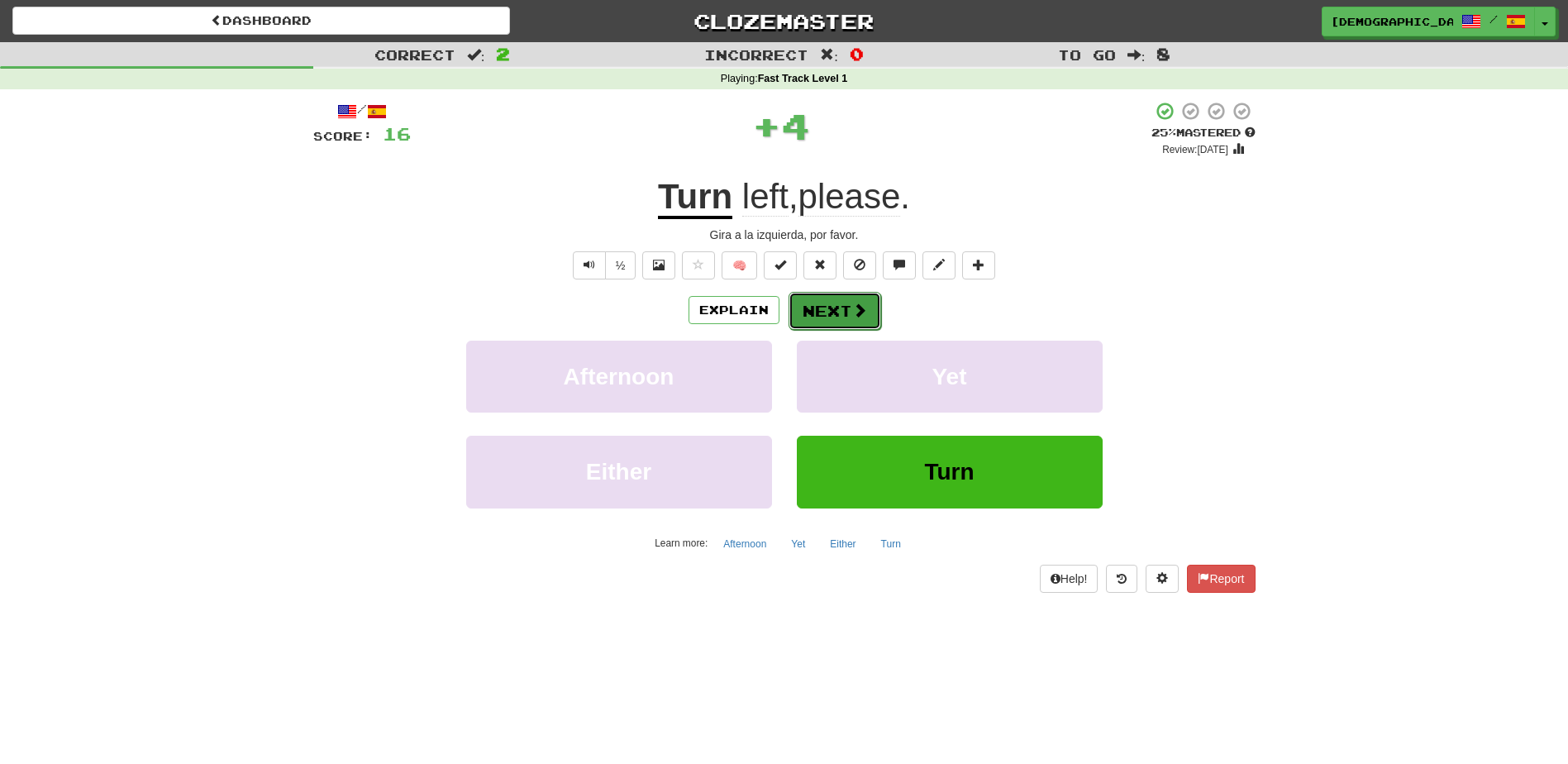
click at [826, 312] on button "Next" at bounding box center [835, 310] width 93 height 38
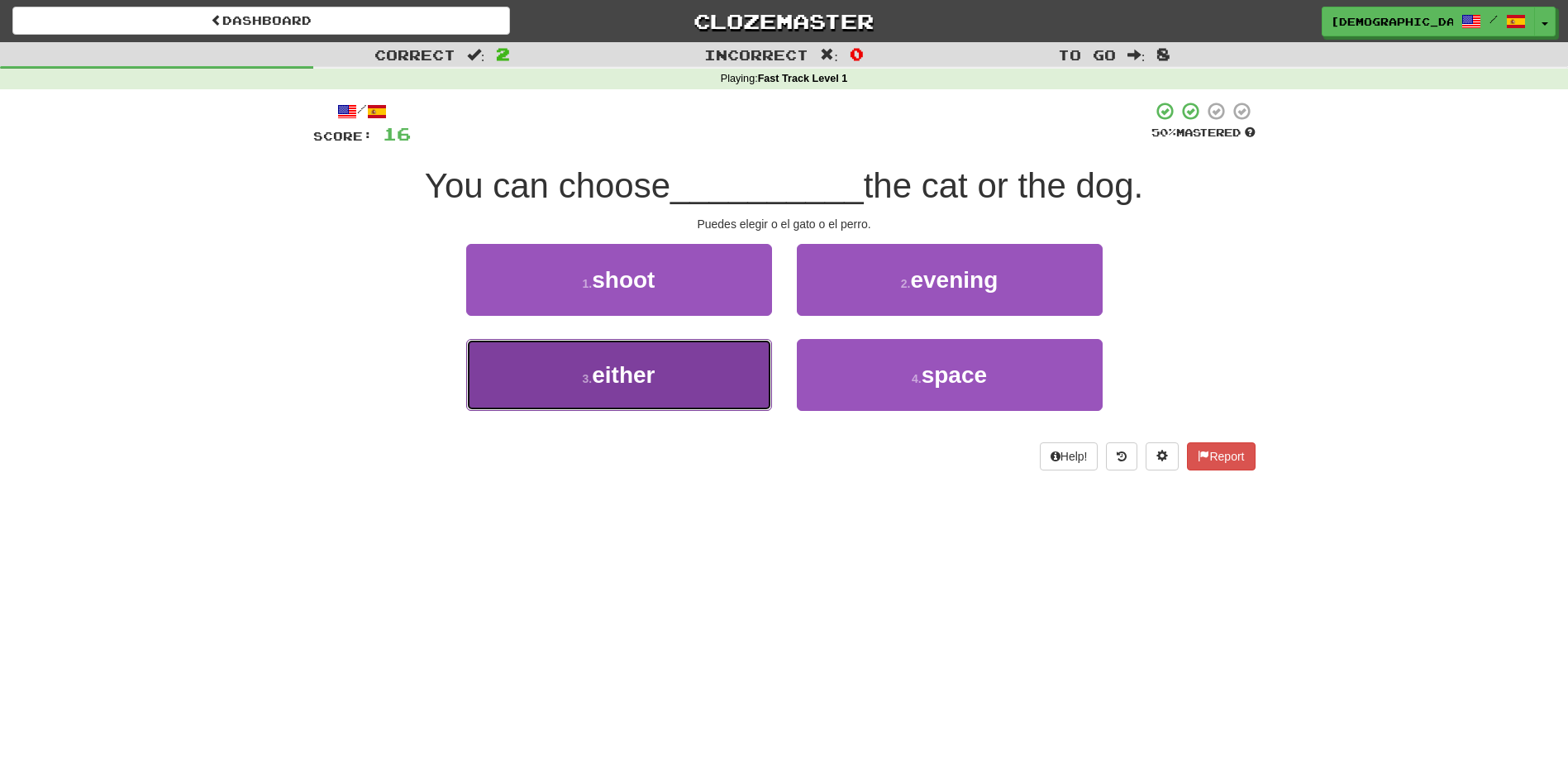
click at [703, 363] on button "3 . either" at bounding box center [619, 375] width 306 height 72
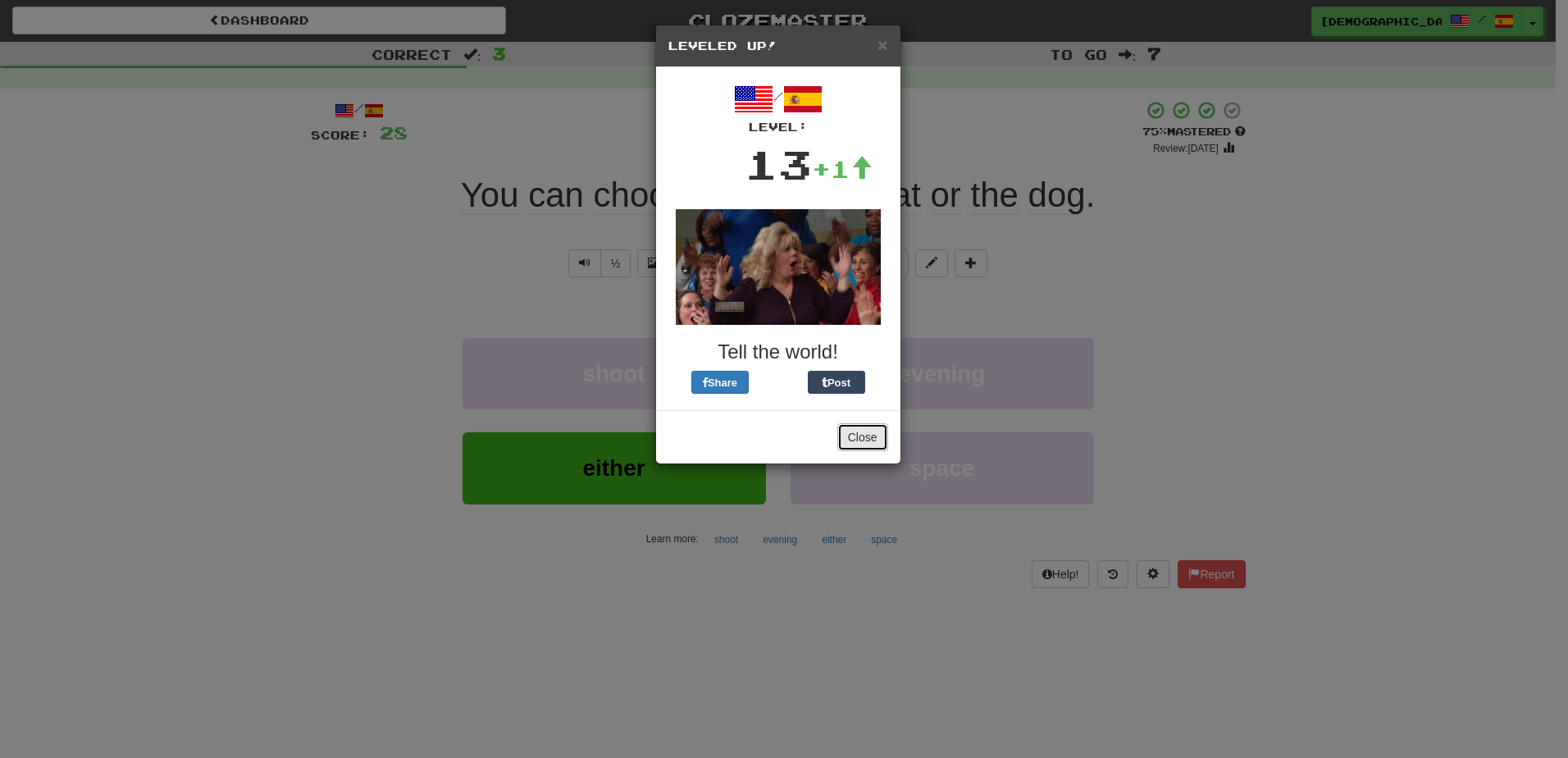
click at [862, 430] on button "Close" at bounding box center [862, 438] width 51 height 28
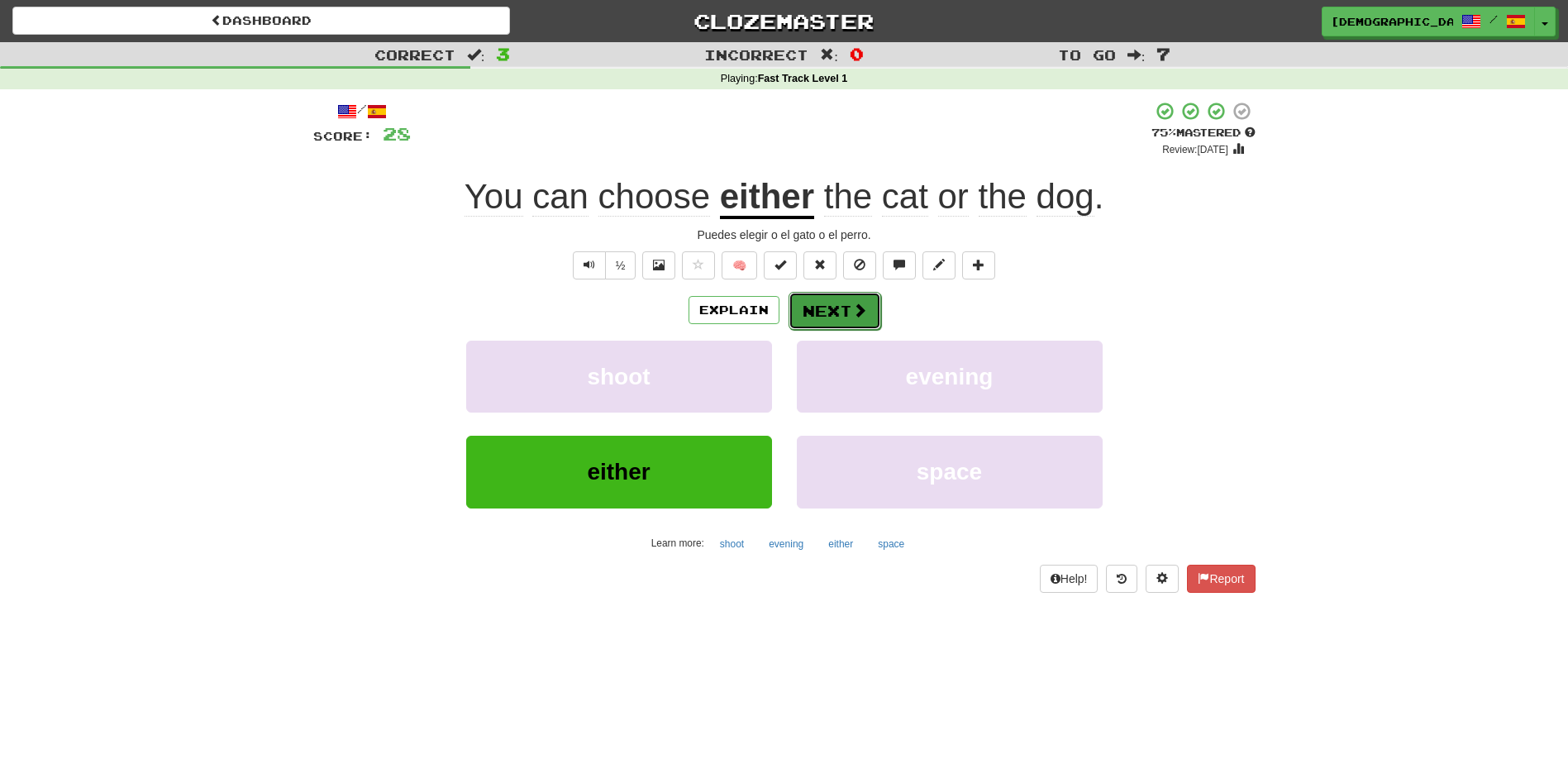
click at [832, 314] on button "Next" at bounding box center [835, 310] width 93 height 38
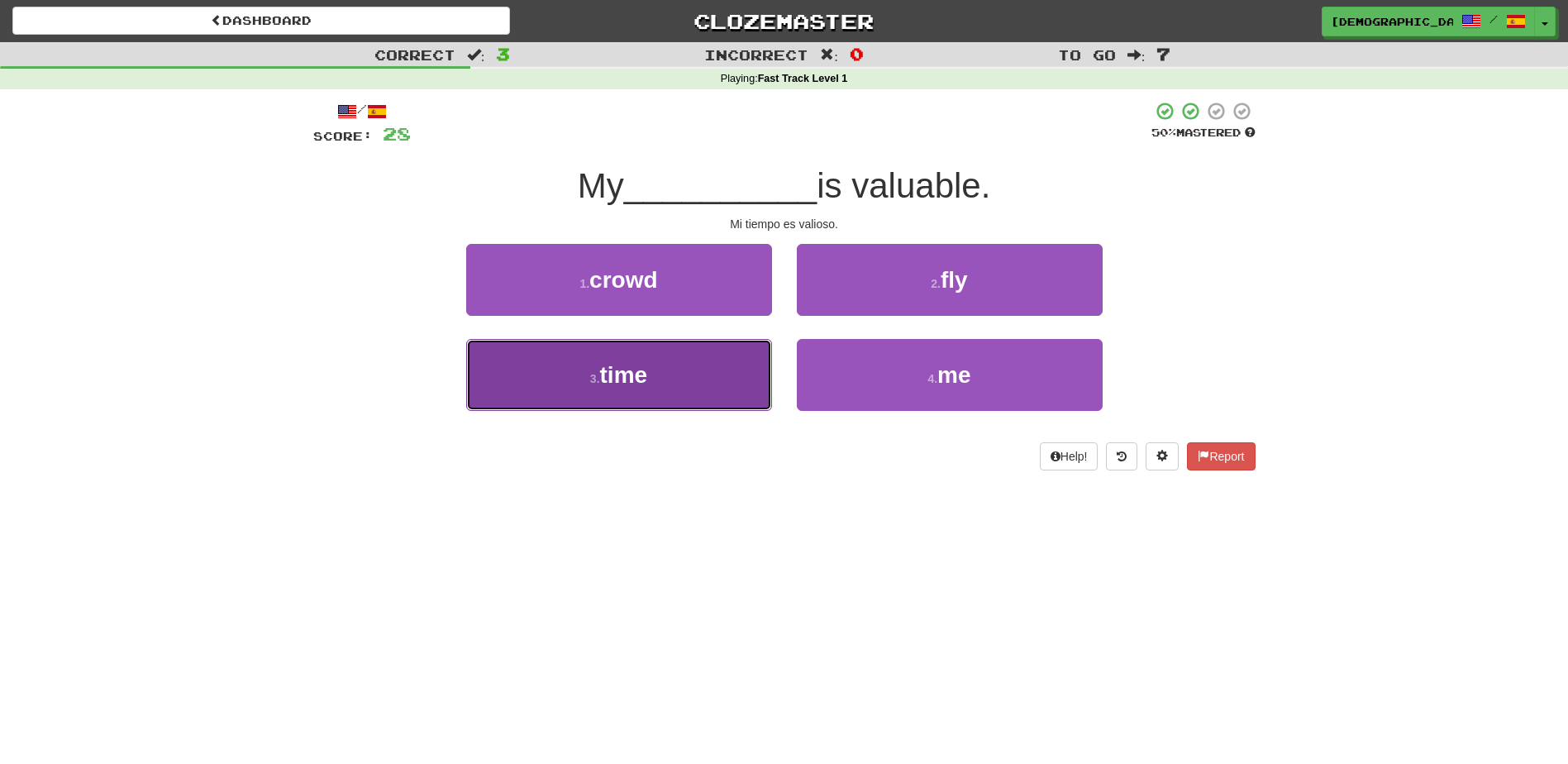
click at [685, 367] on button "3 . time" at bounding box center [619, 375] width 306 height 72
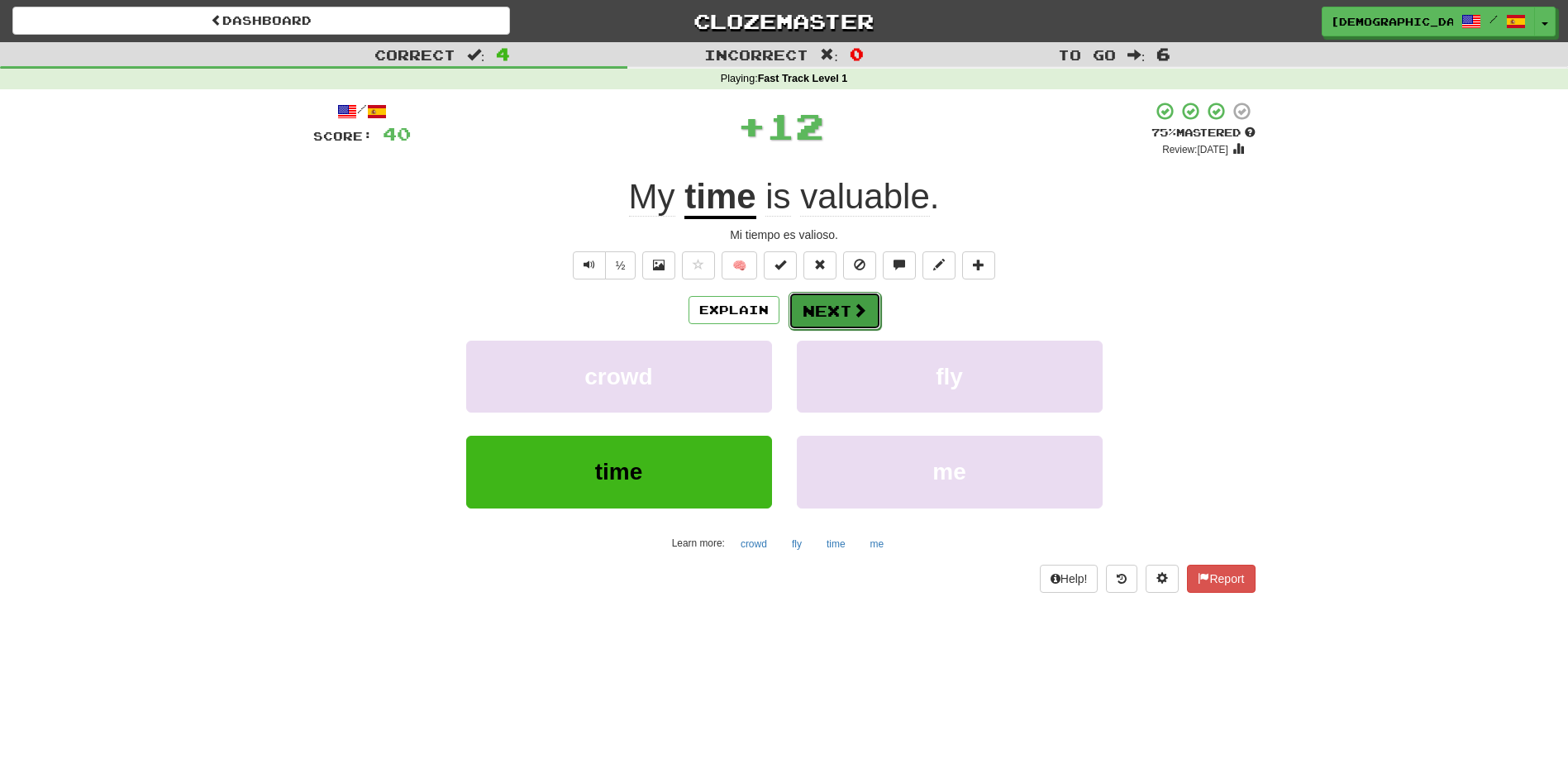
click at [824, 306] on button "Next" at bounding box center [835, 310] width 93 height 38
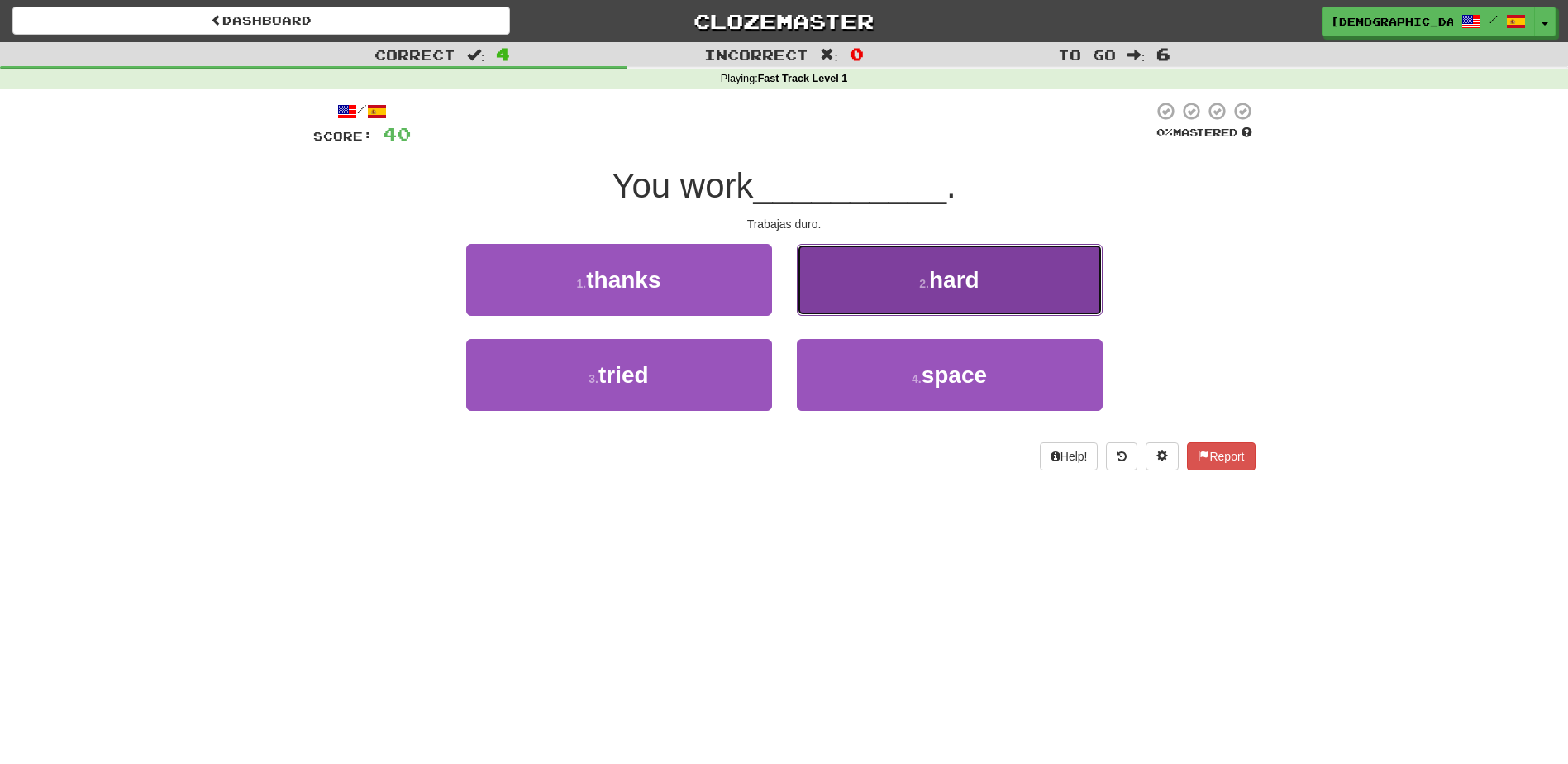
click at [912, 284] on button "2 . hard" at bounding box center [951, 279] width 306 height 72
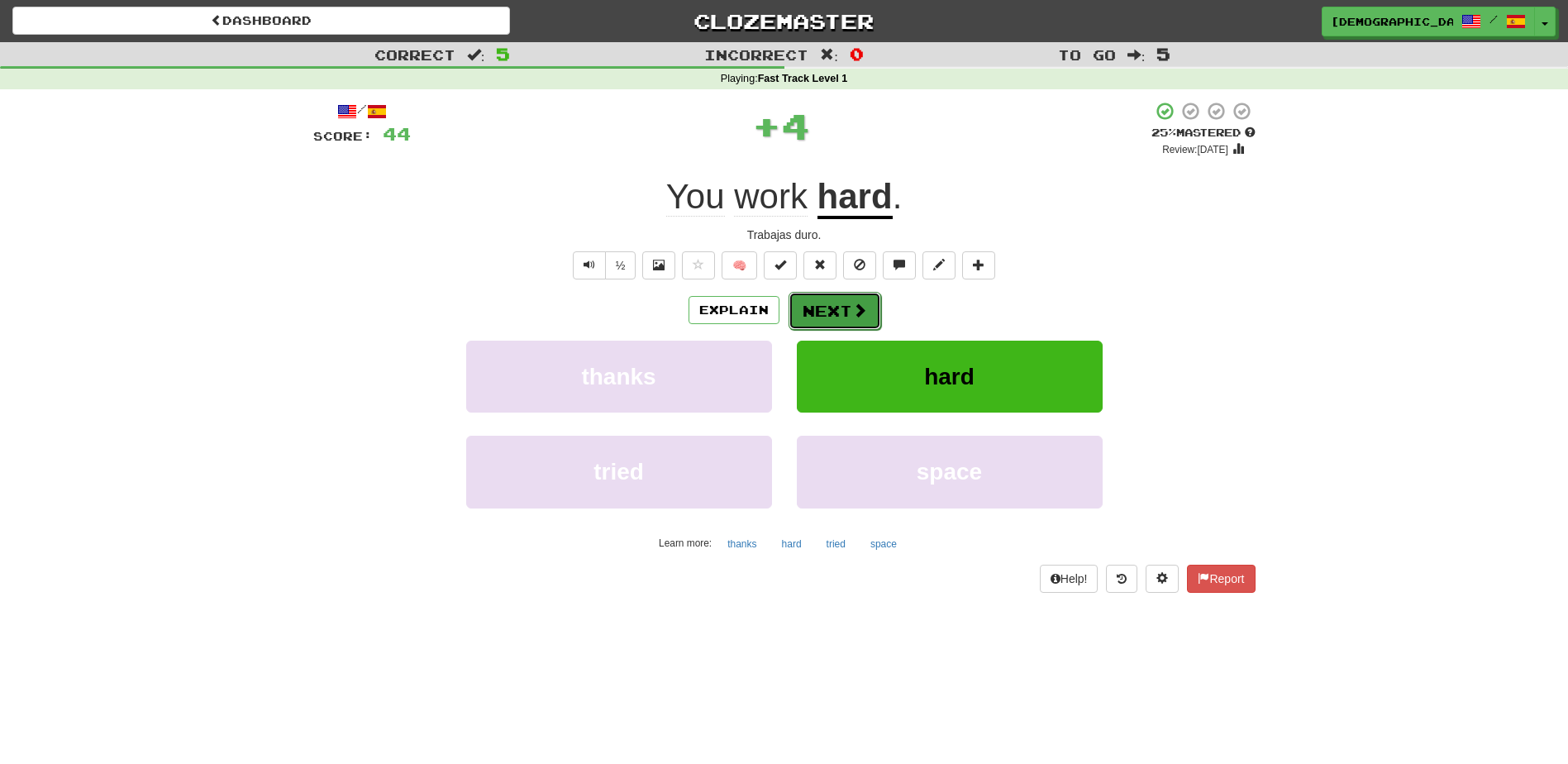
click at [831, 307] on button "Next" at bounding box center [835, 310] width 93 height 38
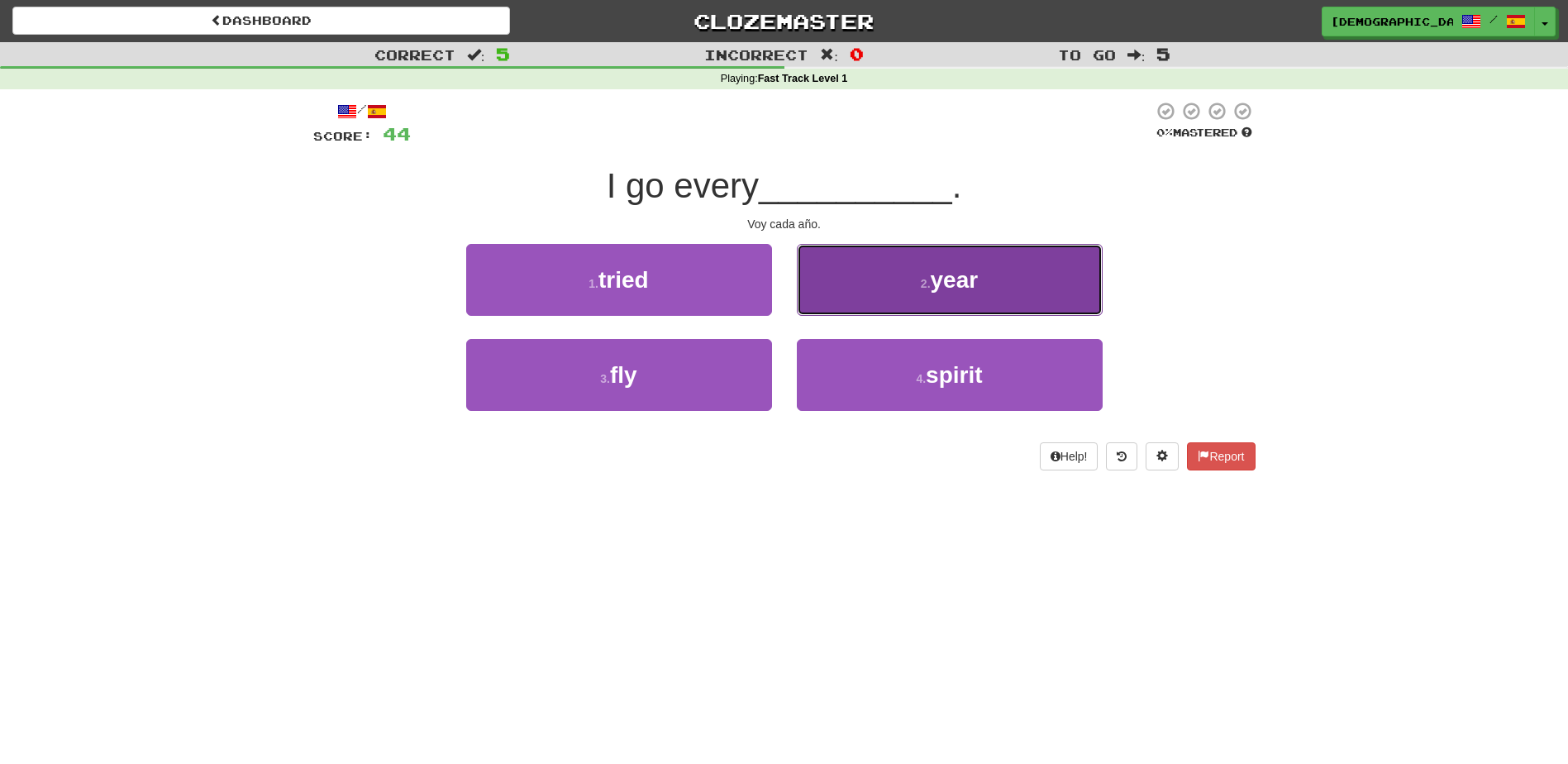
click at [941, 288] on span "year" at bounding box center [955, 279] width 48 height 26
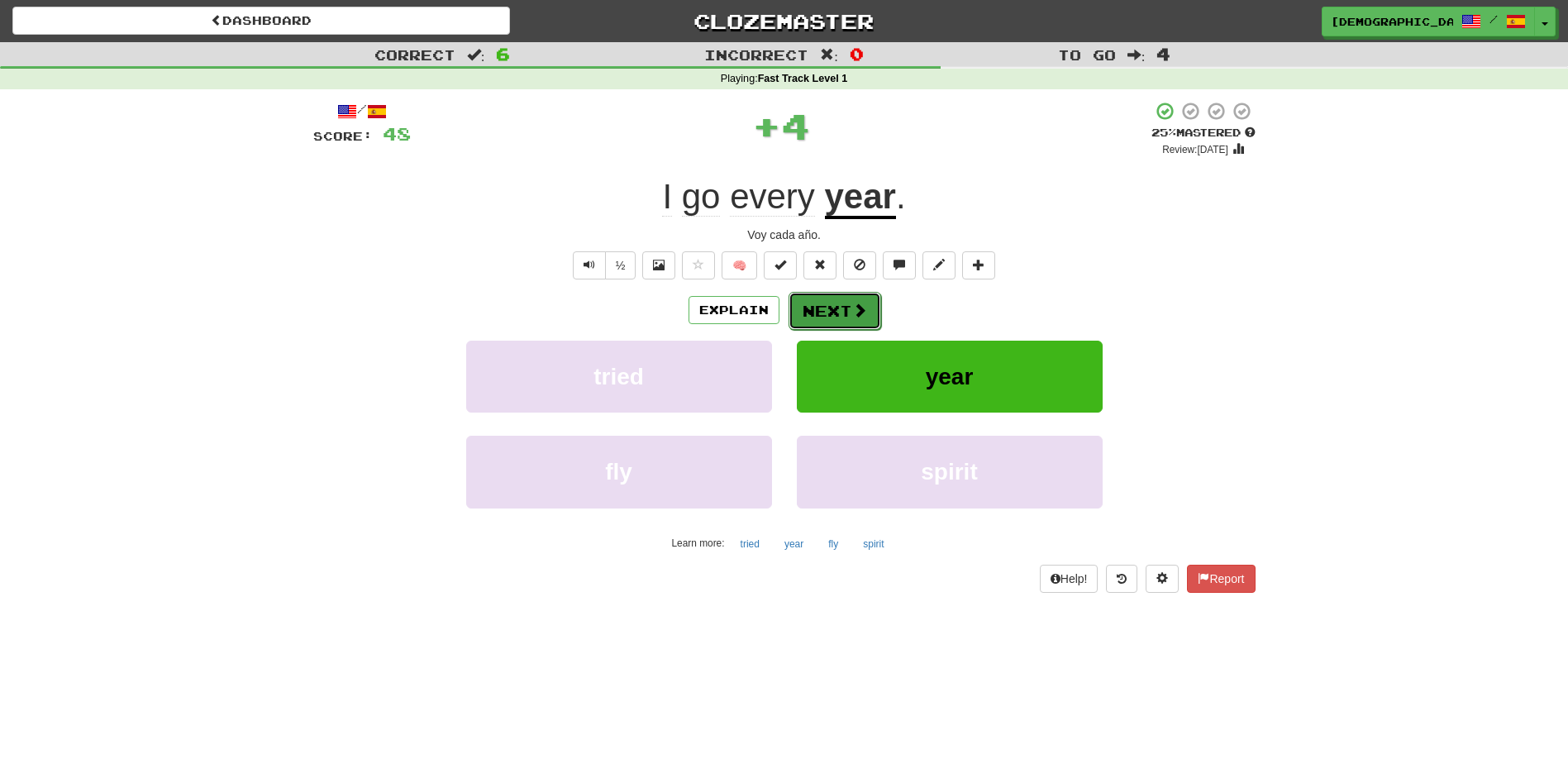
click at [831, 303] on button "Next" at bounding box center [835, 310] width 93 height 38
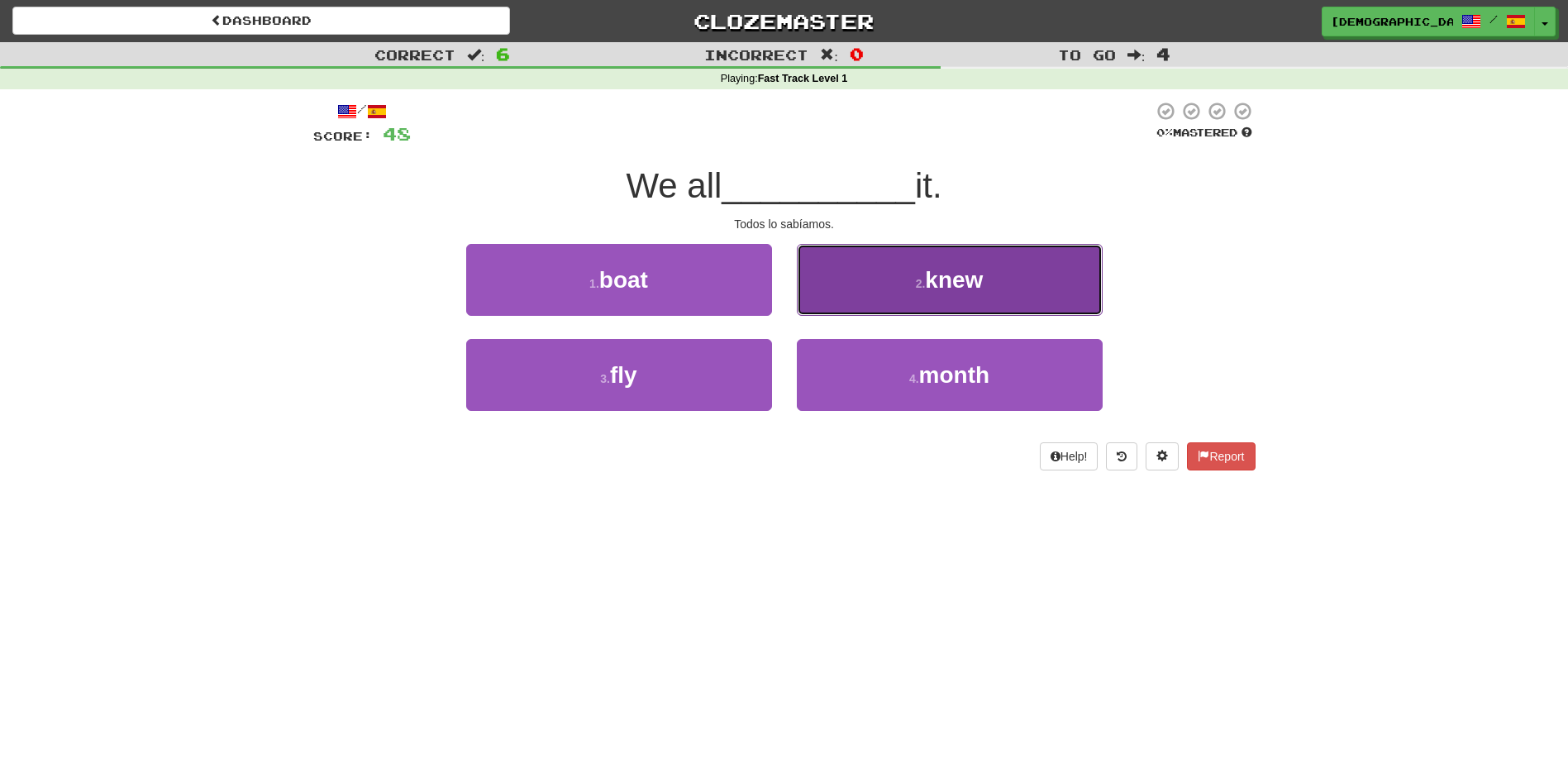
click at [949, 291] on span "knew" at bounding box center [954, 279] width 58 height 26
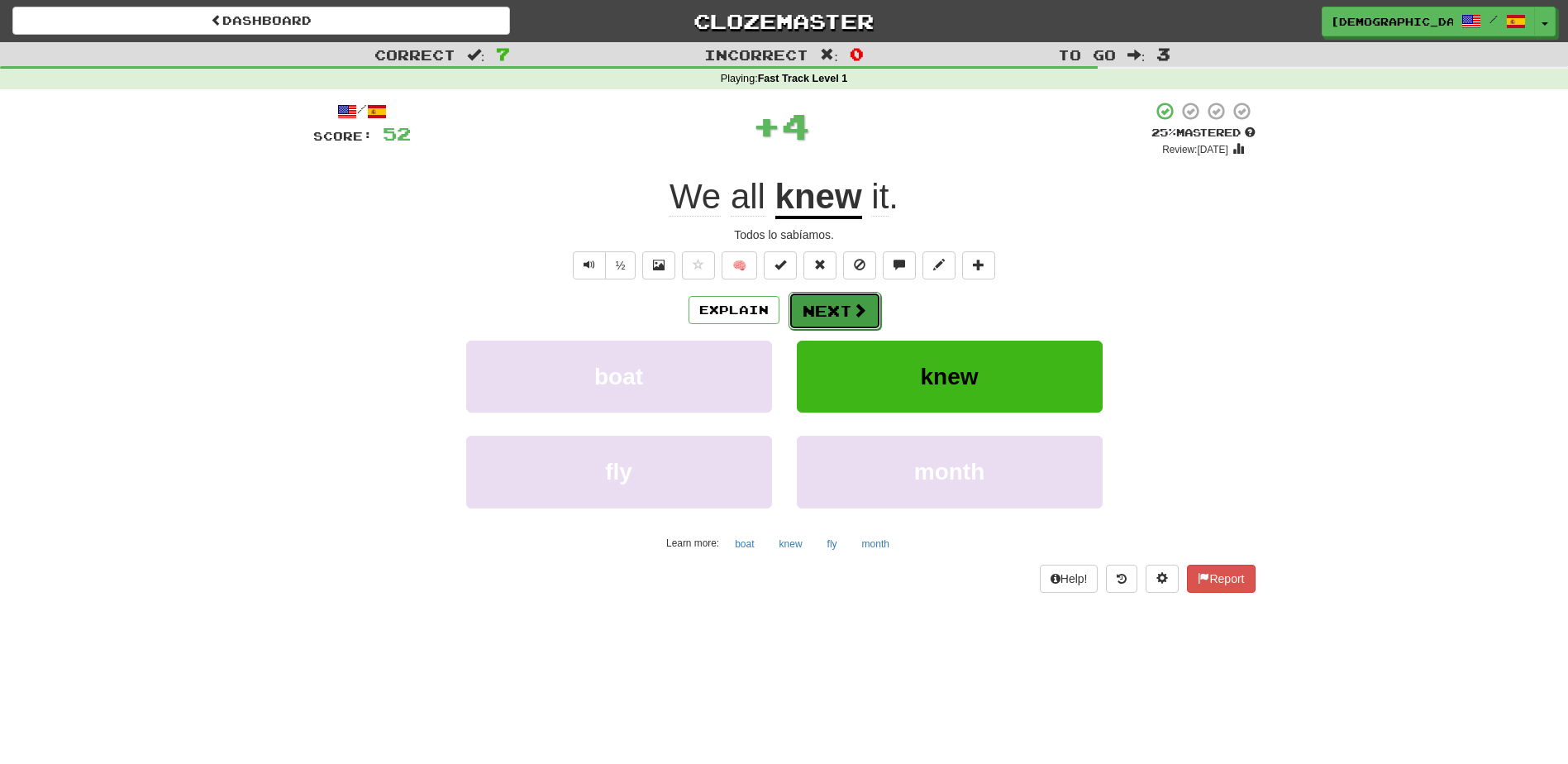
click at [845, 314] on button "Next" at bounding box center [835, 310] width 93 height 38
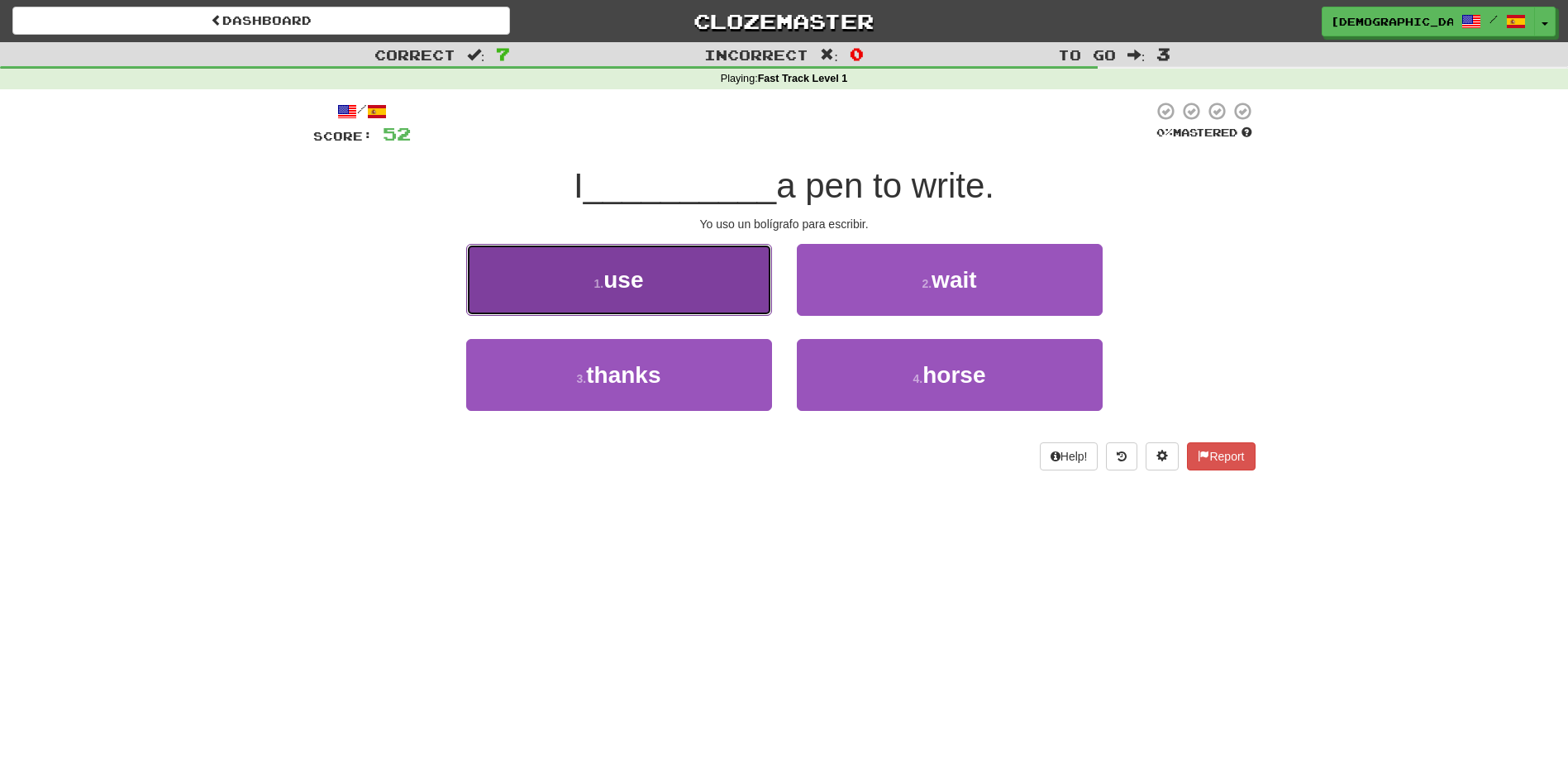
click at [684, 306] on button "1 . use" at bounding box center [619, 279] width 306 height 72
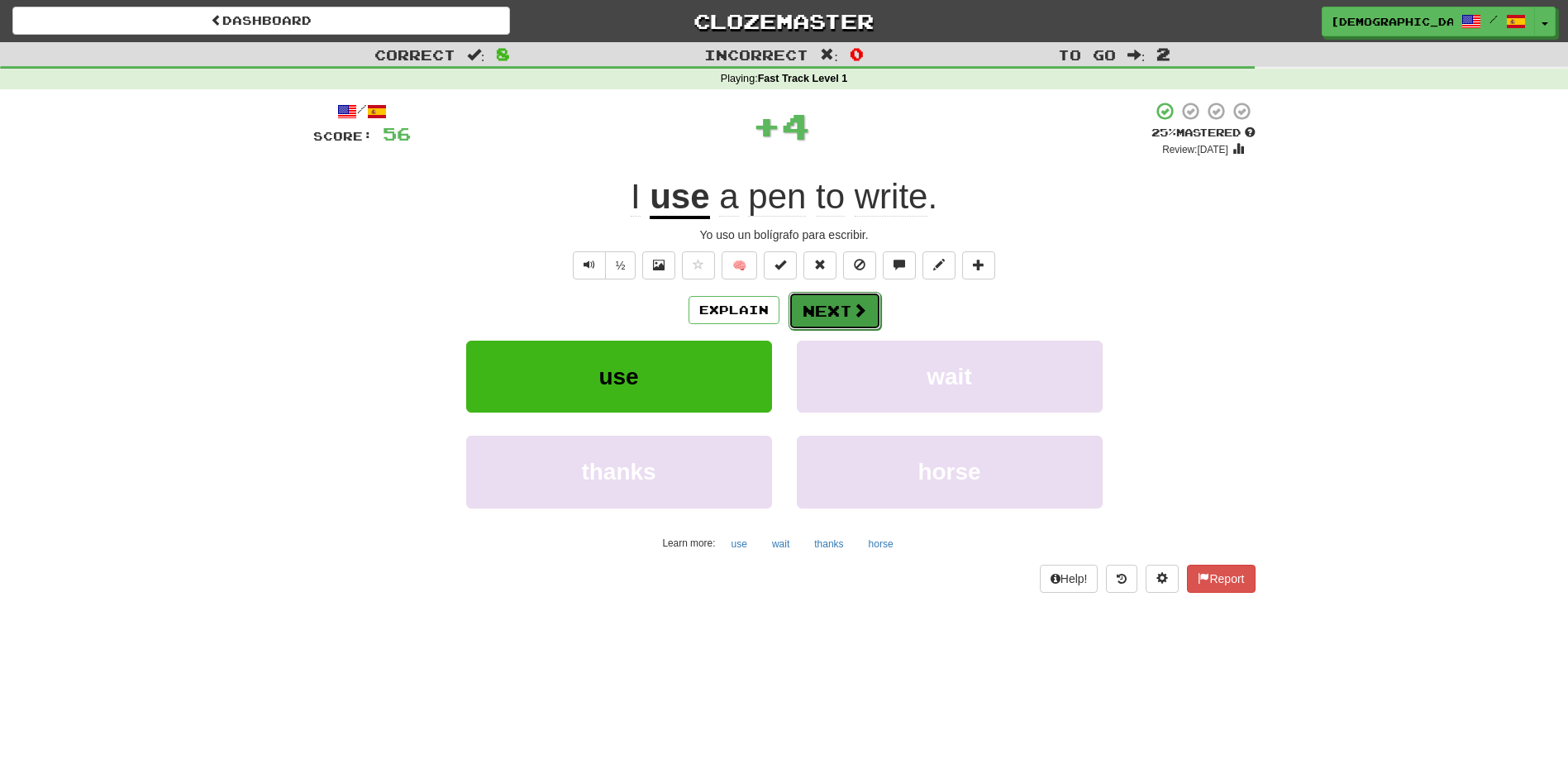
click at [828, 307] on button "Next" at bounding box center [835, 310] width 93 height 38
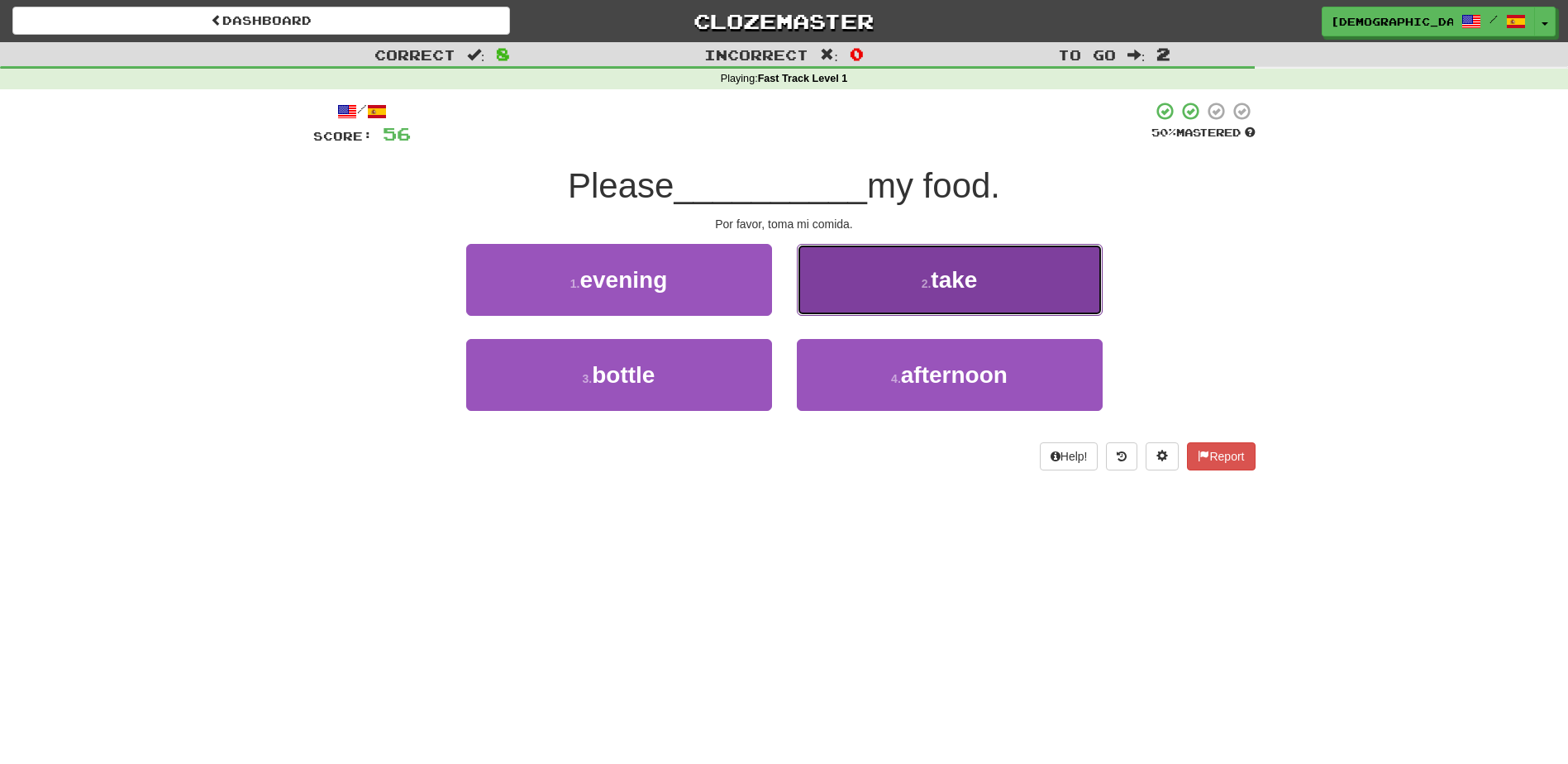
click at [906, 295] on button "2 . take" at bounding box center [951, 279] width 306 height 72
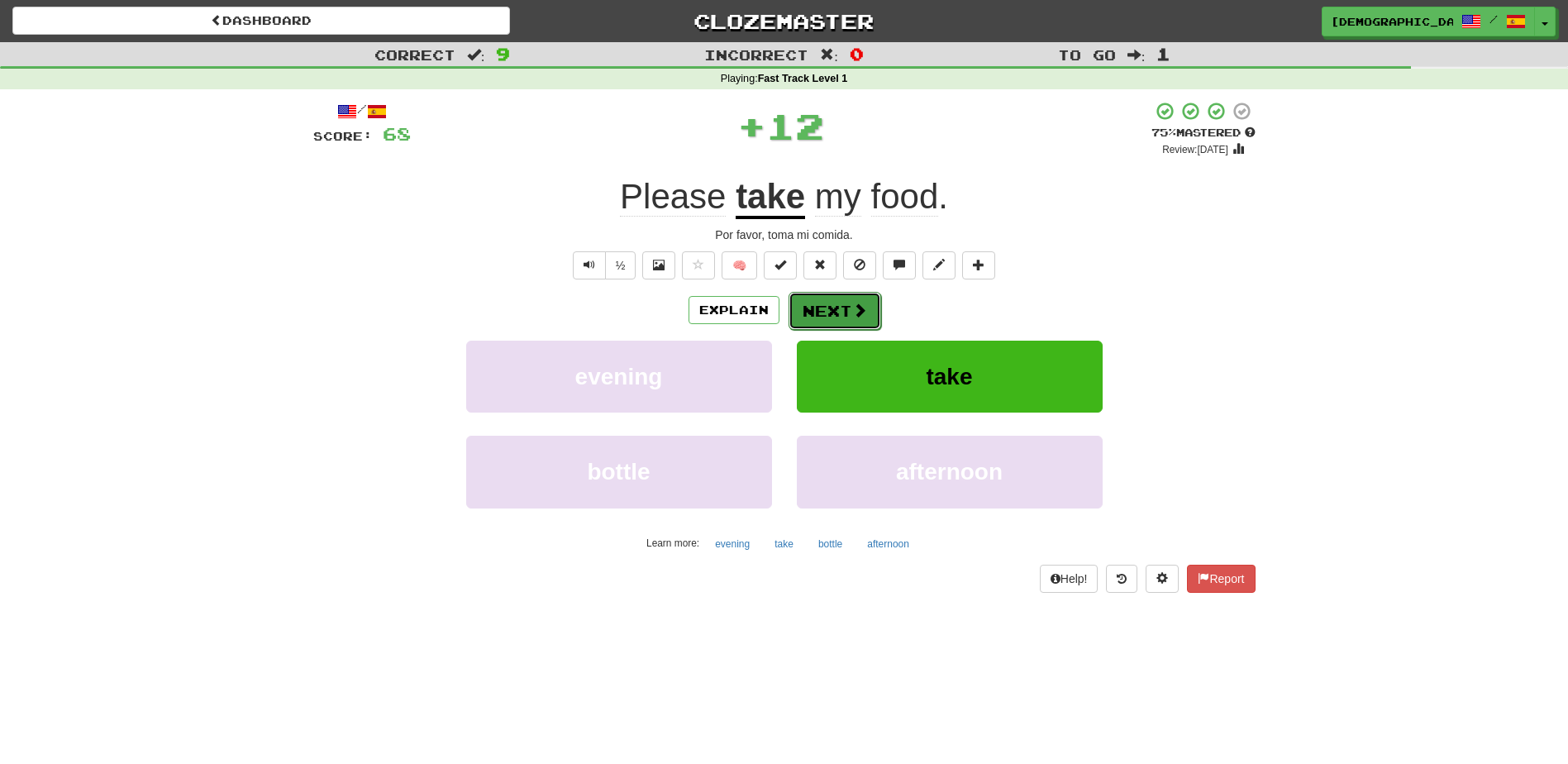
click at [838, 305] on button "Next" at bounding box center [835, 310] width 93 height 38
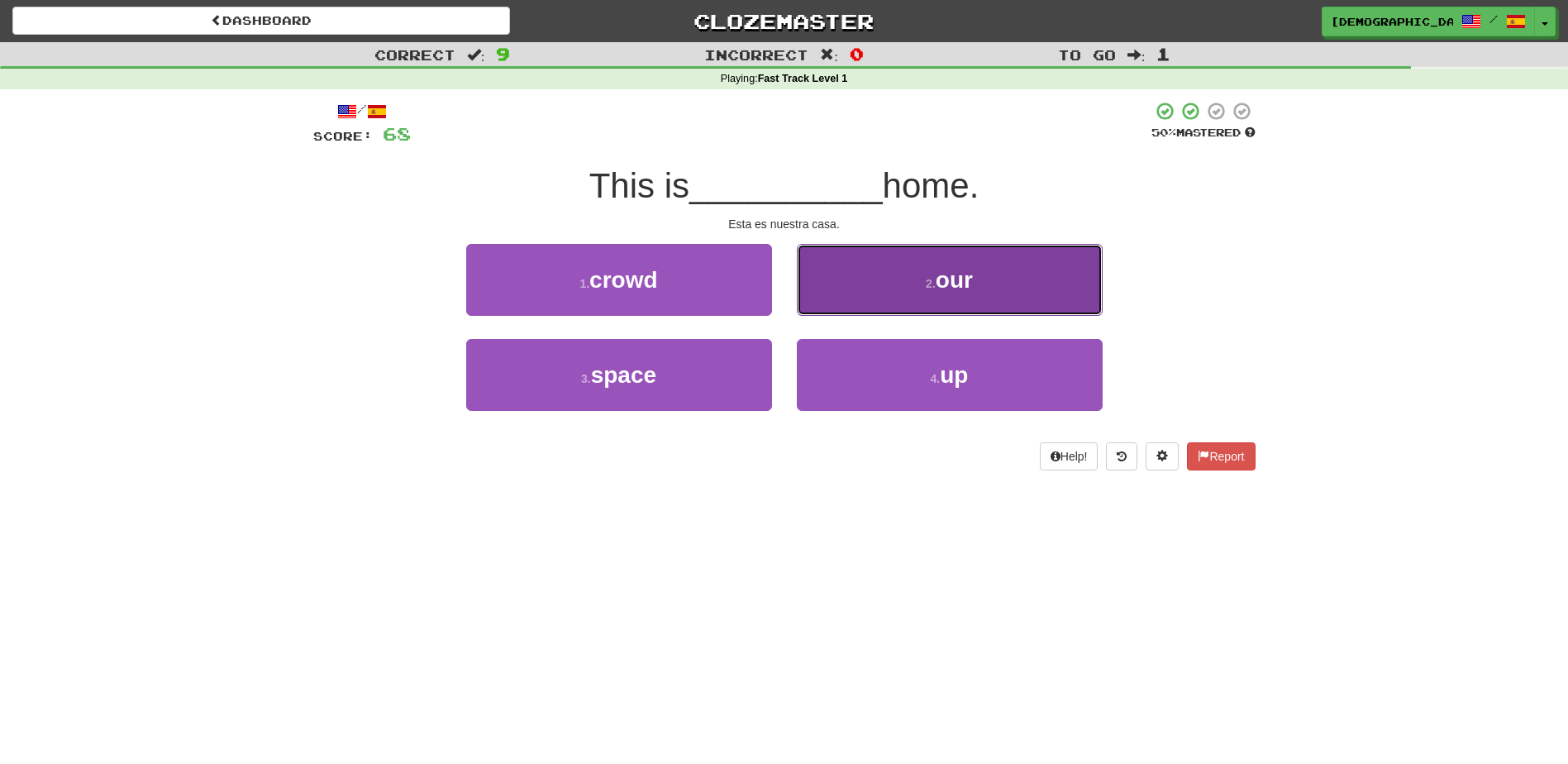
click at [924, 297] on button "2 . our" at bounding box center [951, 279] width 306 height 72
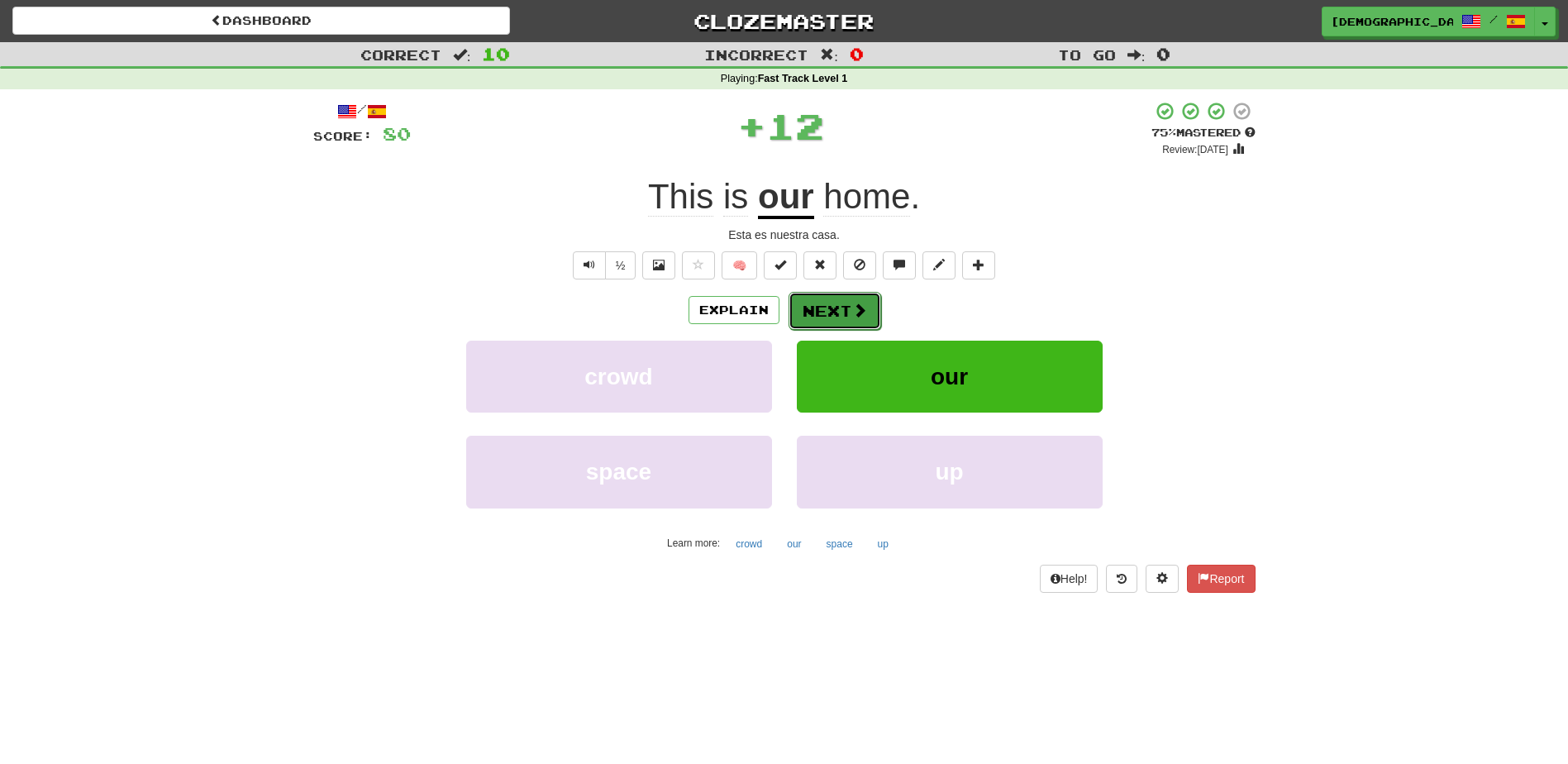
click at [848, 298] on button "Next" at bounding box center [835, 310] width 93 height 38
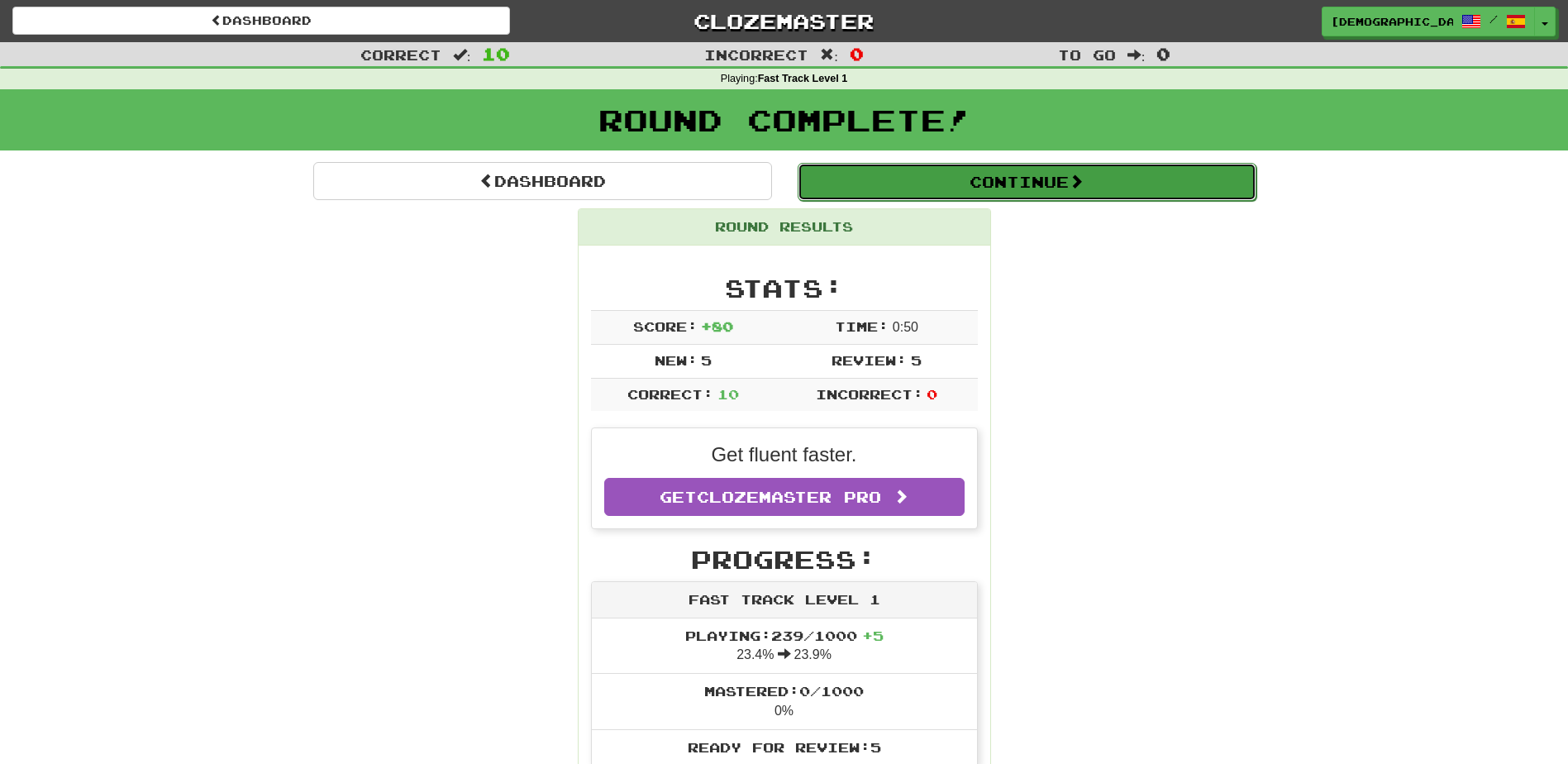
click at [952, 193] on button "Continue" at bounding box center [1027, 182] width 459 height 38
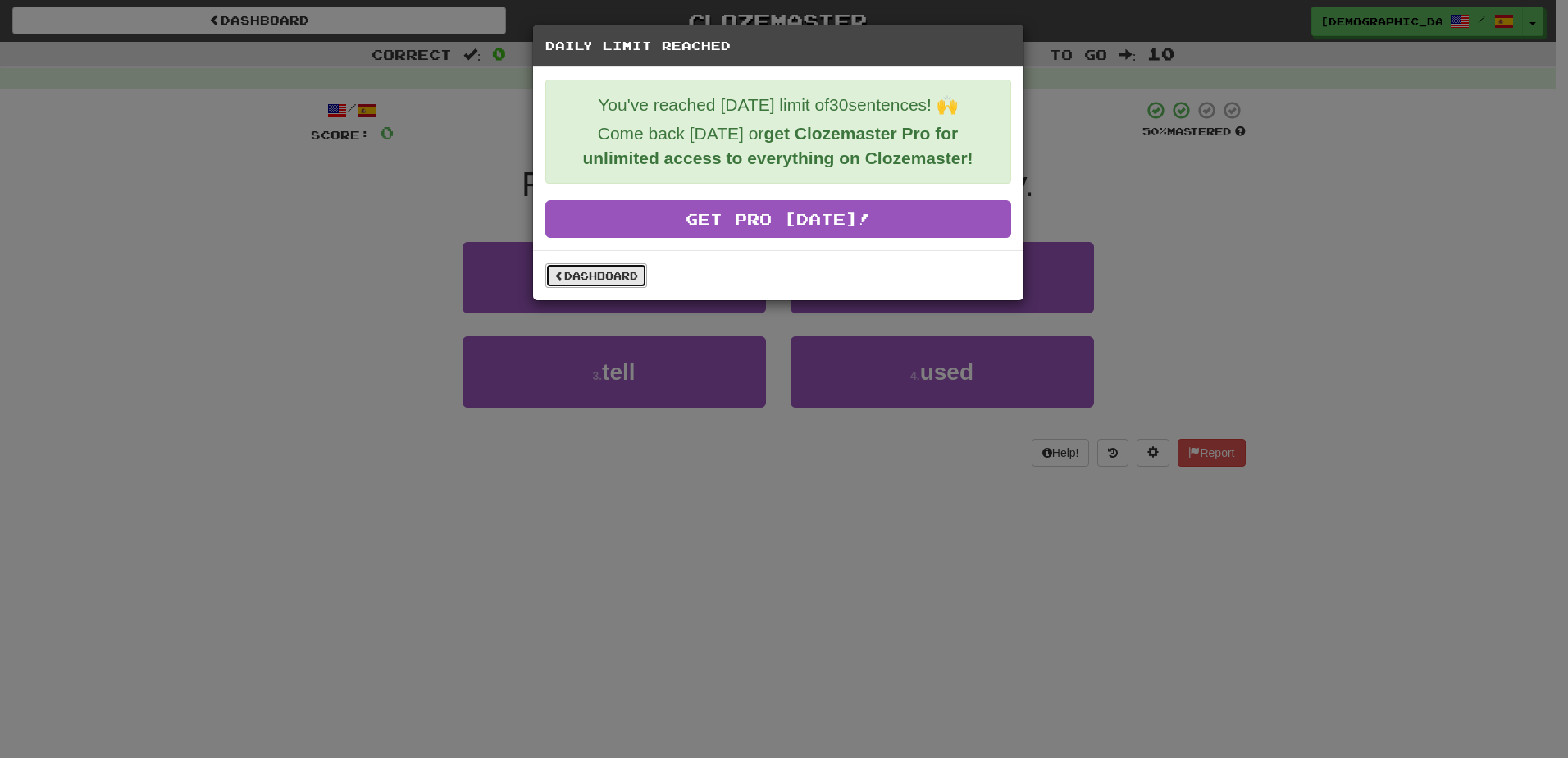
click at [618, 286] on link "Dashboard" at bounding box center [596, 276] width 102 height 25
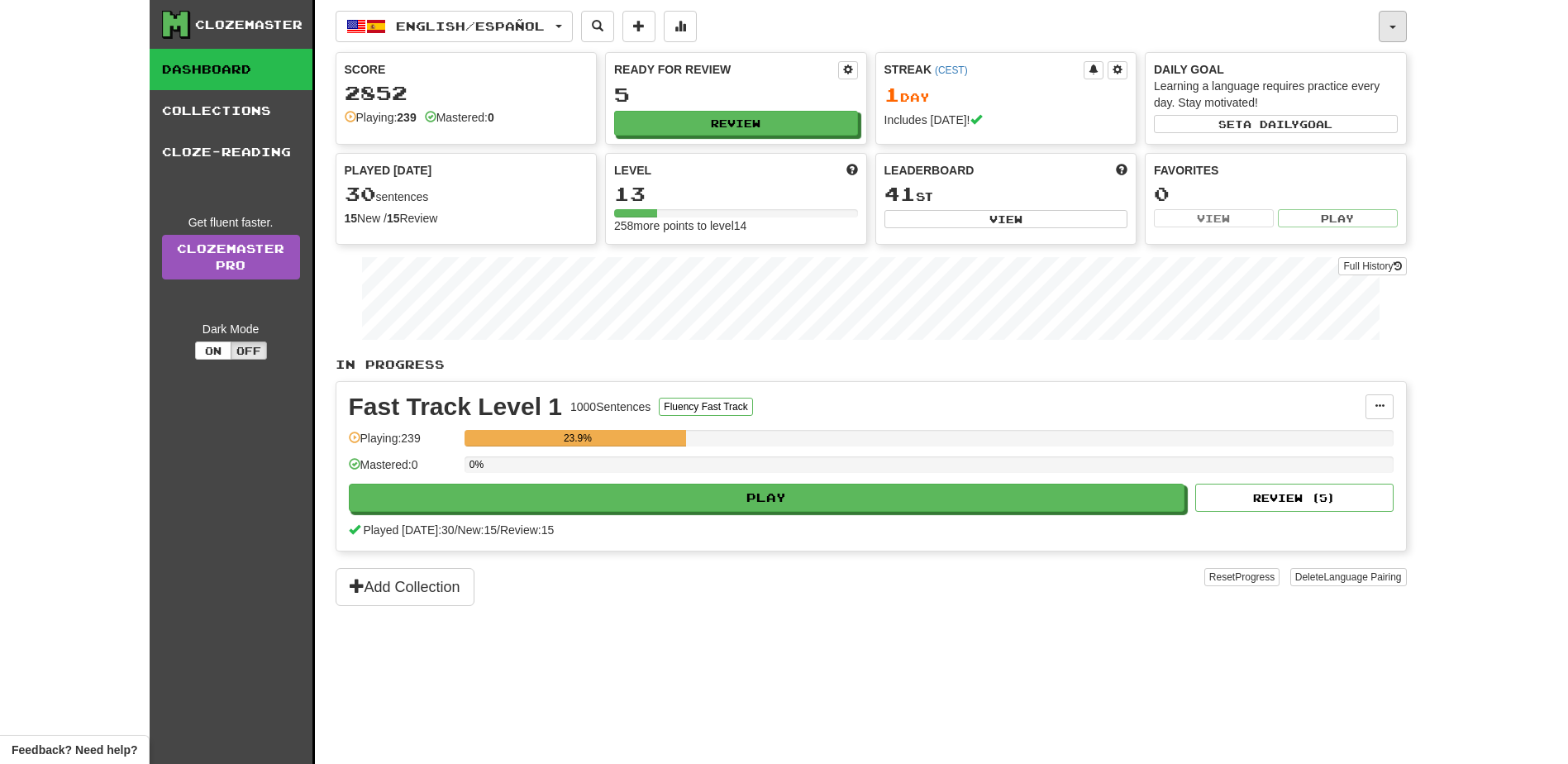
click at [1391, 32] on button "button" at bounding box center [1393, 27] width 28 height 32
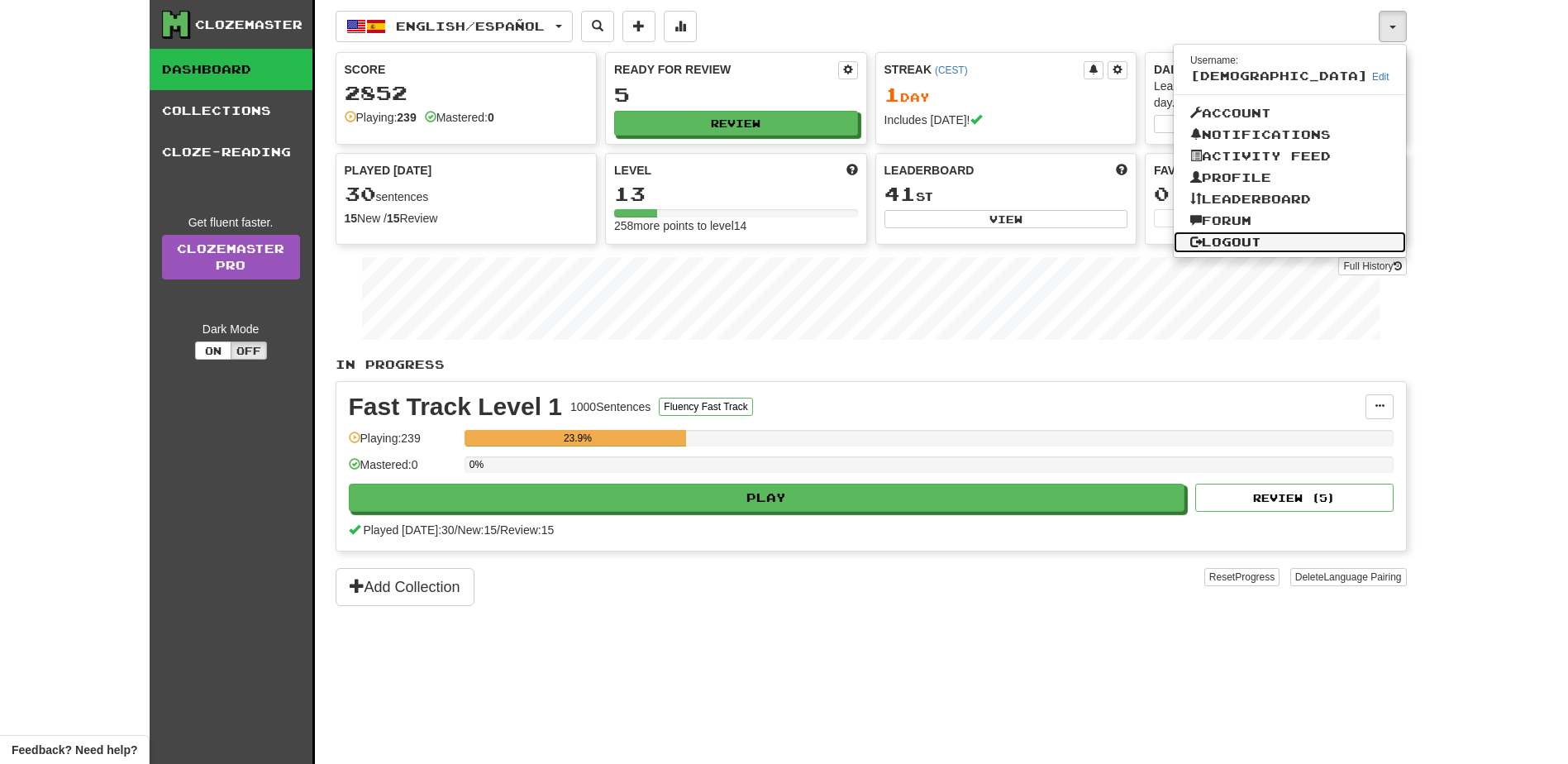
click at [1306, 244] on link "Logout" at bounding box center [1290, 243] width 233 height 22
